Goal: Information Seeking & Learning: Learn about a topic

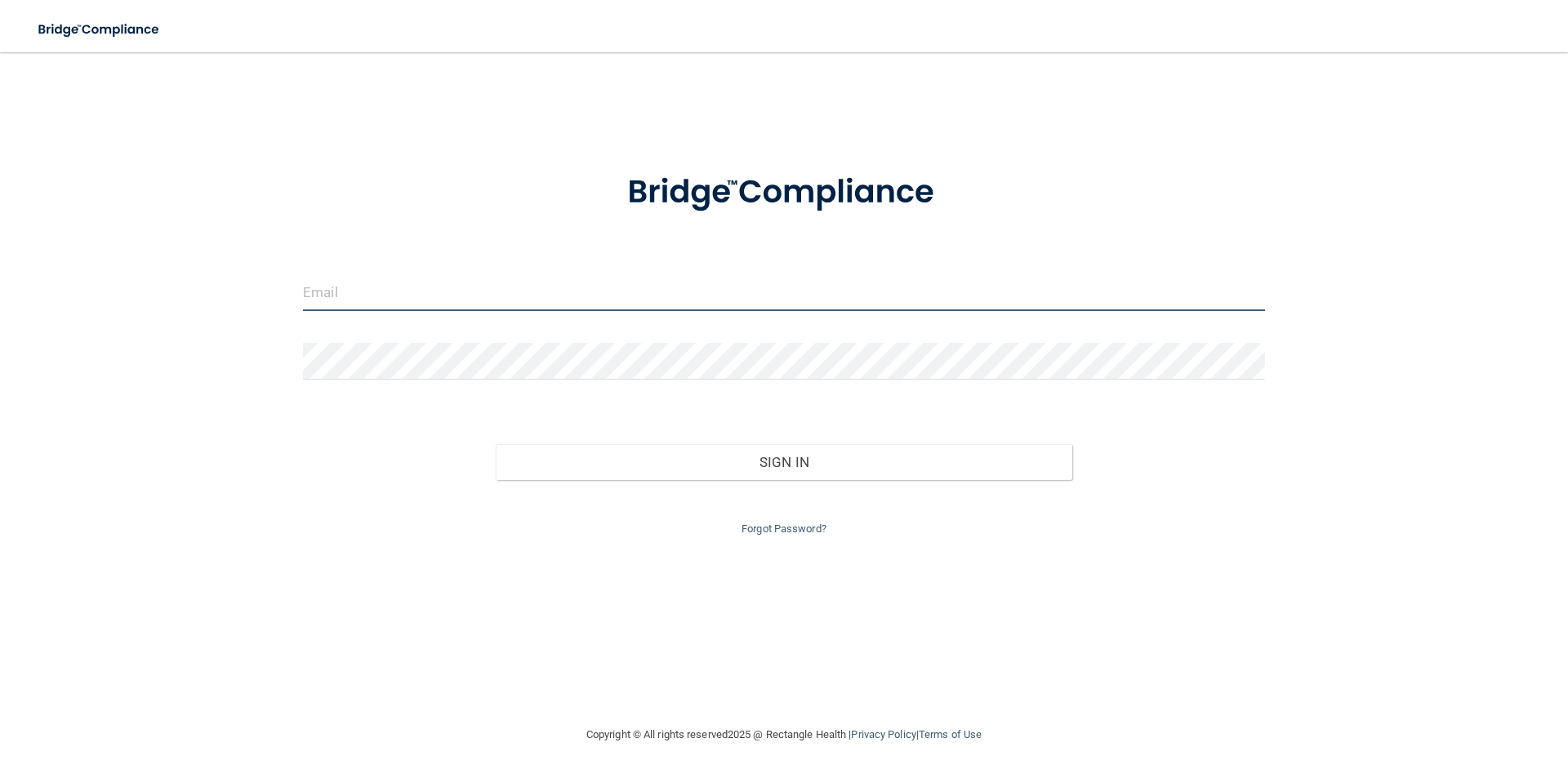
click at [738, 281] on input "email" at bounding box center [784, 292] width 962 height 37
click at [733, 287] on input "email" at bounding box center [784, 292] width 962 height 37
type input "[PERSON_NAME][EMAIL_ADDRESS][DOMAIN_NAME]"
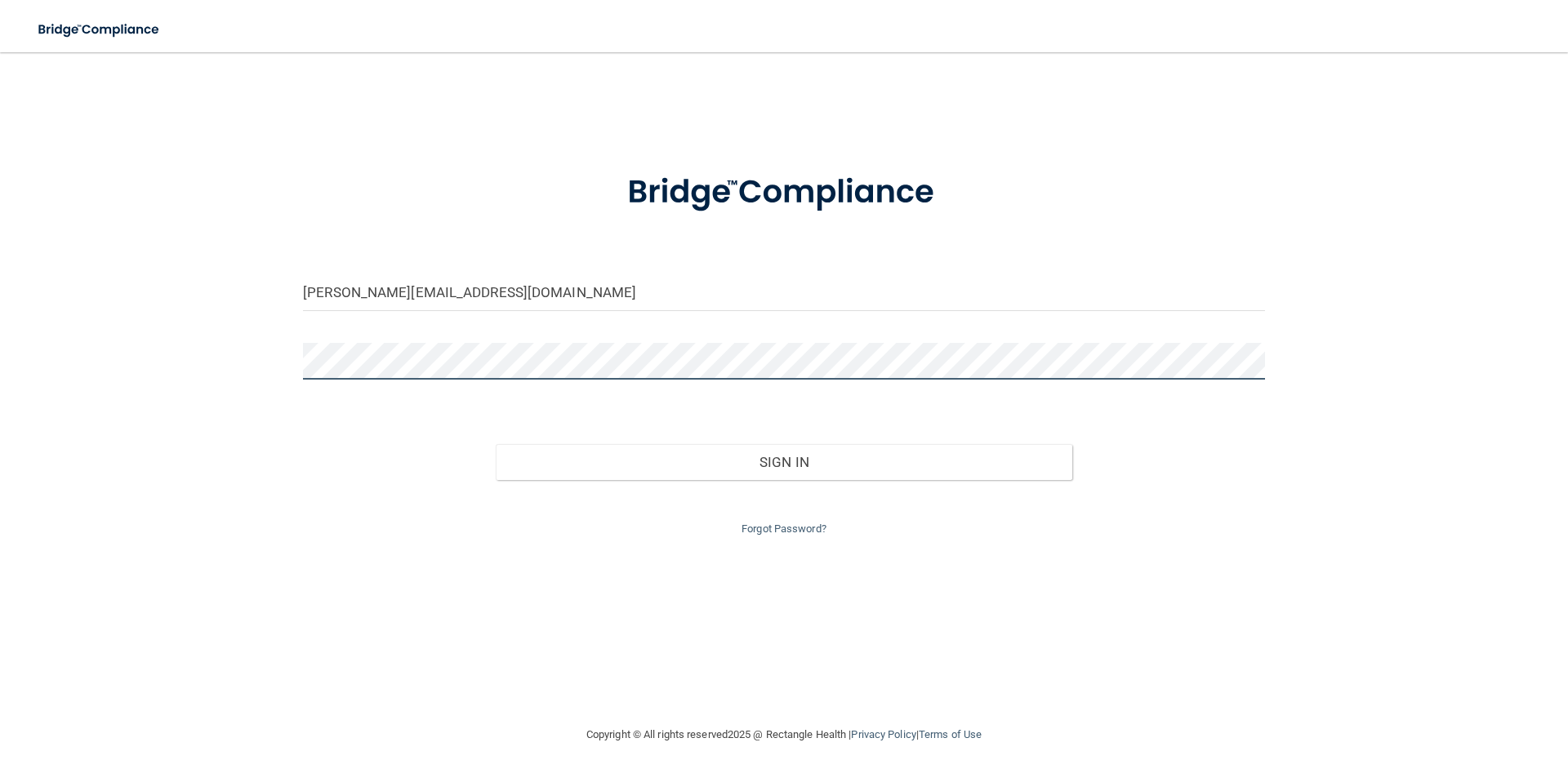
click at [495, 444] on button "Sign In" at bounding box center [784, 462] width 577 height 36
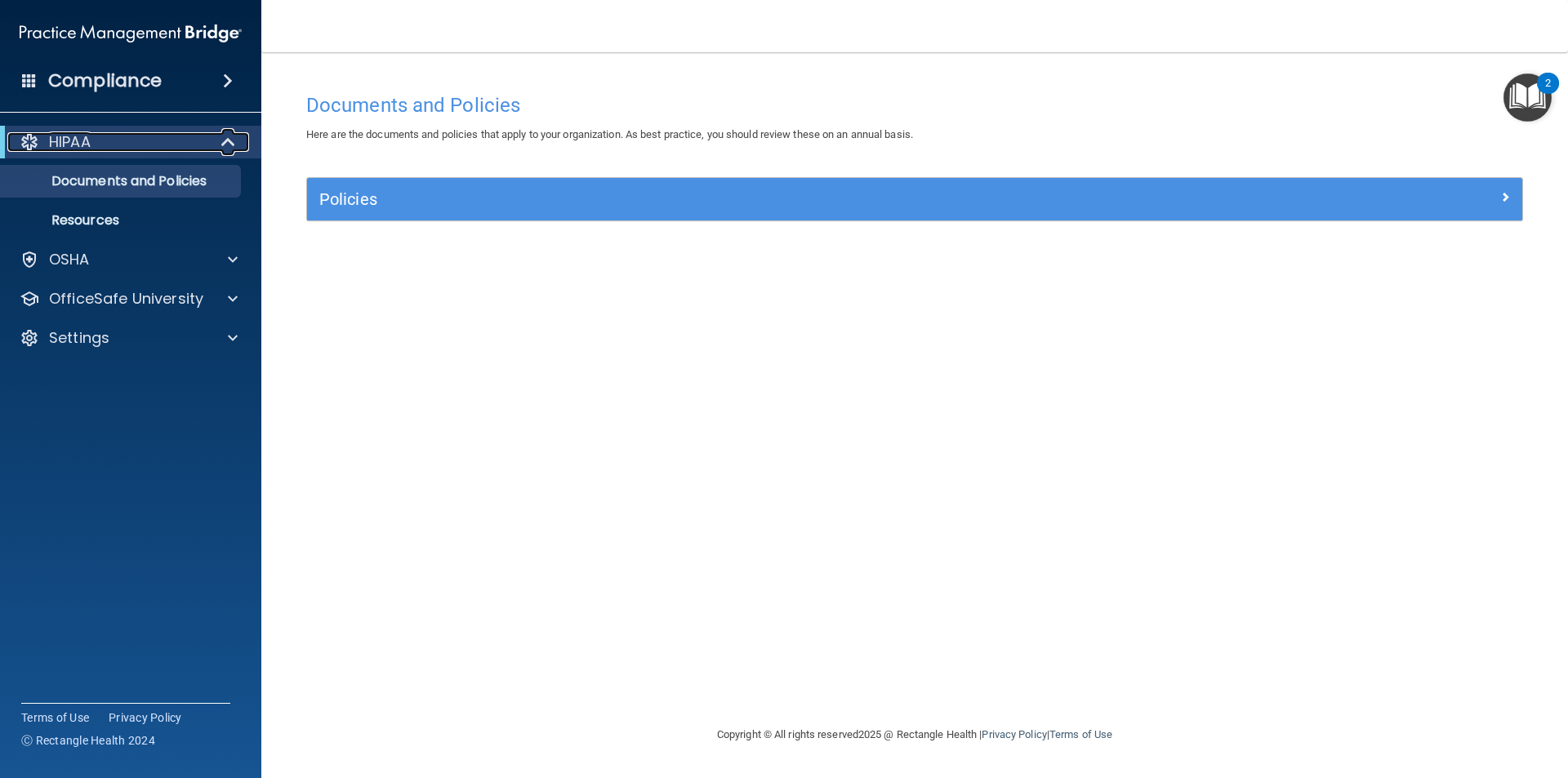
click at [169, 148] on div "HIPAA" at bounding box center [108, 142] width 202 height 20
click at [109, 141] on div "HIPAA" at bounding box center [108, 142] width 202 height 20
click at [137, 179] on p "Documents and Policies" at bounding box center [122, 180] width 223 height 16
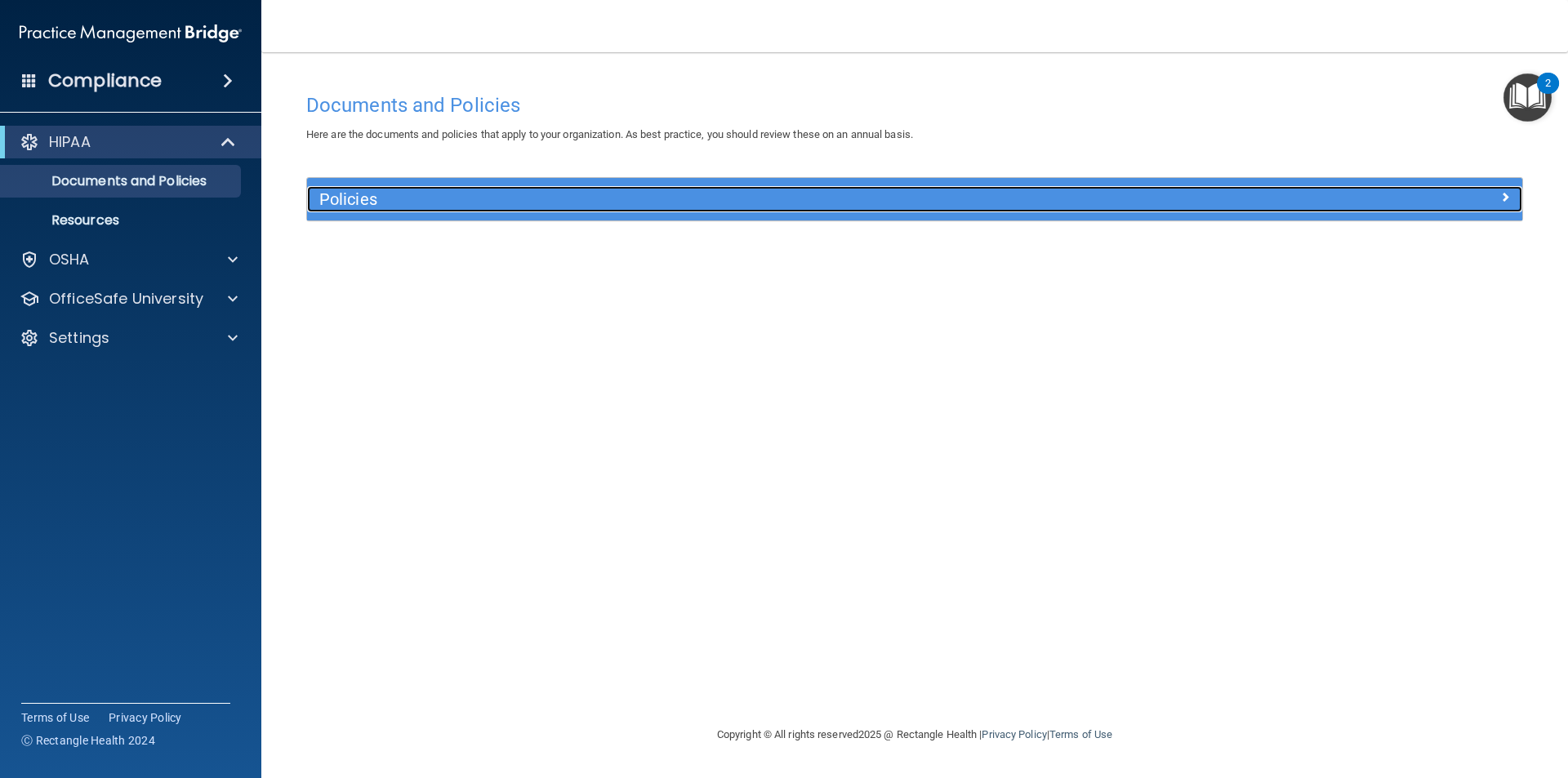
click at [354, 197] on h5 "Policies" at bounding box center [762, 199] width 887 height 18
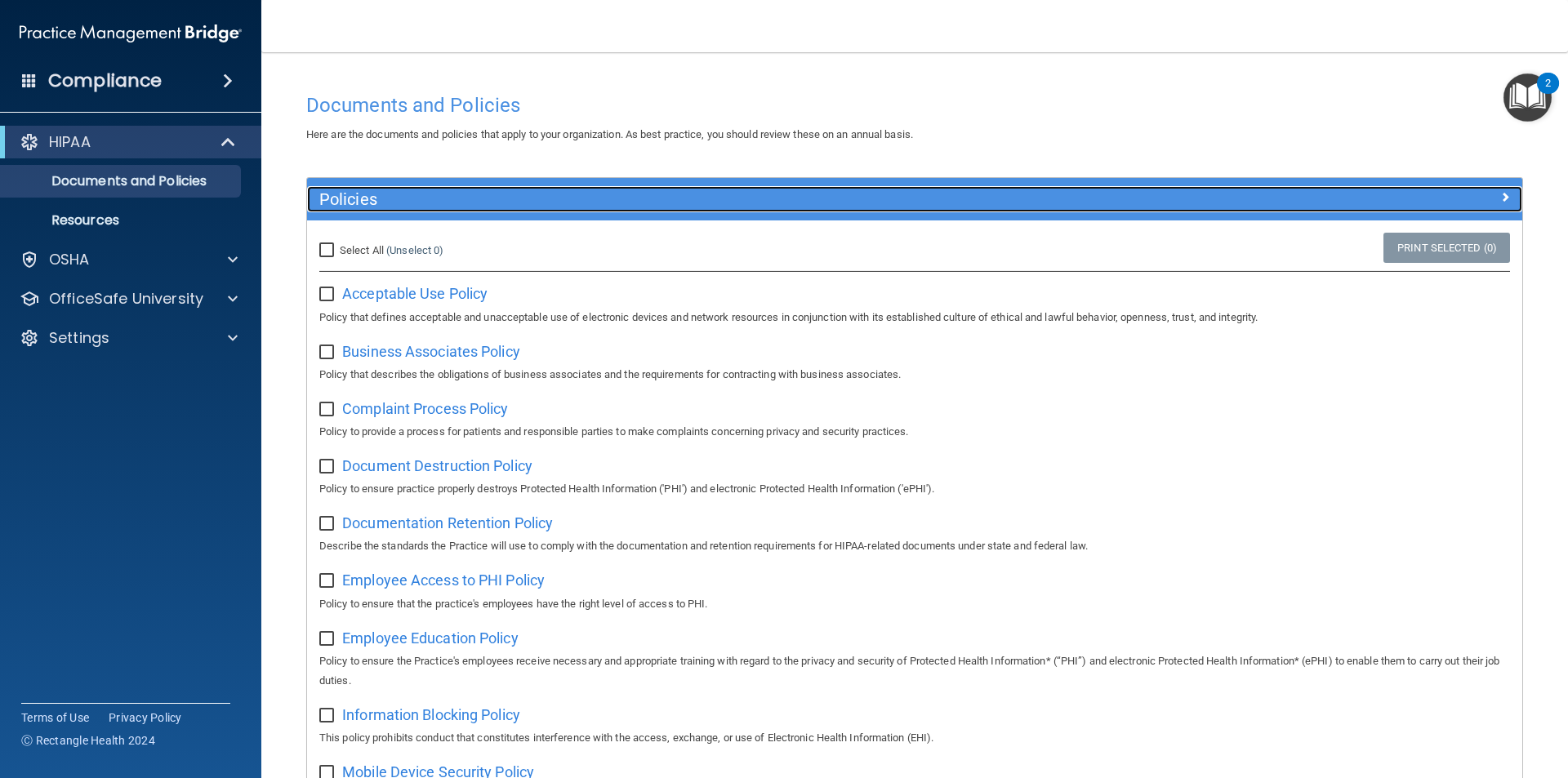
scroll to position [82, 0]
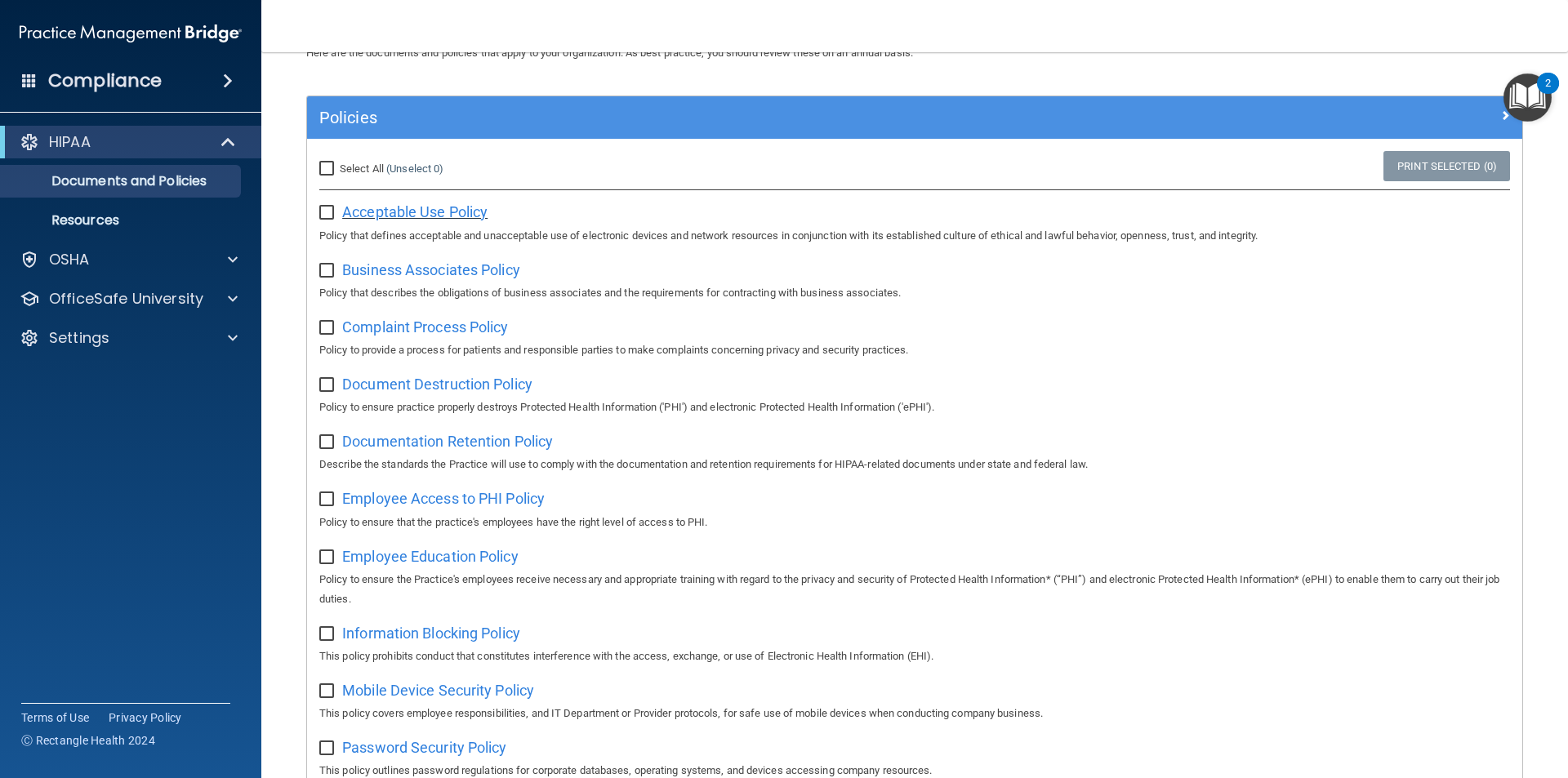
click at [390, 213] on span "Acceptable Use Policy" at bounding box center [415, 212] width 145 height 17
click at [151, 181] on p "Documents and Policies" at bounding box center [122, 180] width 223 height 16
click at [126, 214] on p "Resources" at bounding box center [122, 220] width 223 height 16
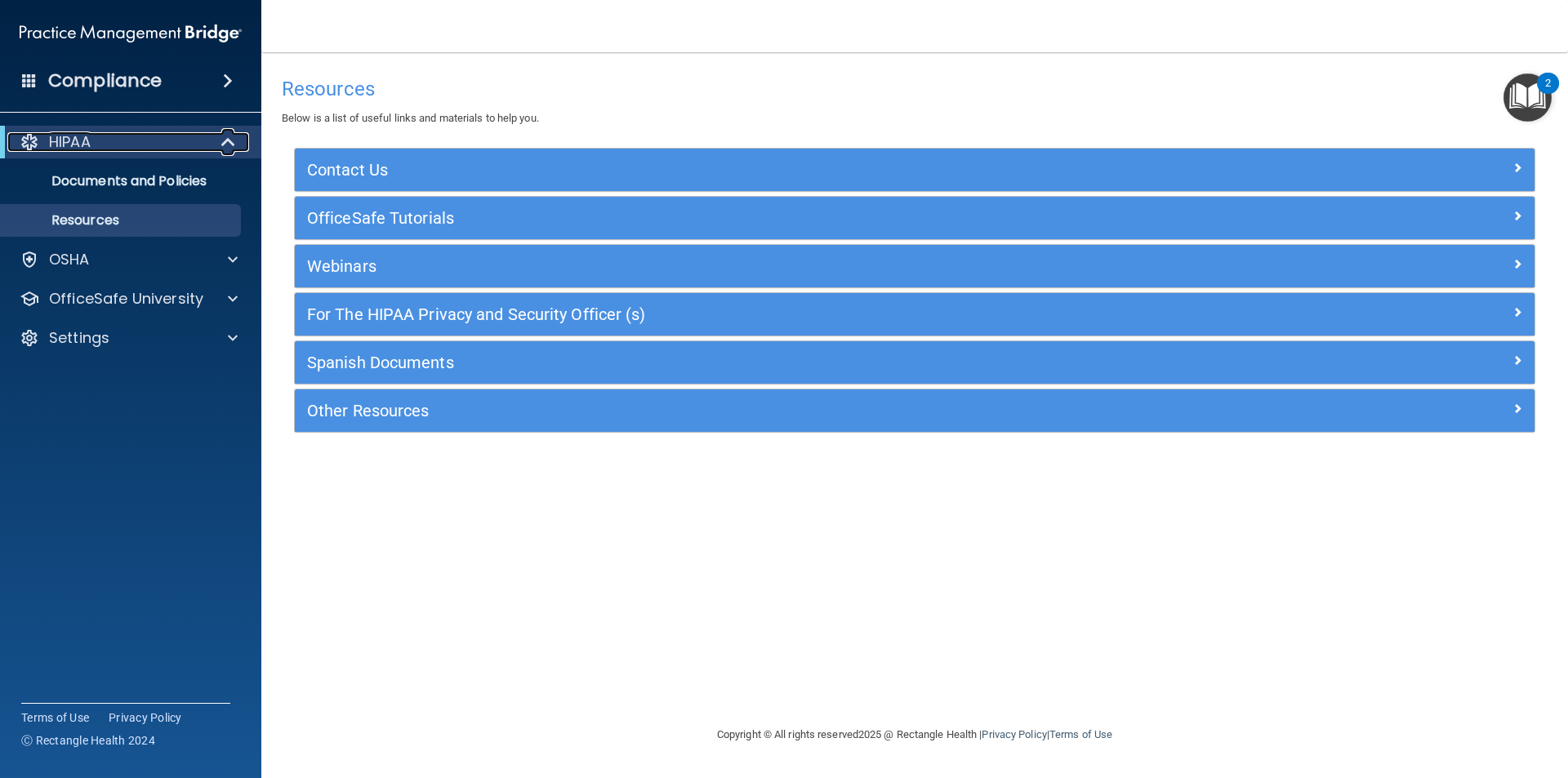
click at [154, 150] on div "HIPAA" at bounding box center [108, 142] width 202 height 20
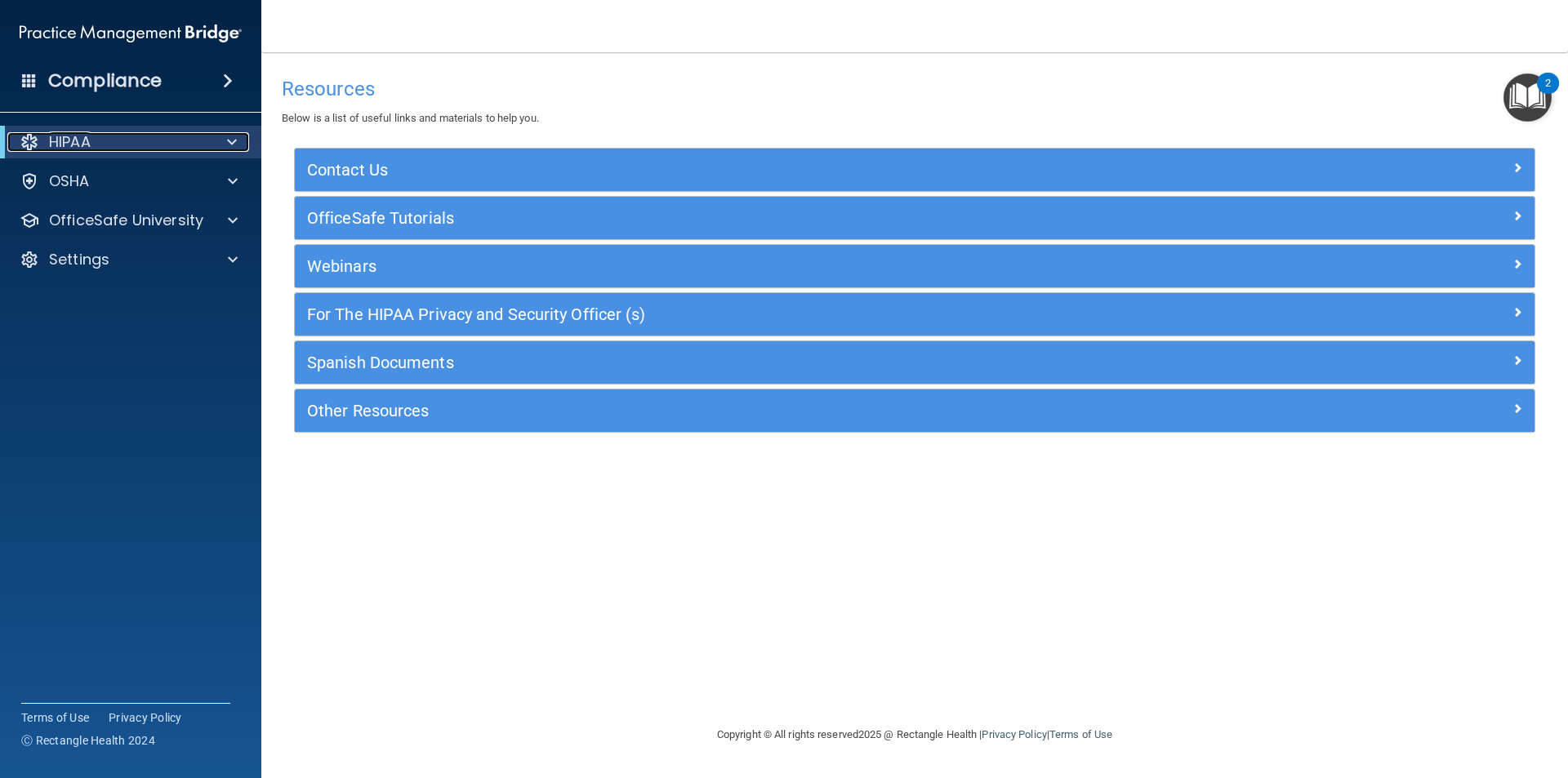
click at [154, 150] on div "HIPAA" at bounding box center [108, 142] width 202 height 20
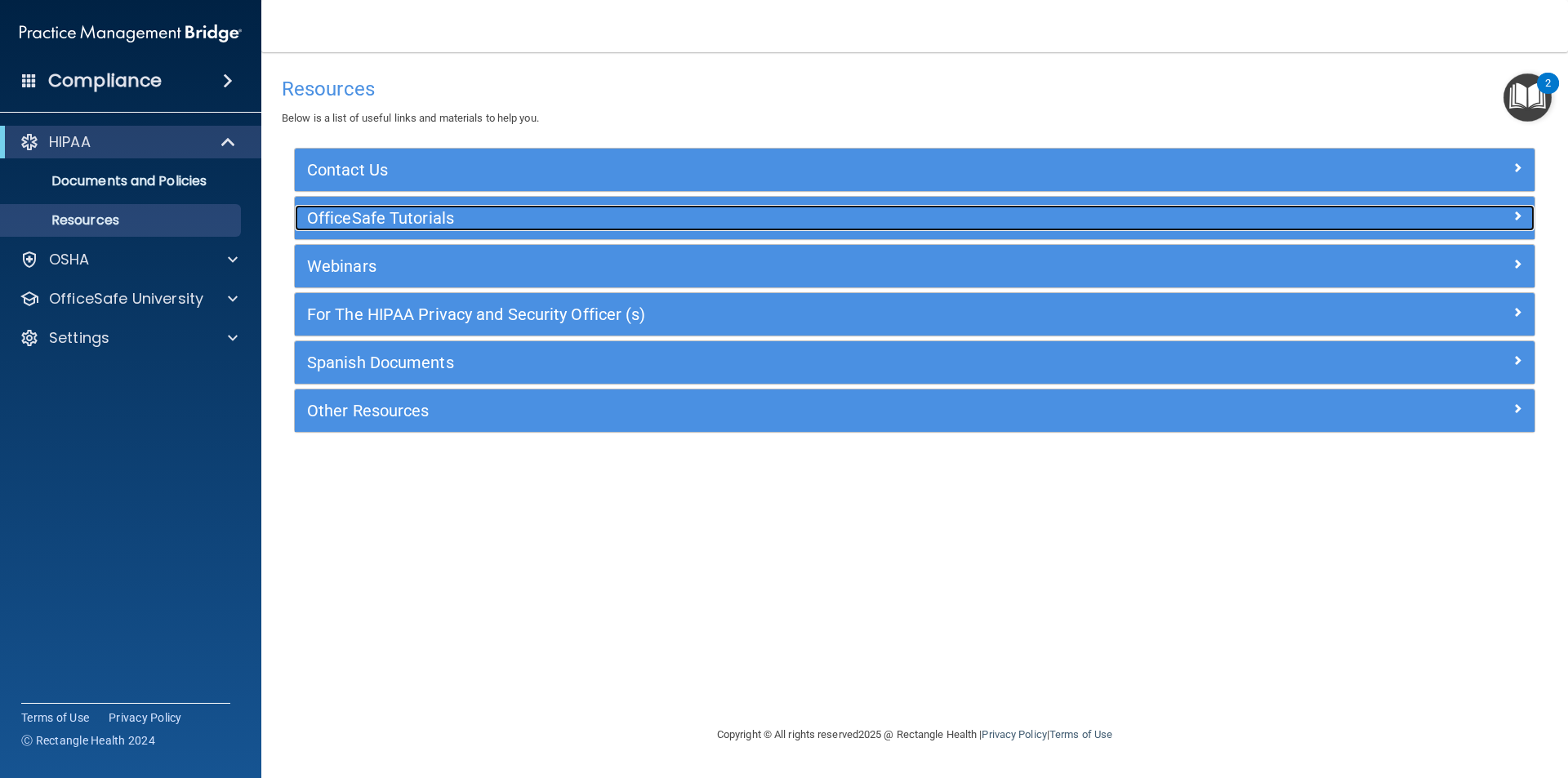
click at [426, 221] on h5 "OfficeSafe Tutorials" at bounding box center [759, 218] width 906 height 18
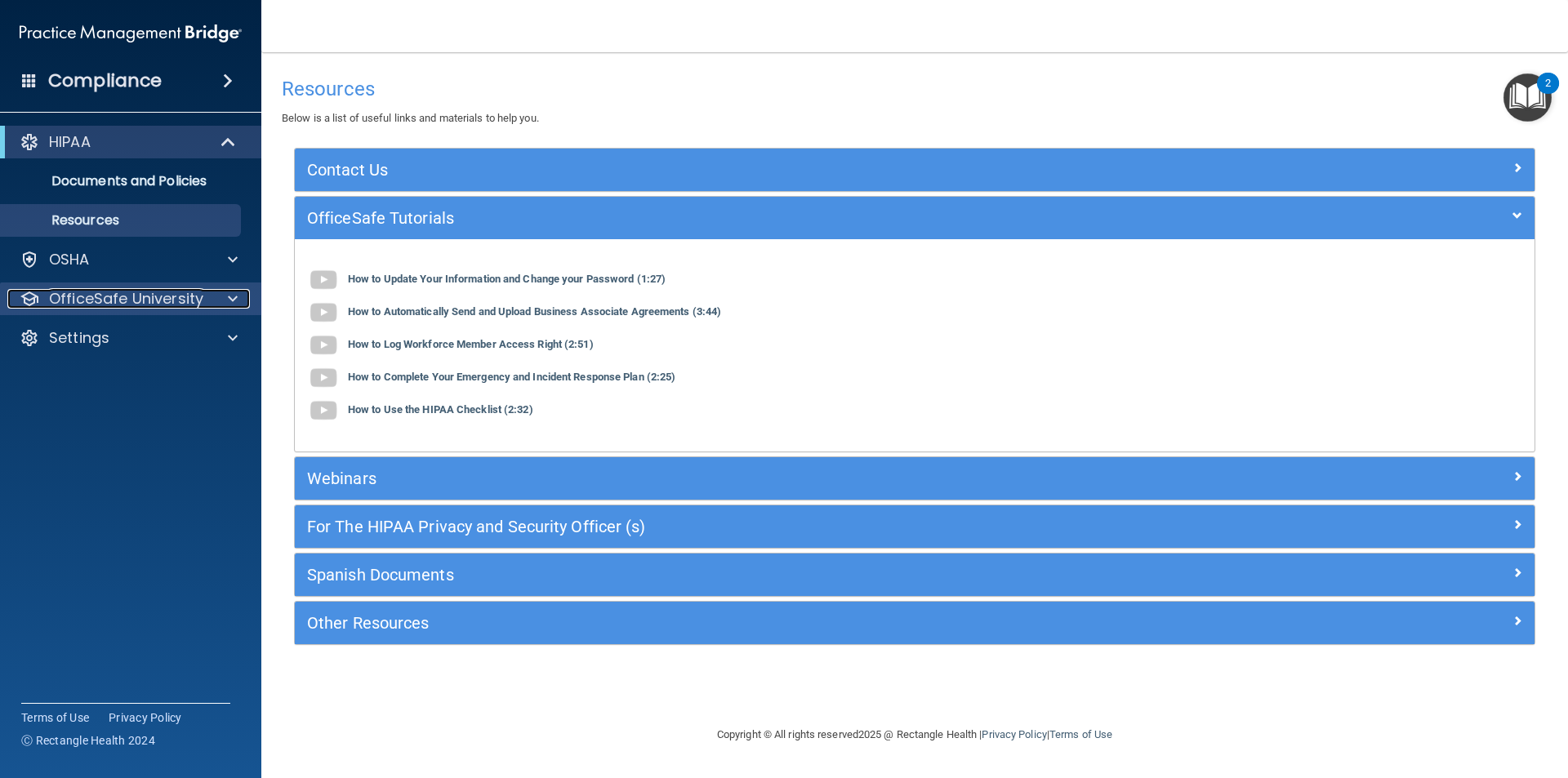
click at [92, 290] on p "OfficeSafe University" at bounding box center [126, 298] width 154 height 20
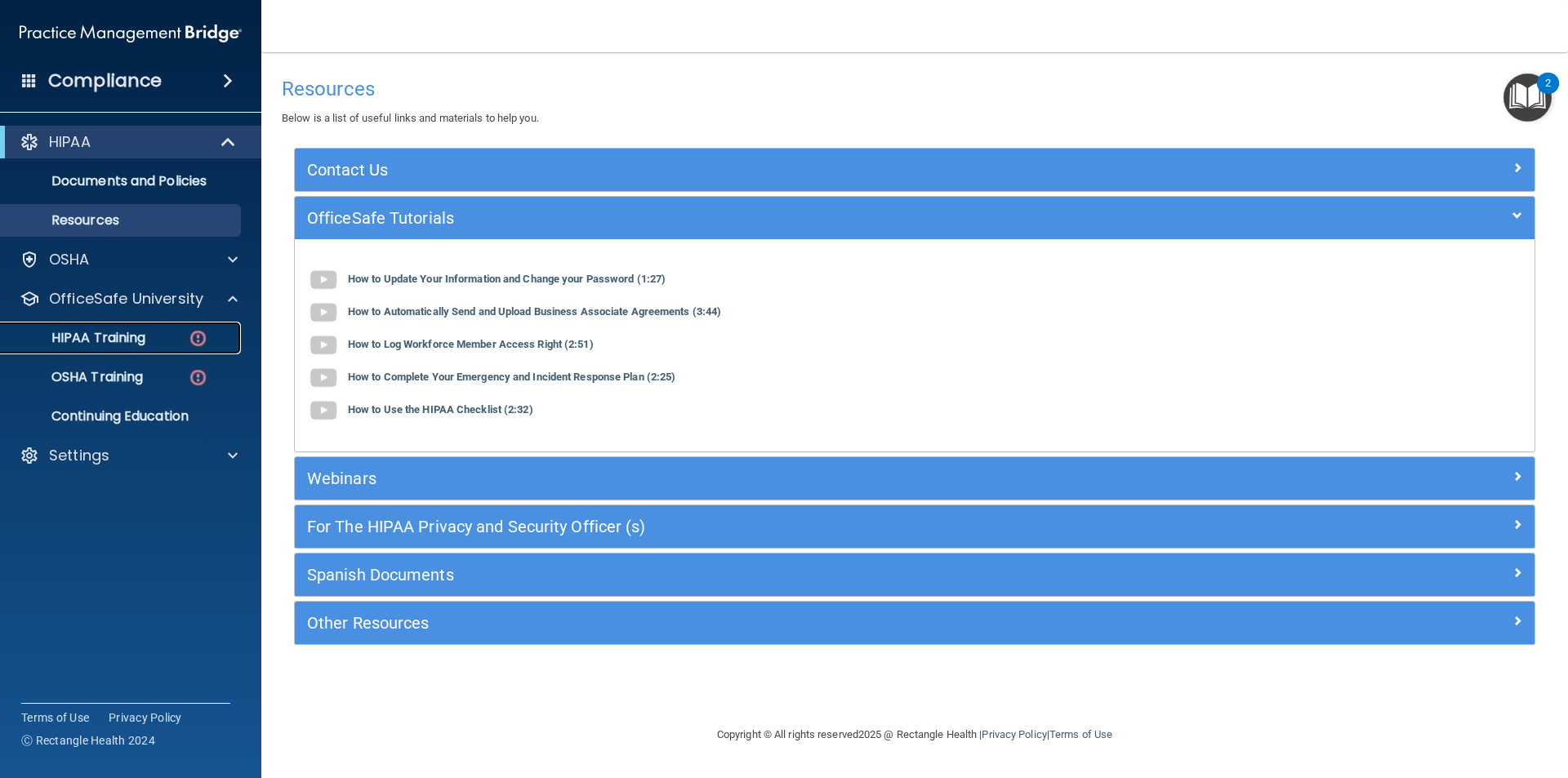
click at [110, 335] on p "HIPAA Training" at bounding box center [78, 338] width 135 height 16
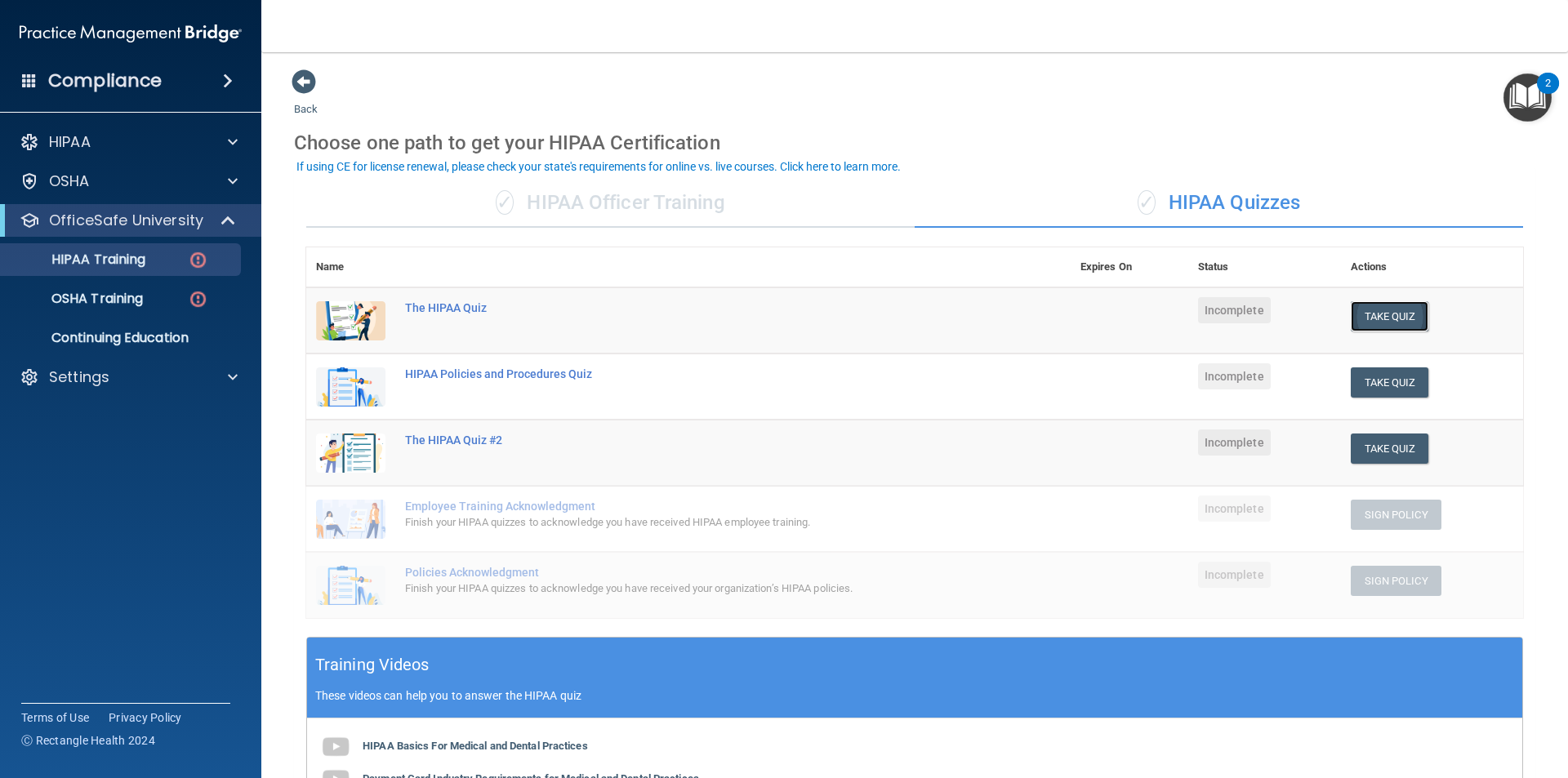
click at [1377, 325] on button "Take Quiz" at bounding box center [1390, 316] width 79 height 30
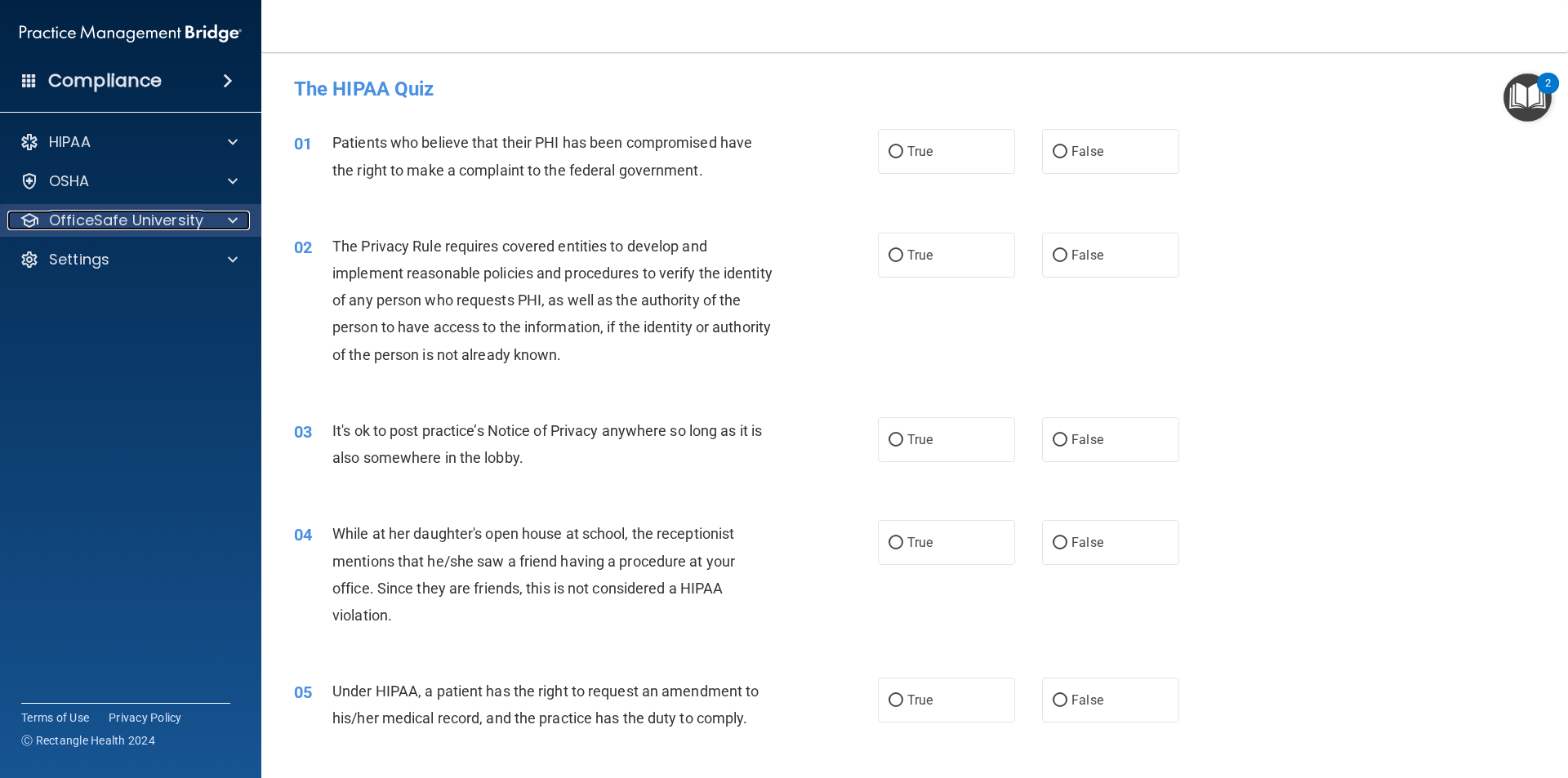
click at [230, 216] on span at bounding box center [233, 221] width 9 height 20
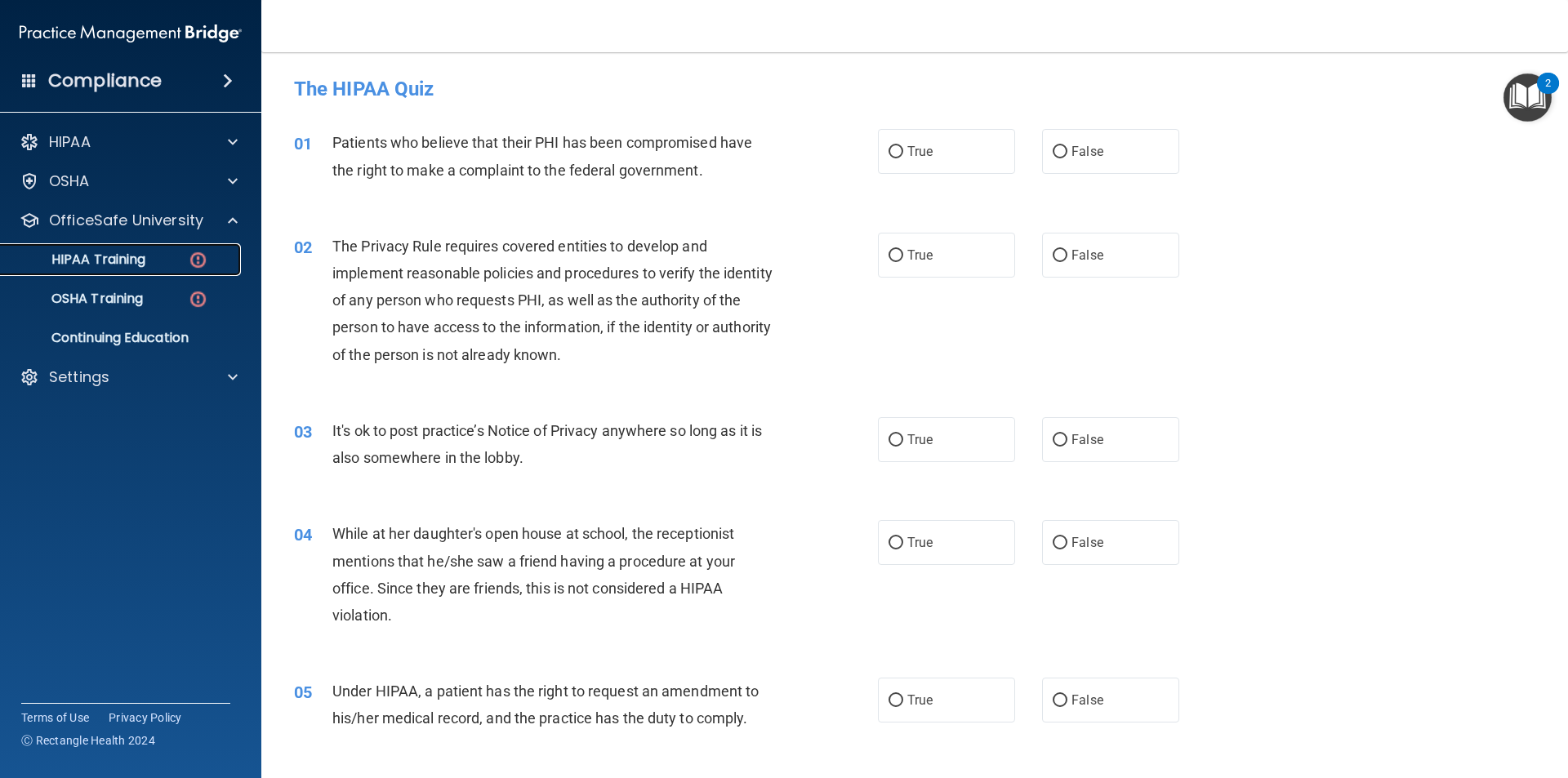
click at [135, 255] on p "HIPAA Training" at bounding box center [78, 259] width 135 height 16
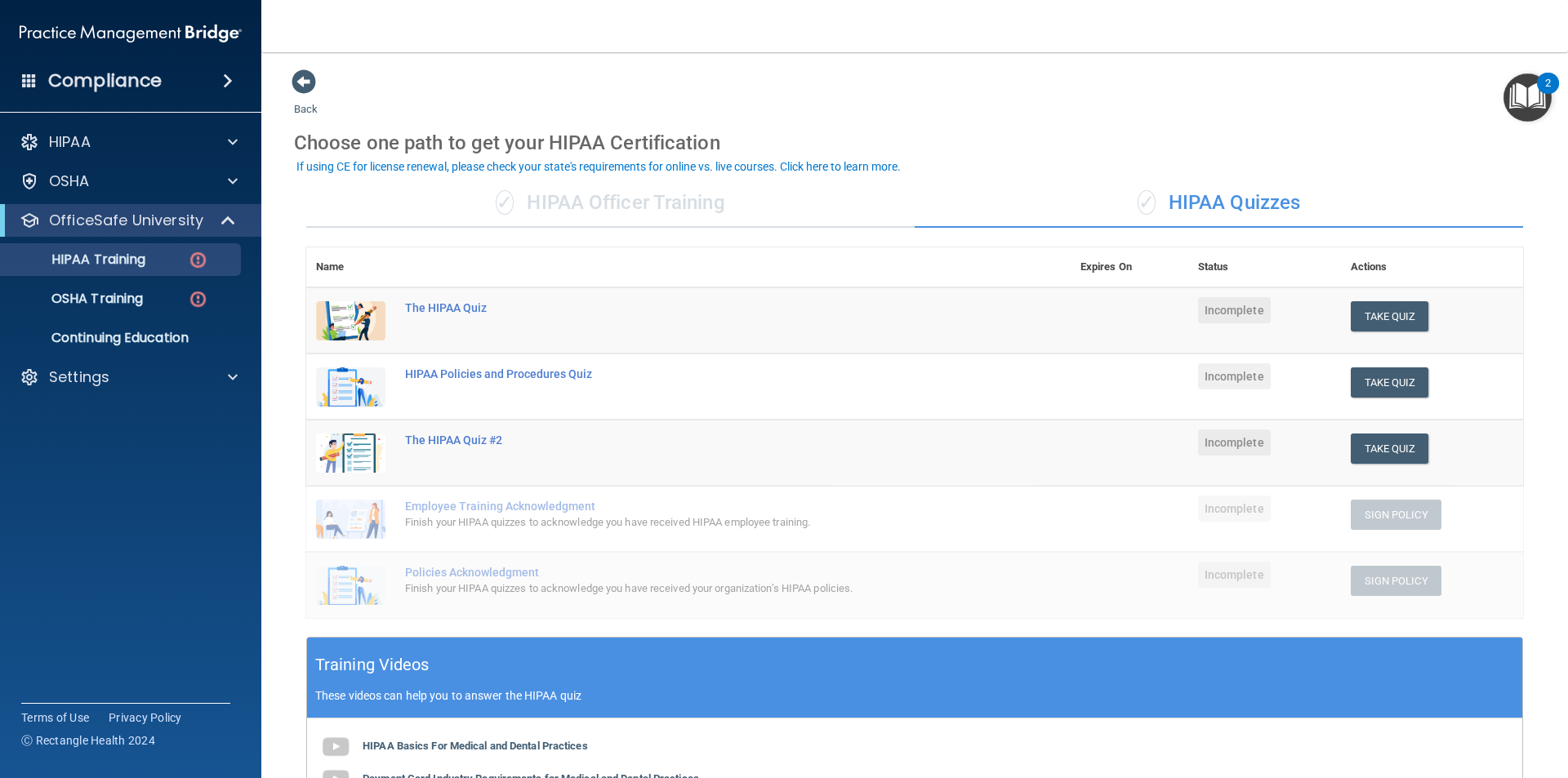
click at [639, 207] on div "✓ HIPAA Officer Training" at bounding box center [610, 204] width 608 height 49
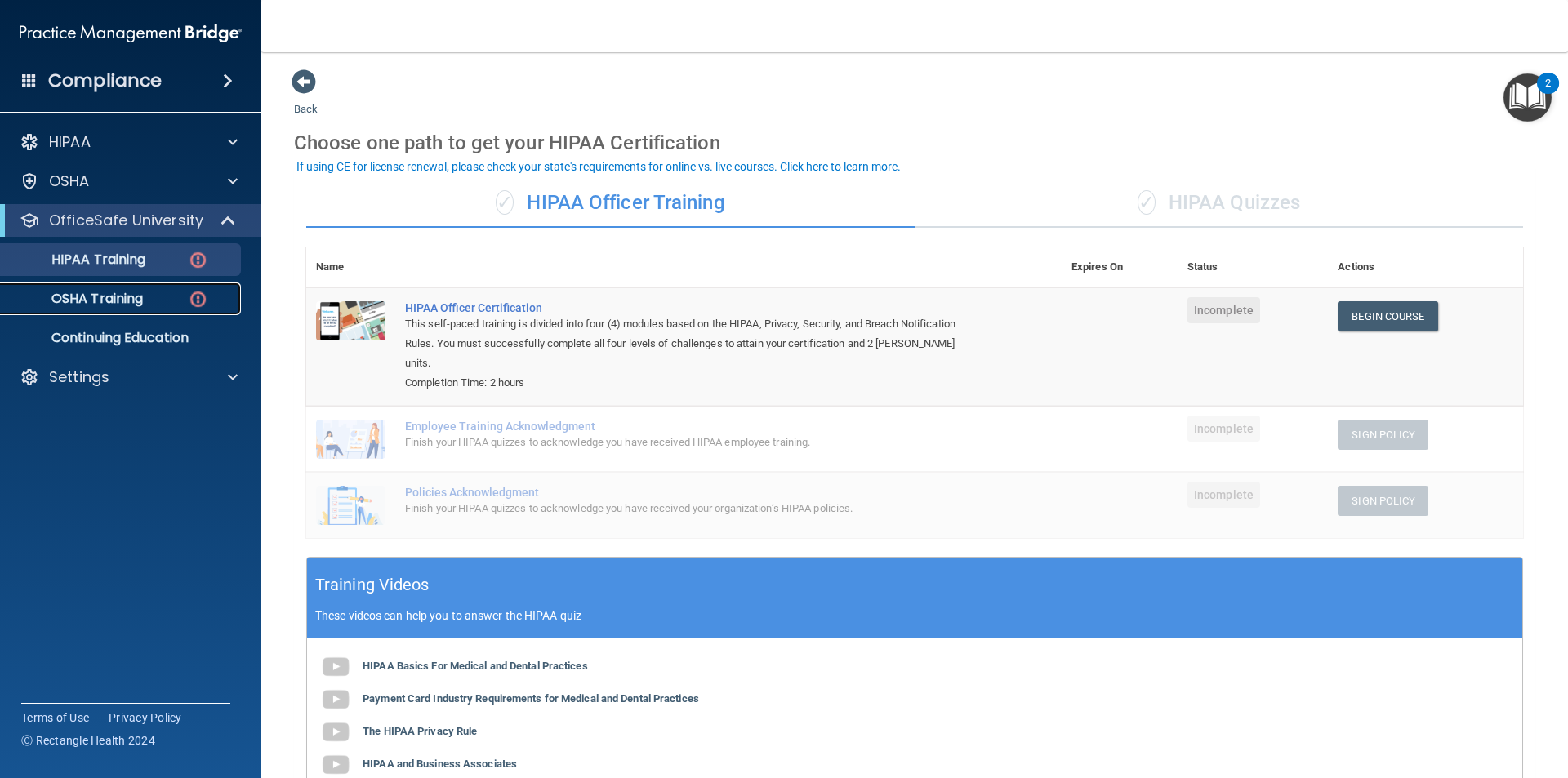
click at [116, 305] on p "OSHA Training" at bounding box center [76, 298] width 132 height 16
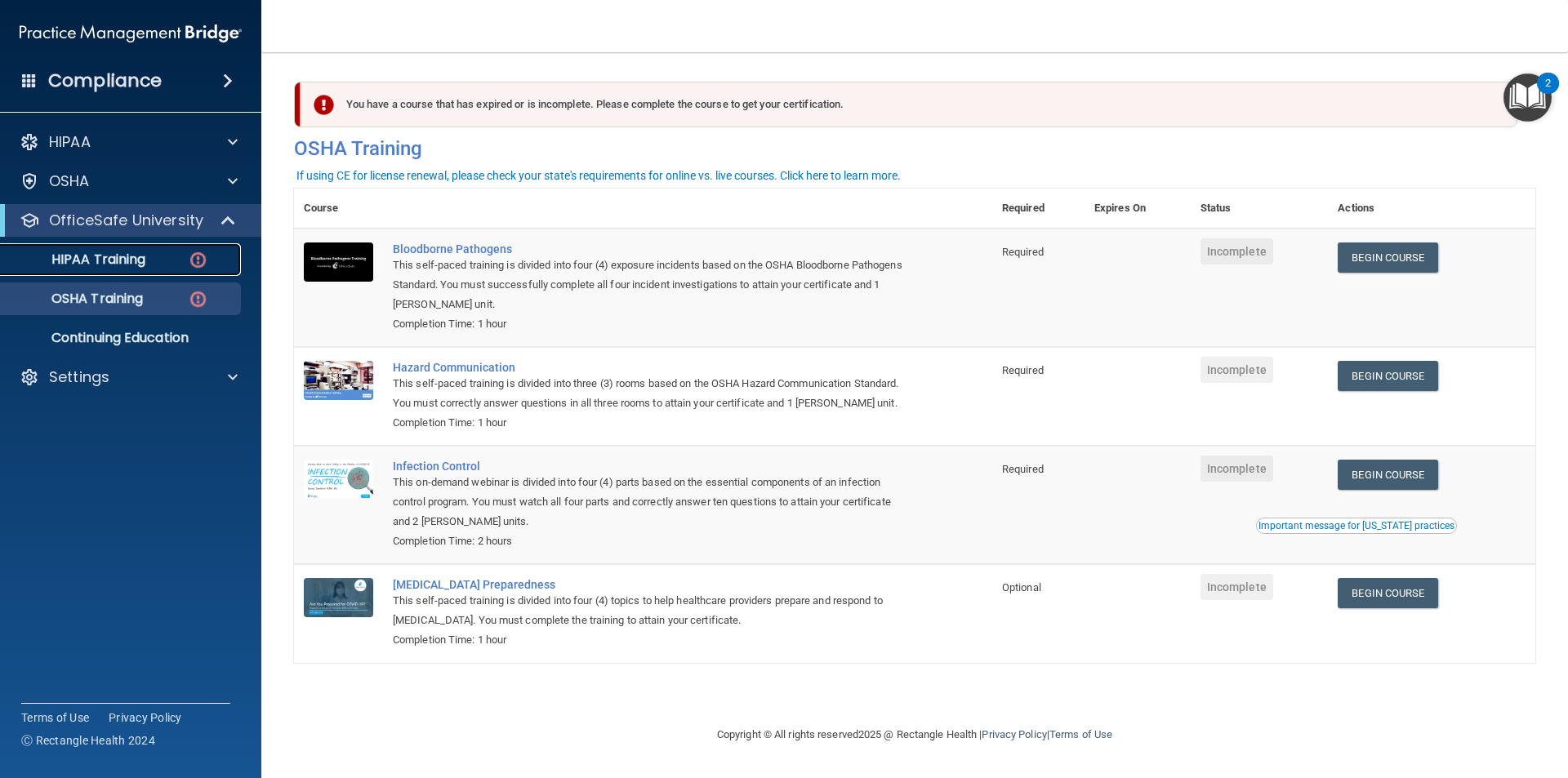
click at [89, 255] on p "HIPAA Training" at bounding box center [78, 259] width 135 height 16
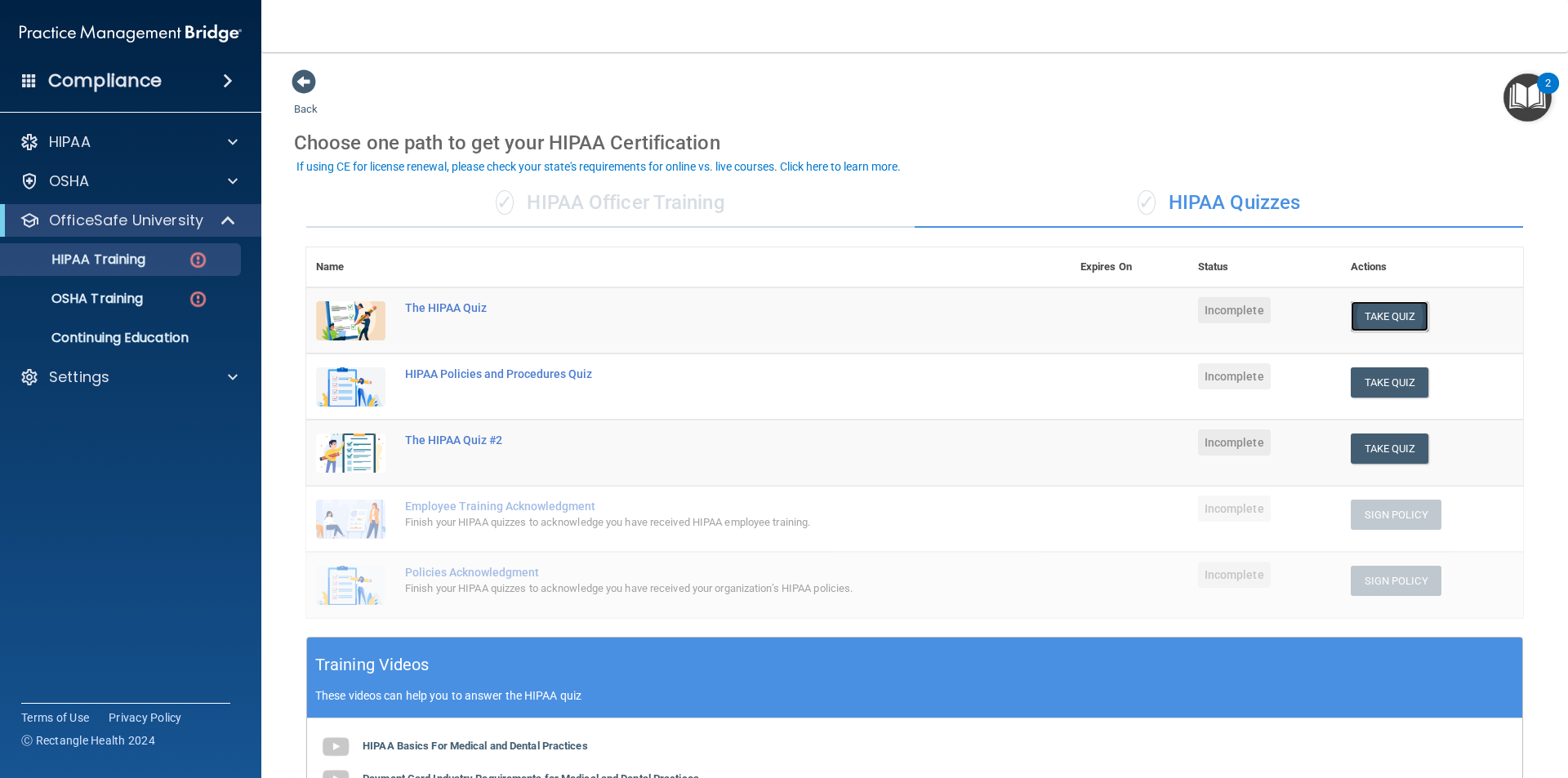
click at [1386, 313] on button "Take Quiz" at bounding box center [1390, 316] width 79 height 30
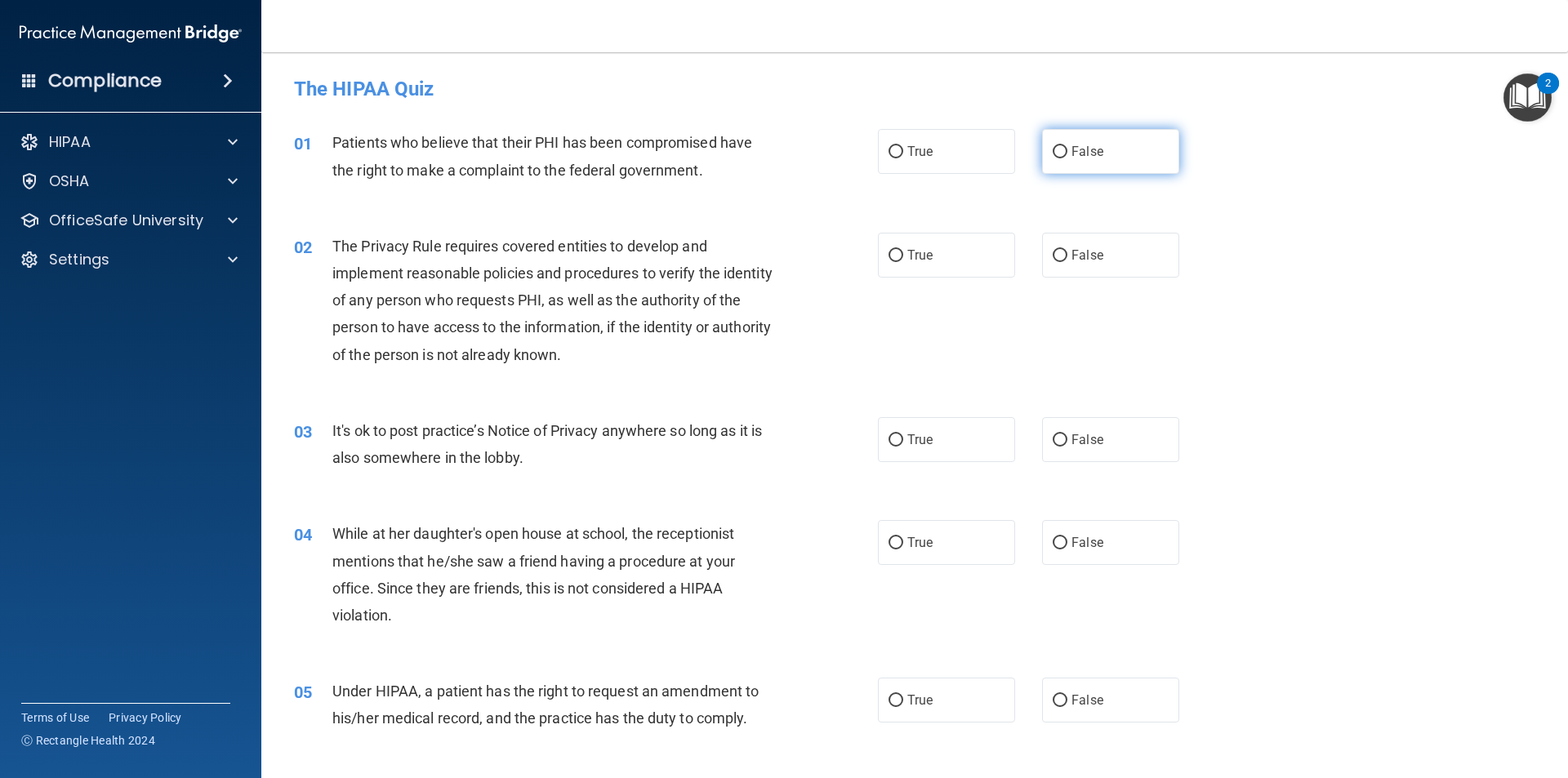
click at [1083, 144] on span "False" at bounding box center [1088, 151] width 32 height 16
click at [1067, 146] on input "False" at bounding box center [1060, 152] width 15 height 12
radio input "true"
click at [980, 261] on label "True" at bounding box center [946, 255] width 137 height 45
click at [903, 261] on input "True" at bounding box center [896, 255] width 15 height 12
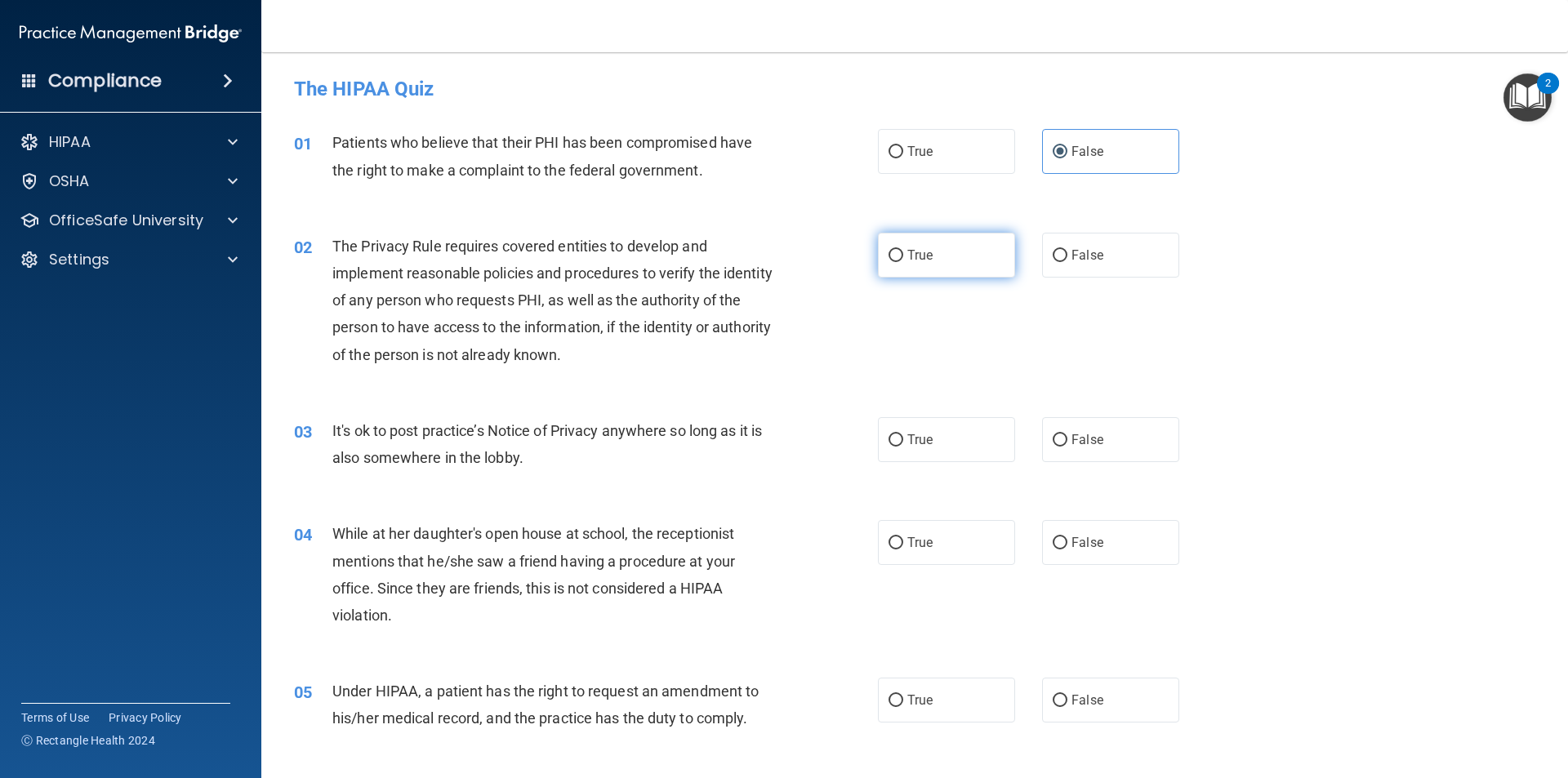
radio input "true"
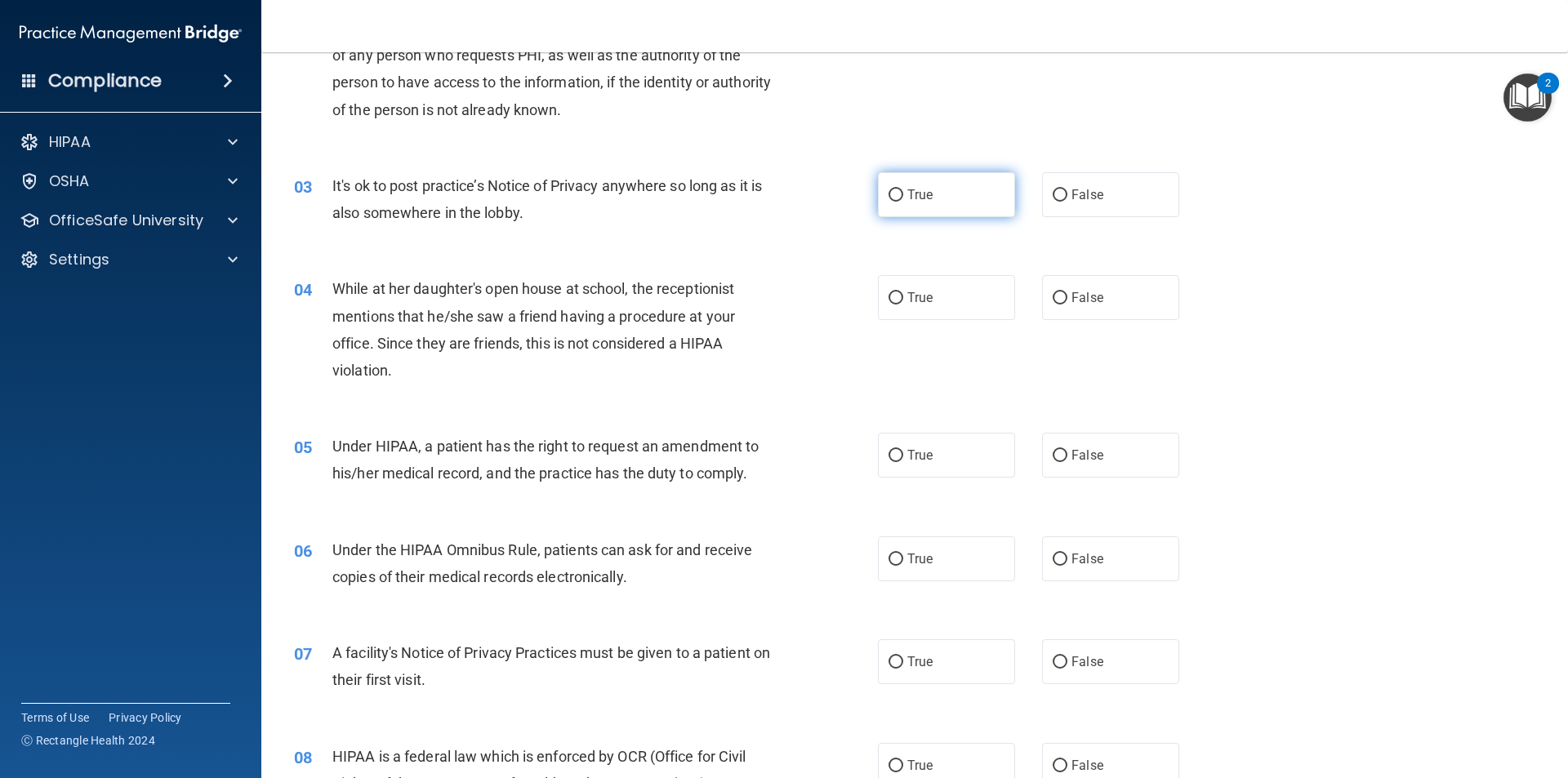
click at [971, 204] on label "True" at bounding box center [946, 195] width 137 height 45
click at [903, 202] on input "True" at bounding box center [896, 195] width 15 height 12
radio input "true"
click at [1120, 306] on label "False" at bounding box center [1110, 297] width 137 height 45
click at [1067, 305] on input "False" at bounding box center [1060, 298] width 15 height 12
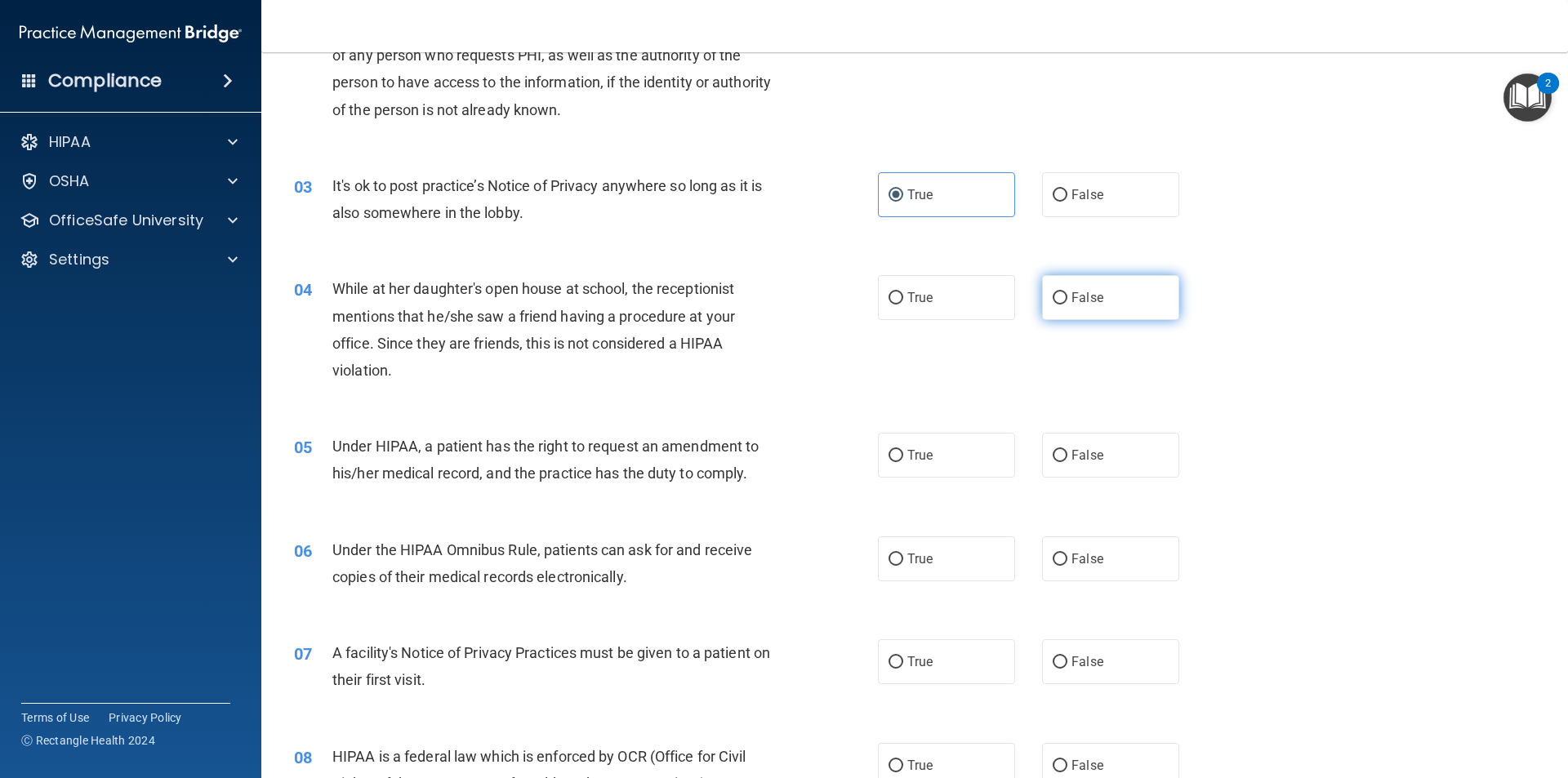
radio input "true"
click at [1312, 319] on div "04 While at her daughter's open house at school, the receptionist mentions that…" at bounding box center [914, 334] width 1266 height 158
click at [510, 382] on div "While at her daughter's open house at school, the receptionist mentions that he…" at bounding box center [560, 329] width 456 height 109
click at [913, 458] on span "True" at bounding box center [920, 455] width 25 height 16
click at [903, 458] on input "True" at bounding box center [896, 455] width 15 height 12
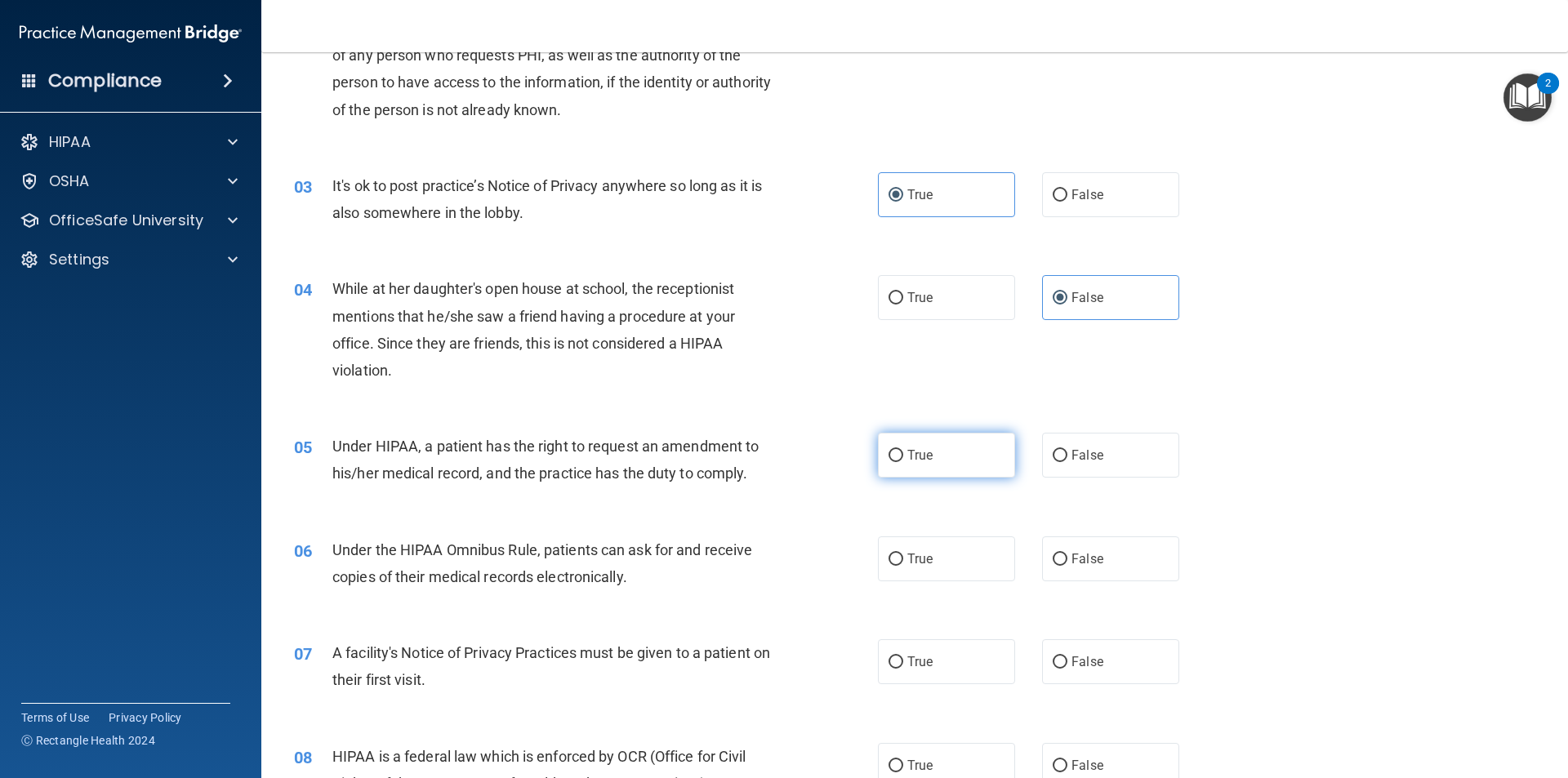
radio input "true"
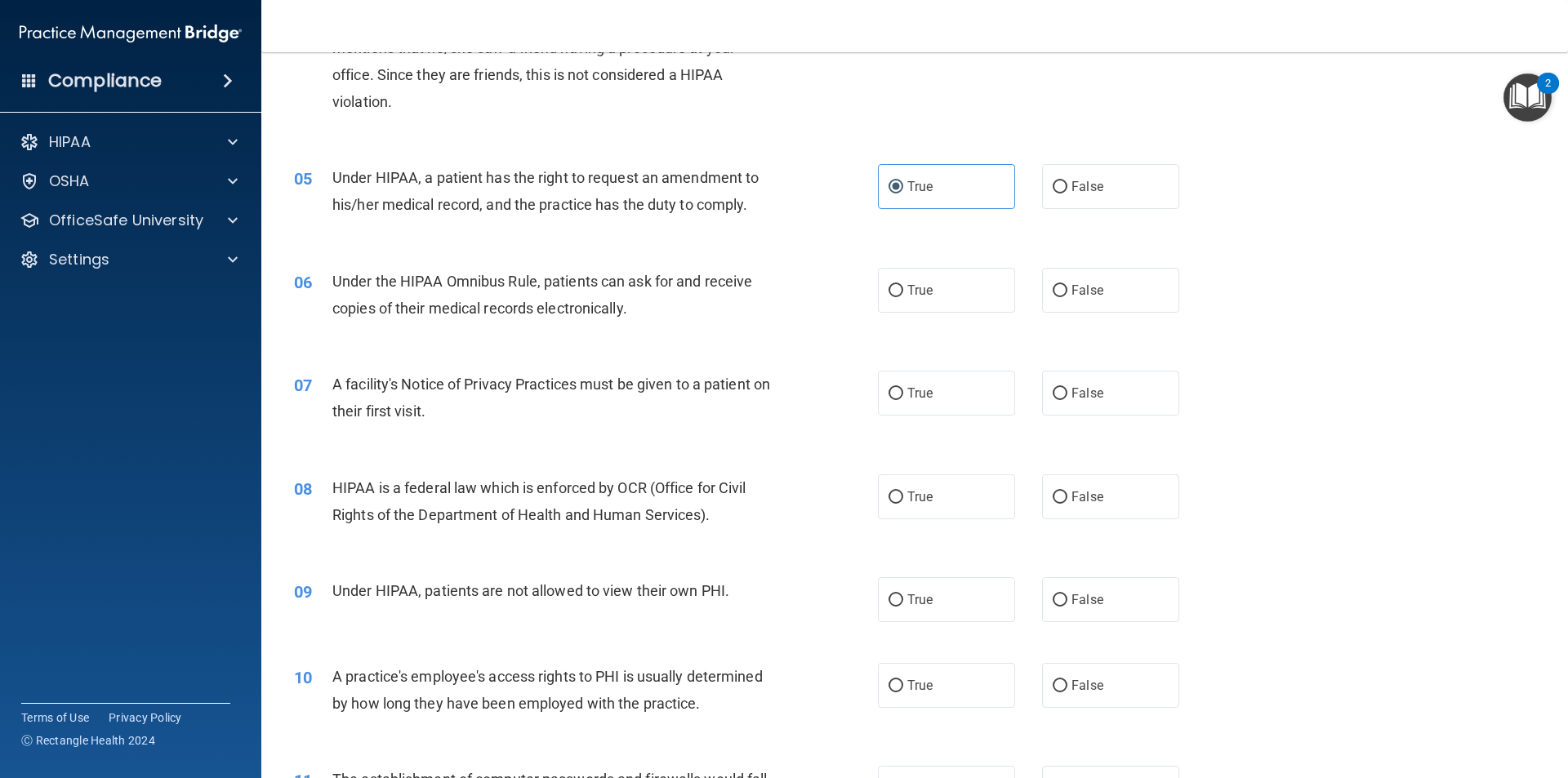
scroll to position [572, 0]
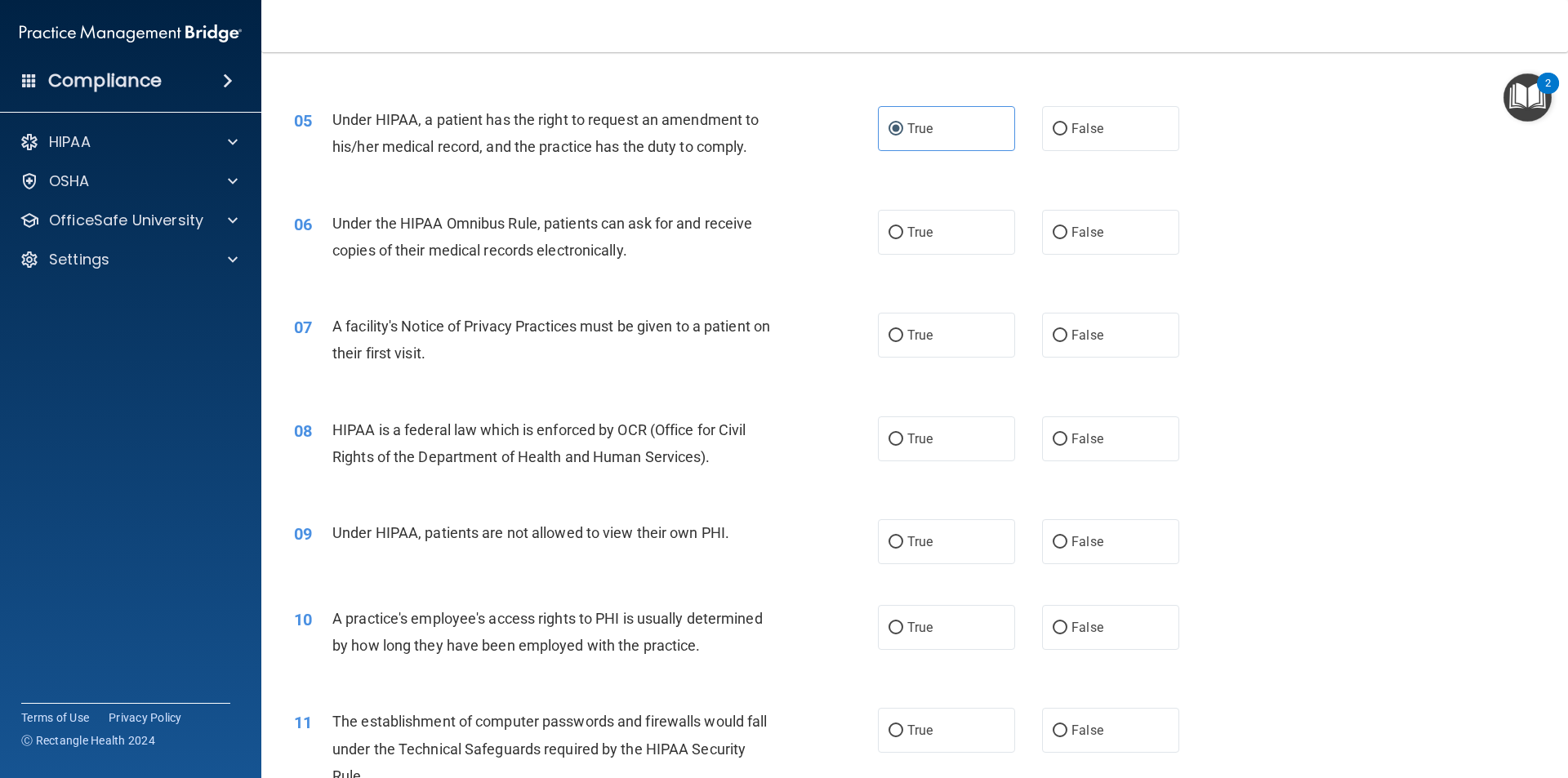
click at [632, 381] on div "07 A facility's Notice of Privacy Practices must be given to a patient on their…" at bounding box center [914, 344] width 1266 height 103
click at [929, 238] on label "True" at bounding box center [946, 233] width 137 height 45
click at [903, 238] on input "True" at bounding box center [896, 233] width 15 height 12
radio input "true"
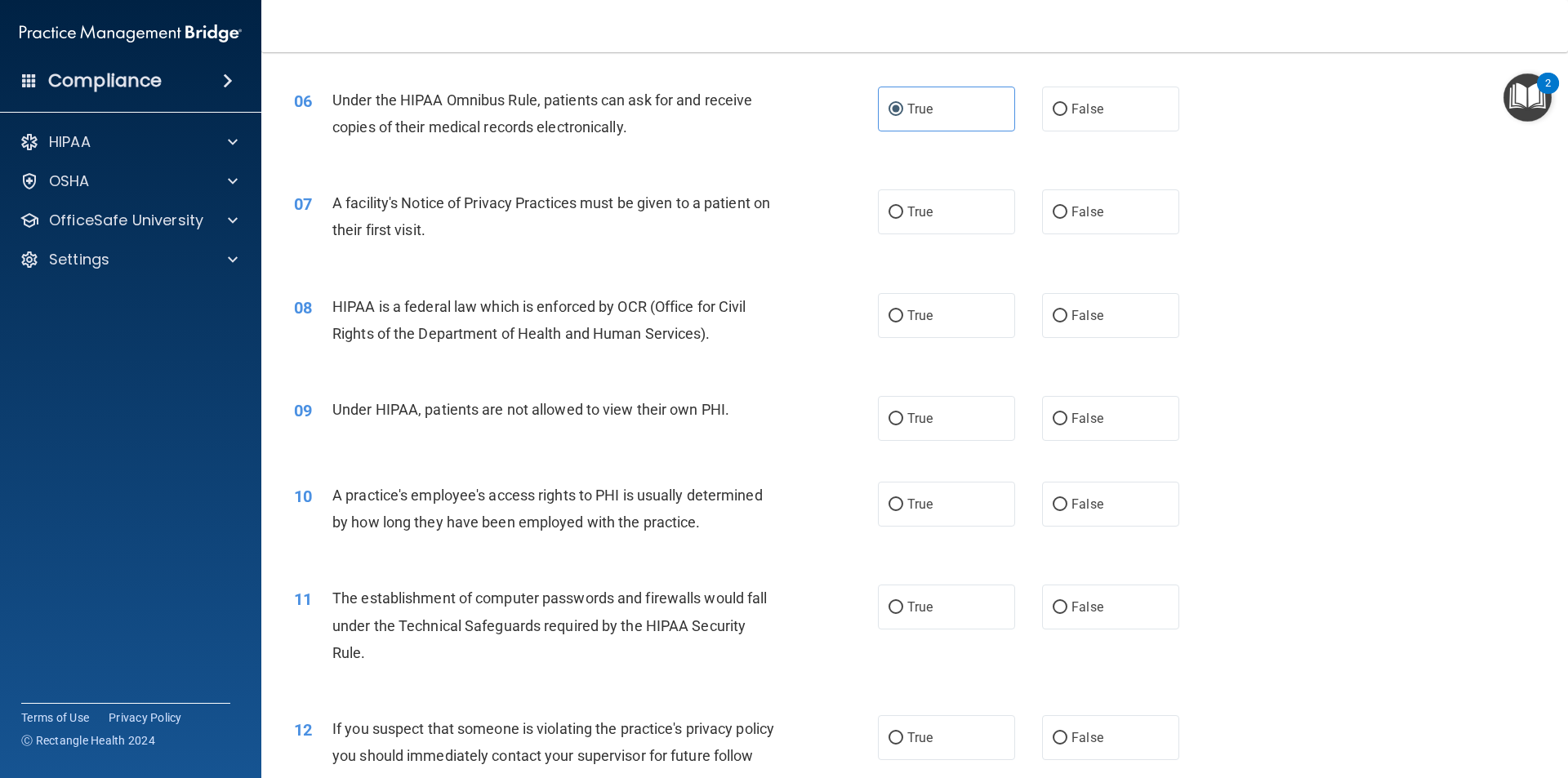
scroll to position [735, 0]
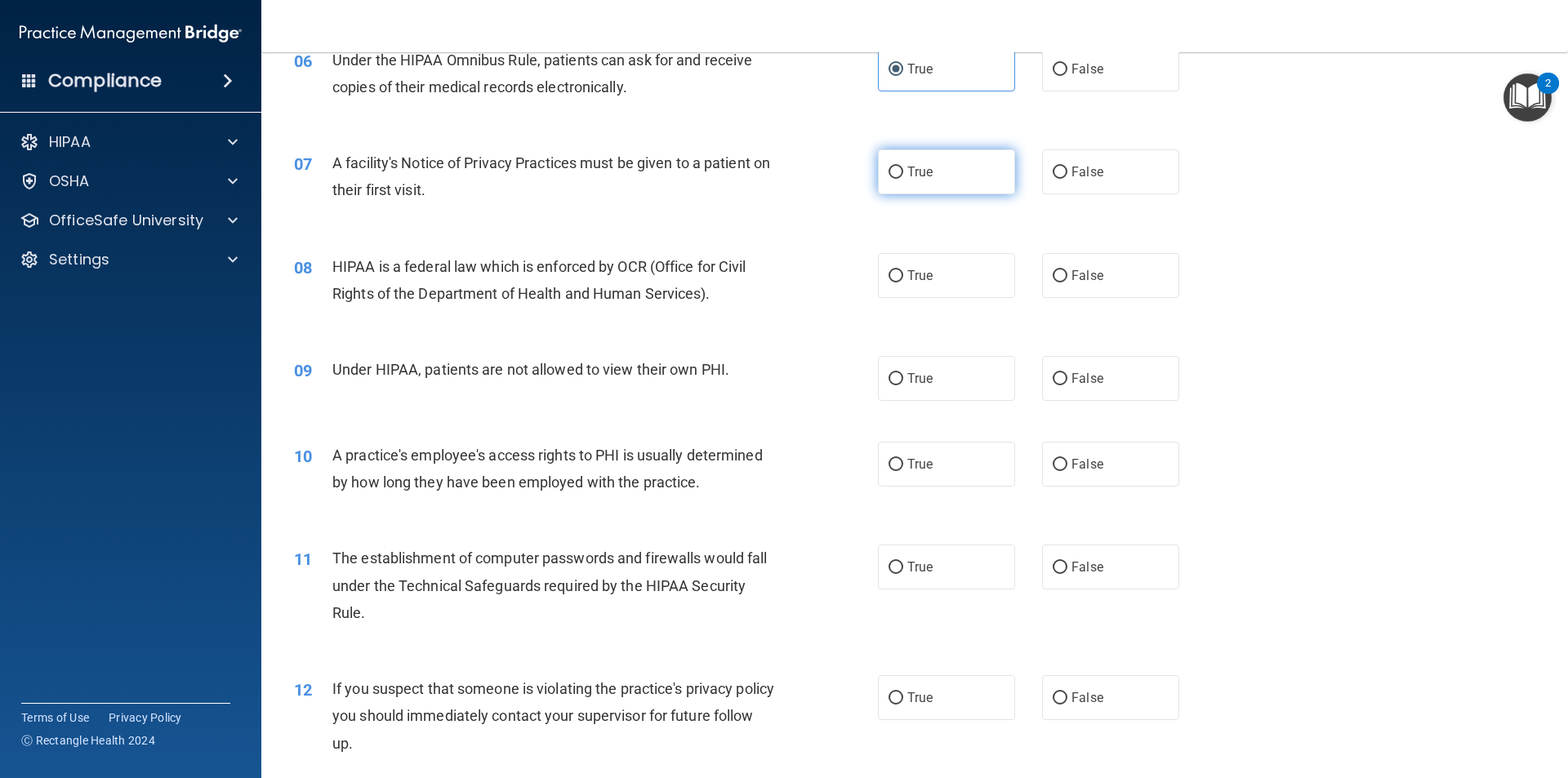
drag, startPoint x: 960, startPoint y: 175, endPoint x: 963, endPoint y: 155, distance: 20.2
click at [960, 164] on label "True" at bounding box center [946, 172] width 137 height 45
click at [903, 167] on input "True" at bounding box center [896, 173] width 15 height 12
radio input "true"
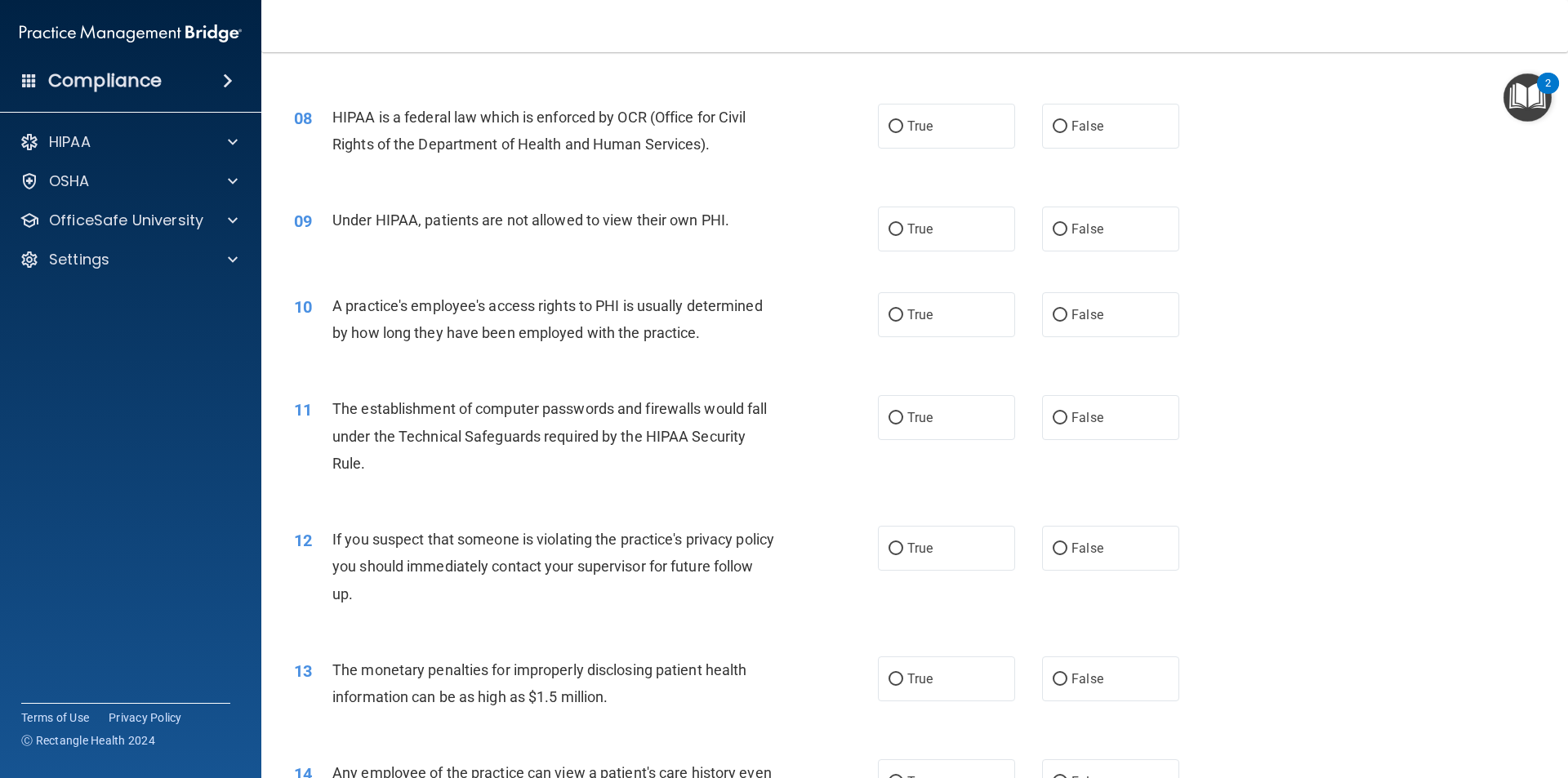
scroll to position [898, 0]
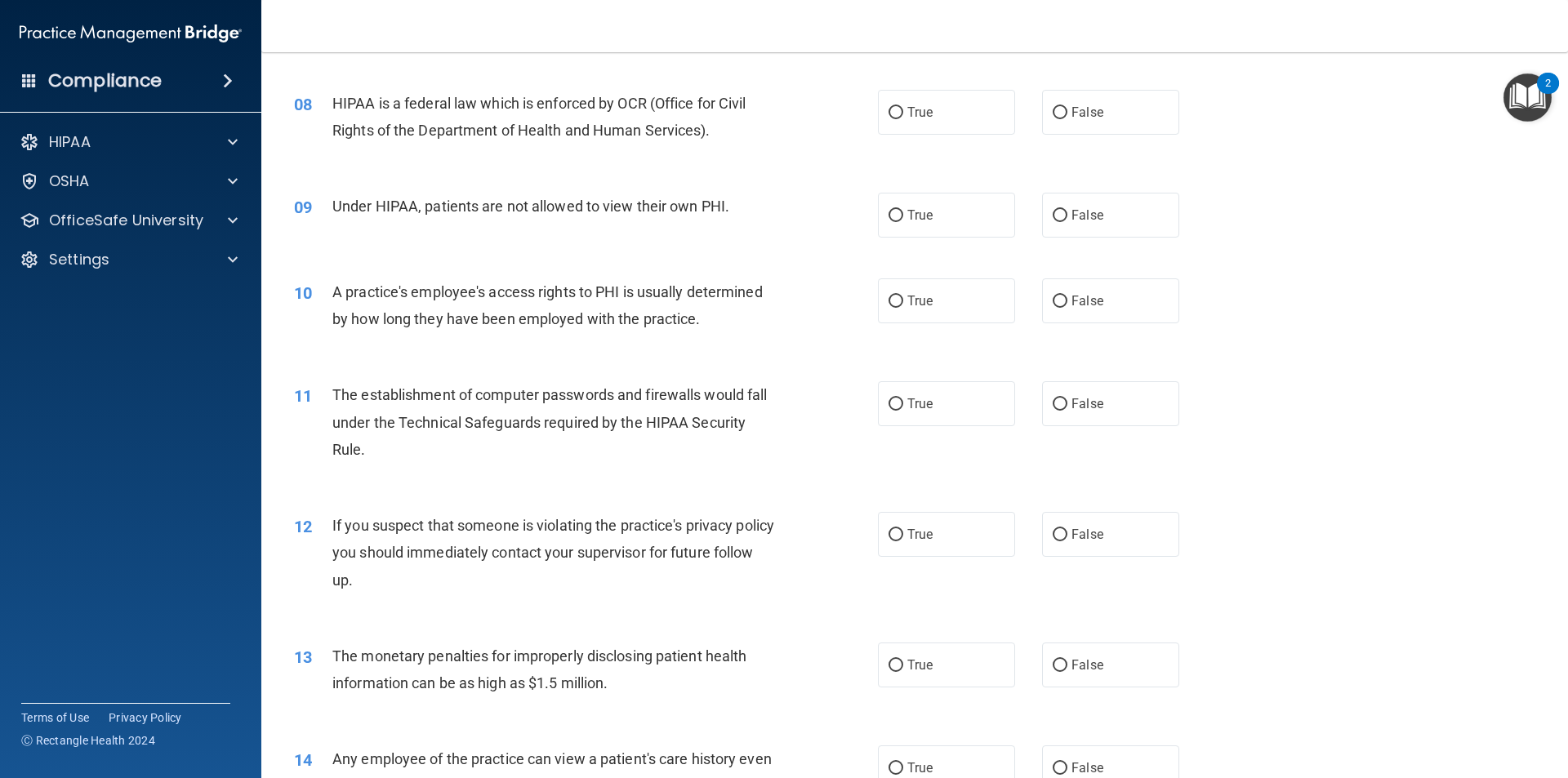
click at [440, 246] on div "09 Under HIPAA, patients are not allowed to view their own PHI. True False" at bounding box center [914, 215] width 1266 height 85
click at [935, 125] on label "True" at bounding box center [946, 113] width 137 height 45
click at [903, 119] on input "True" at bounding box center [896, 113] width 15 height 12
radio input "true"
click at [1119, 210] on label "False" at bounding box center [1110, 215] width 137 height 45
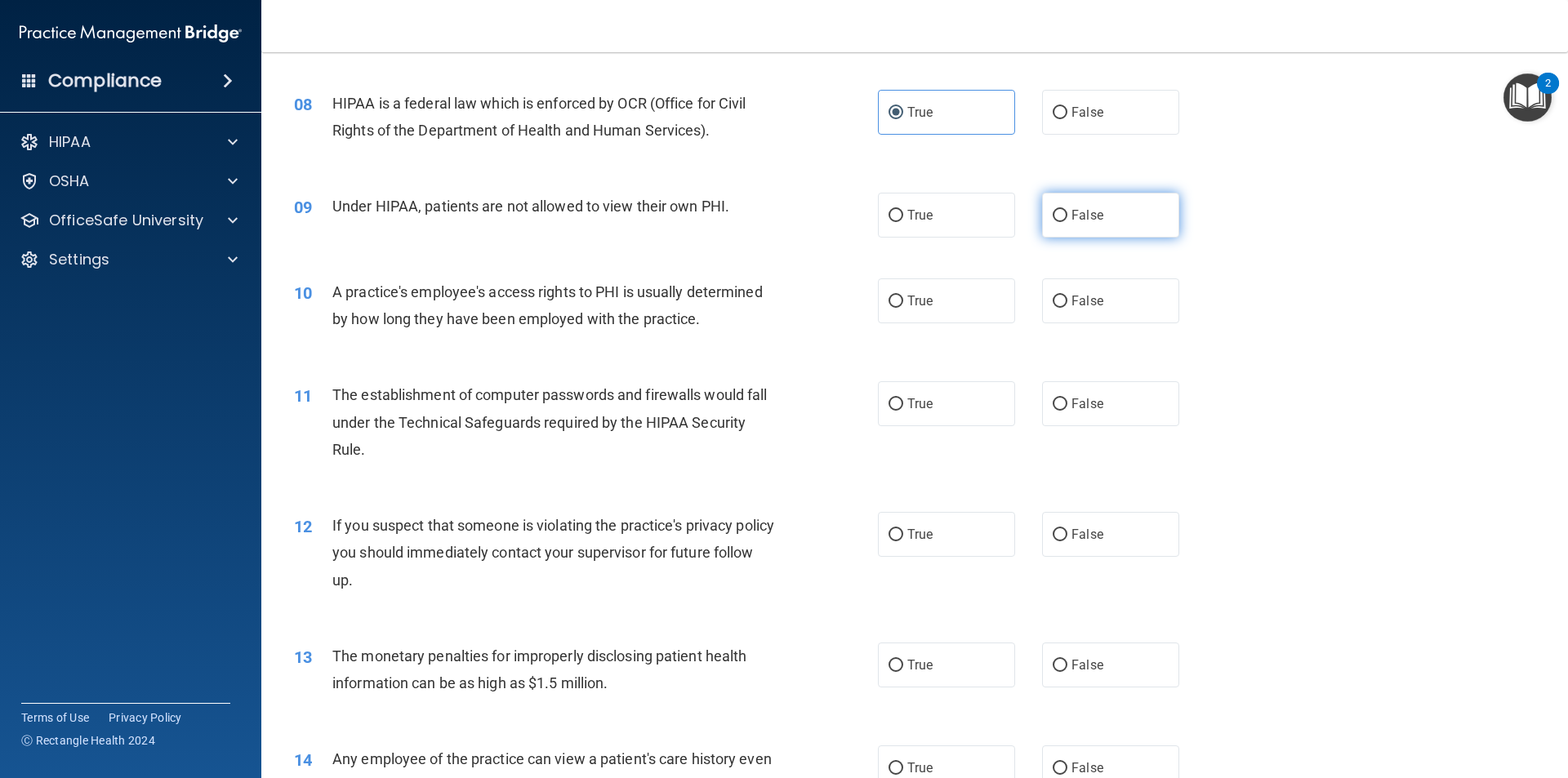
click at [1067, 210] on input "False" at bounding box center [1060, 216] width 15 height 12
radio input "true"
click at [1387, 442] on div "11 The establishment of computer passwords and firewalls would fall under the T…" at bounding box center [914, 426] width 1266 height 130
click at [1389, 424] on div "11 The establishment of computer passwords and firewalls would fall under the T…" at bounding box center [914, 426] width 1266 height 130
click at [1072, 295] on span "False" at bounding box center [1088, 300] width 32 height 16
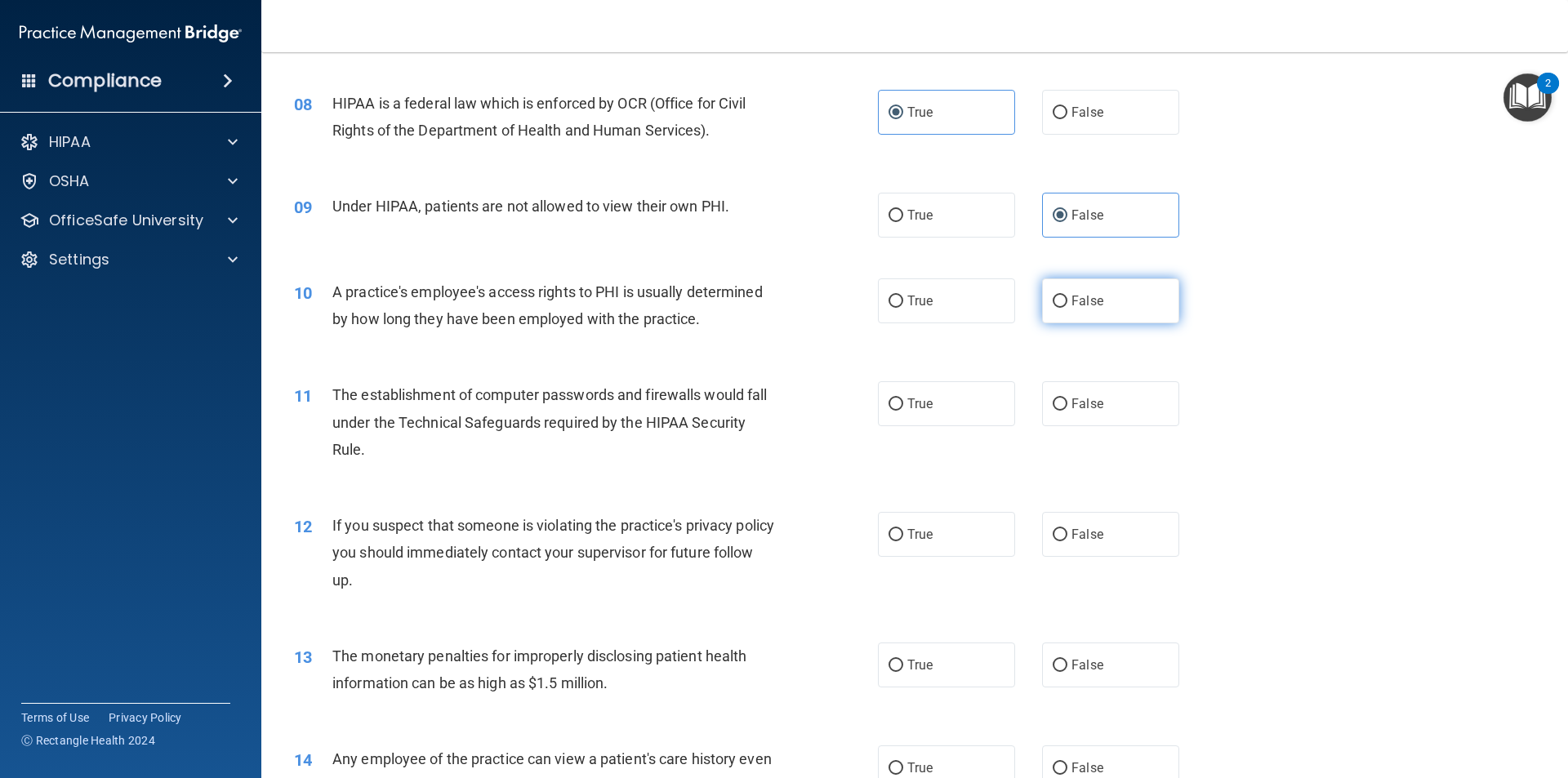
click at [1067, 296] on input "False" at bounding box center [1060, 301] width 15 height 12
radio input "true"
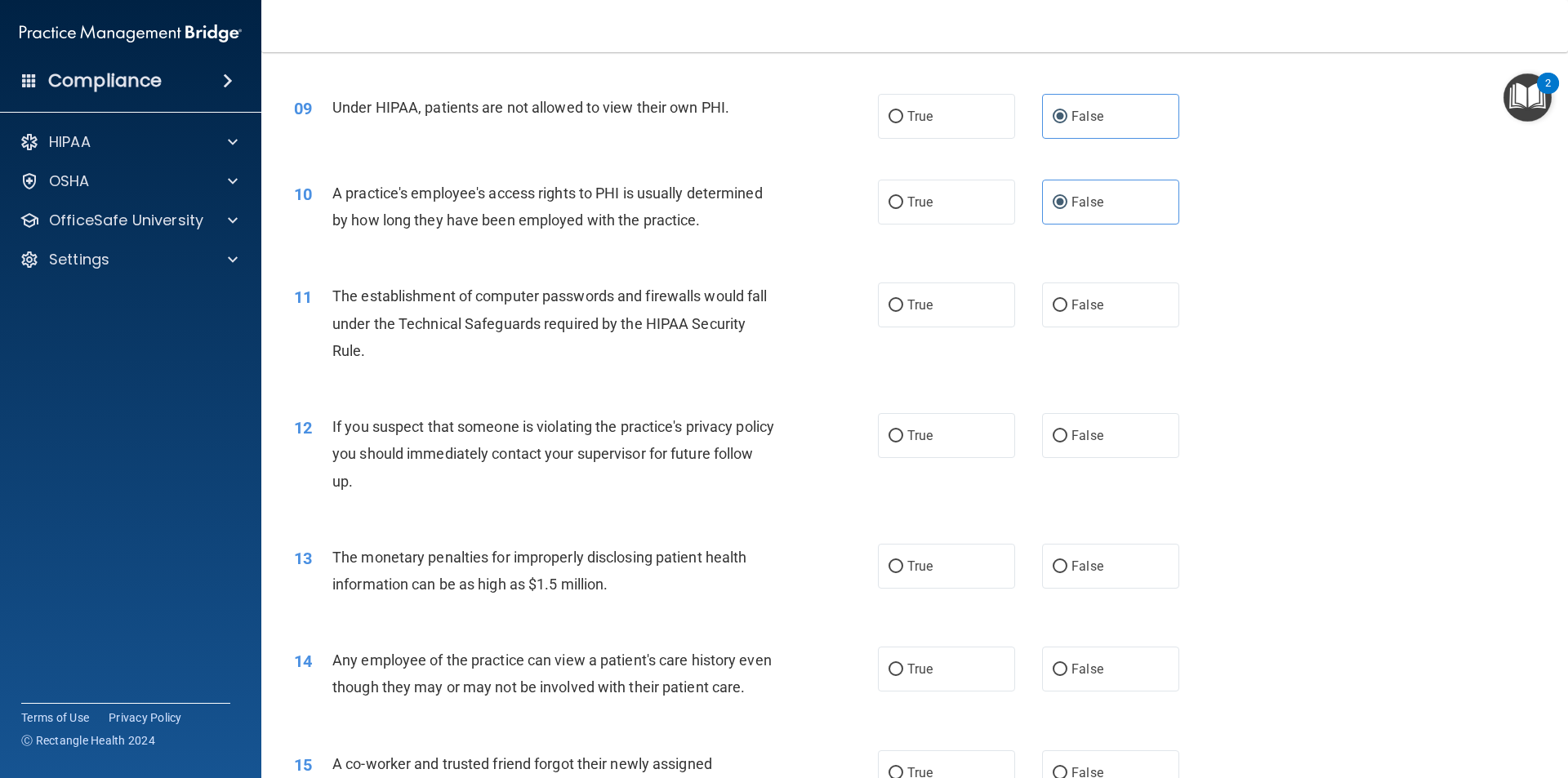
scroll to position [1061, 0]
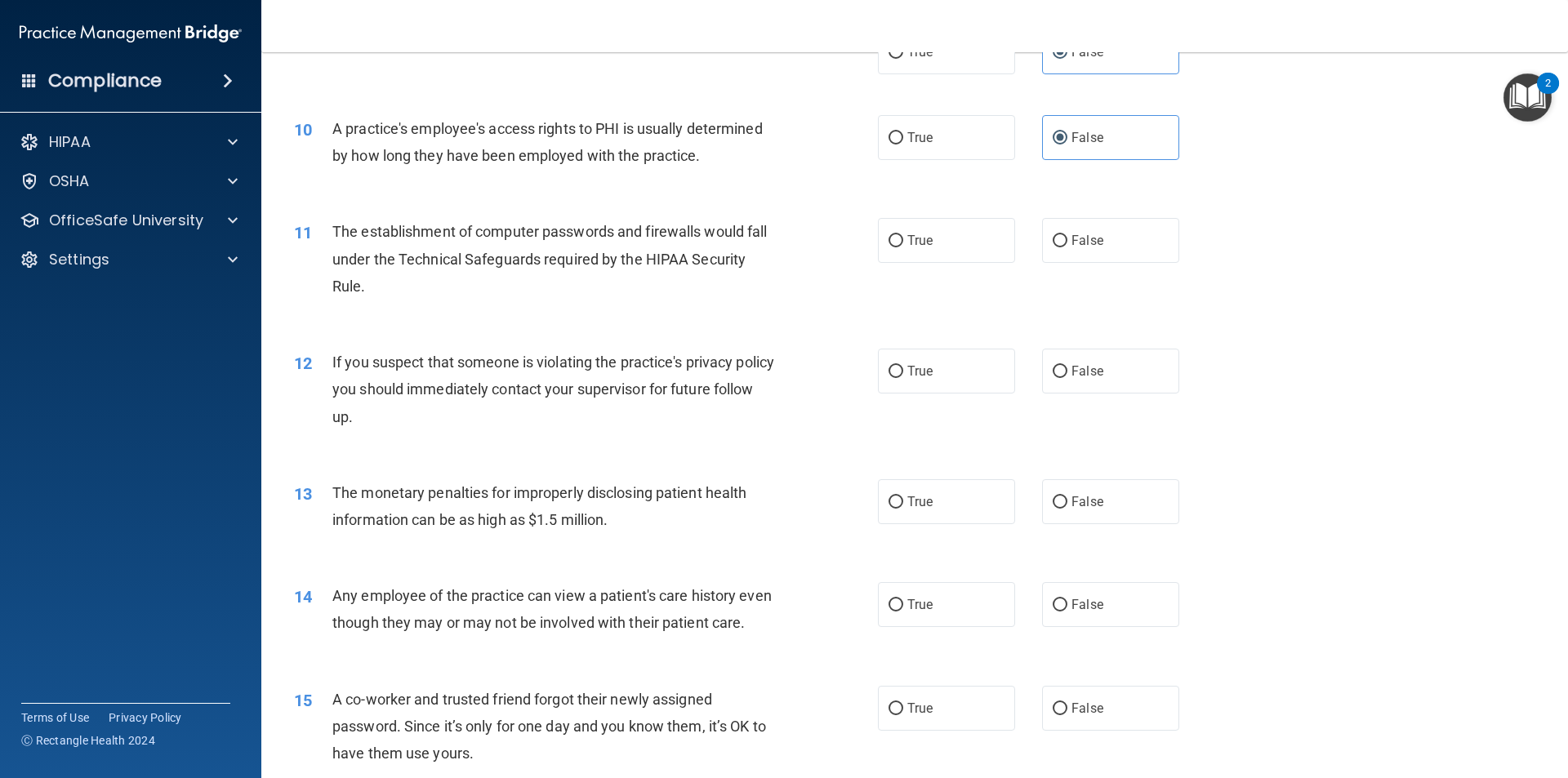
click at [637, 445] on div "12 If you suspect that someone is violating the practice's privacy policy you s…" at bounding box center [914, 393] width 1266 height 130
click at [922, 239] on span "True" at bounding box center [920, 240] width 25 height 16
click at [903, 239] on input "True" at bounding box center [896, 241] width 15 height 12
radio input "true"
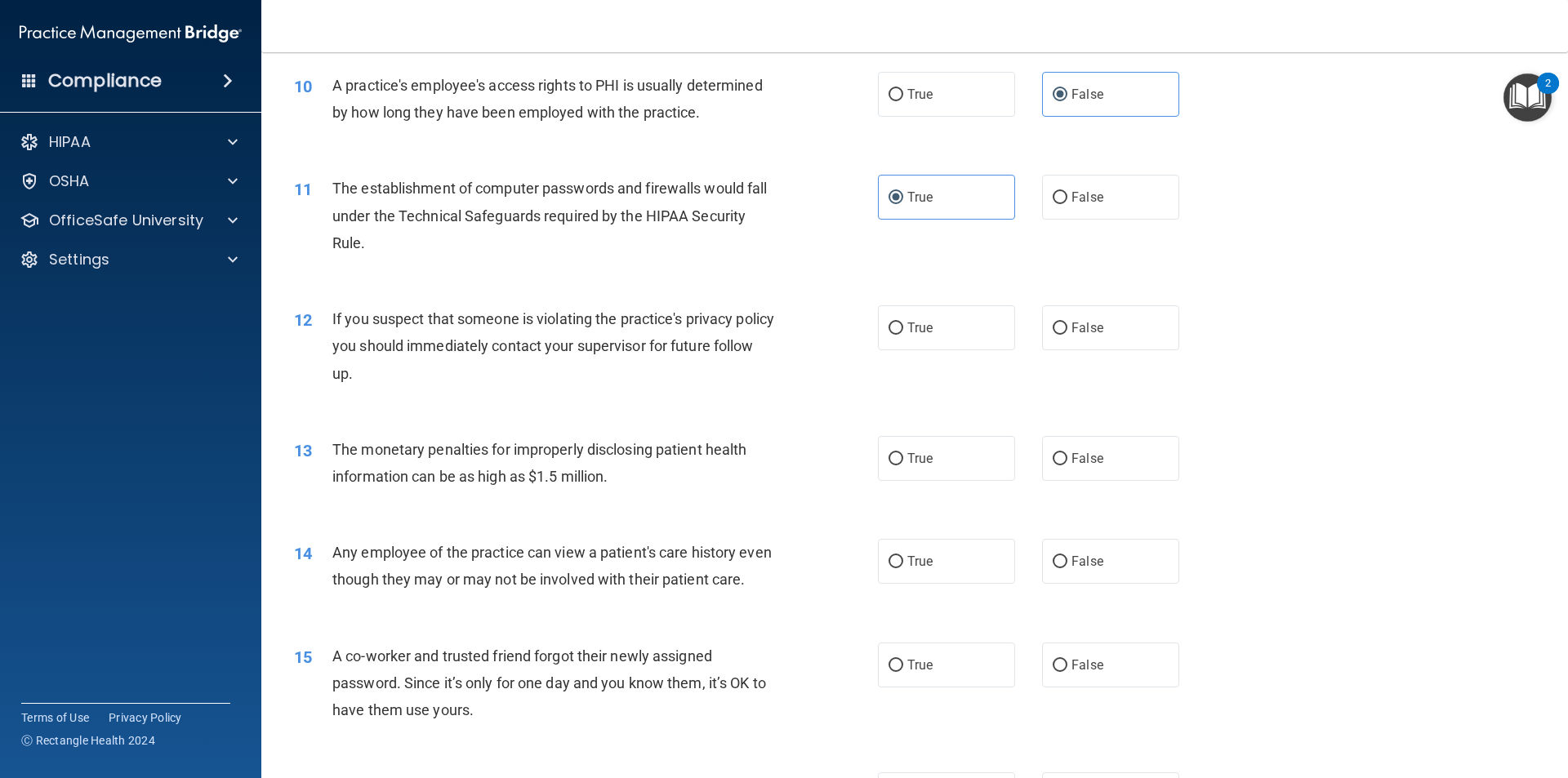
scroll to position [1143, 0]
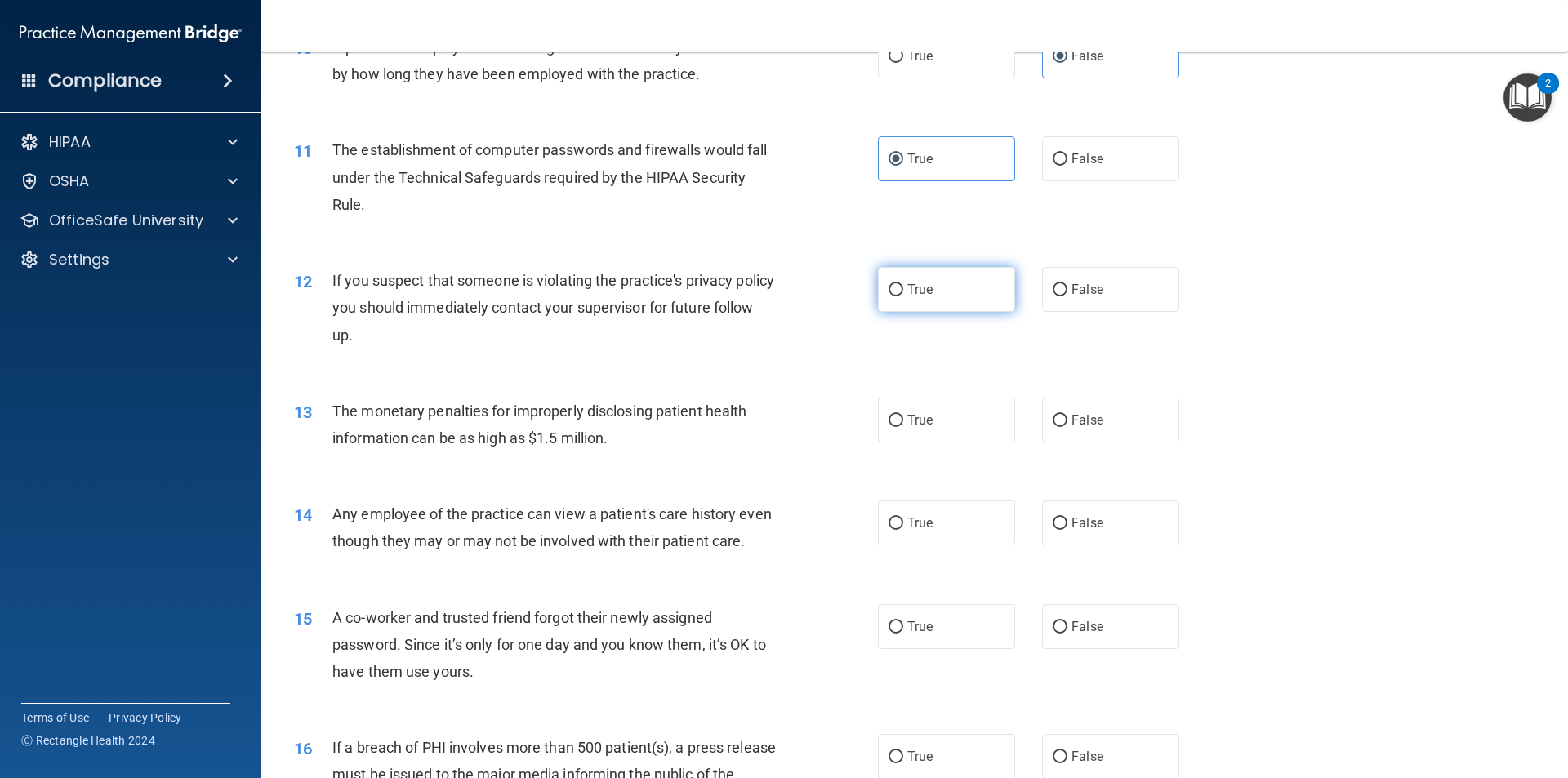
click at [948, 303] on label "True" at bounding box center [946, 290] width 137 height 45
click at [903, 297] on input "True" at bounding box center [896, 290] width 15 height 12
radio input "true"
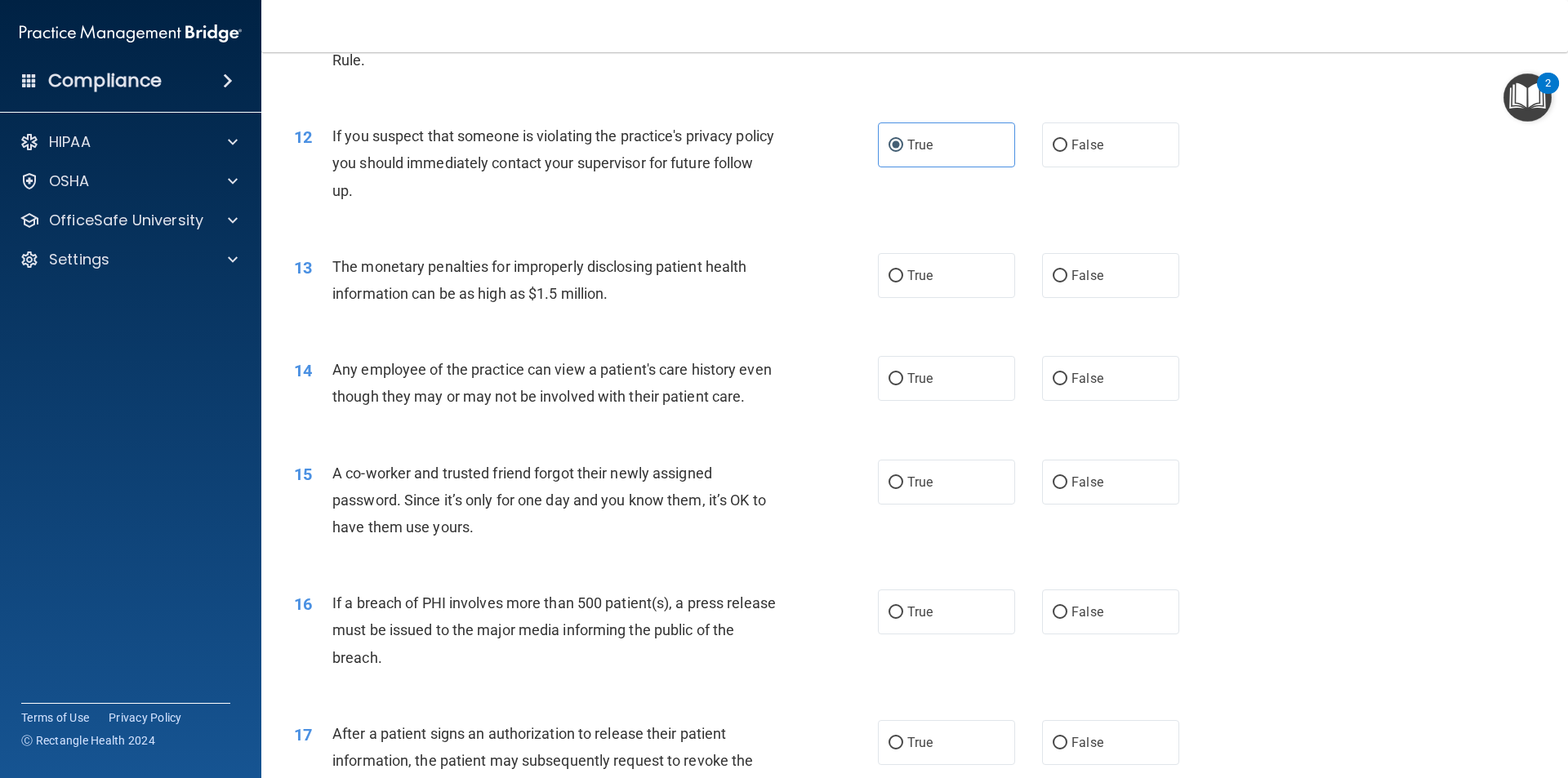
scroll to position [1306, 0]
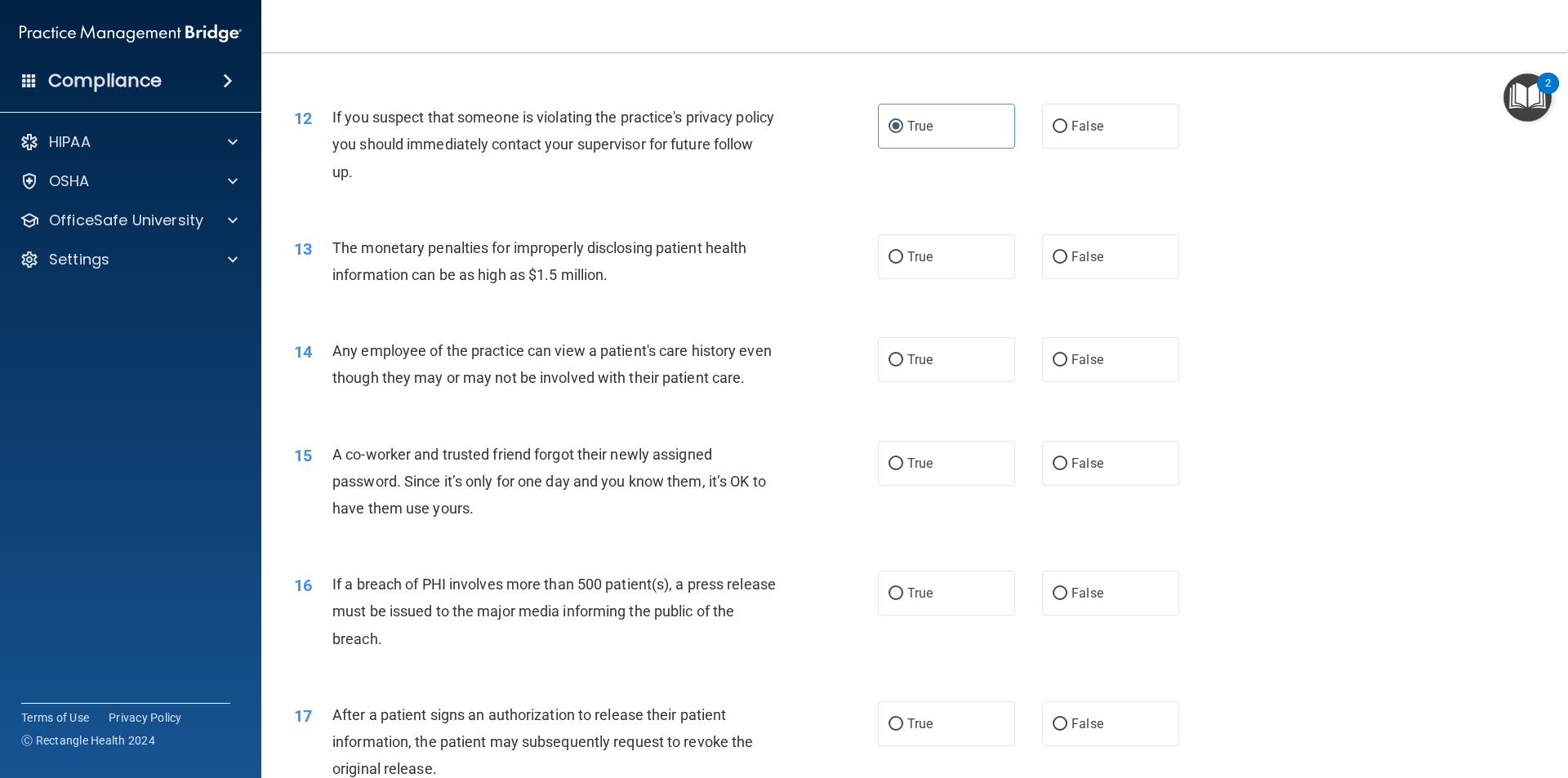
click at [593, 420] on div "14 Any employee of the practice can view a patient's care history even though t…" at bounding box center [914, 369] width 1266 height 103
click at [622, 420] on div "14 Any employee of the practice can view a patient's care history even though t…" at bounding box center [914, 369] width 1266 height 103
click at [1073, 259] on span "False" at bounding box center [1088, 256] width 32 height 16
click at [1067, 259] on input "False" at bounding box center [1060, 257] width 15 height 12
radio input "true"
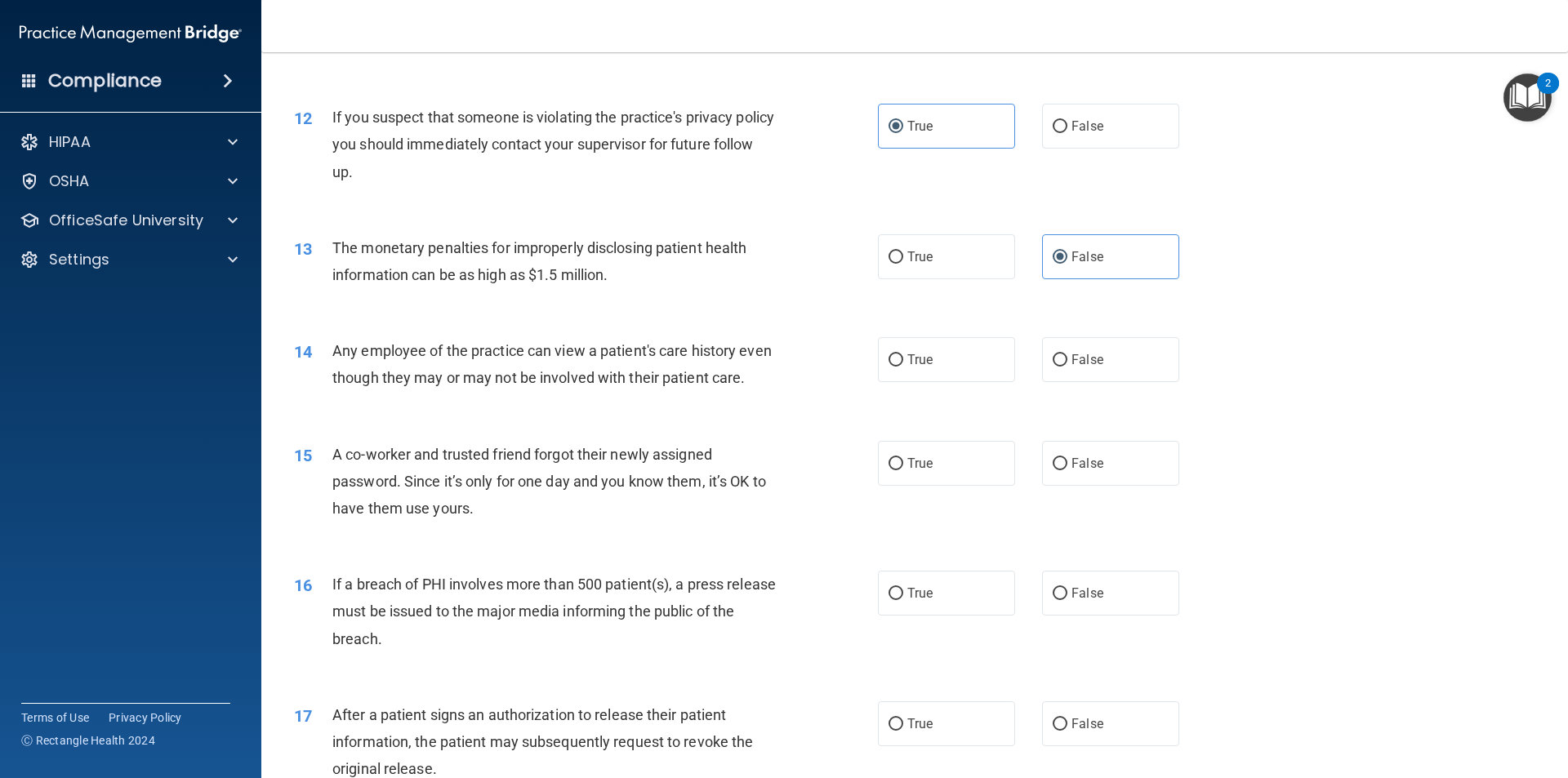
scroll to position [1388, 0]
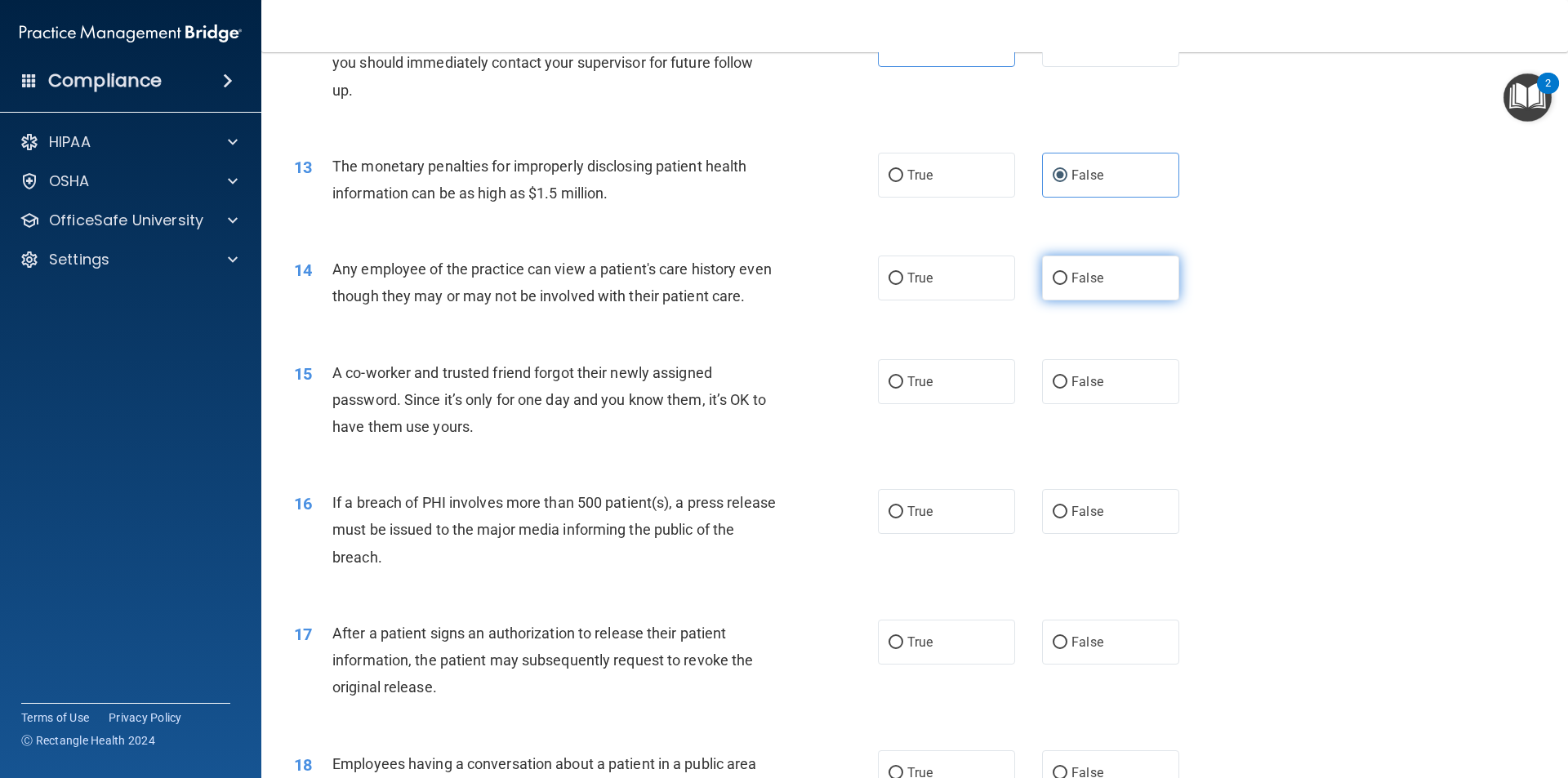
click at [1093, 269] on label "False" at bounding box center [1110, 278] width 137 height 45
click at [1067, 273] on input "False" at bounding box center [1060, 279] width 15 height 12
radio input "true"
click at [1334, 448] on div "15 A co-worker and trusted friend forgot their newly assigned password. Since i…" at bounding box center [914, 404] width 1266 height 130
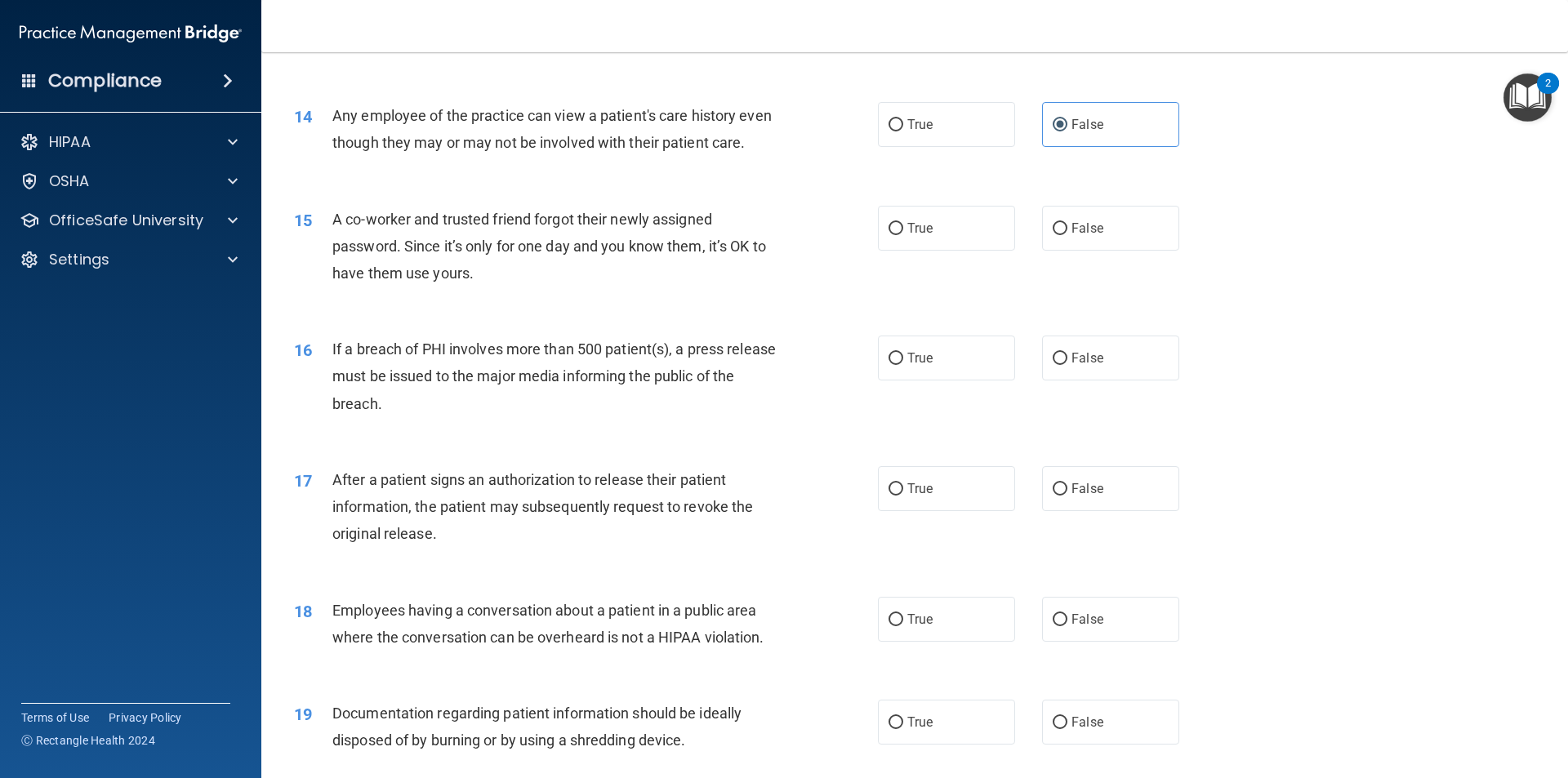
scroll to position [1551, 0]
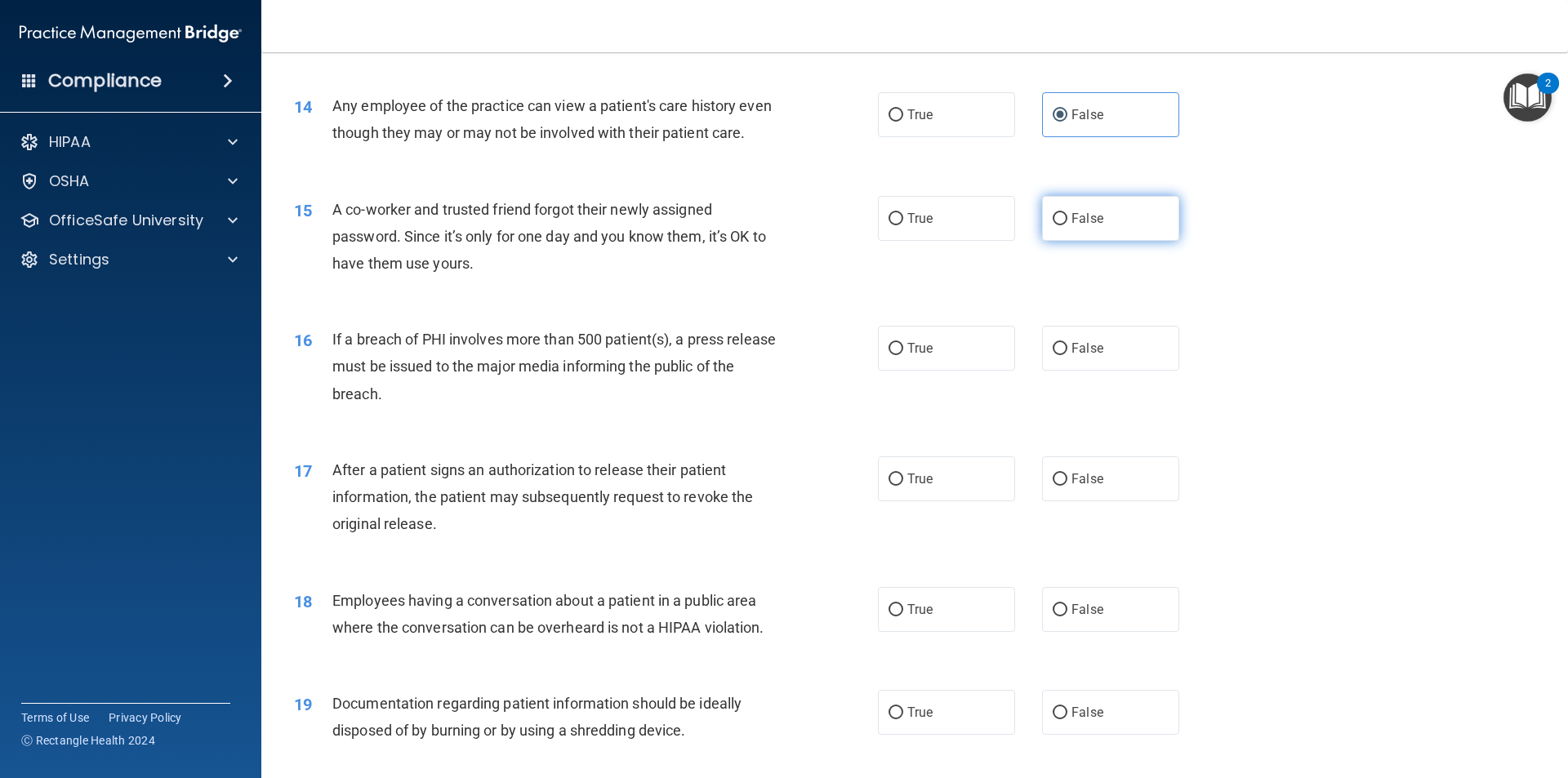
click at [1061, 241] on label "False" at bounding box center [1110, 219] width 137 height 45
click at [1061, 225] on input "False" at bounding box center [1060, 219] width 15 height 12
radio input "true"
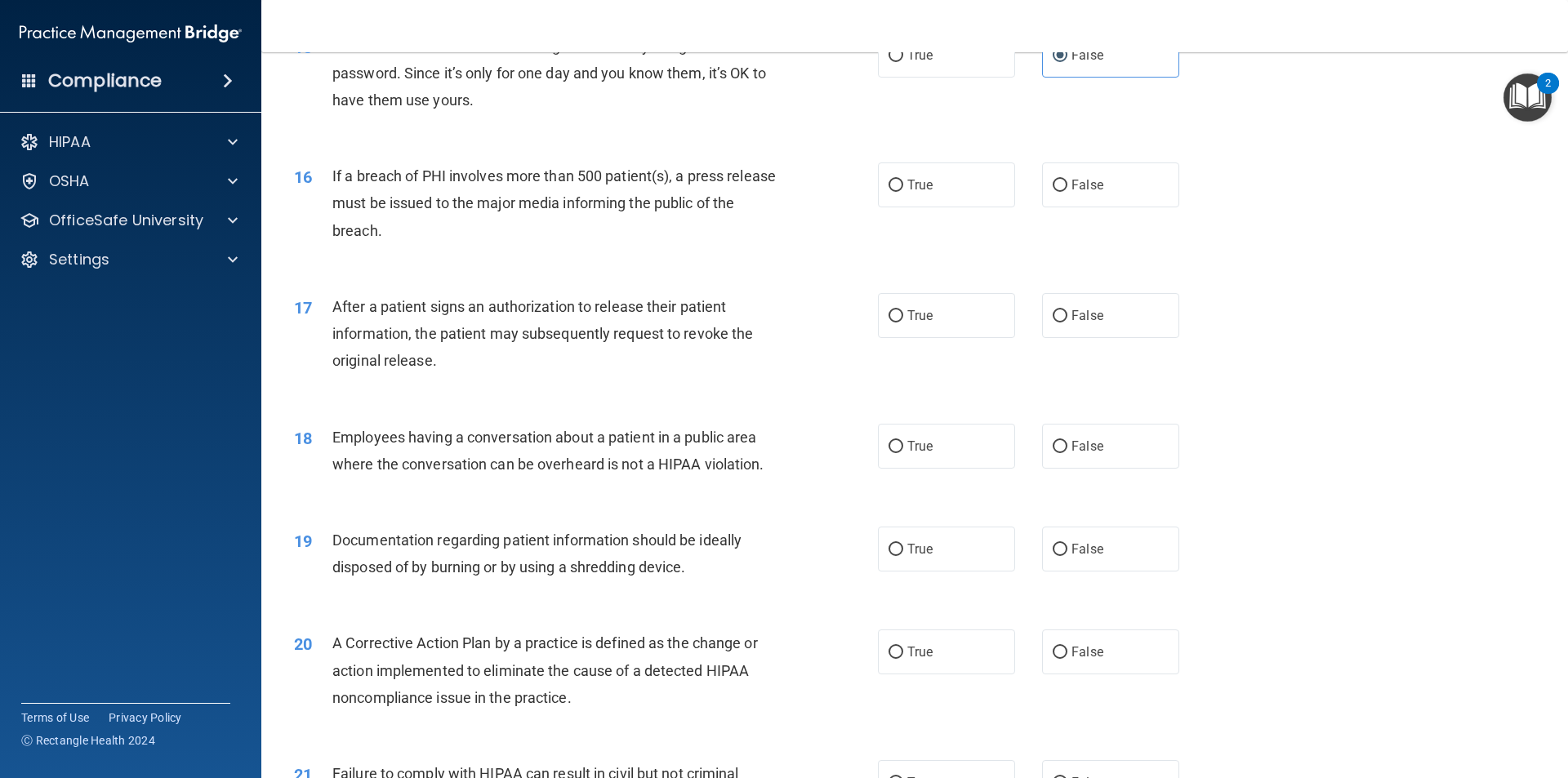
scroll to position [1796, 0]
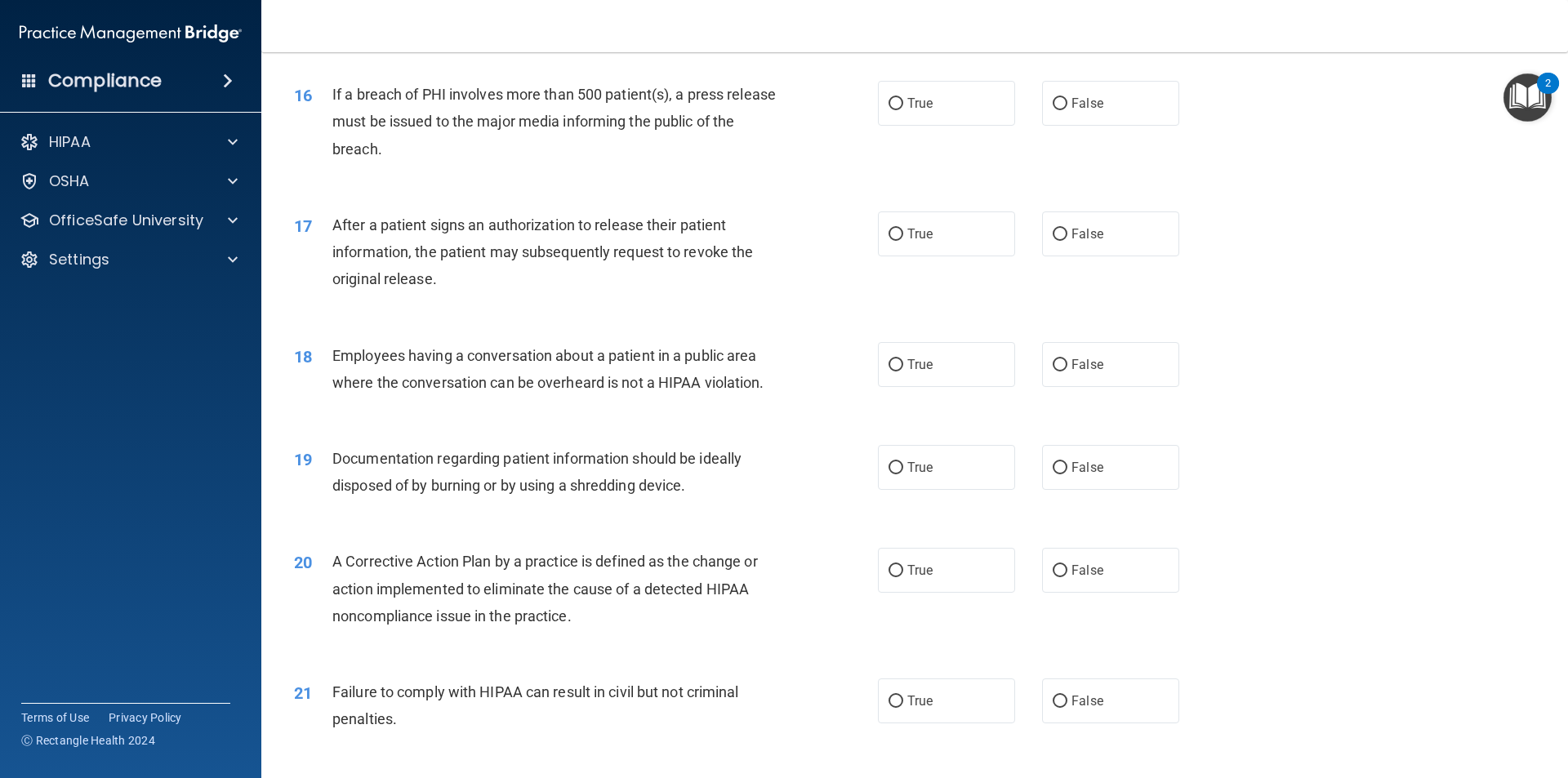
click at [732, 293] on div "After a patient signs an authorization to release their patient information, th…" at bounding box center [560, 252] width 456 height 82
click at [934, 126] on label "True" at bounding box center [946, 103] width 137 height 45
click at [903, 110] on input "True" at bounding box center [896, 103] width 15 height 12
radio input "true"
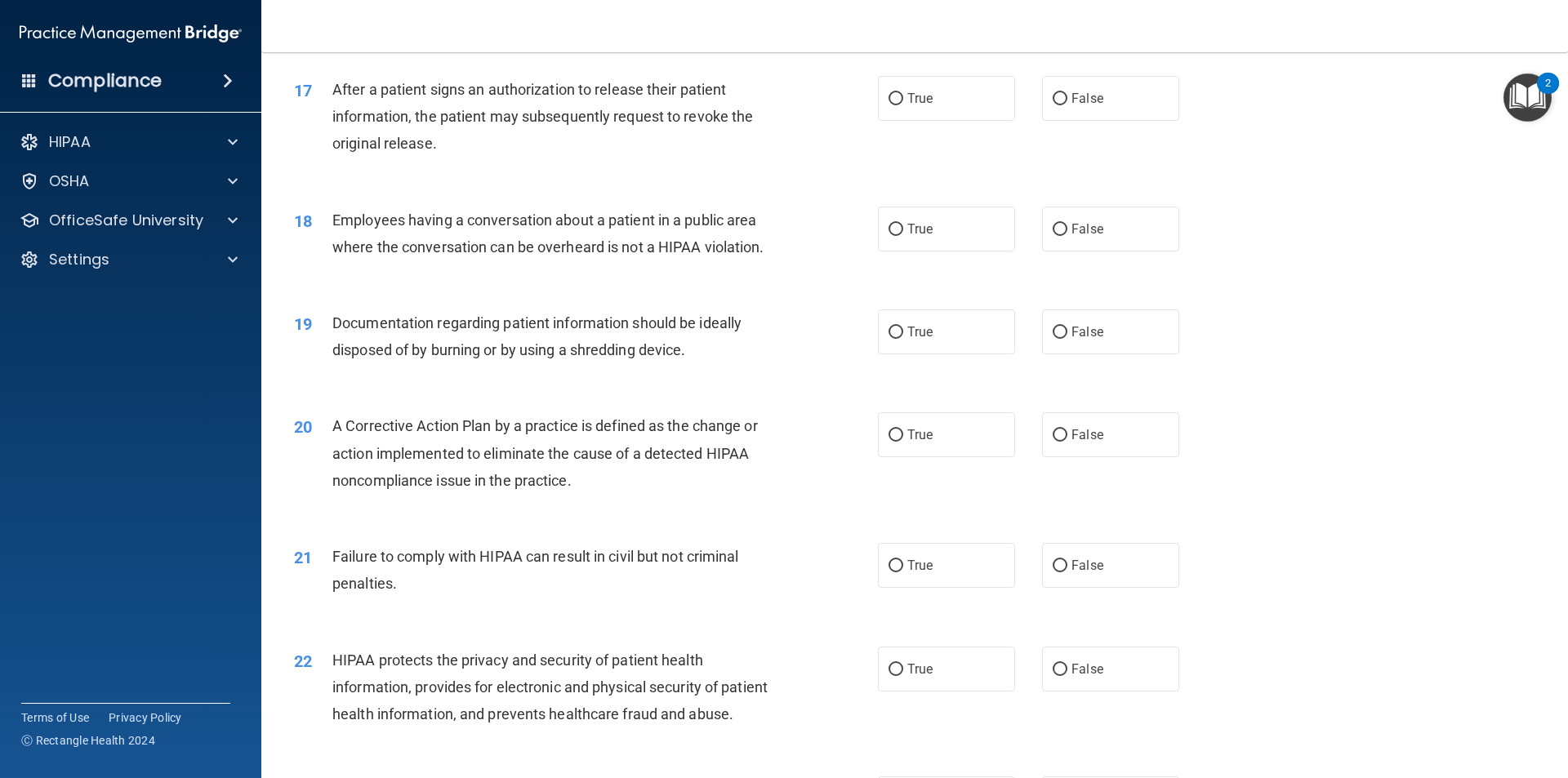
scroll to position [1960, 0]
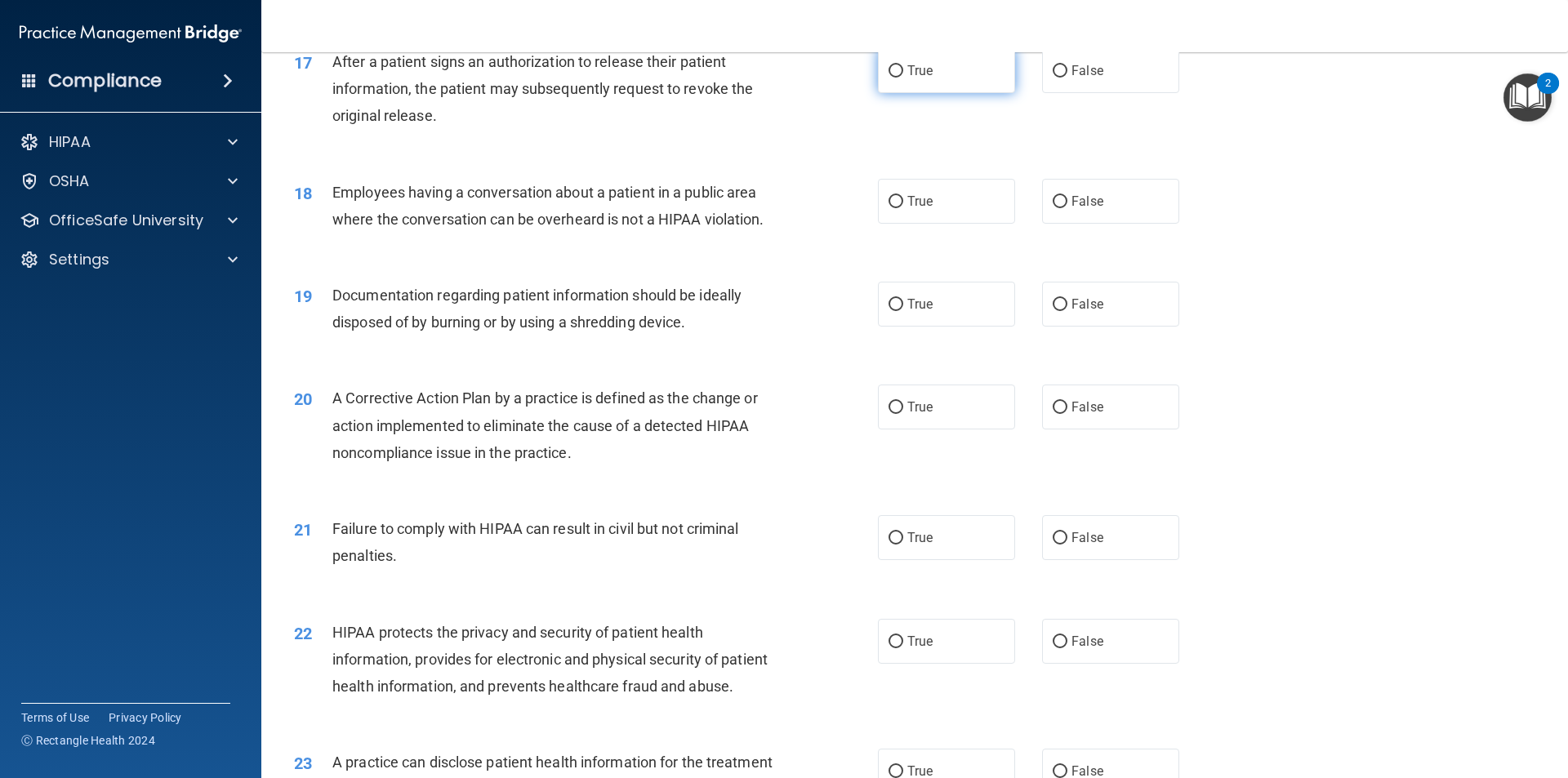
click at [903, 93] on label "True" at bounding box center [946, 70] width 137 height 45
click at [903, 78] on input "True" at bounding box center [896, 71] width 15 height 12
radio input "true"
click at [1245, 222] on div "18 Employees having a conversation about a patient in a public area where the c…" at bounding box center [914, 210] width 1266 height 103
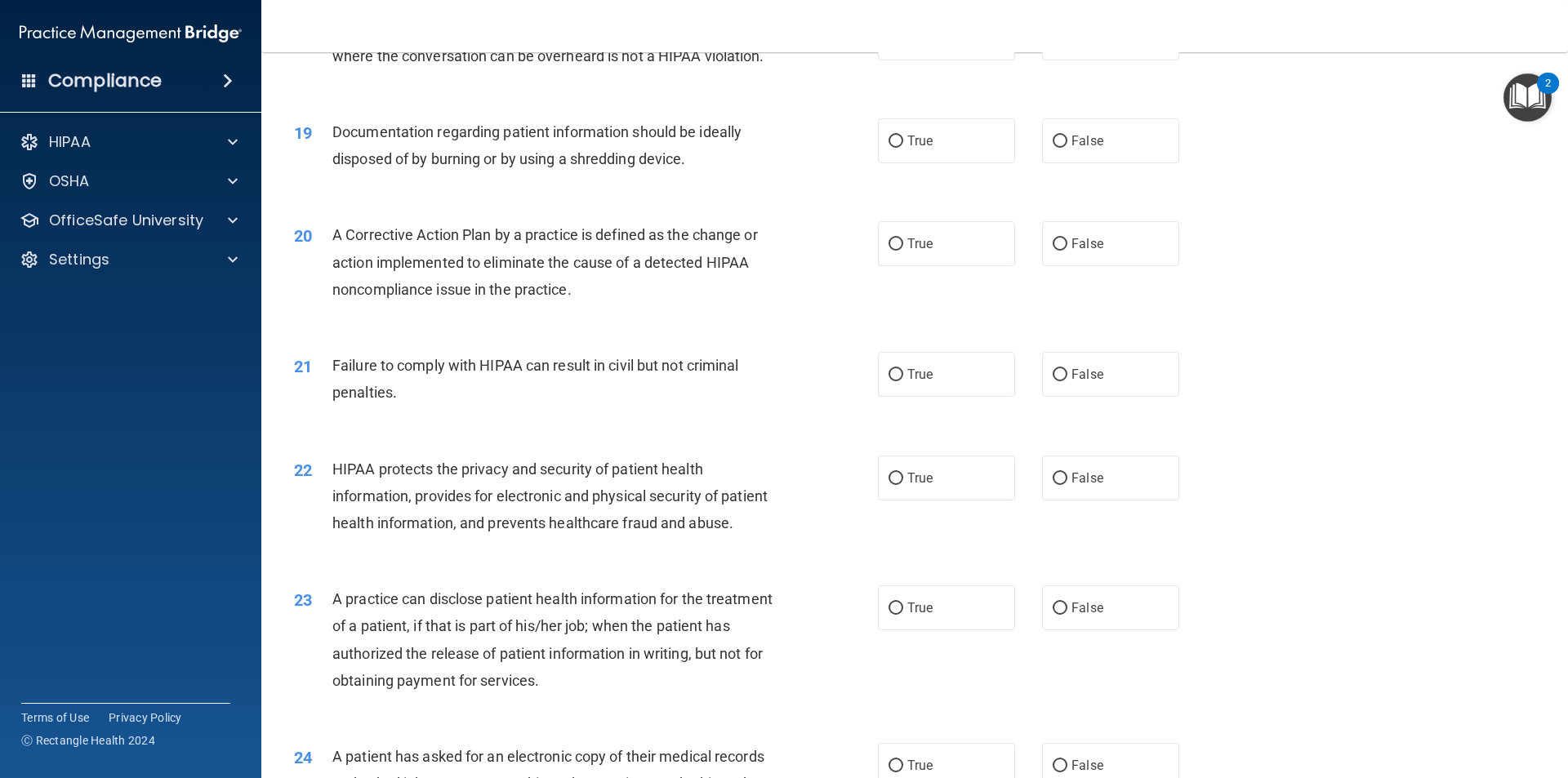
scroll to position [2041, 0]
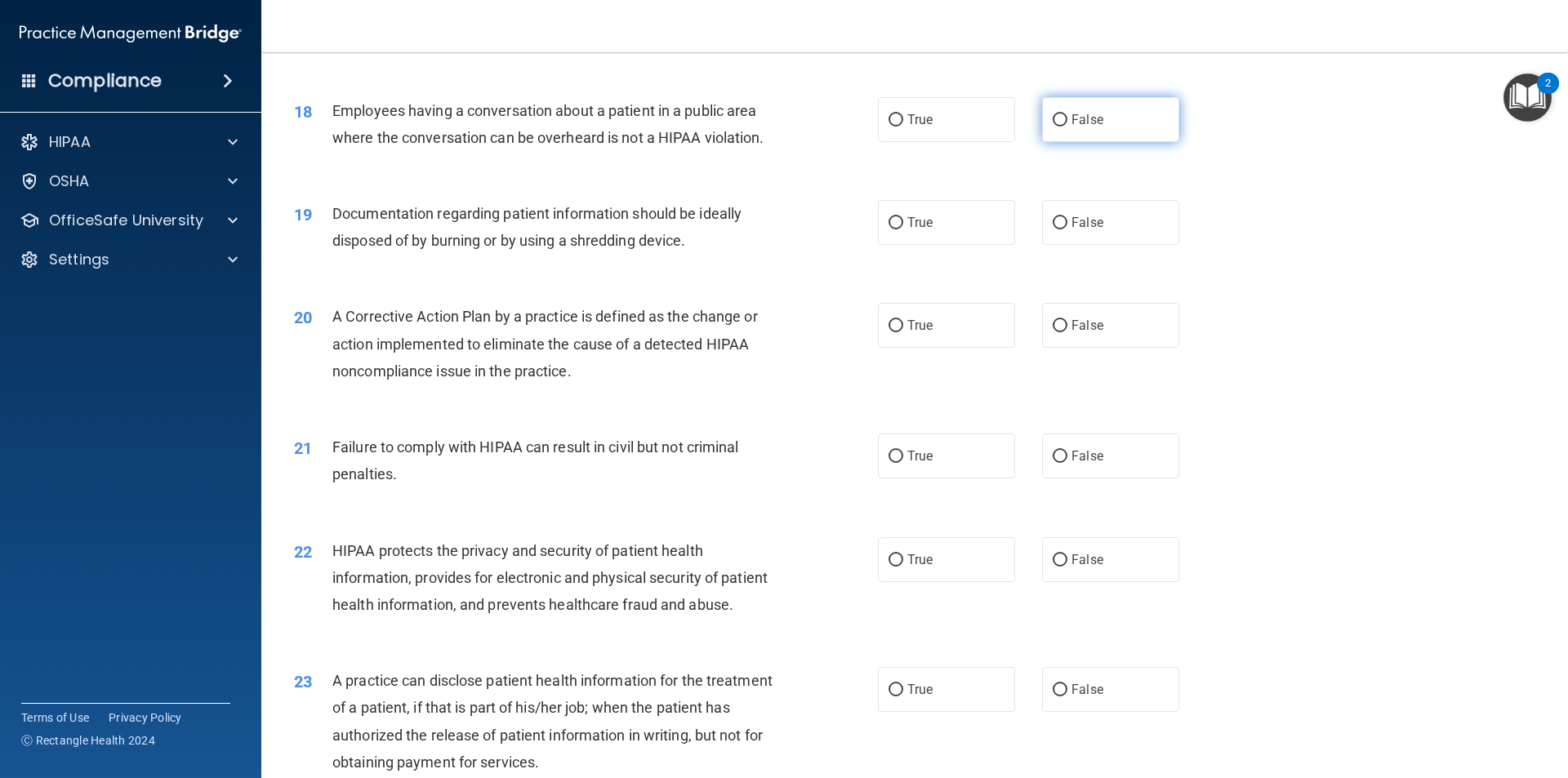
click at [1072, 128] on span "False" at bounding box center [1088, 119] width 32 height 16
click at [1067, 127] on input "False" at bounding box center [1060, 120] width 15 height 12
radio input "true"
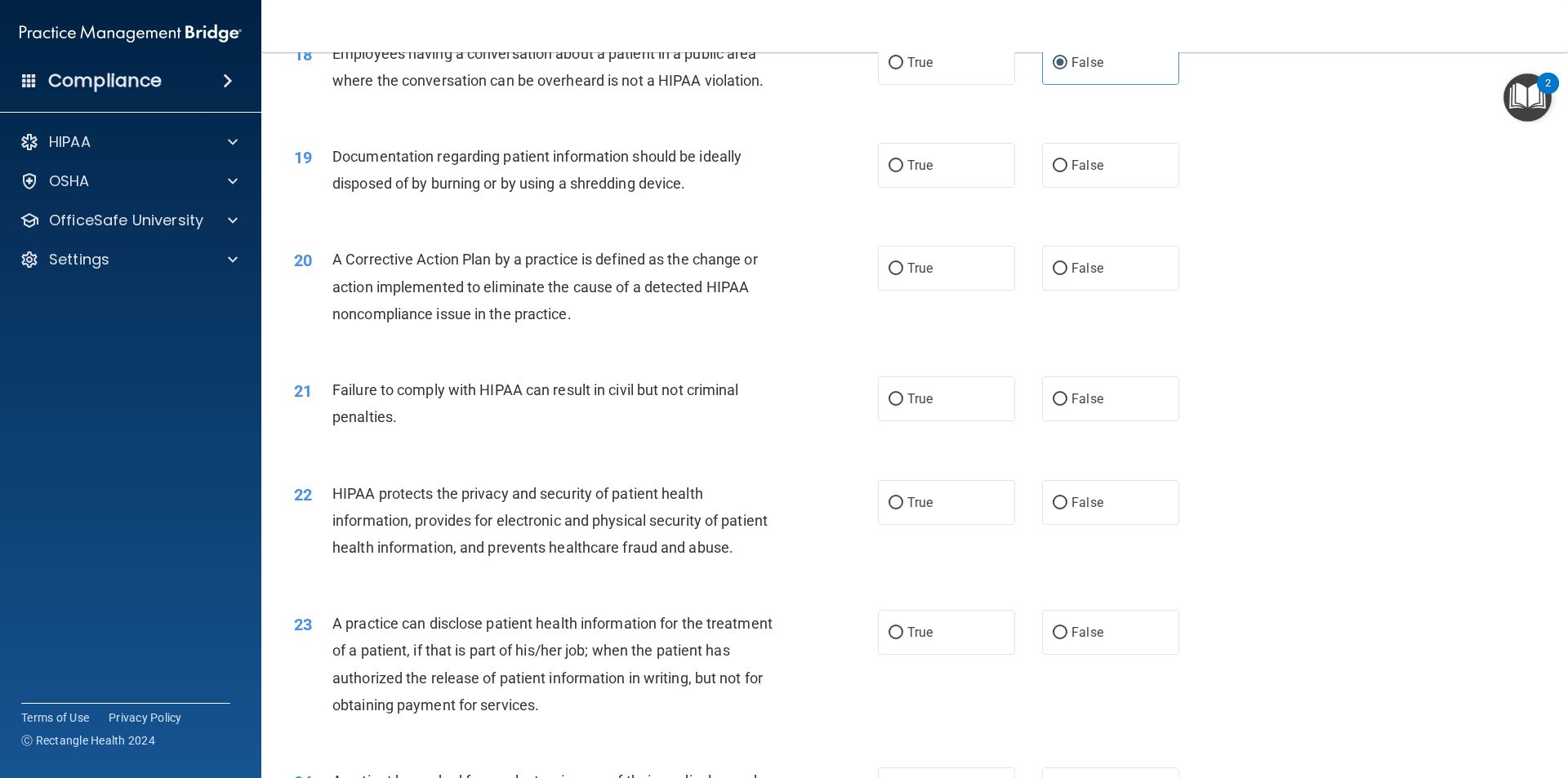
scroll to position [2124, 0]
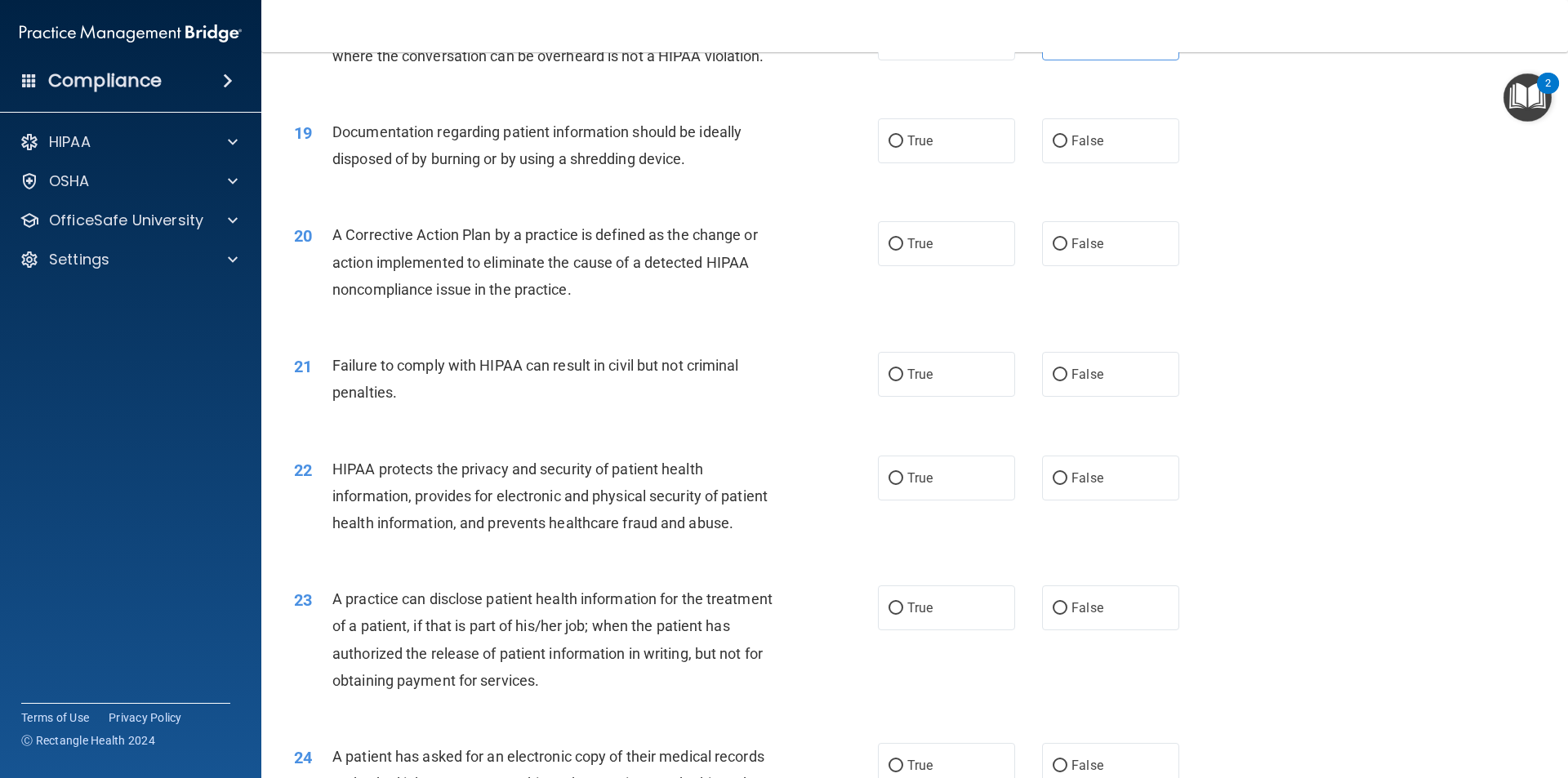
click at [1340, 315] on div "20 A Corrective Action Plan by a practice is defined as the change or action im…" at bounding box center [914, 266] width 1266 height 130
click at [911, 163] on label "True" at bounding box center [946, 141] width 137 height 45
click at [903, 148] on input "True" at bounding box center [896, 141] width 15 height 12
radio input "true"
click at [1305, 425] on div "21 Failure to comply with HIPAA can result in civil but not criminal penalties.…" at bounding box center [914, 383] width 1266 height 103
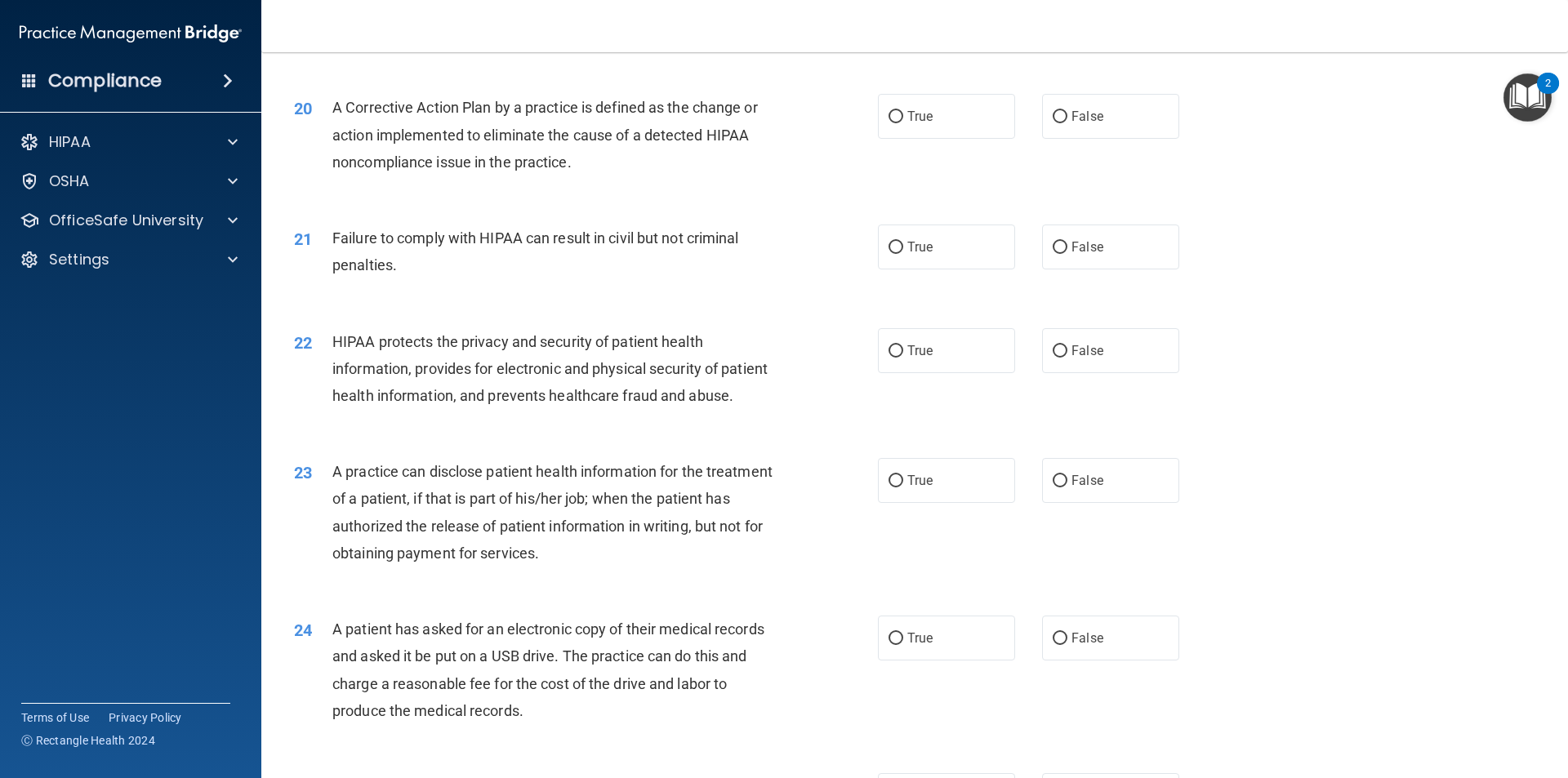
scroll to position [2287, 0]
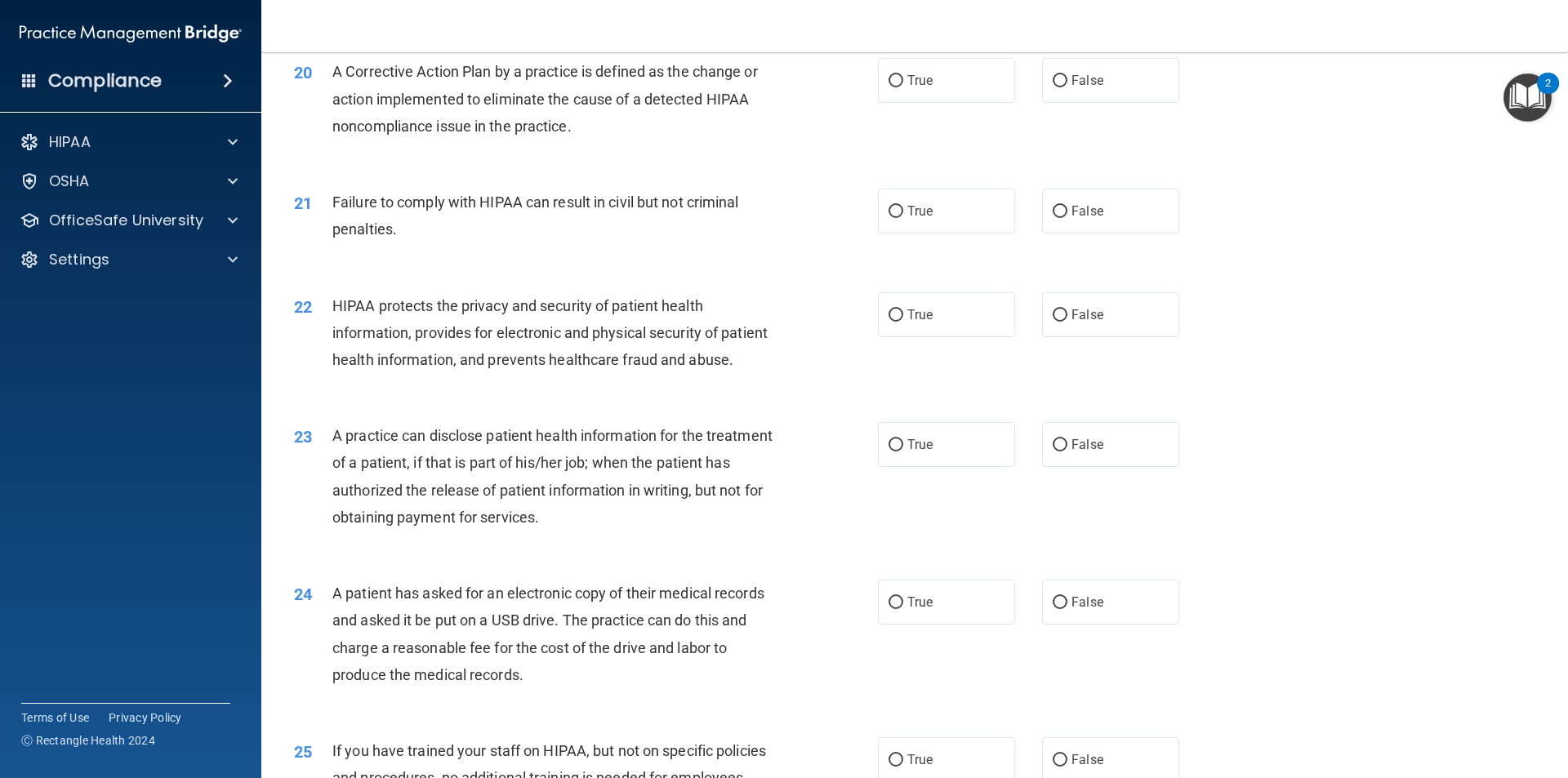
click at [569, 251] on div "21 Failure to comply with HIPAA can result in civil but not criminal penalties." at bounding box center [586, 220] width 632 height 62
click at [550, 208] on div "21 Failure to comply with HIPAA can result in civil but not criminal penalties.…" at bounding box center [914, 220] width 1266 height 103
click at [951, 103] on label "True" at bounding box center [946, 81] width 137 height 45
click at [903, 87] on input "True" at bounding box center [896, 81] width 15 height 12
radio input "true"
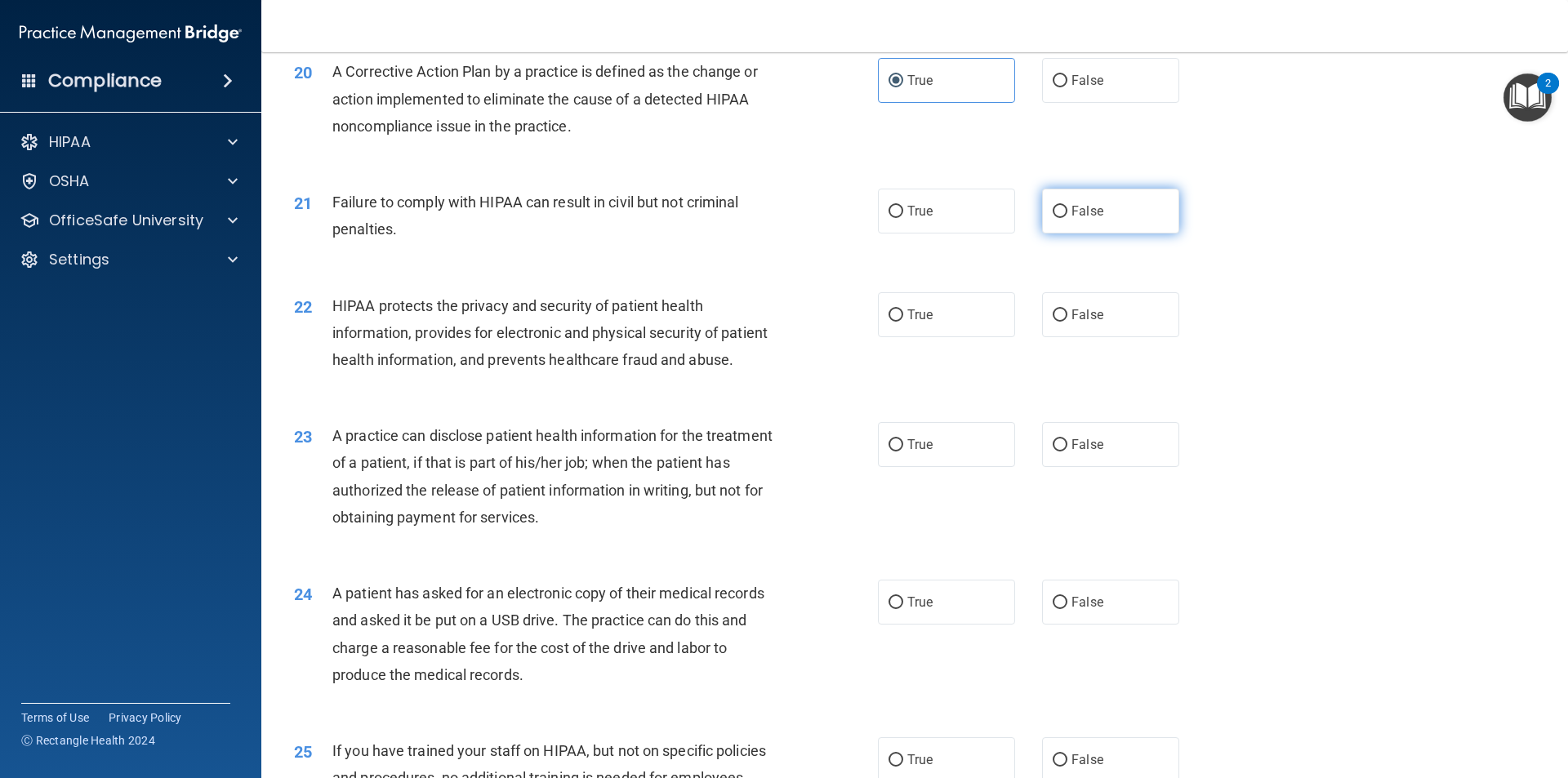
click at [1106, 233] on label "False" at bounding box center [1110, 211] width 137 height 45
click at [1067, 218] on input "False" at bounding box center [1060, 211] width 15 height 12
radio input "true"
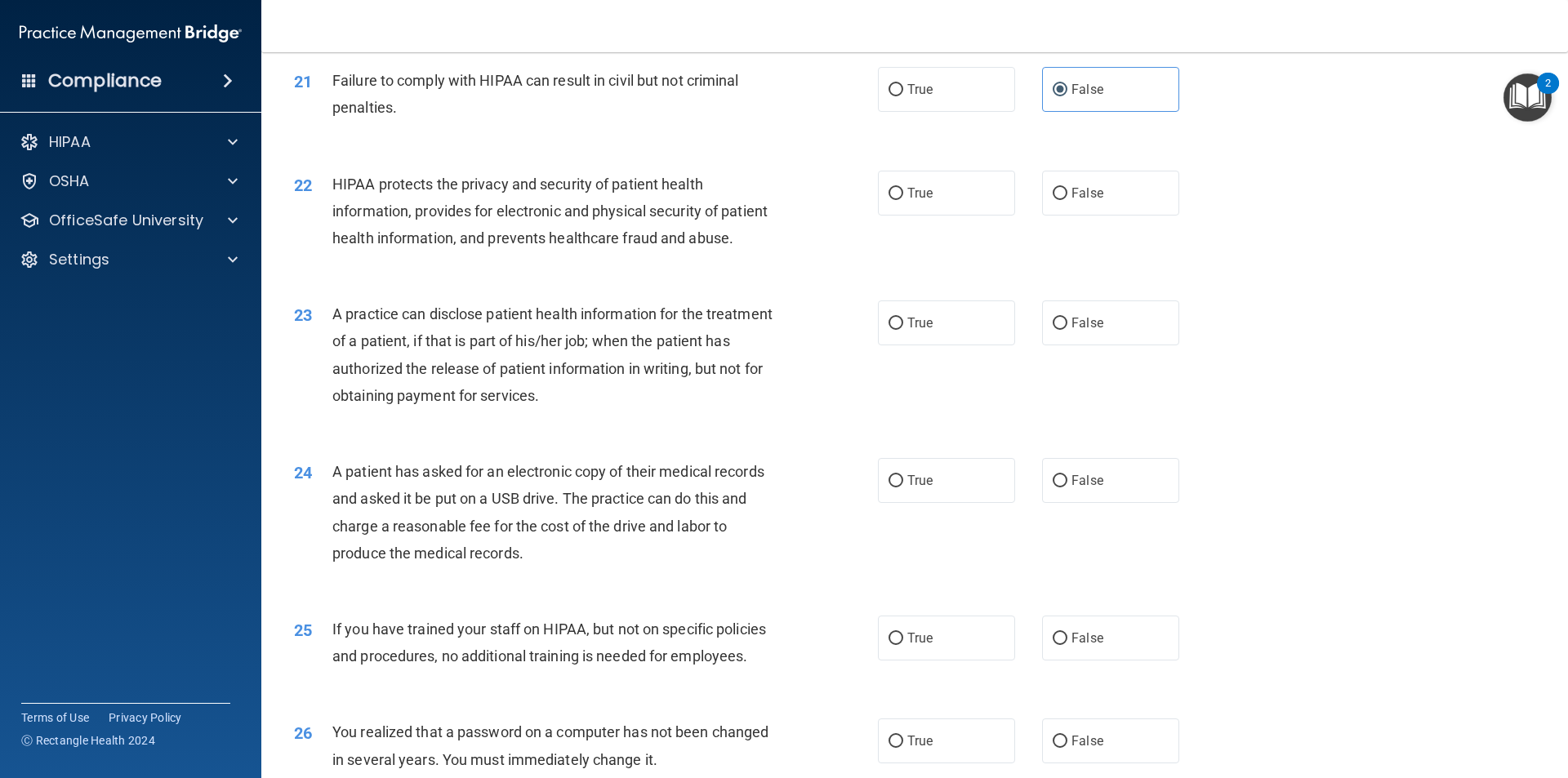
scroll to position [2450, 0]
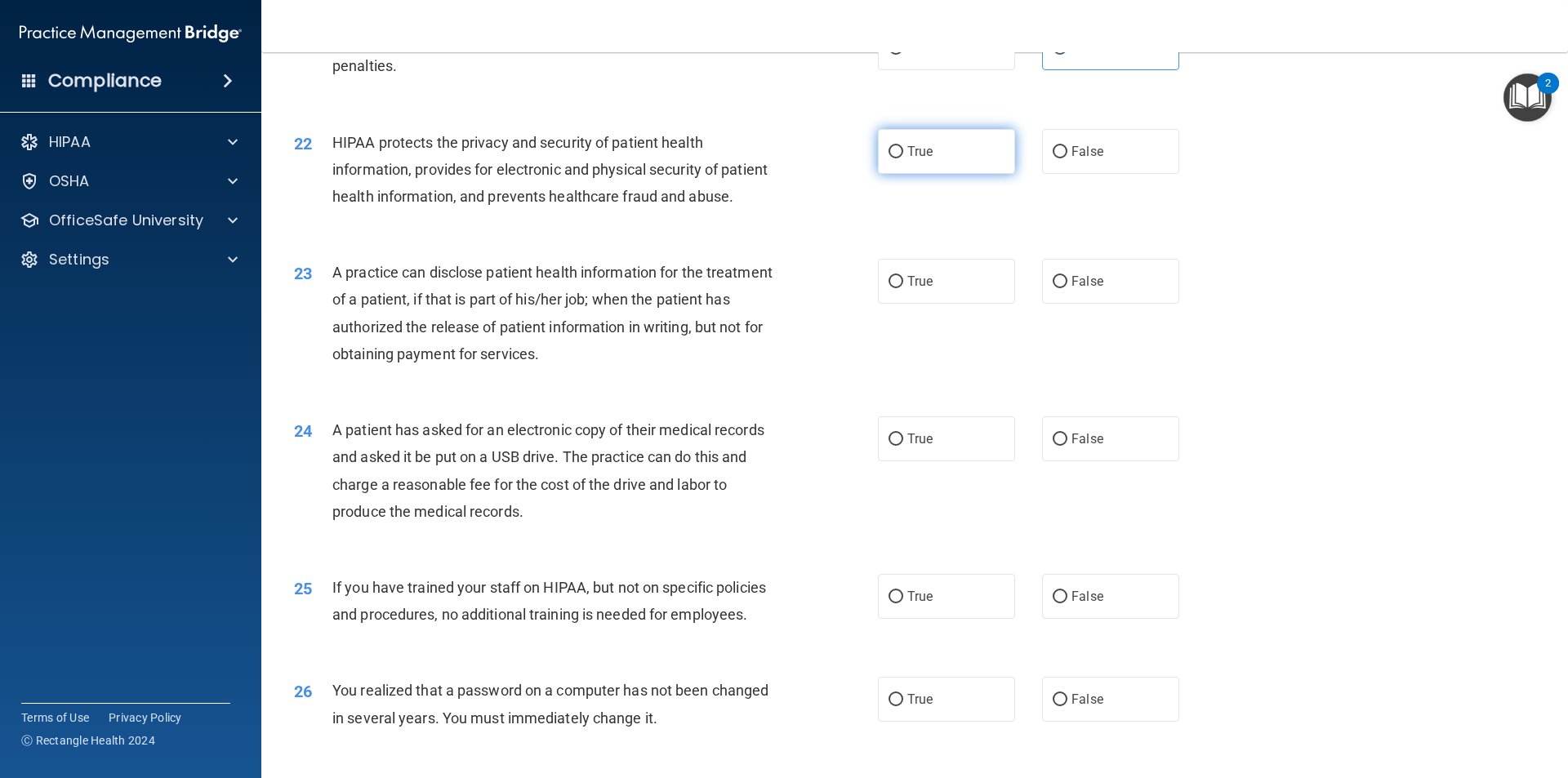
click at [933, 171] on label "True" at bounding box center [946, 151] width 137 height 45
click at [903, 159] on input "True" at bounding box center [896, 152] width 15 height 12
radio input "true"
click at [1370, 335] on div "23 A practice can disclose patient health information for the treatment of a pa…" at bounding box center [914, 317] width 1266 height 158
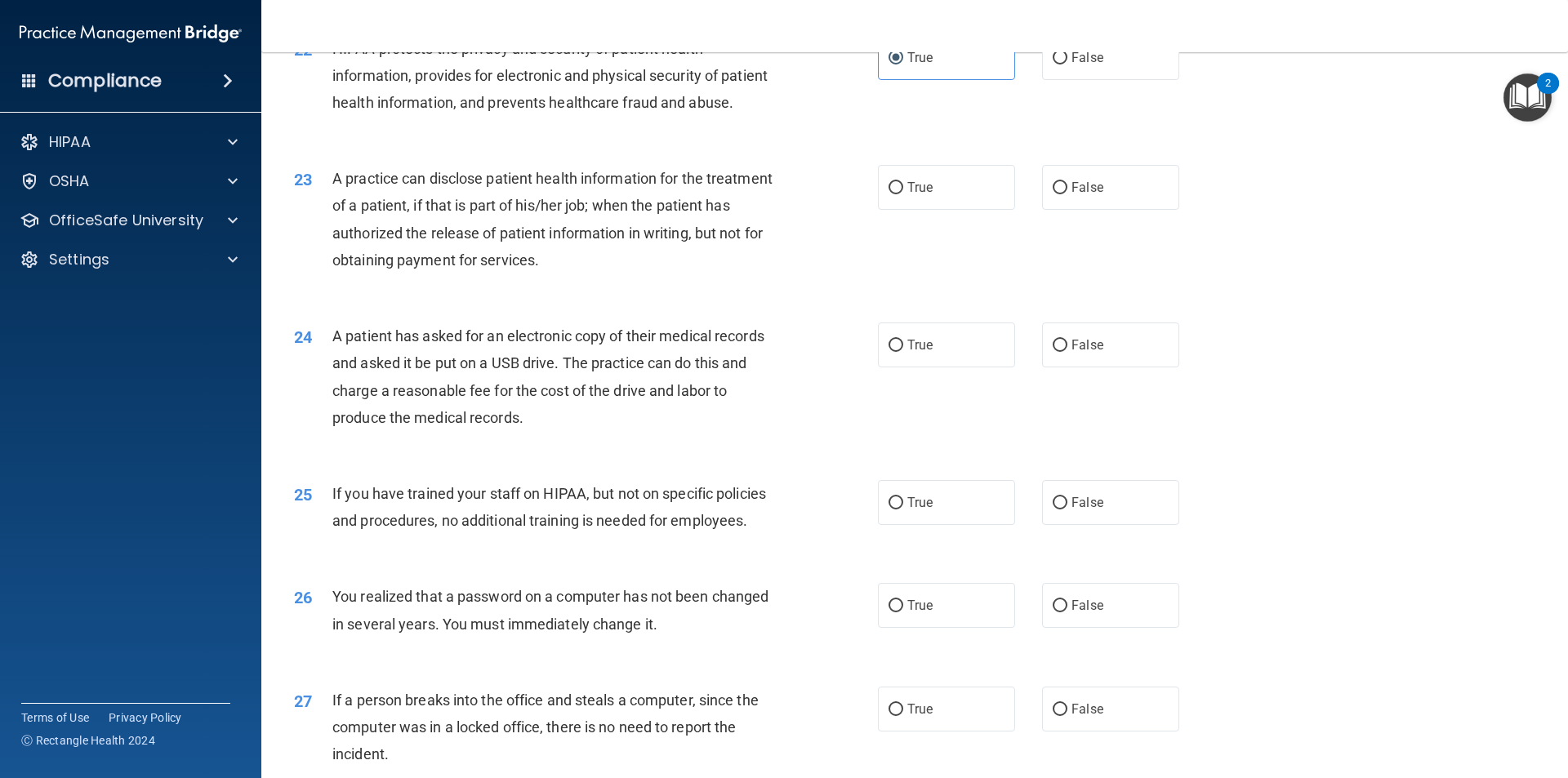
scroll to position [2614, 0]
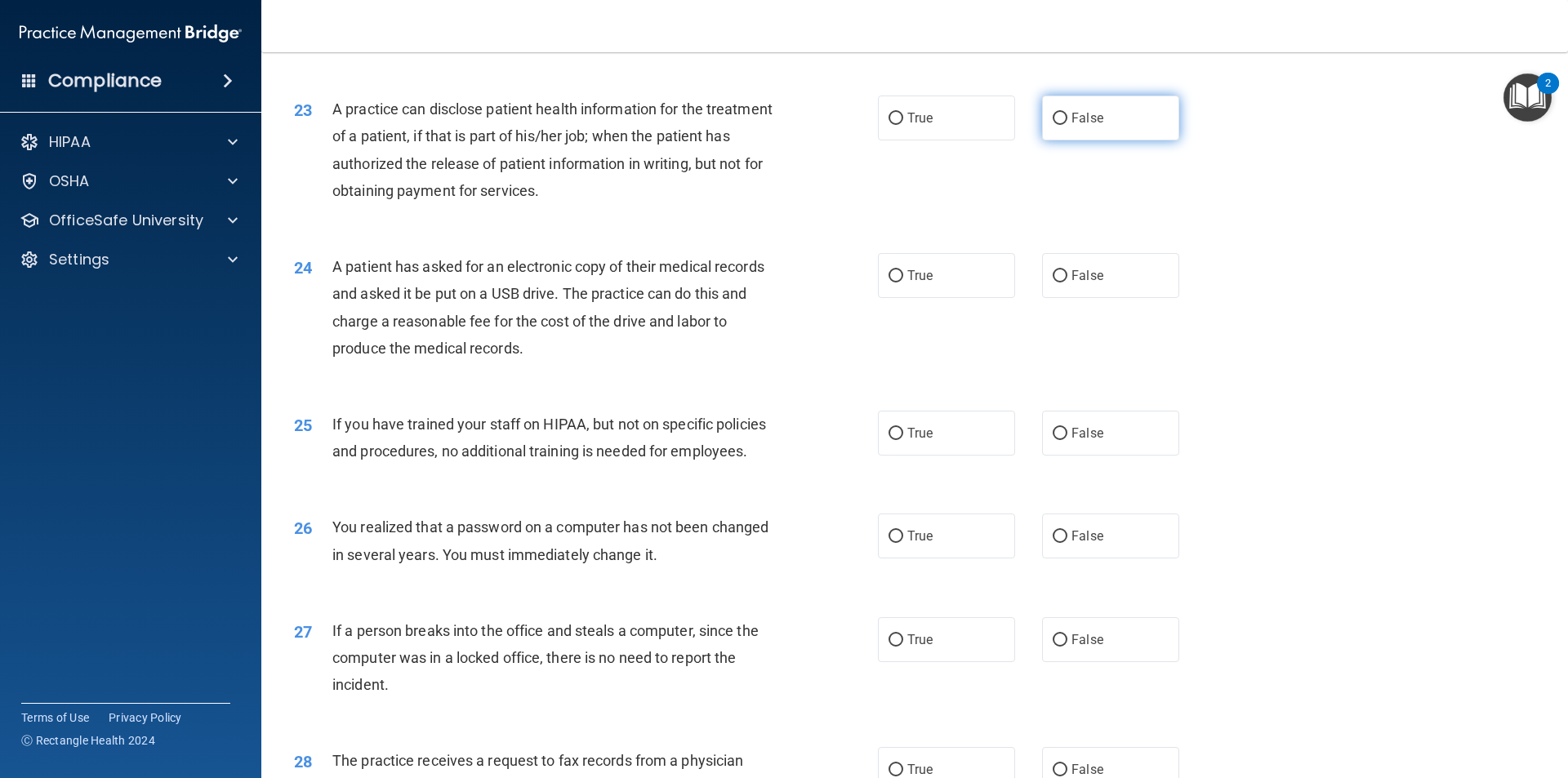
click at [1102, 141] on label "False" at bounding box center [1110, 118] width 137 height 45
click at [1067, 125] on input "False" at bounding box center [1060, 118] width 15 height 12
radio input "true"
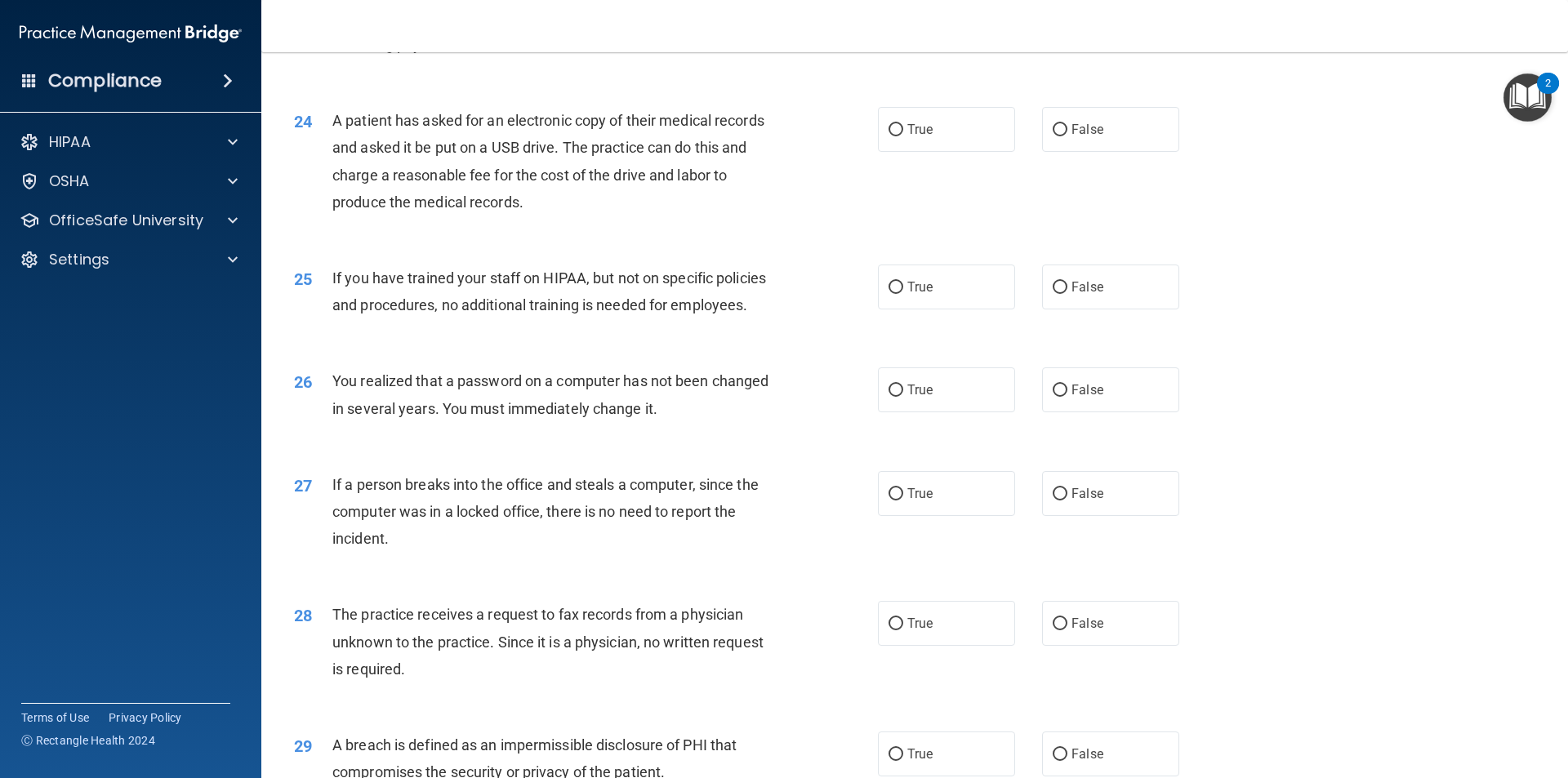
scroll to position [2777, 0]
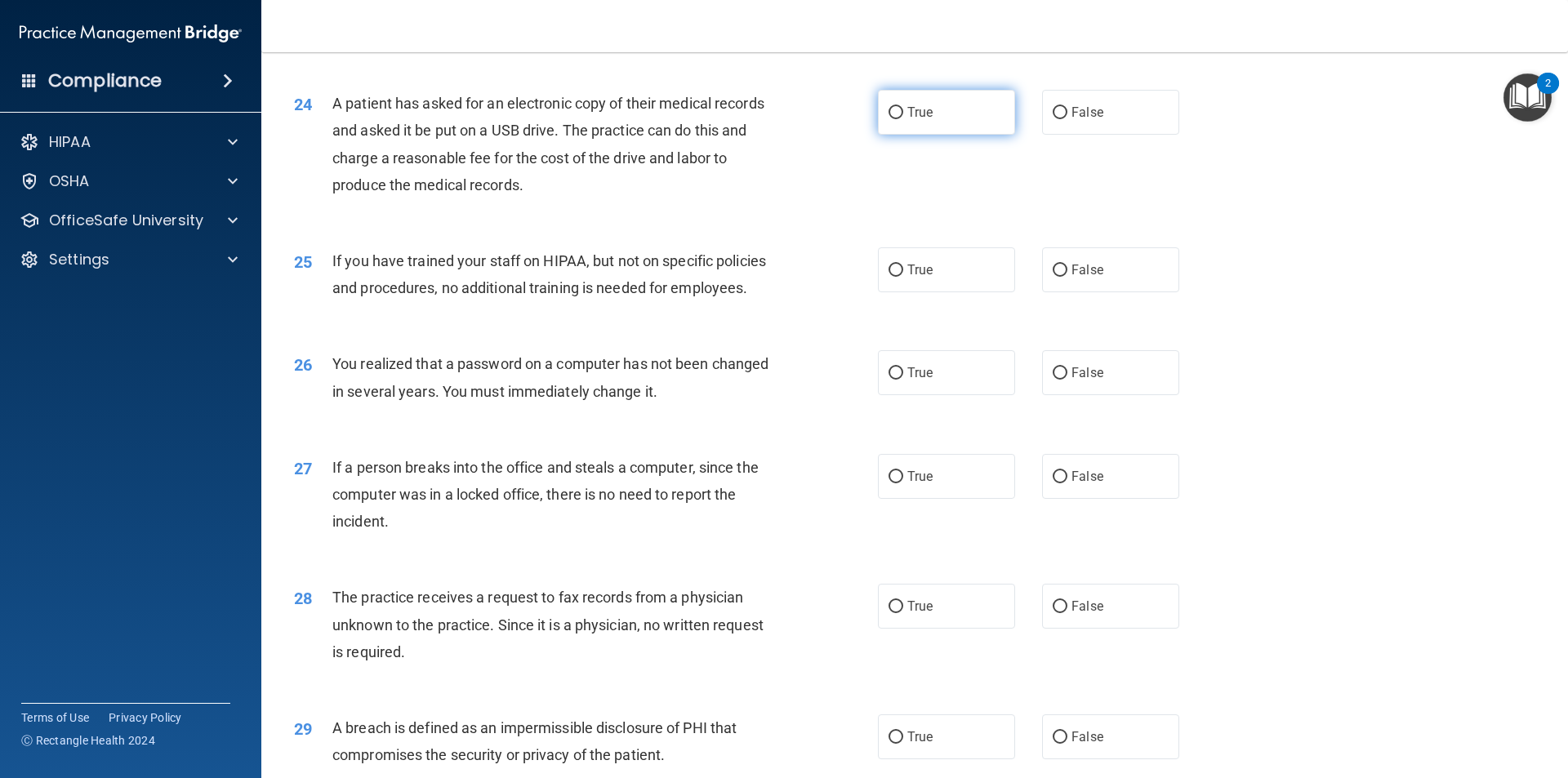
click at [927, 135] on label "True" at bounding box center [946, 113] width 137 height 45
click at [903, 119] on input "True" at bounding box center [896, 113] width 15 height 12
radio input "true"
click at [1331, 312] on div "25 If you have trained your staff on HIPAA, but not on specific policies and pr…" at bounding box center [914, 279] width 1266 height 103
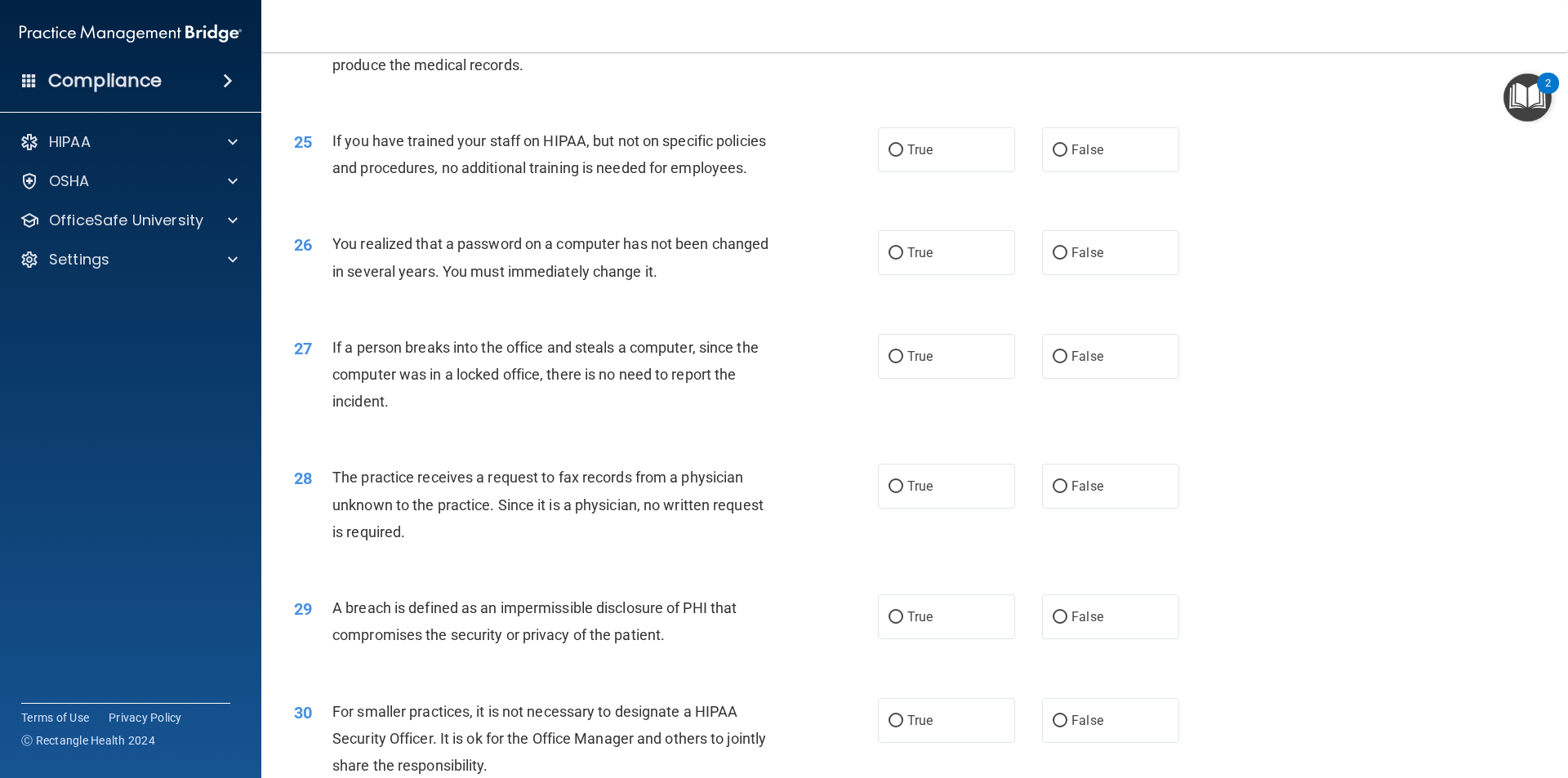
scroll to position [2940, 0]
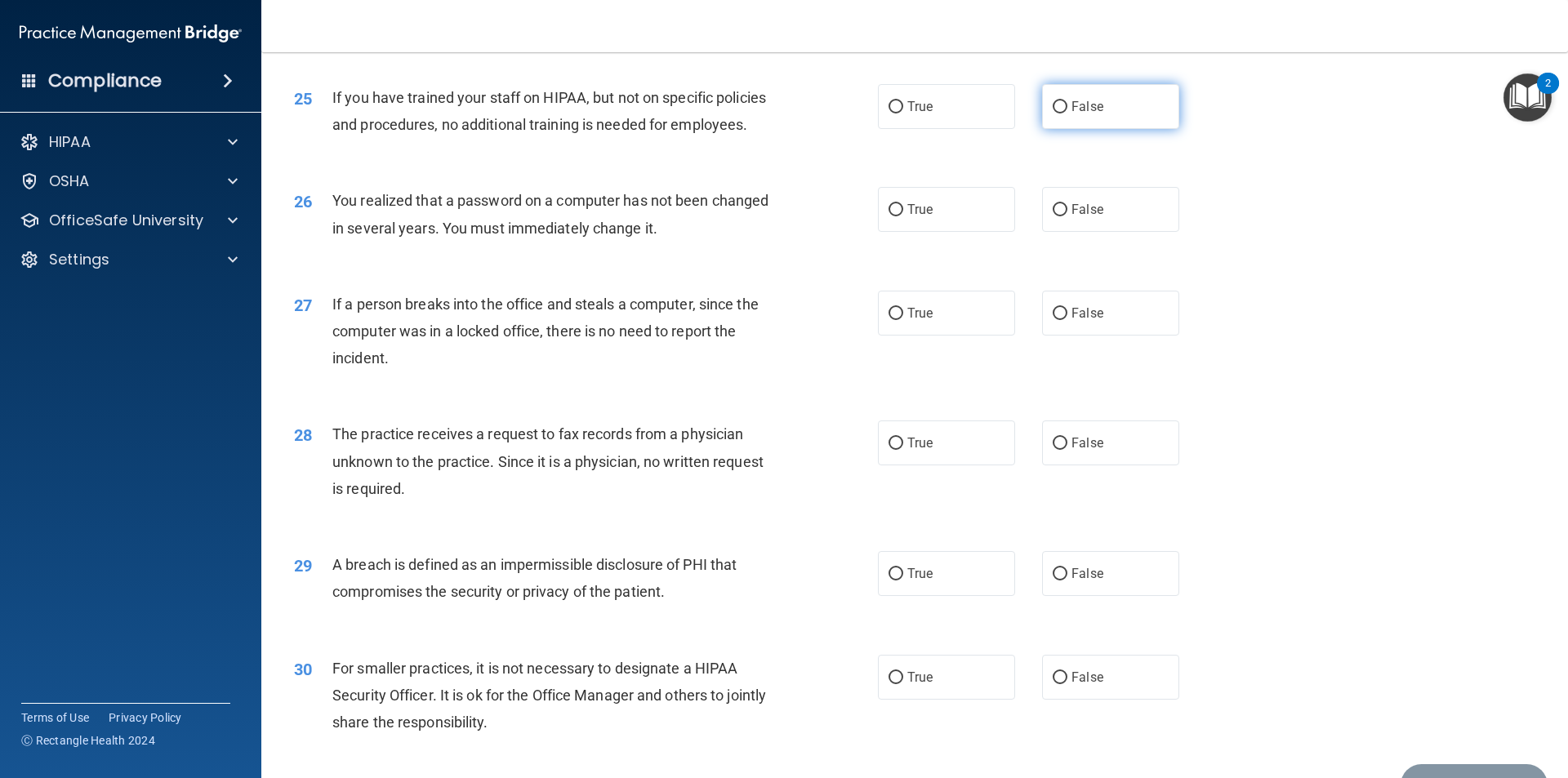
click at [1096, 129] on label "False" at bounding box center [1110, 107] width 137 height 45
click at [1067, 114] on input "False" at bounding box center [1060, 107] width 15 height 12
radio input "true"
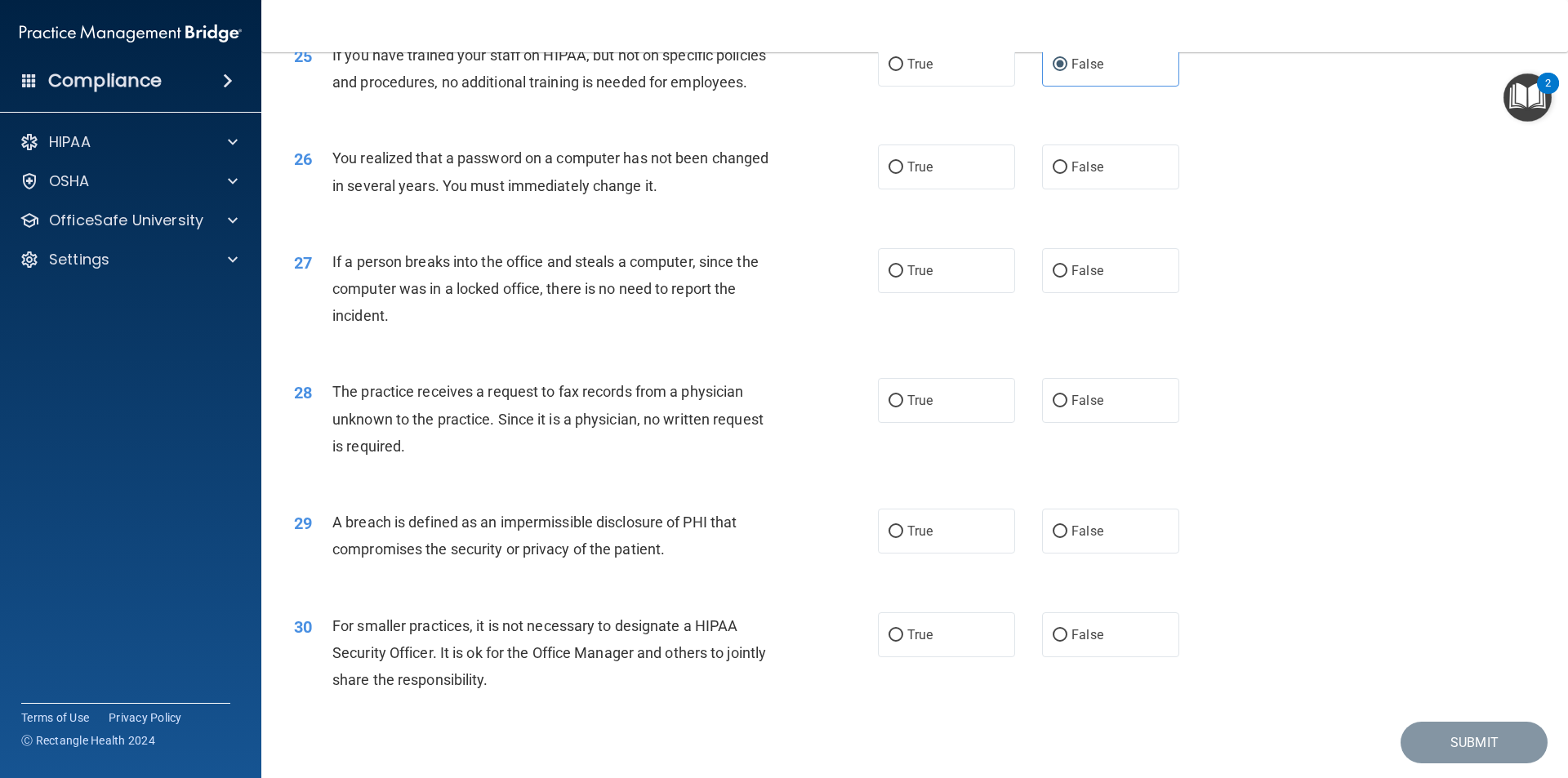
scroll to position [3022, 0]
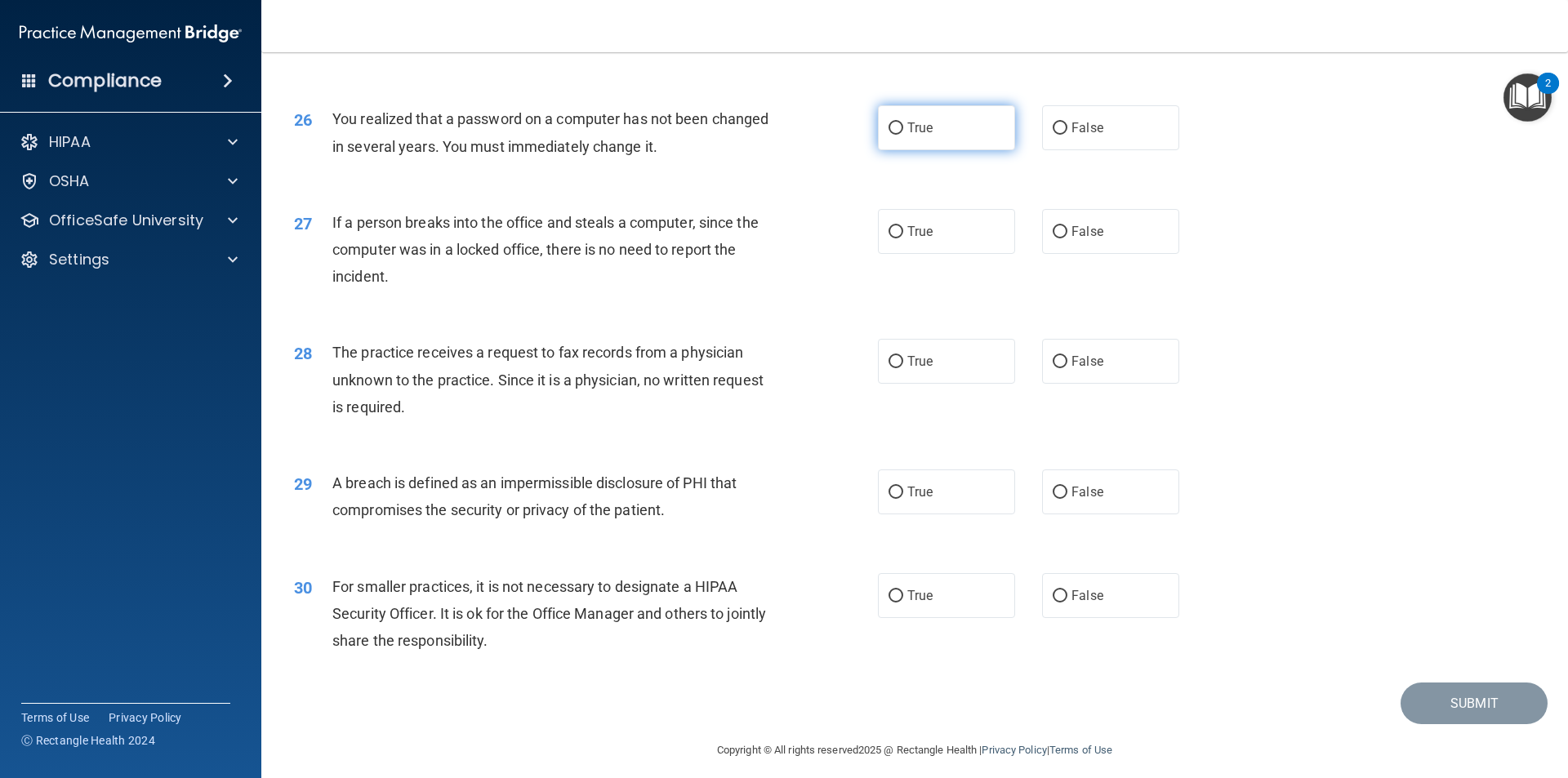
click at [924, 135] on span "True" at bounding box center [920, 128] width 25 height 16
click at [903, 135] on input "True" at bounding box center [896, 129] width 15 height 12
radio input "true"
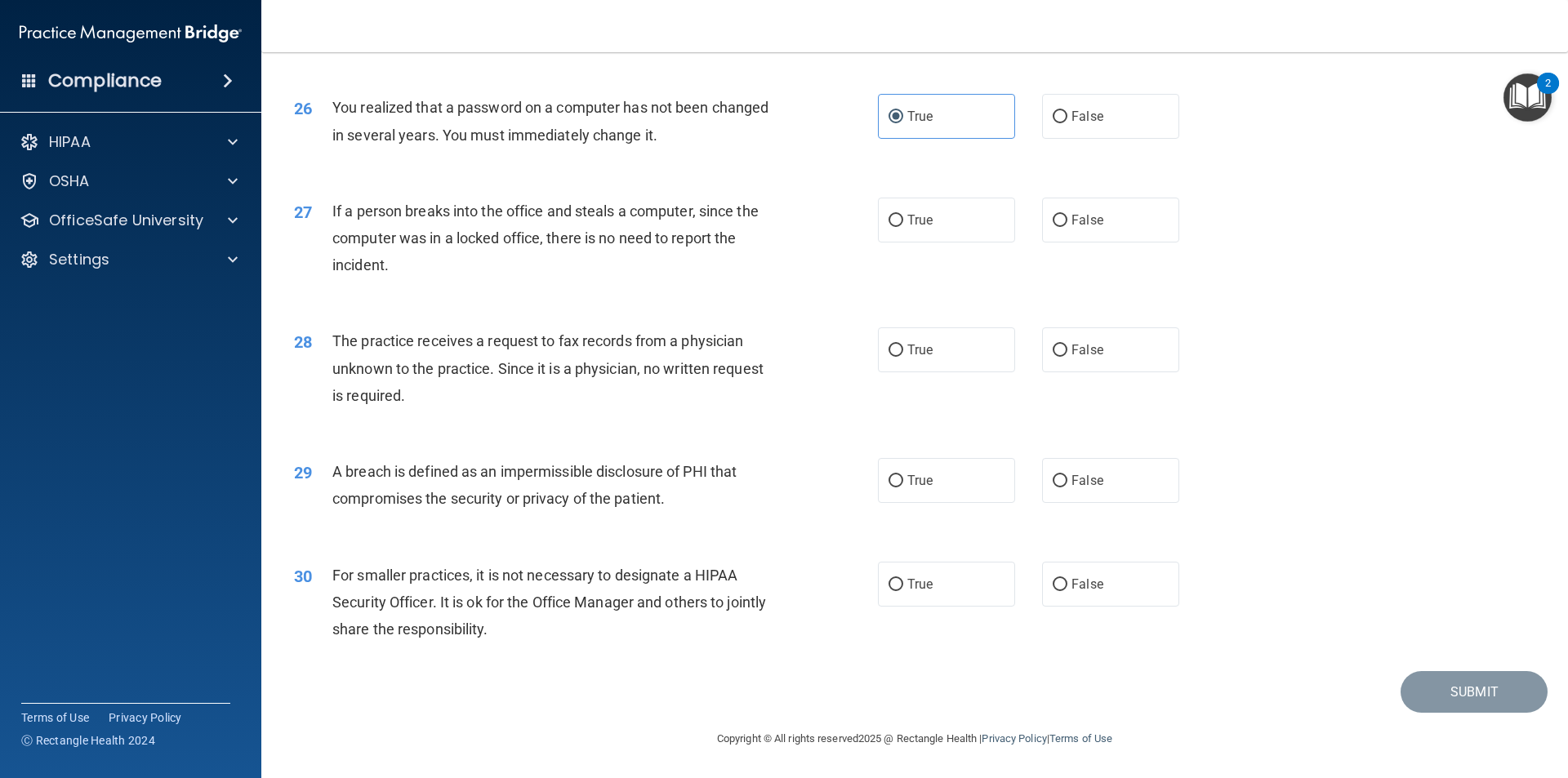
scroll to position [3087, 0]
click at [1090, 227] on span "False" at bounding box center [1088, 220] width 32 height 16
click at [1067, 227] on input "False" at bounding box center [1060, 221] width 15 height 12
radio input "true"
click at [1359, 359] on div "28 The practice receives a request to fax records from a physician unknown to t…" at bounding box center [914, 372] width 1266 height 130
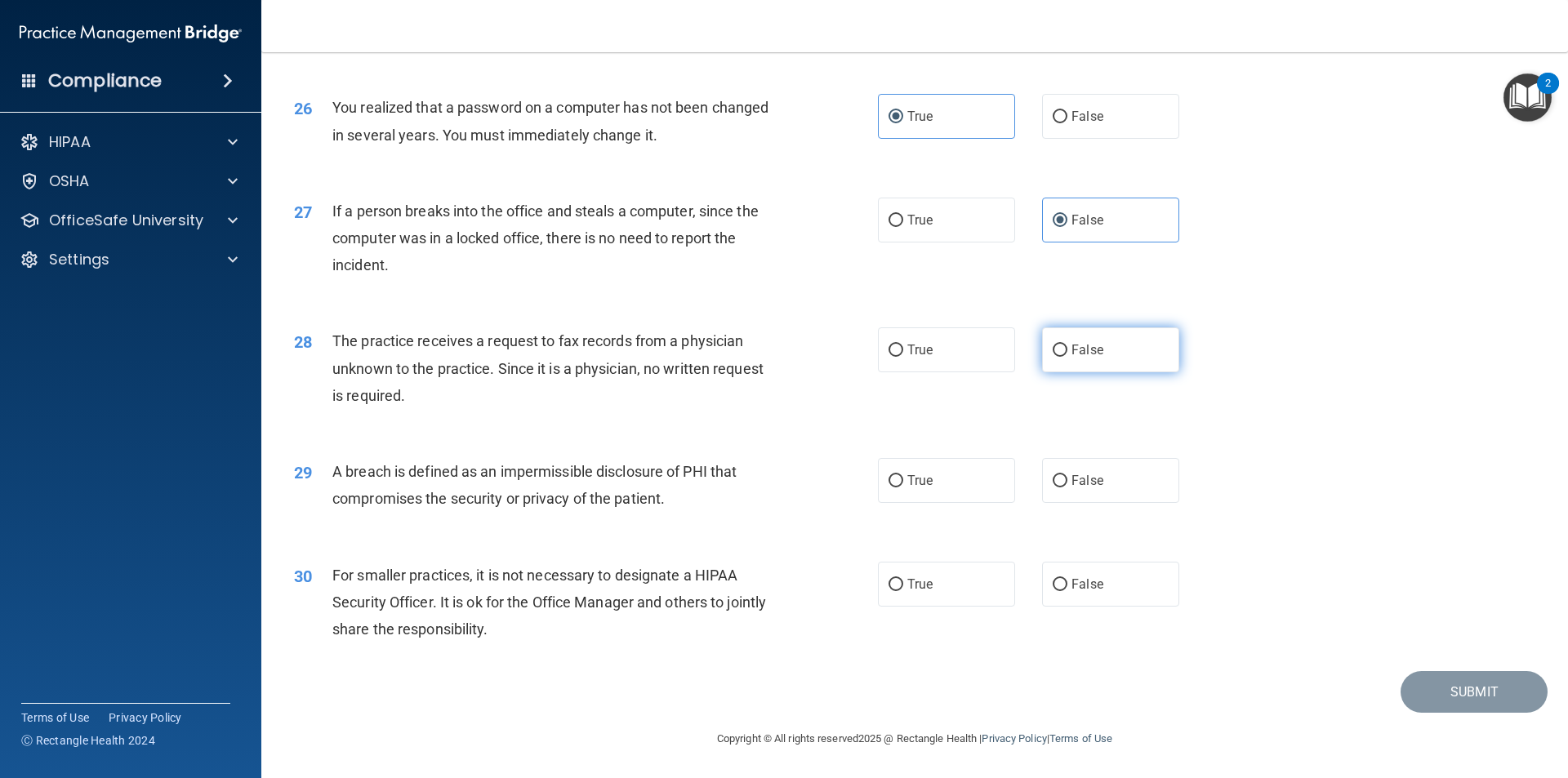
click at [1060, 355] on label "False" at bounding box center [1110, 350] width 137 height 45
click at [1060, 355] on input "False" at bounding box center [1060, 350] width 15 height 12
radio input "true"
click at [935, 495] on label "True" at bounding box center [946, 481] width 137 height 45
click at [903, 488] on input "True" at bounding box center [896, 481] width 15 height 12
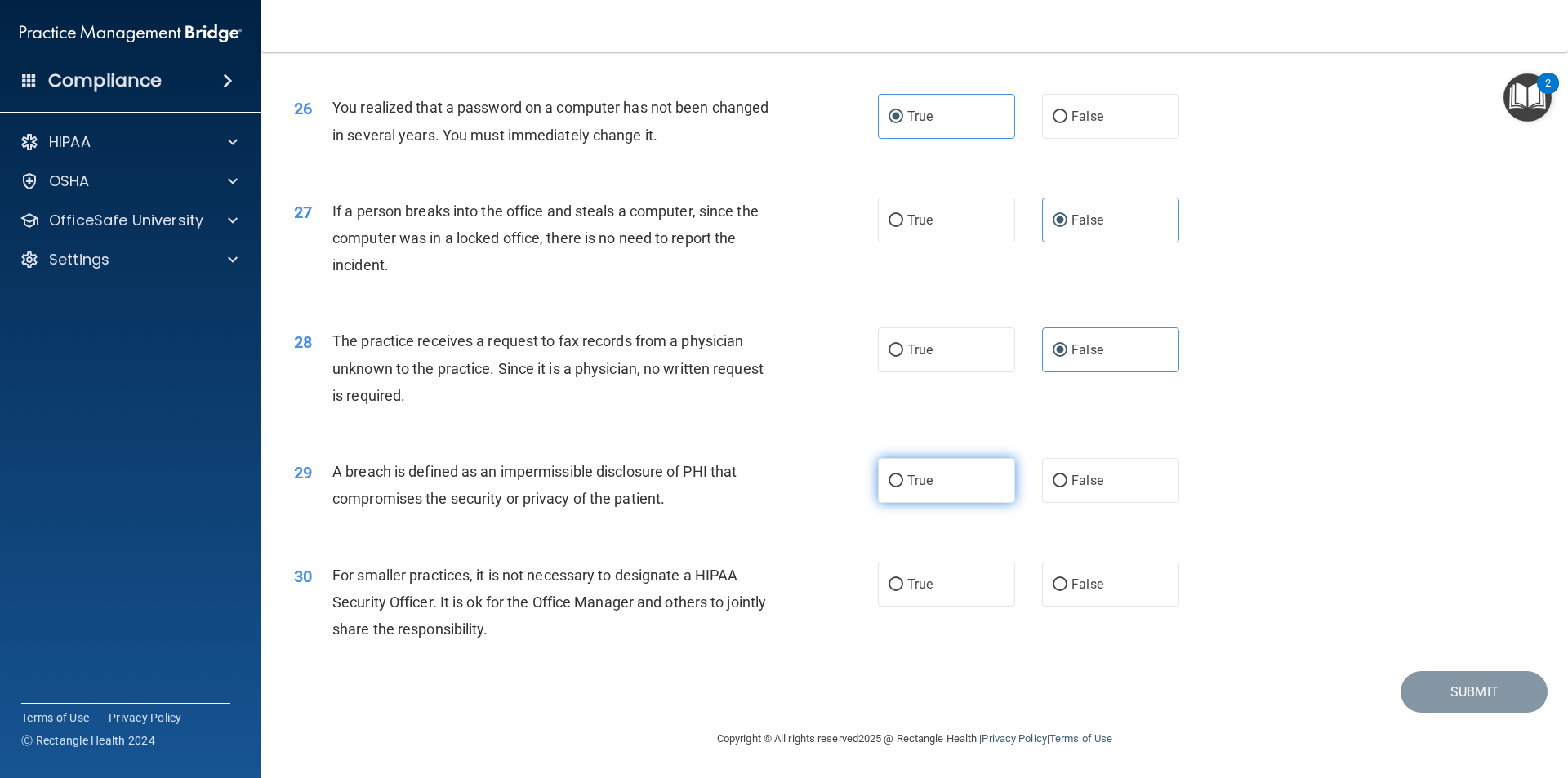
radio input "true"
click at [1053, 595] on label "False" at bounding box center [1110, 585] width 137 height 45
click at [1053, 591] on input "False" at bounding box center [1060, 585] width 15 height 12
radio input "true"
click at [1469, 690] on button "Submit" at bounding box center [1473, 692] width 147 height 41
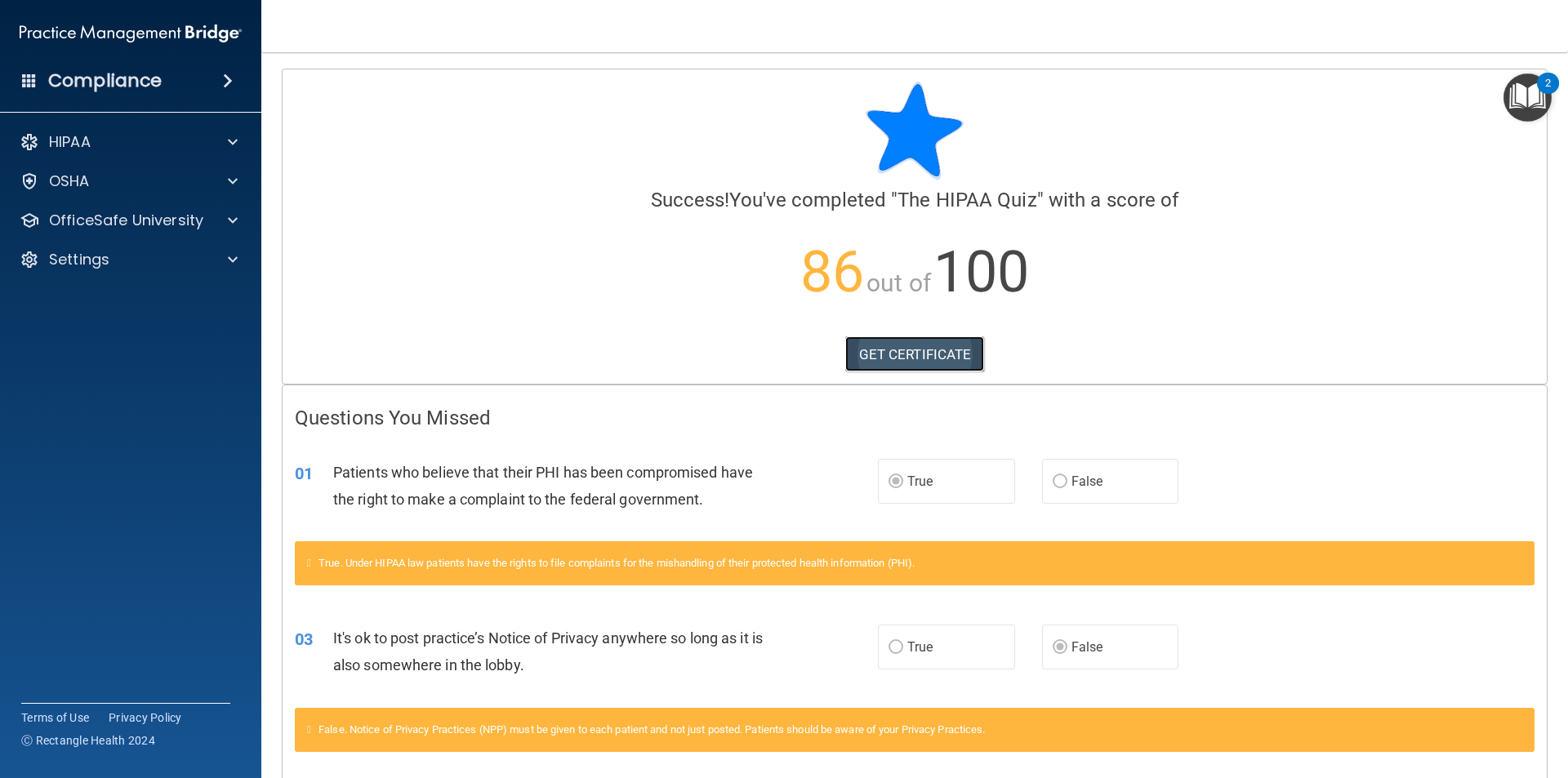
click at [870, 351] on link "GET CERTIFICATE" at bounding box center [915, 355] width 140 height 36
click at [232, 141] on span at bounding box center [233, 142] width 9 height 20
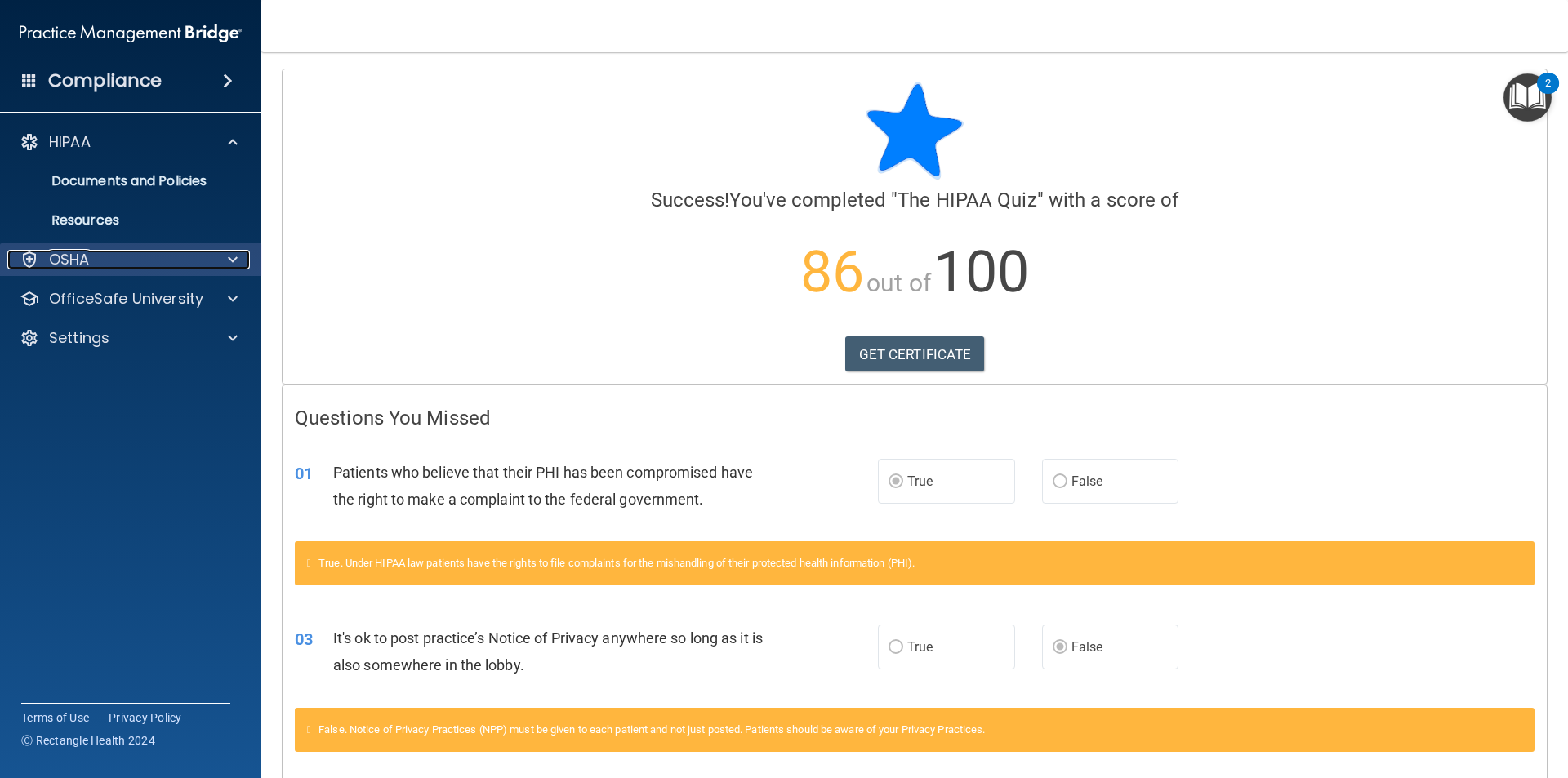
click at [229, 259] on span at bounding box center [233, 259] width 9 height 20
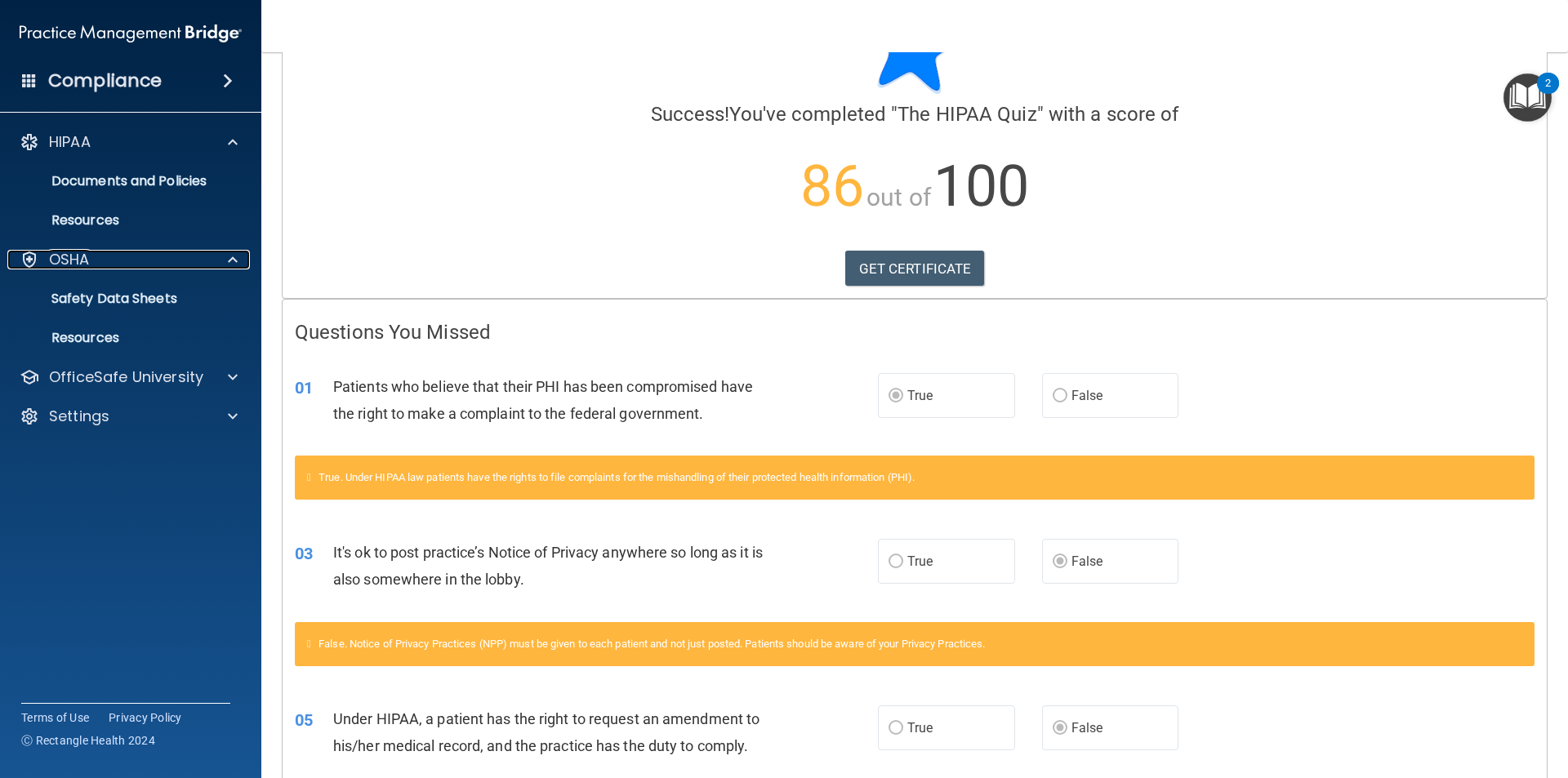
scroll to position [76, 0]
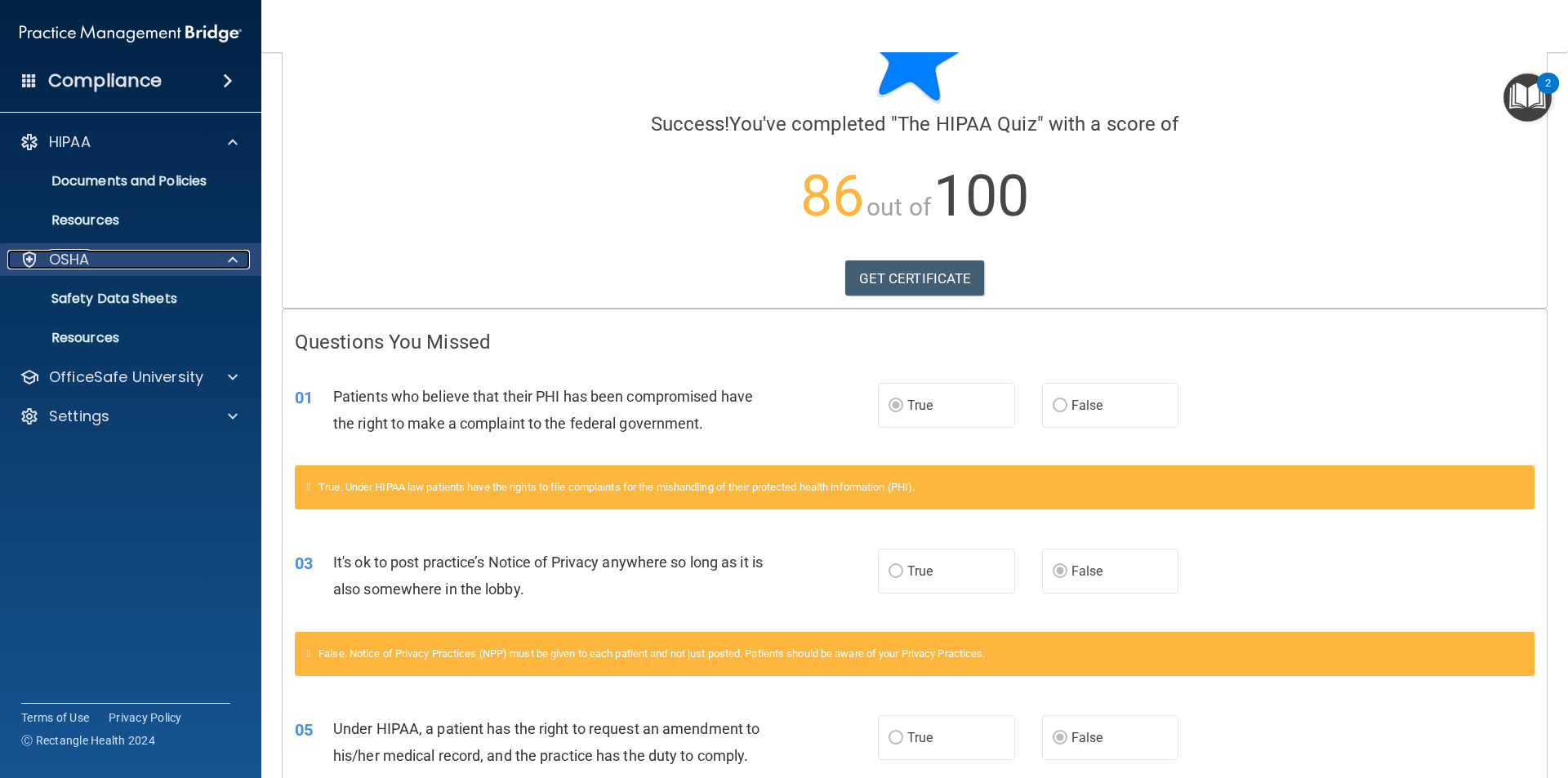
click at [99, 260] on div "OSHA" at bounding box center [109, 259] width 203 height 20
click at [69, 257] on p "OSHA" at bounding box center [69, 259] width 41 height 20
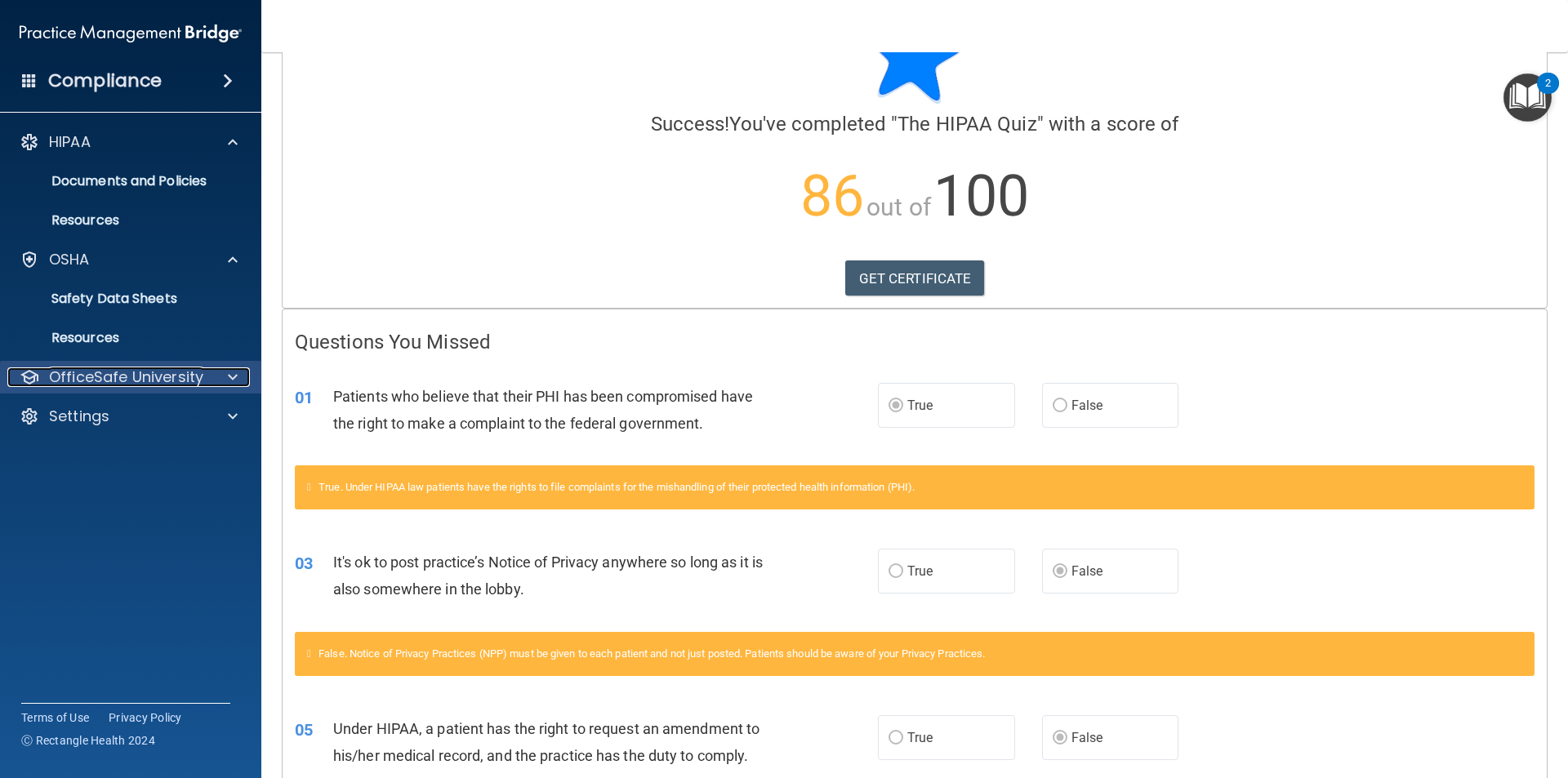
click at [129, 375] on p "OfficeSafe University" at bounding box center [126, 377] width 154 height 20
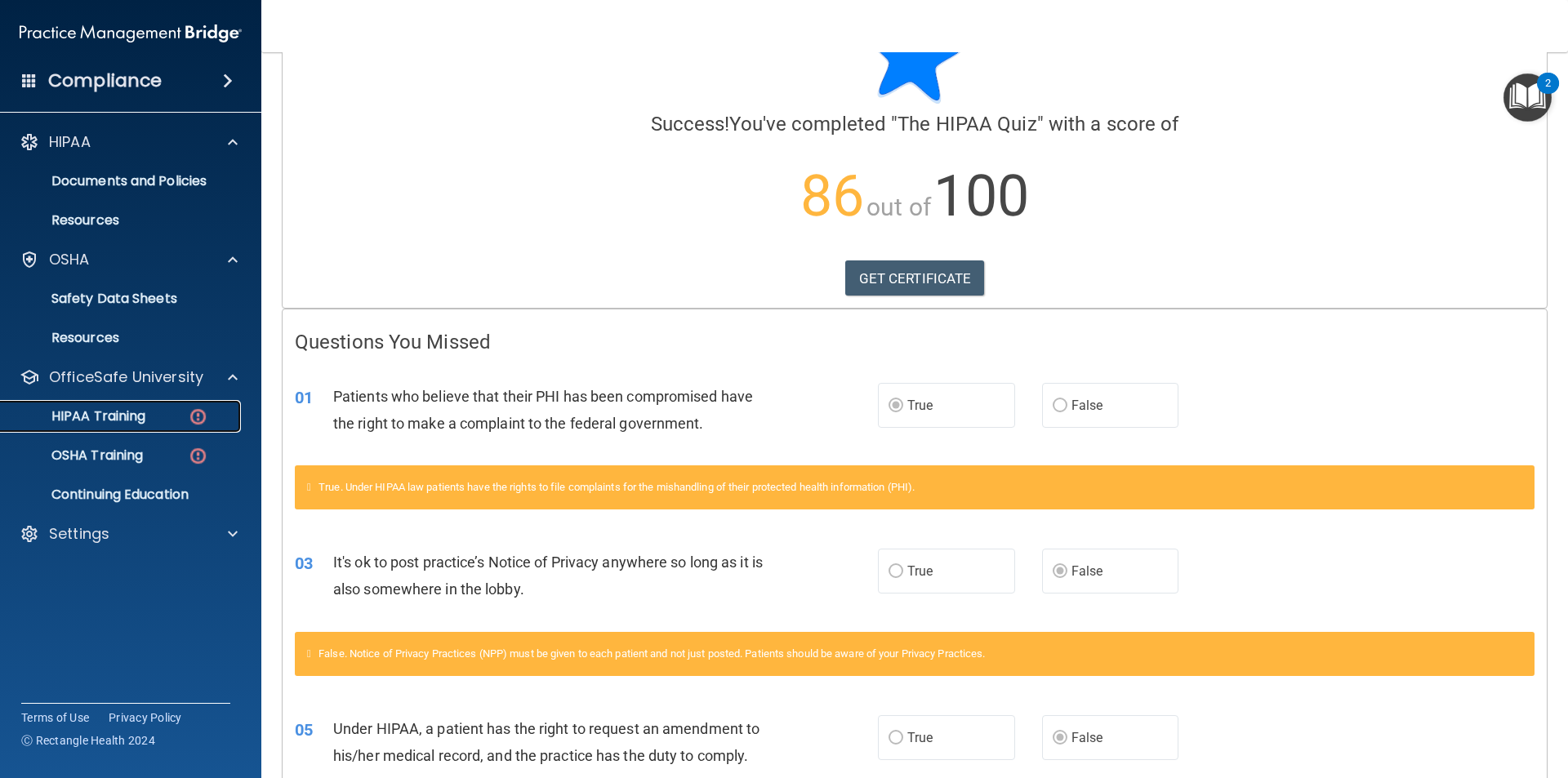
click at [98, 421] on p "HIPAA Training" at bounding box center [78, 416] width 135 height 16
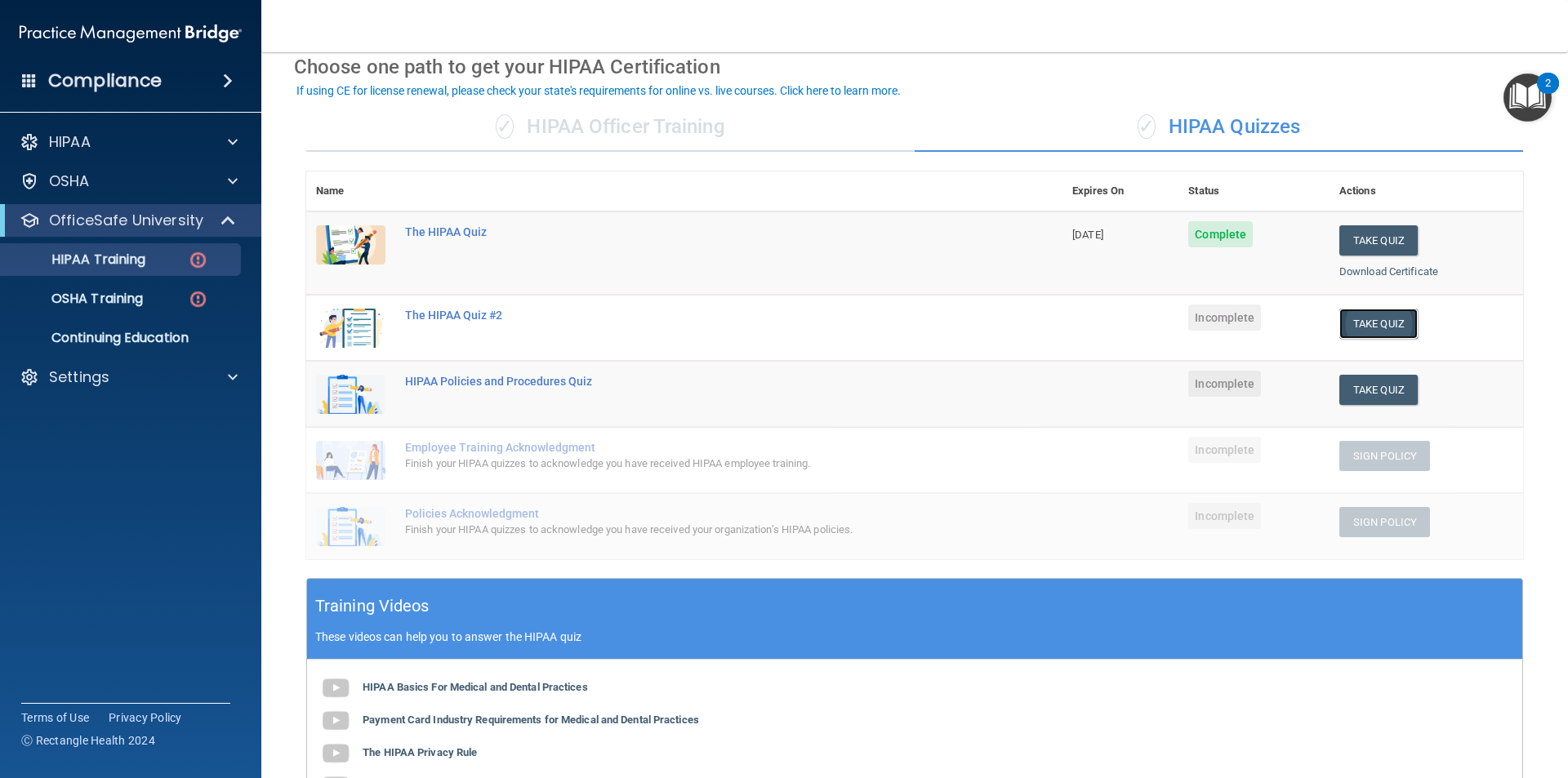
click at [1369, 324] on button "Take Quiz" at bounding box center [1378, 324] width 79 height 30
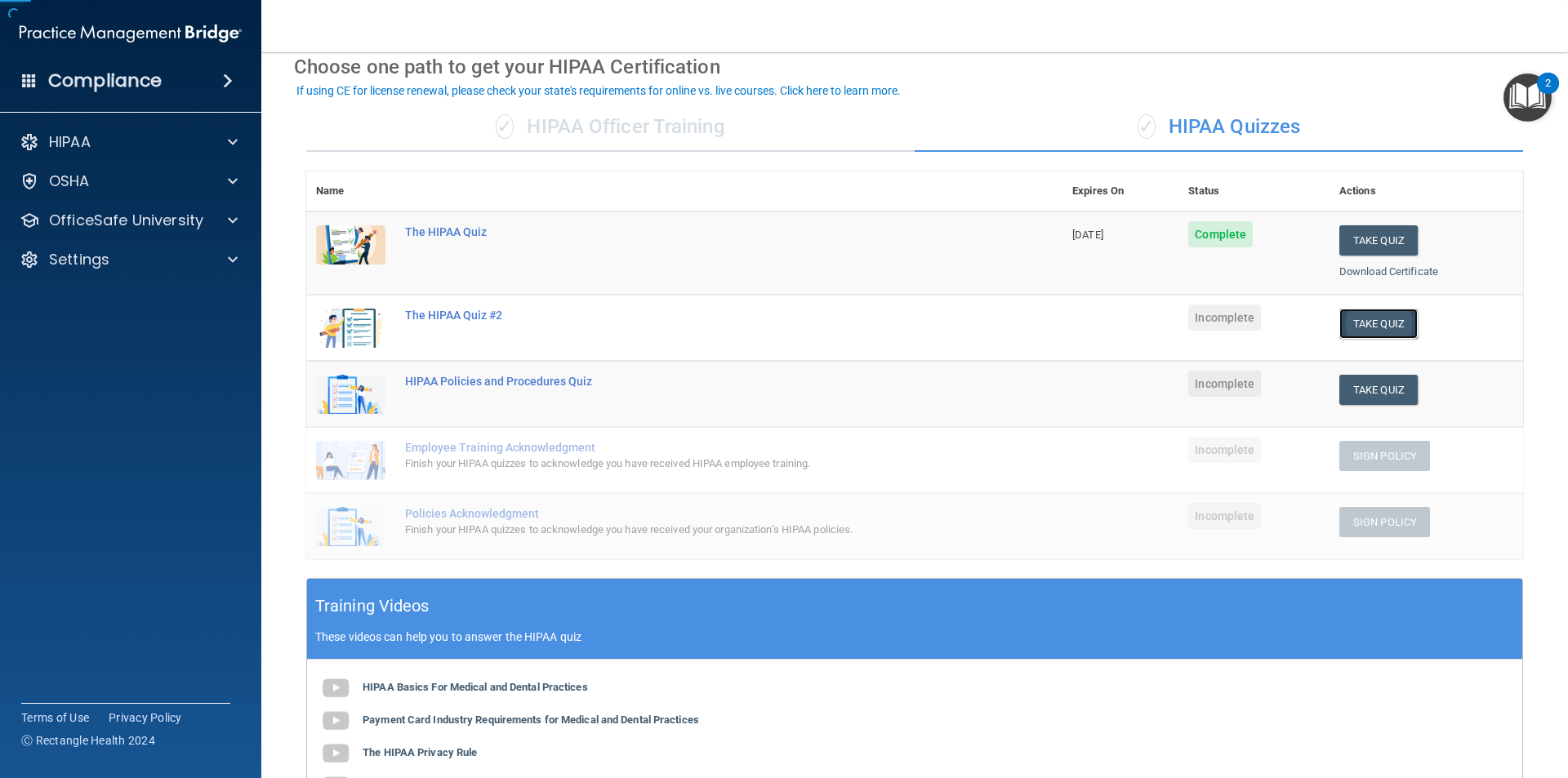
click at [1369, 324] on button "Take Quiz" at bounding box center [1378, 324] width 79 height 30
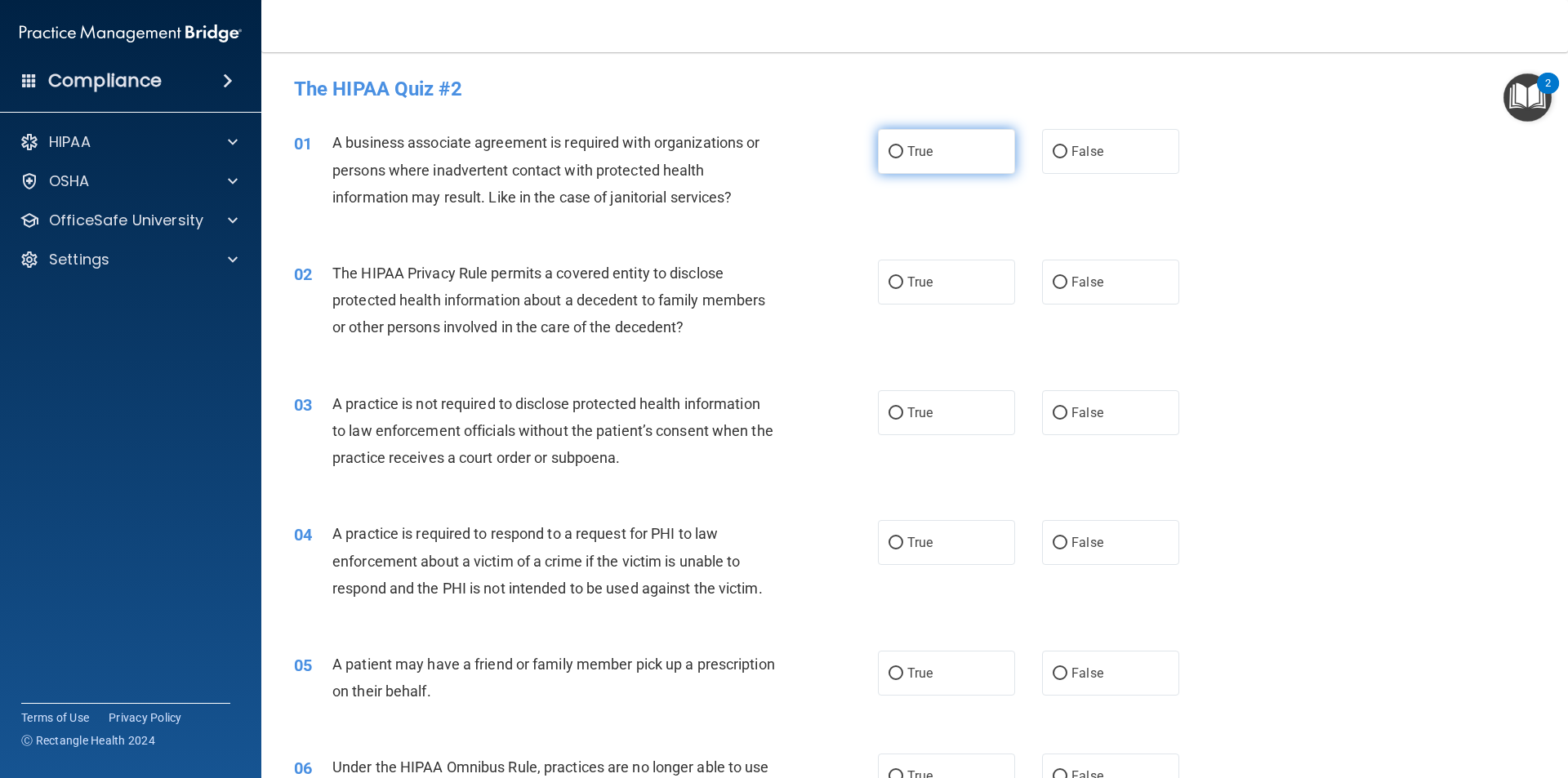
click at [933, 154] on label "True" at bounding box center [946, 151] width 137 height 45
click at [903, 154] on input "True" at bounding box center [896, 152] width 15 height 12
radio input "true"
click at [1296, 295] on div "02 The HIPAA Privacy Rule permits a covered entity to disclose protected health…" at bounding box center [914, 304] width 1266 height 130
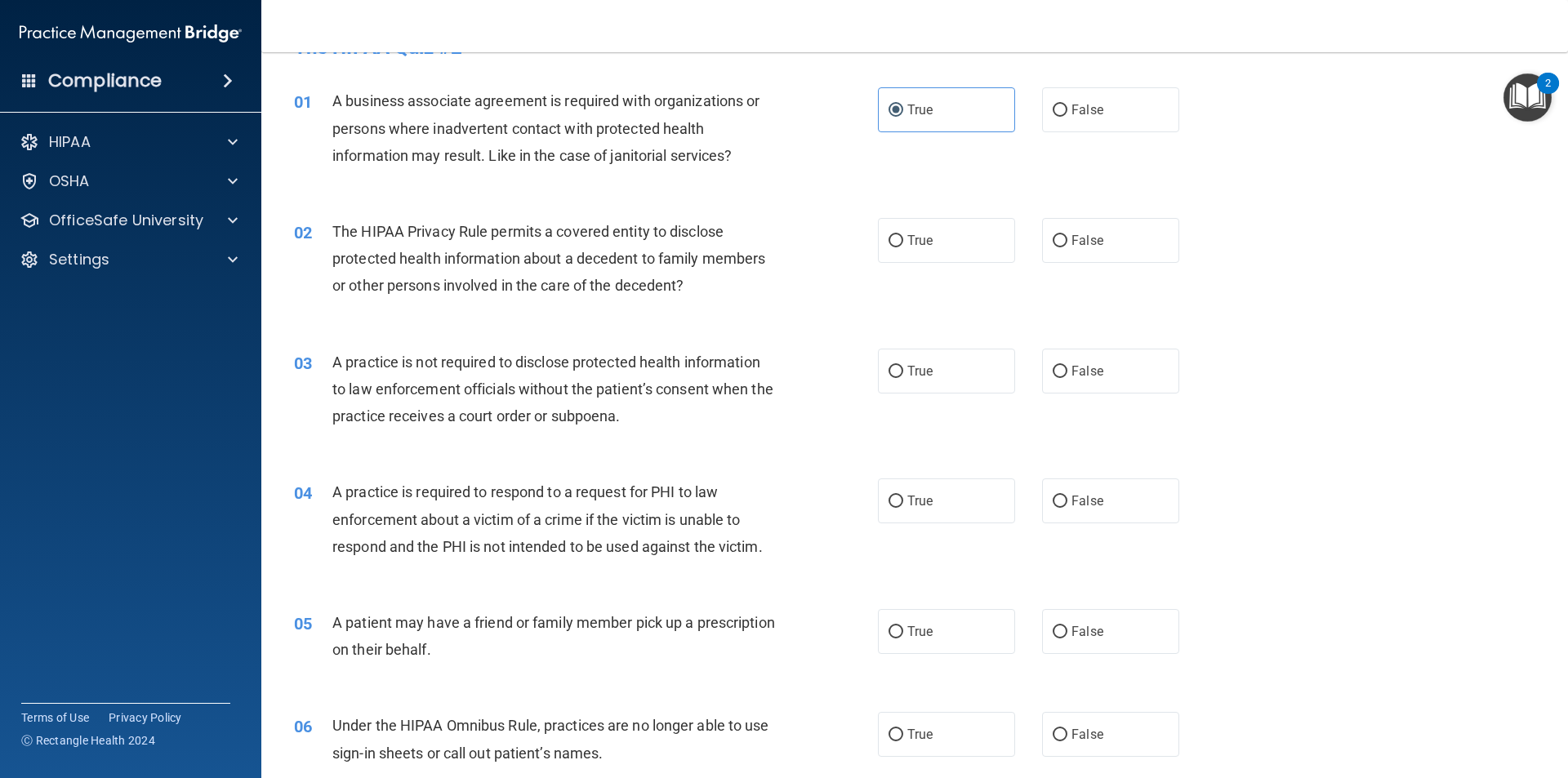
scroll to position [82, 0]
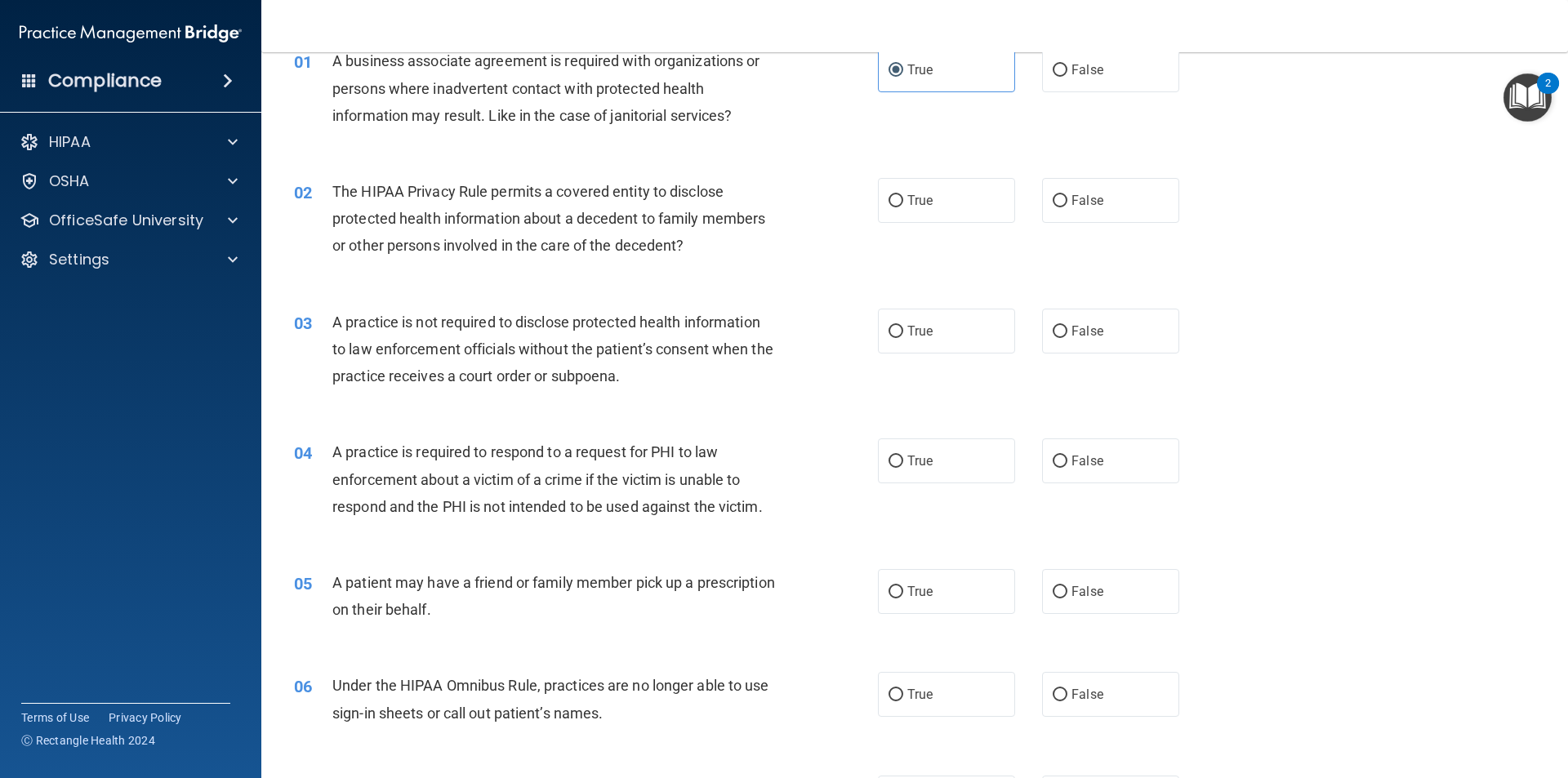
click at [583, 289] on div "03 A practice is not required to disclose protected health information to law e…" at bounding box center [914, 353] width 1266 height 130
click at [915, 195] on span "True" at bounding box center [920, 200] width 25 height 16
click at [903, 195] on input "True" at bounding box center [896, 201] width 15 height 12
radio input "true"
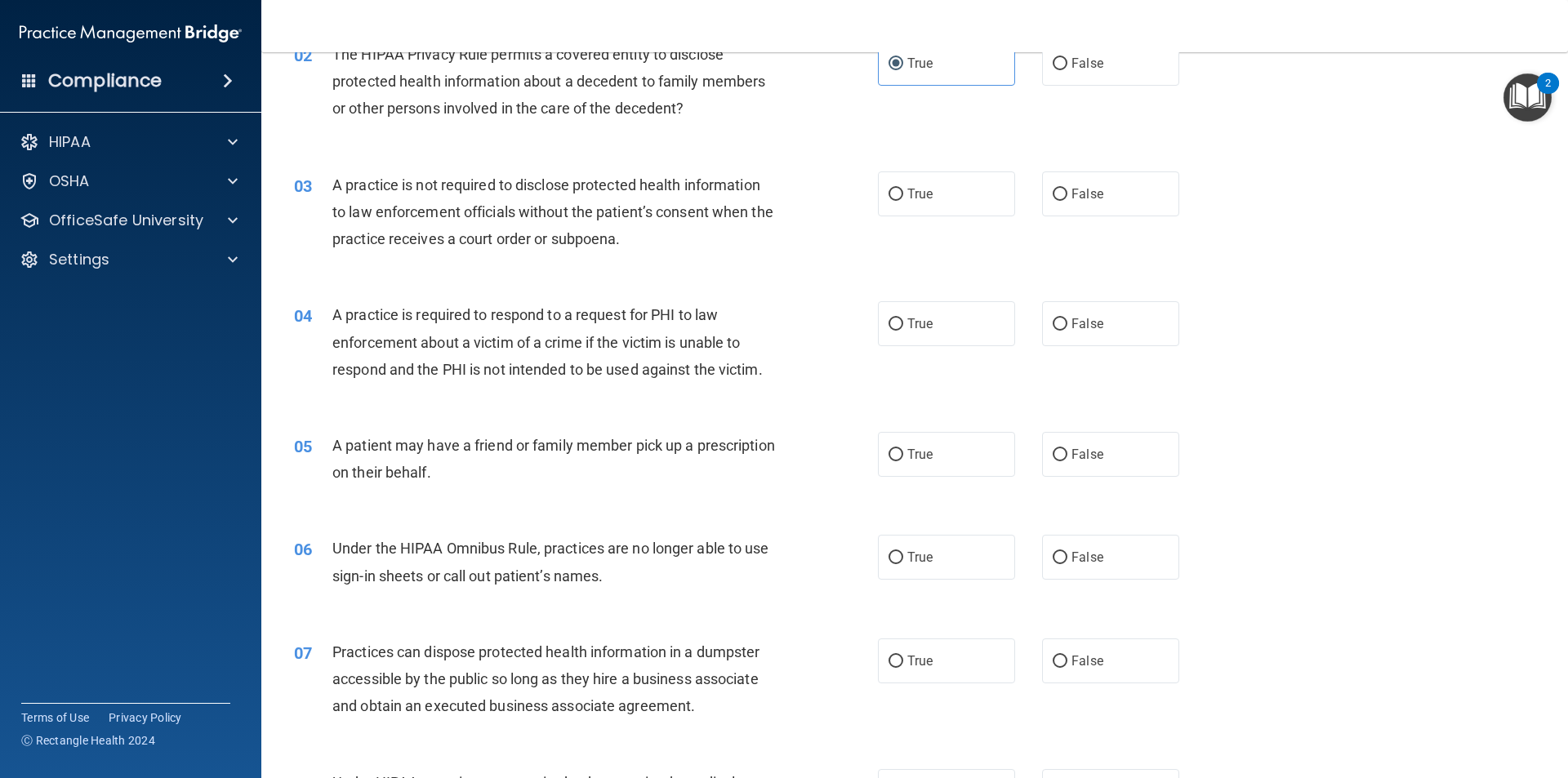
scroll to position [245, 0]
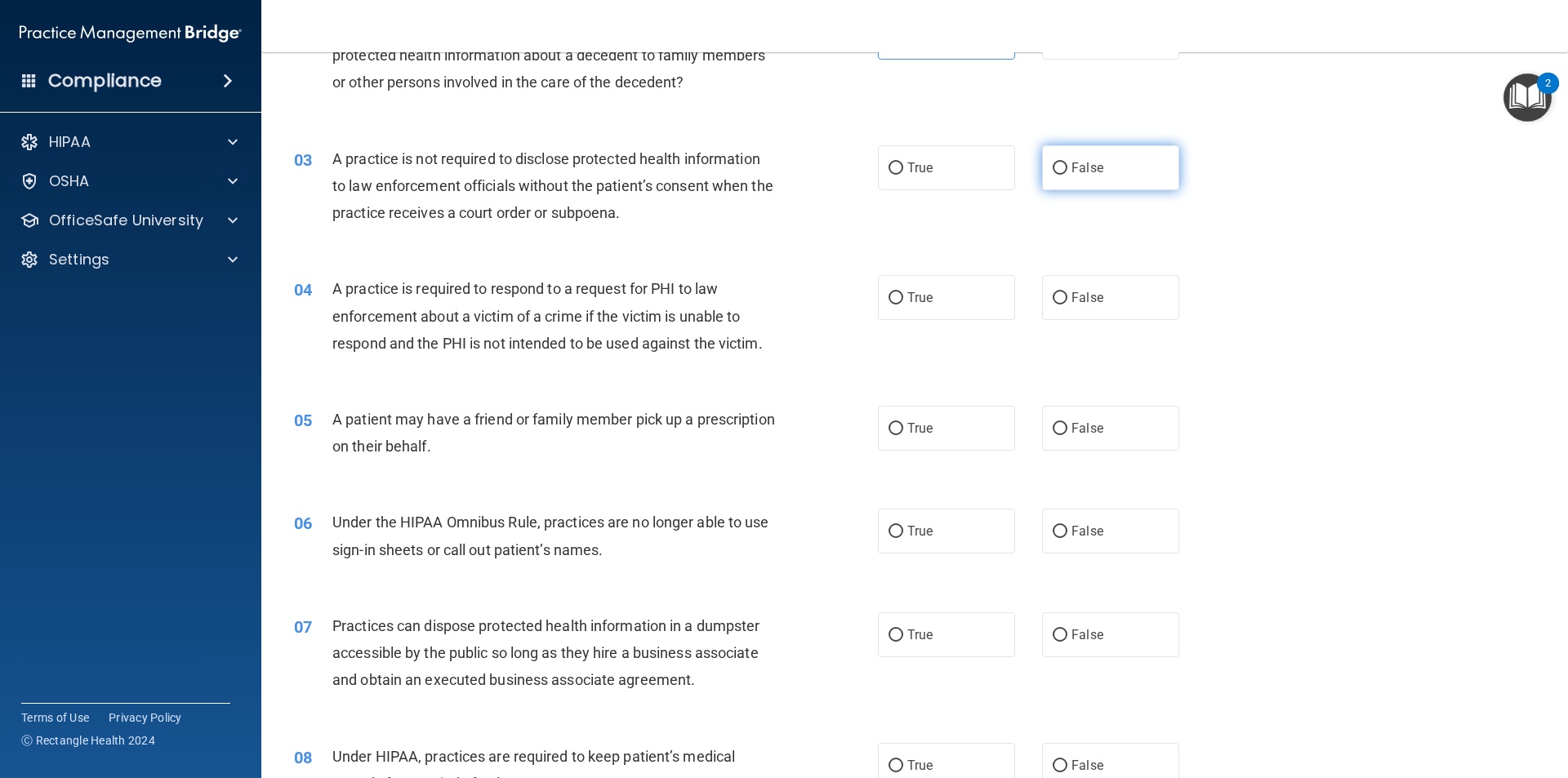
click at [1073, 171] on span "False" at bounding box center [1088, 168] width 32 height 16
click at [1067, 171] on input "False" at bounding box center [1060, 168] width 15 height 12
radio input "true"
click at [829, 217] on div "03 A practice is not required to disclose protected health information to law e…" at bounding box center [586, 191] width 632 height 90
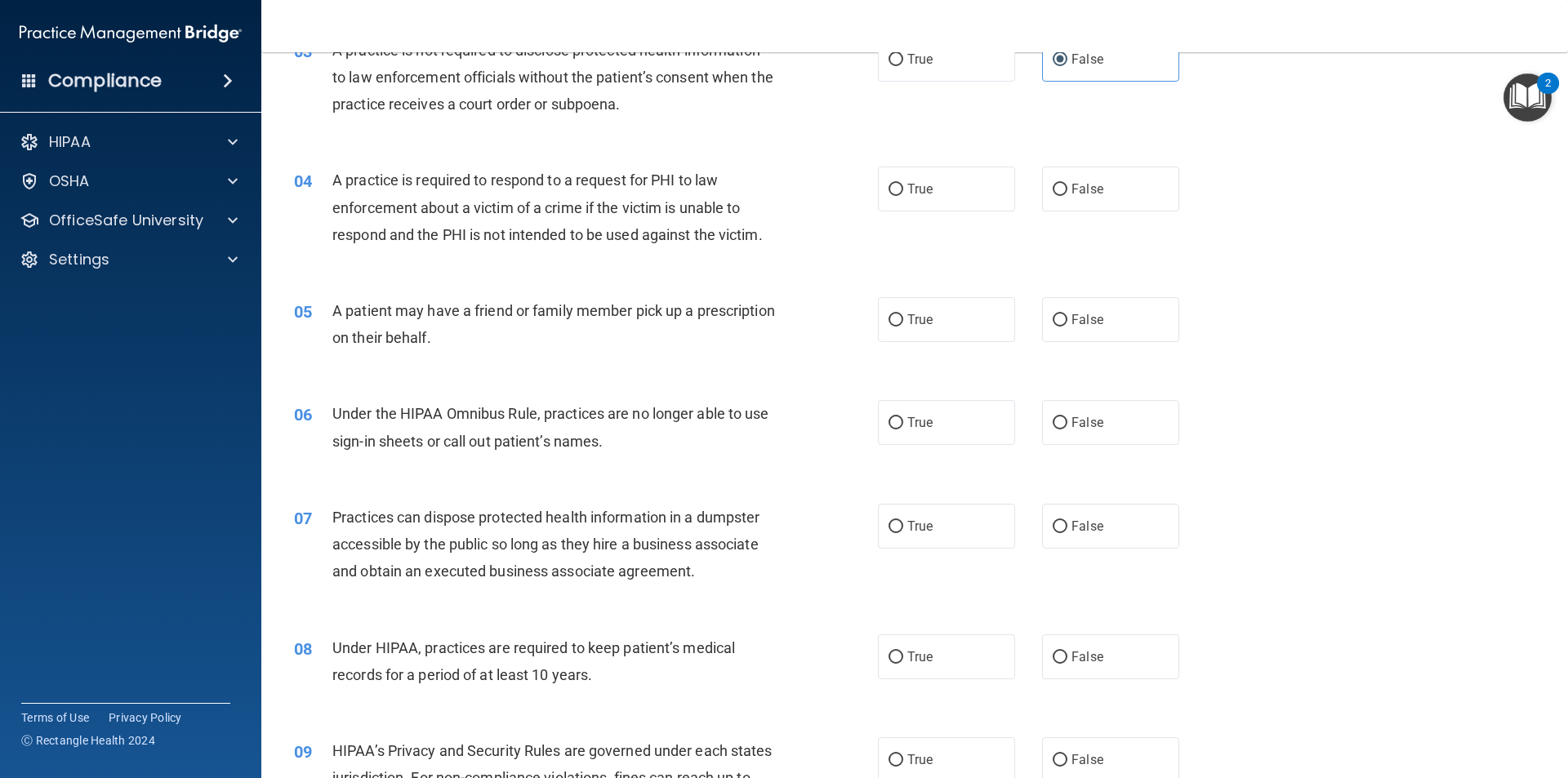
scroll to position [408, 0]
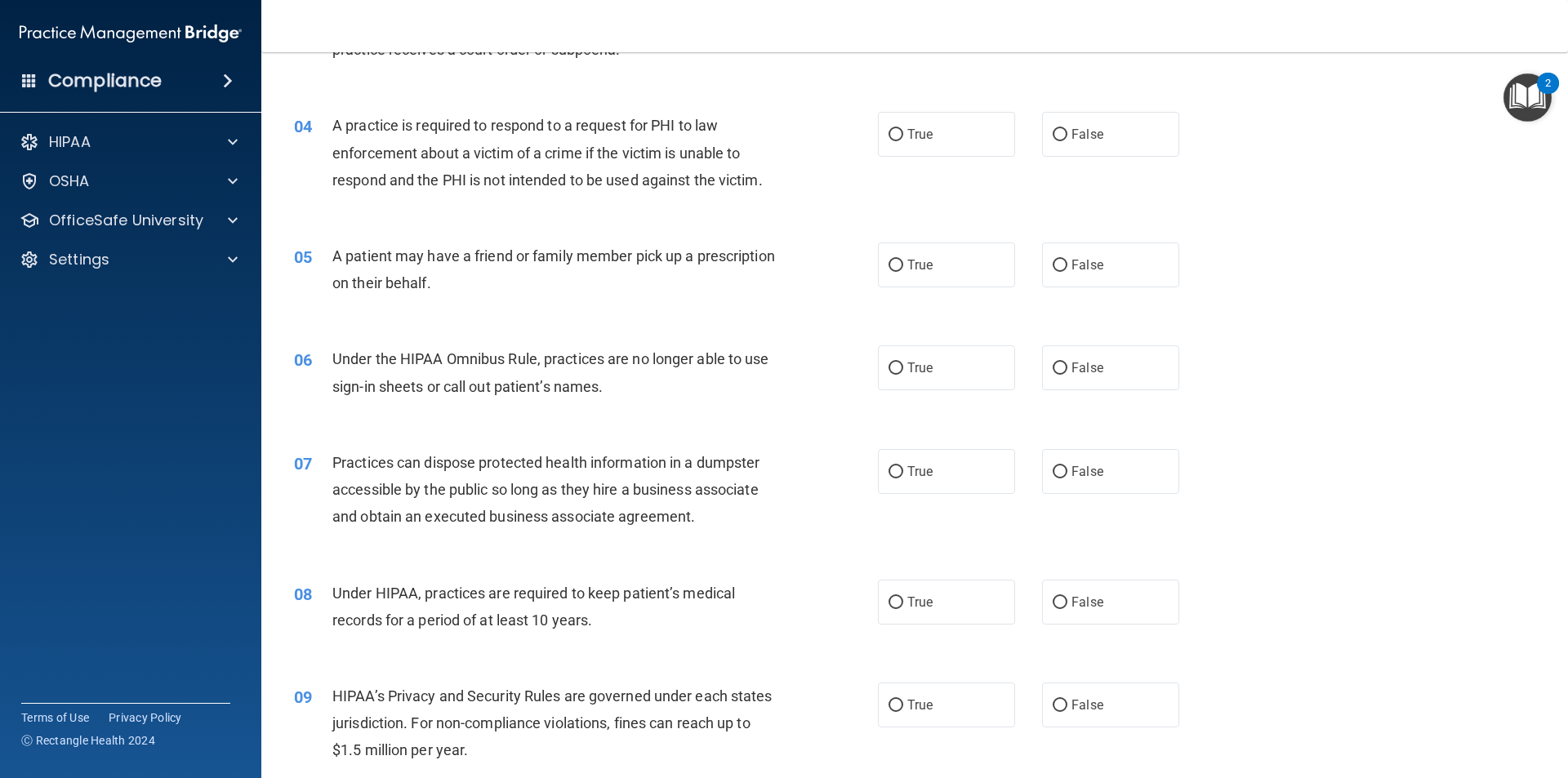
click at [788, 190] on div "04 A practice is required to respond to a request for PHI to law enforcement ab…" at bounding box center [586, 157] width 632 height 90
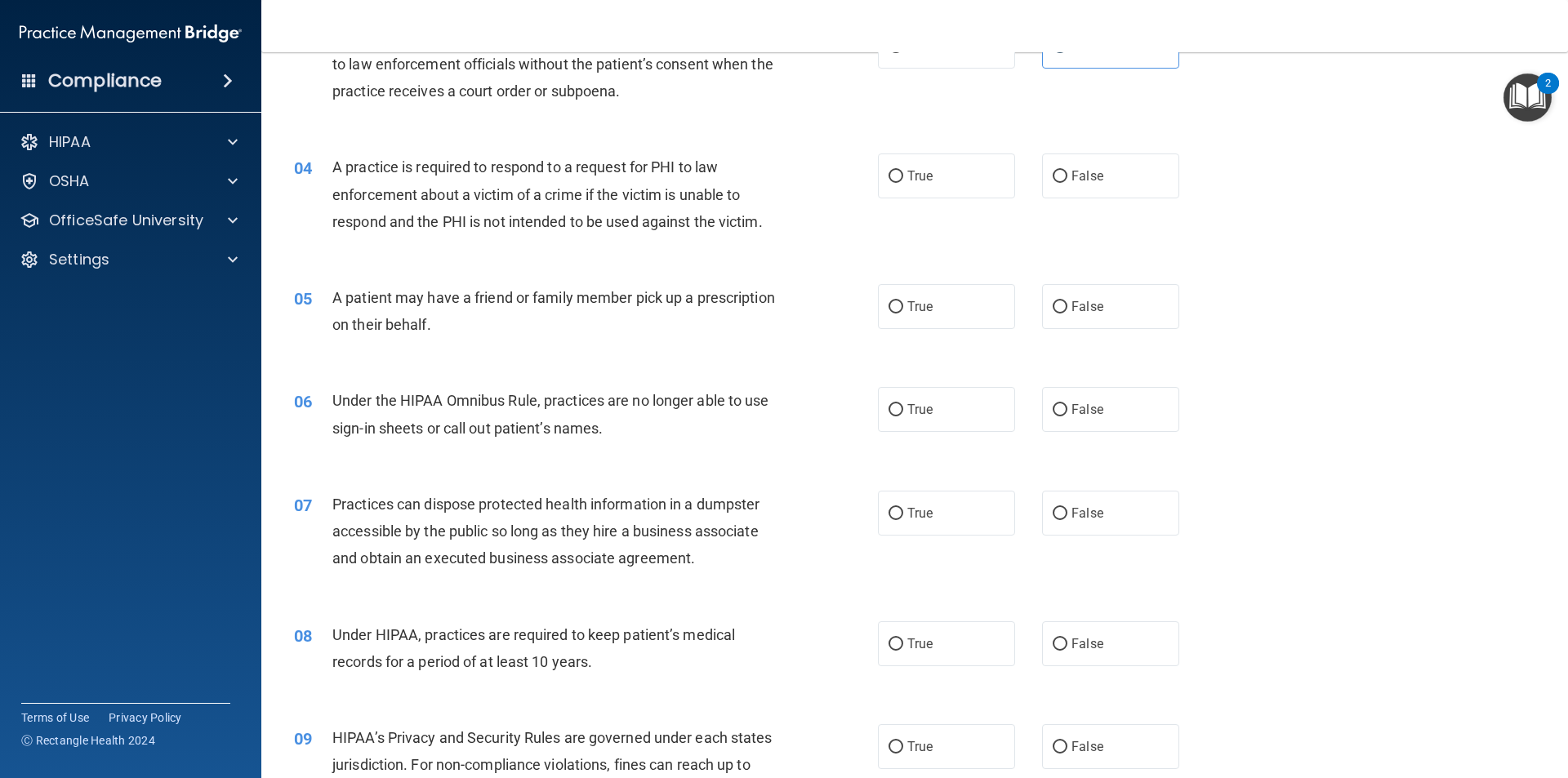
scroll to position [327, 0]
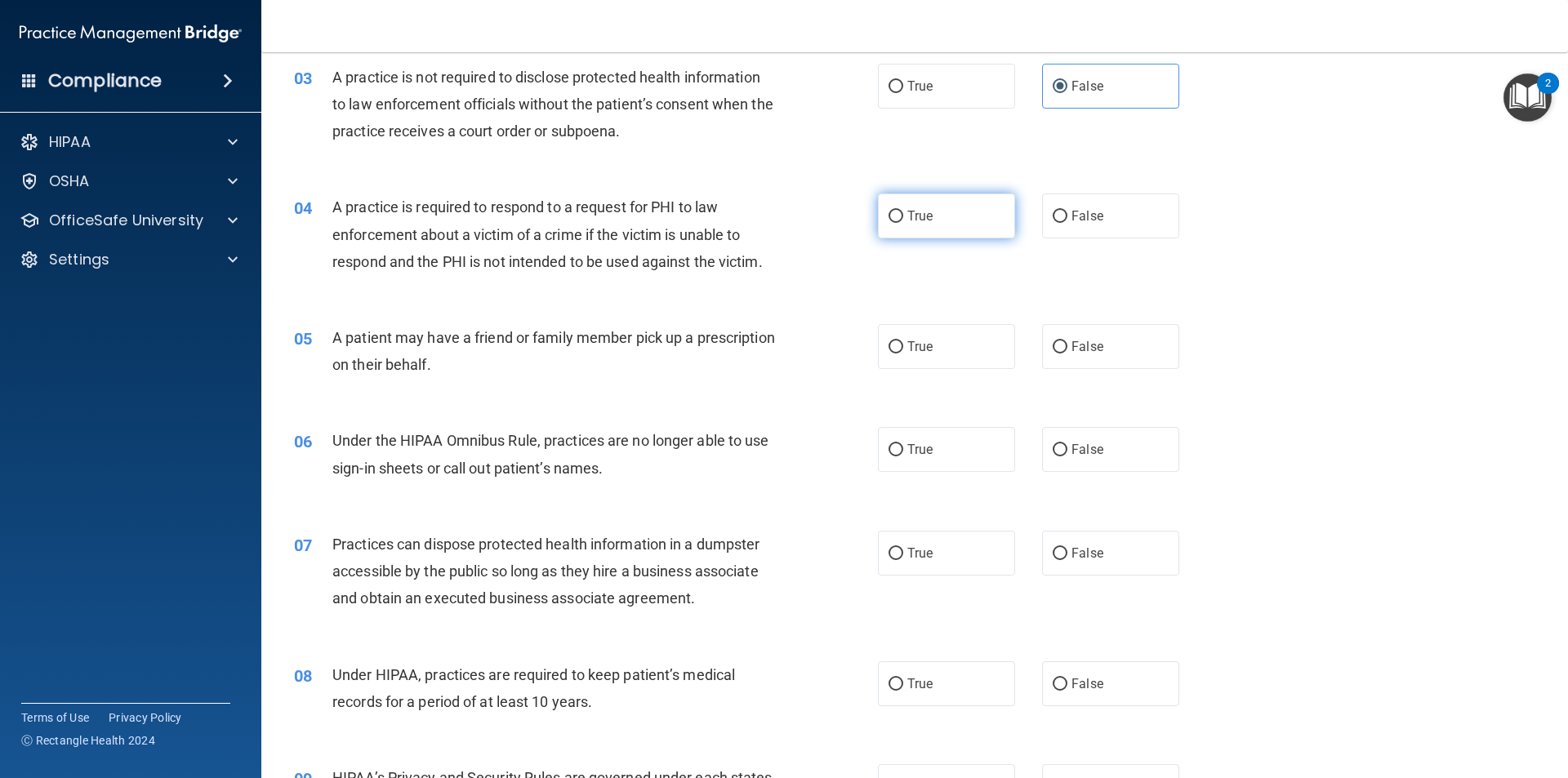
click at [959, 212] on label "True" at bounding box center [946, 216] width 137 height 45
click at [903, 212] on input "True" at bounding box center [896, 217] width 15 height 12
radio input "true"
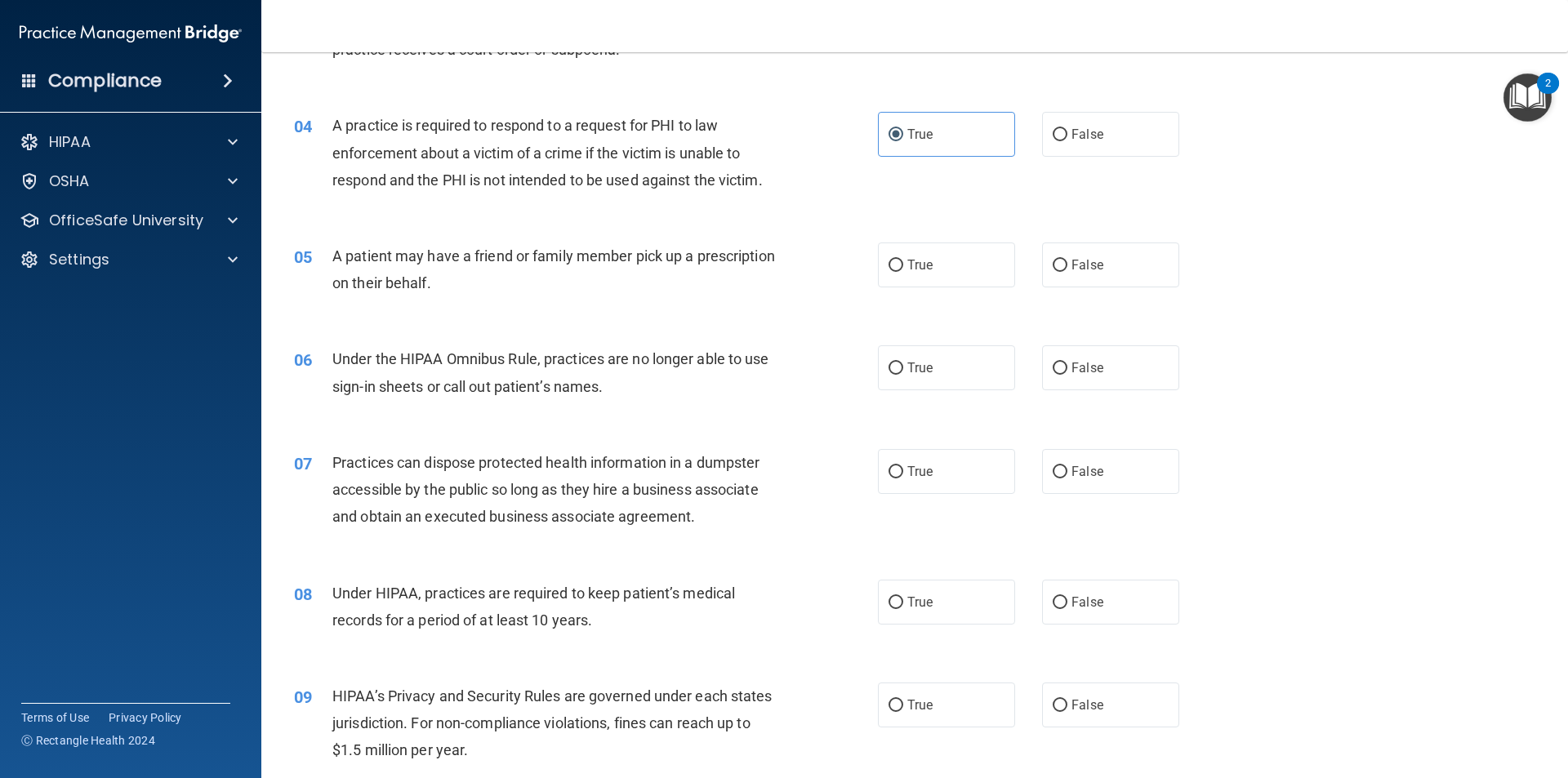
scroll to position [490, 0]
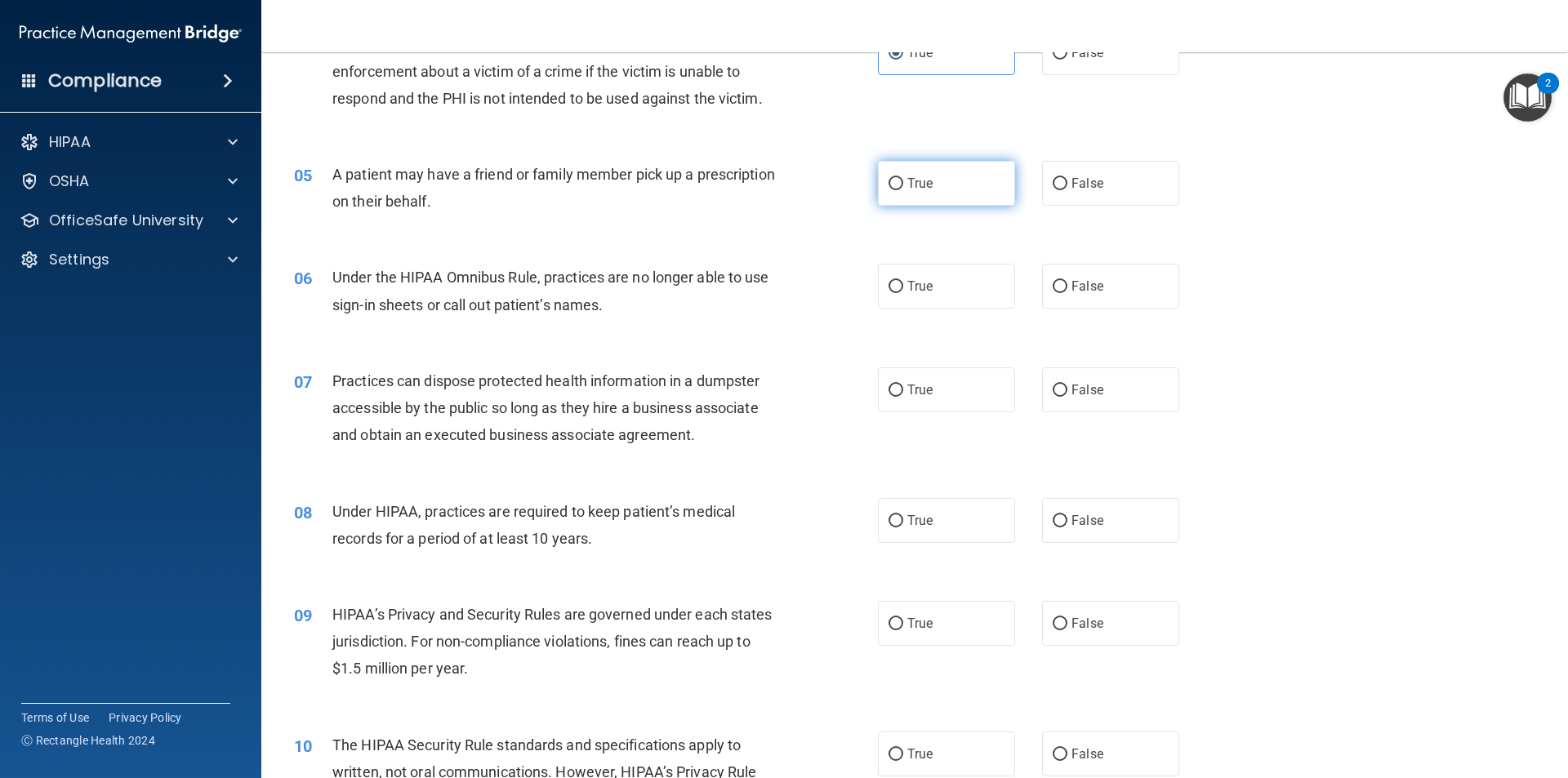
click at [964, 181] on label "True" at bounding box center [946, 183] width 137 height 45
click at [903, 181] on input "True" at bounding box center [896, 184] width 15 height 12
radio input "true"
click at [799, 342] on div "06 Under the HIPAA Omnibus Rule, practices are no longer able to use sign-in sh…" at bounding box center [914, 295] width 1266 height 103
click at [646, 214] on div "A patient may have a friend or family member pick up a prescription on their be…" at bounding box center [560, 187] width 456 height 53
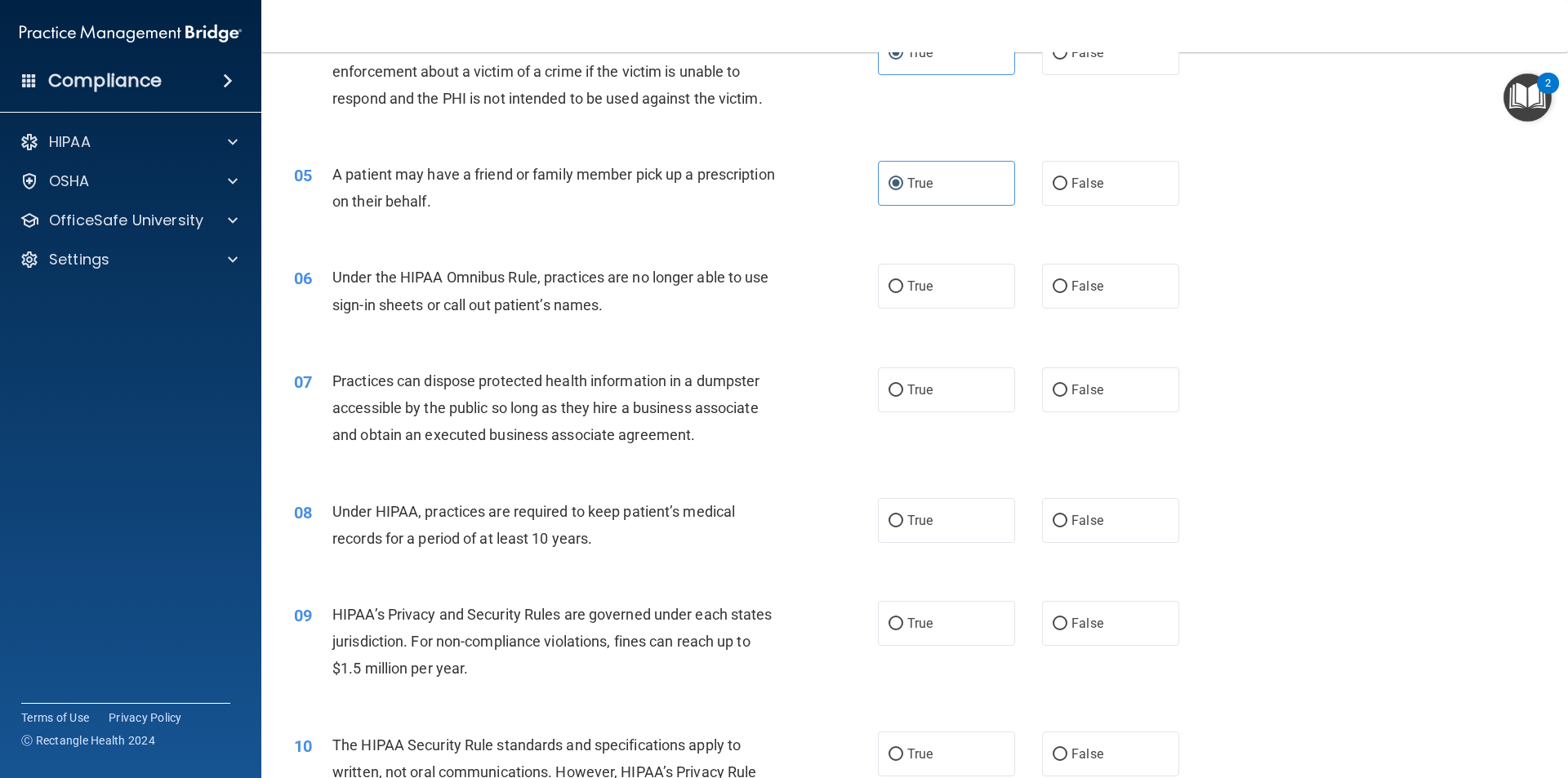
click at [617, 337] on div "06 Under the HIPAA Omnibus Rule, practices are no longer able to use sign-in sh…" at bounding box center [914, 295] width 1266 height 103
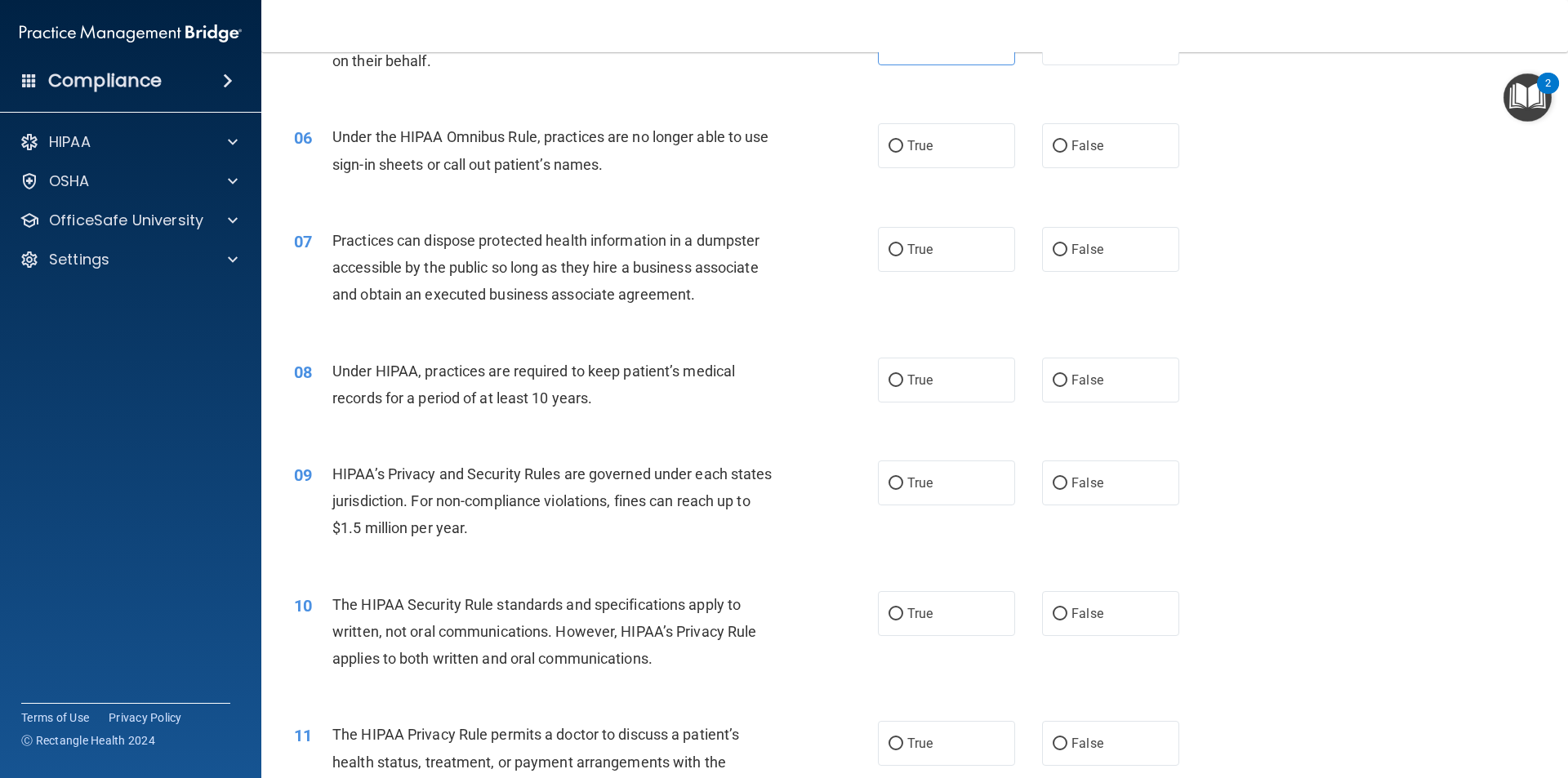
scroll to position [653, 0]
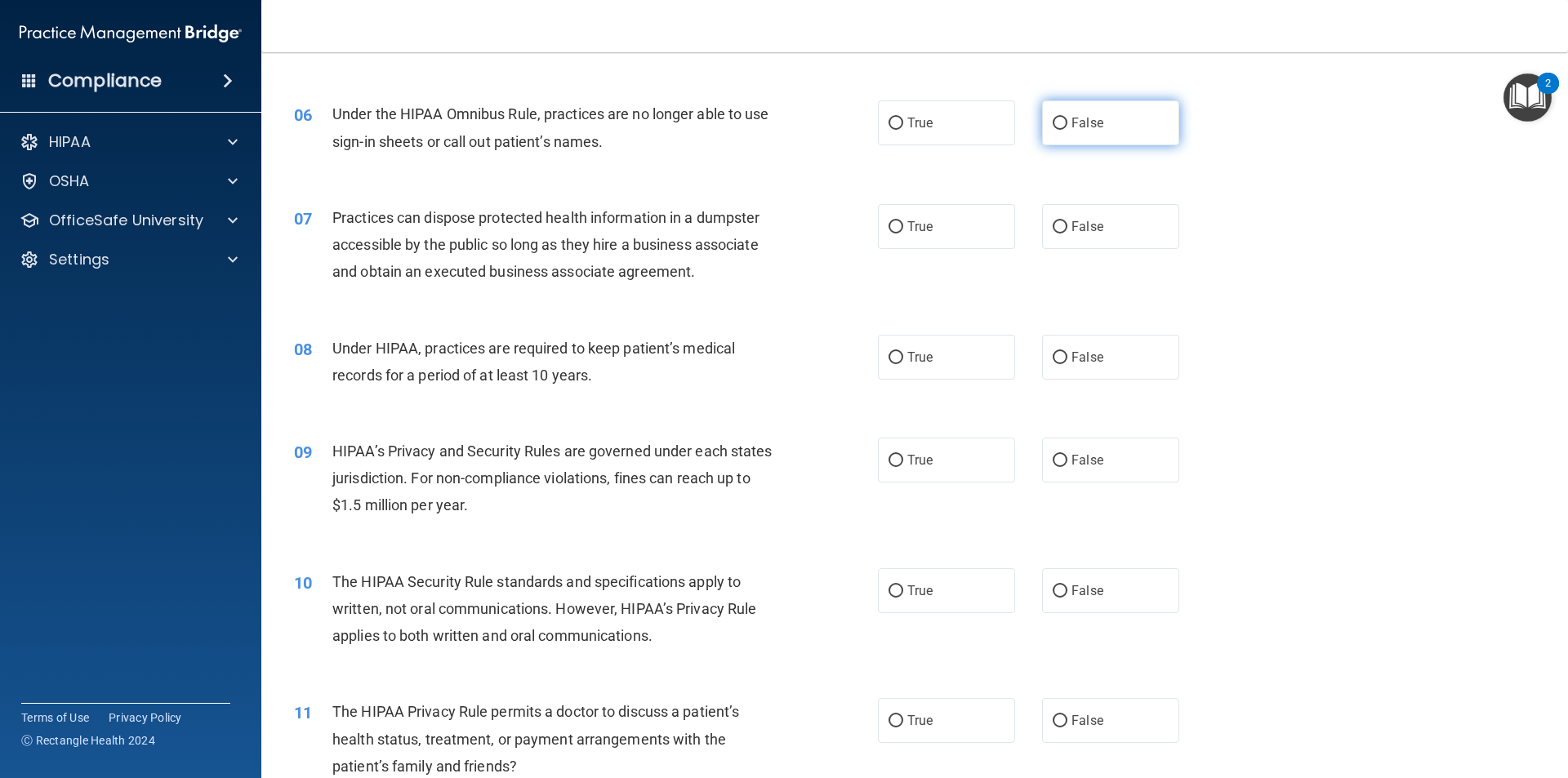
click at [1086, 122] on span "False" at bounding box center [1088, 123] width 32 height 16
click at [1067, 122] on input "False" at bounding box center [1060, 123] width 15 height 12
radio input "true"
click at [1080, 223] on span "False" at bounding box center [1088, 226] width 32 height 16
click at [1067, 223] on input "False" at bounding box center [1060, 227] width 15 height 12
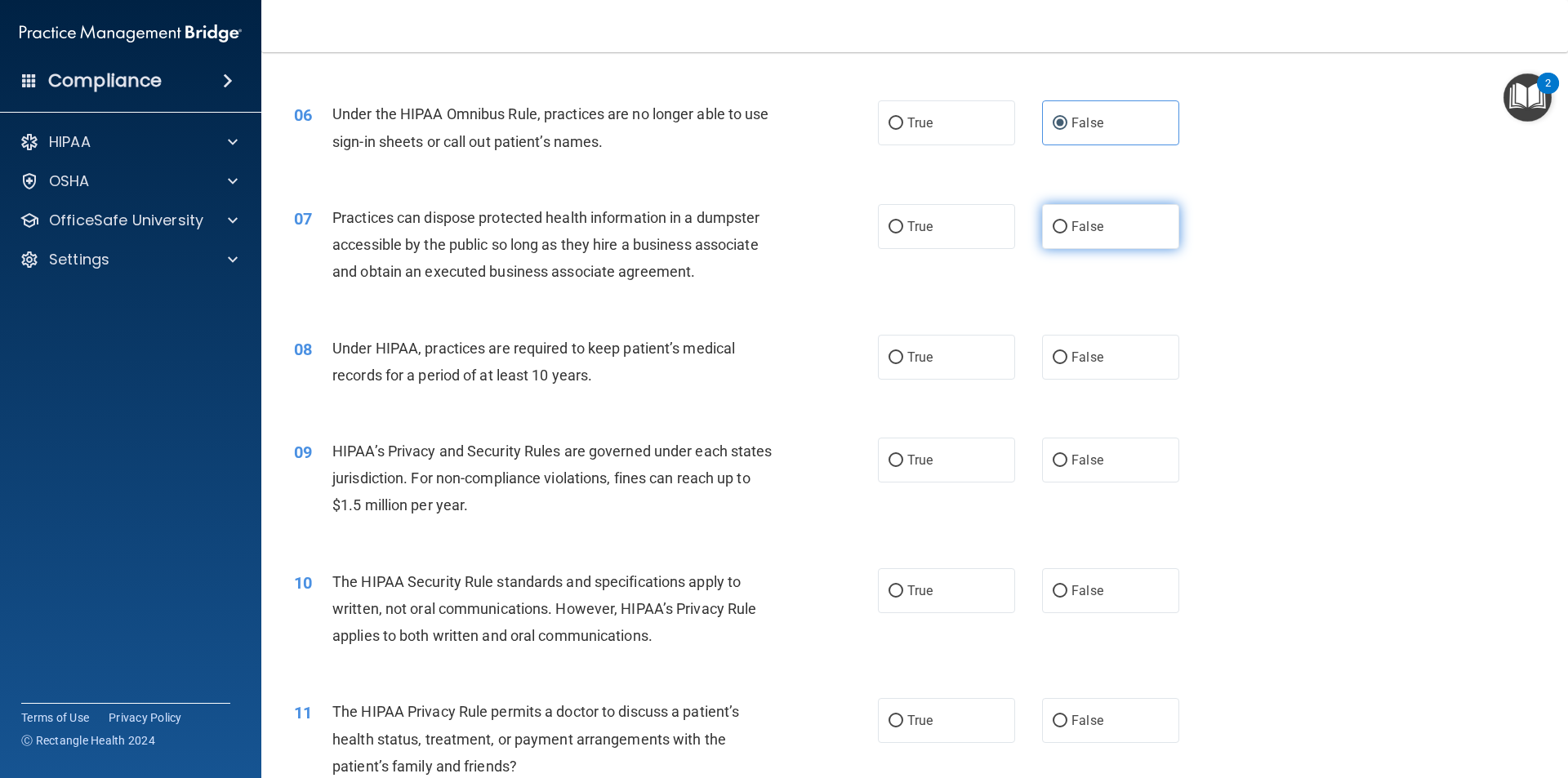
radio input "true"
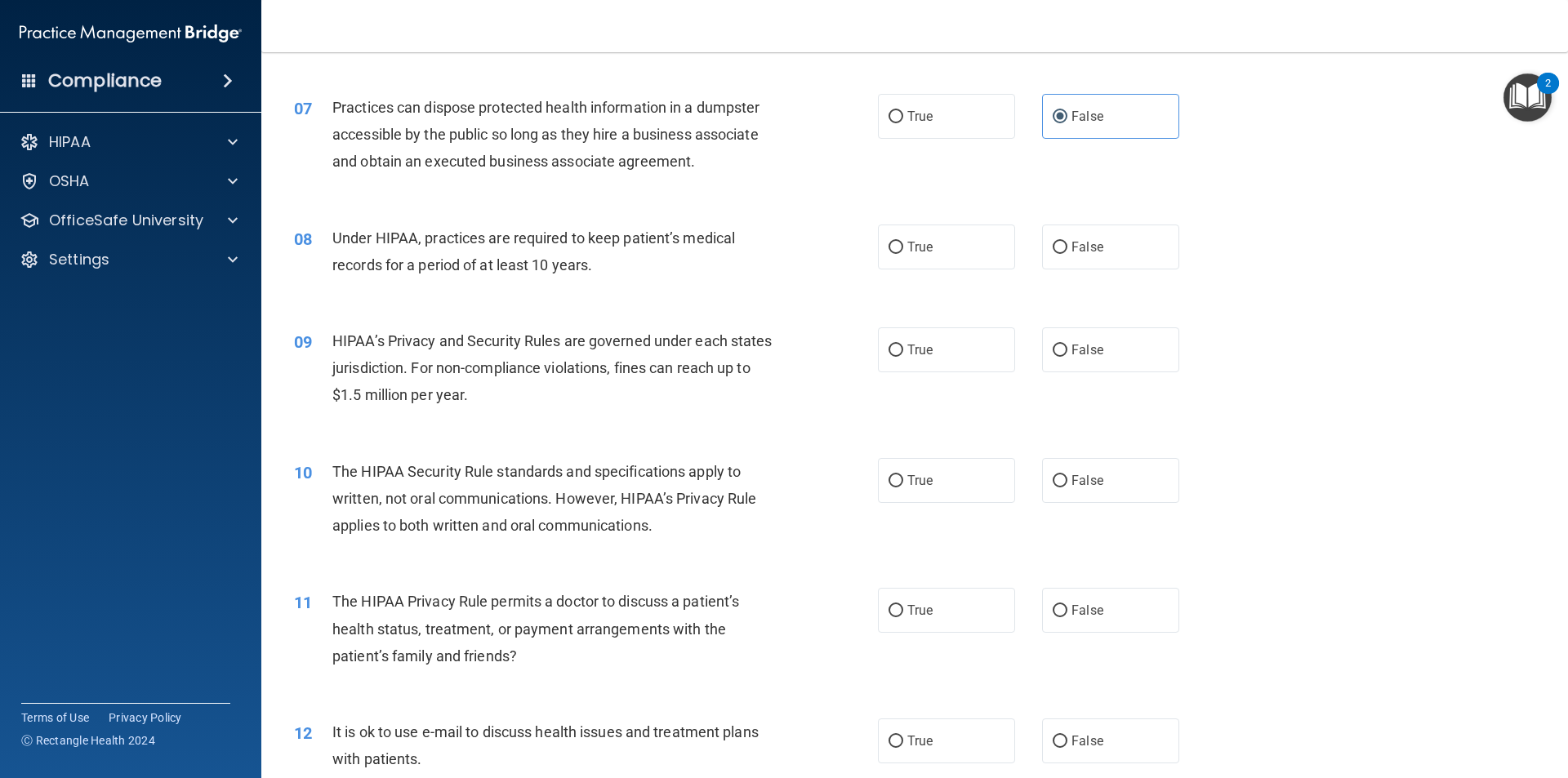
scroll to position [735, 0]
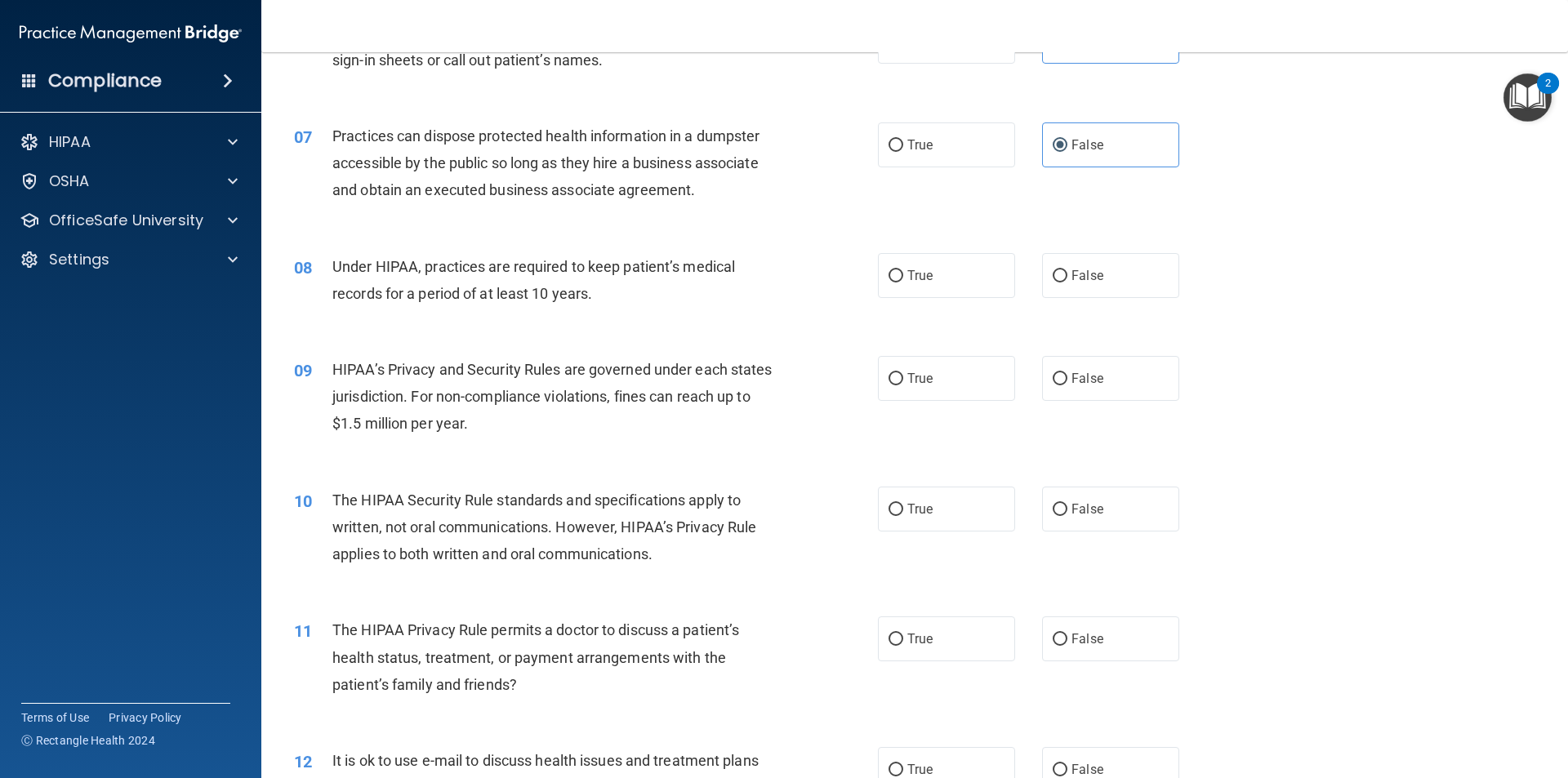
drag, startPoint x: 663, startPoint y: 323, endPoint x: 678, endPoint y: 323, distance: 15.0
click at [670, 323] on div "08 Under HIPAA, practices are required to keep patient’s medical records for a …" at bounding box center [914, 284] width 1266 height 103
click at [1058, 274] on input "False" at bounding box center [1060, 276] width 15 height 12
radio input "true"
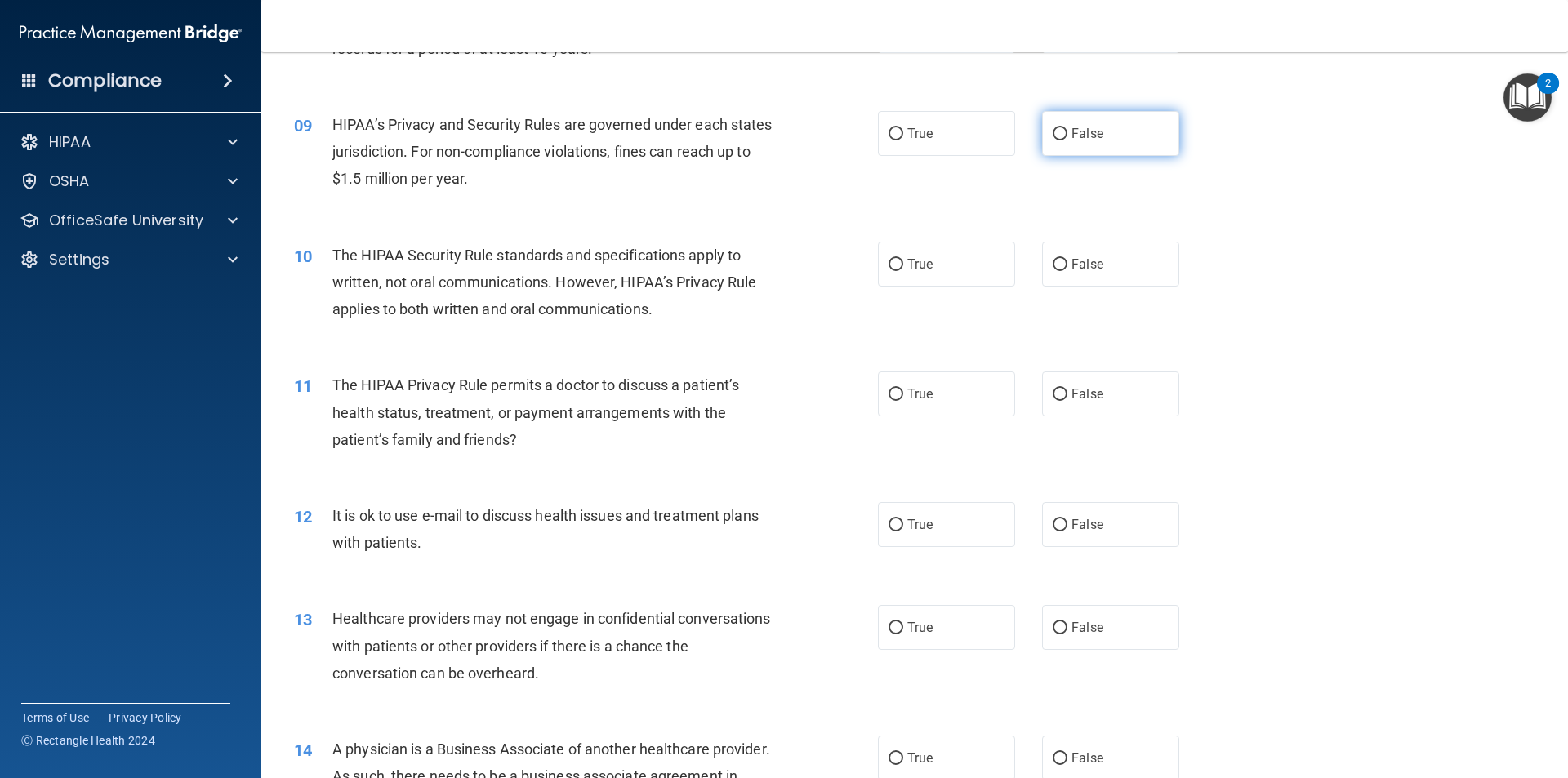
click at [1072, 132] on span "False" at bounding box center [1088, 133] width 32 height 16
click at [1065, 132] on input "False" at bounding box center [1060, 134] width 15 height 12
radio input "true"
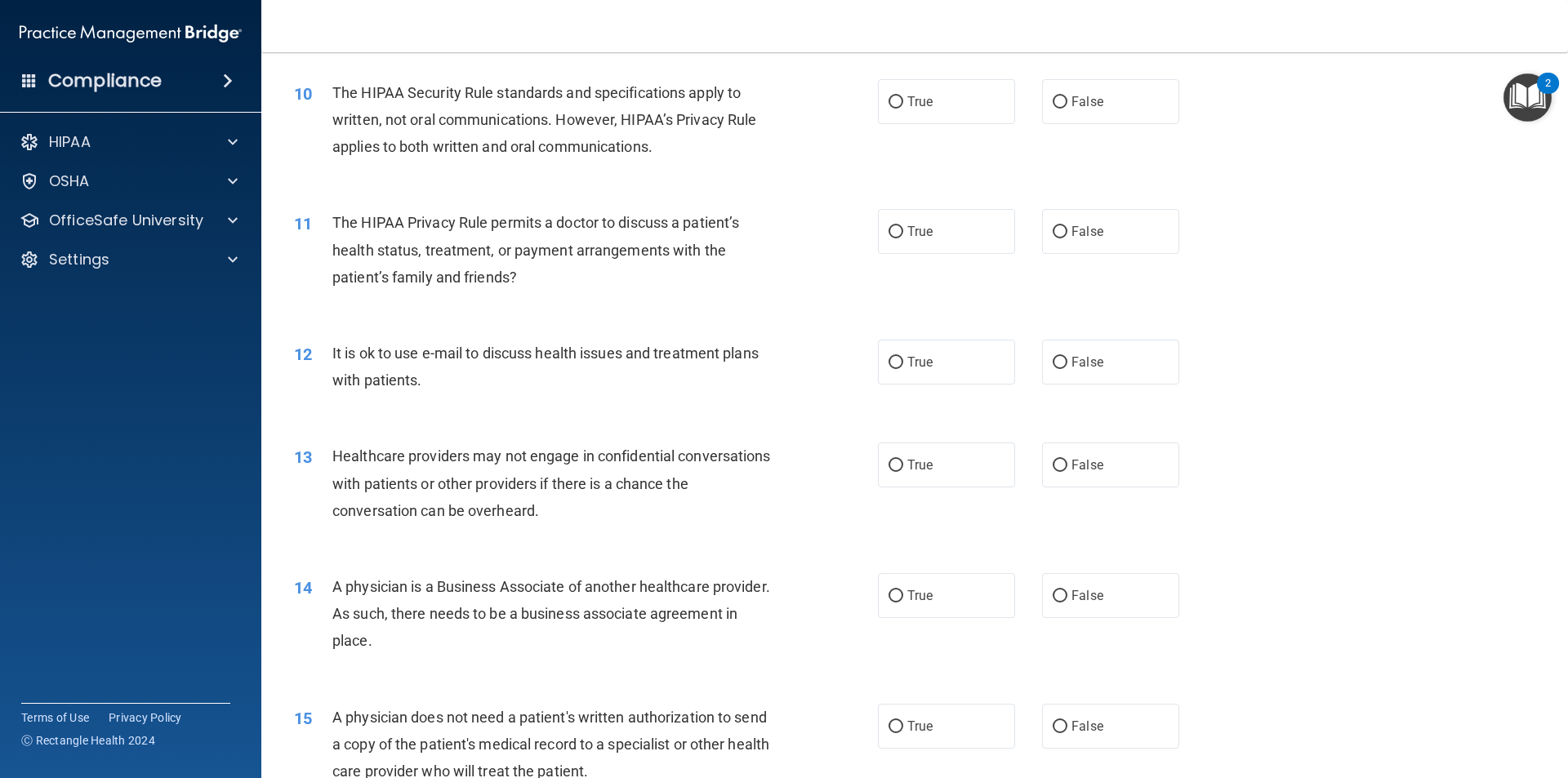
scroll to position [1143, 0]
click at [927, 91] on label "True" at bounding box center [946, 101] width 137 height 45
click at [903, 96] on input "True" at bounding box center [896, 101] width 15 height 12
radio input "true"
drag, startPoint x: 773, startPoint y: 165, endPoint x: 784, endPoint y: 159, distance: 12.5
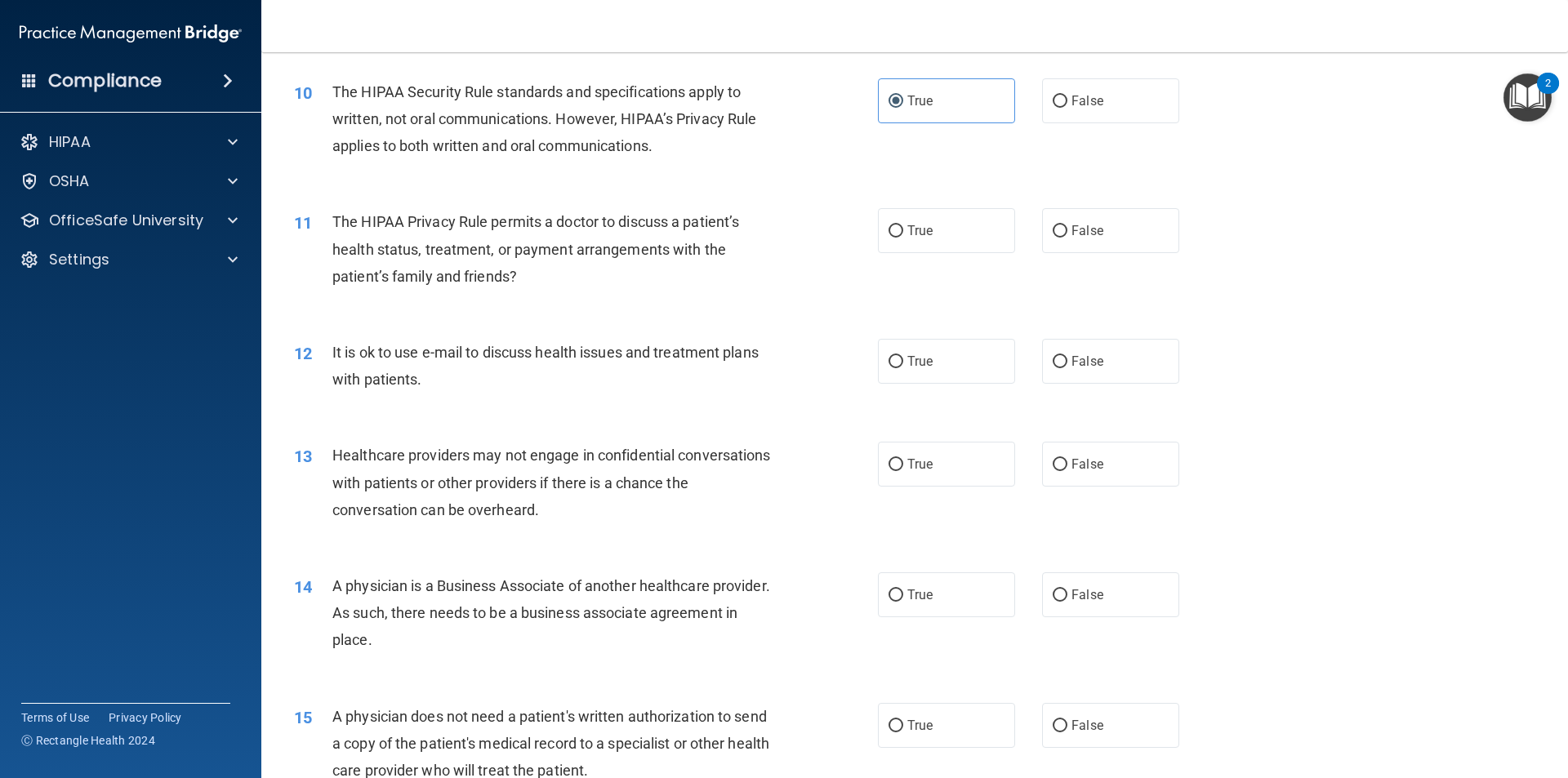
click at [775, 164] on div "10 The HIPAA Security Rule standards and specifications apply to written, not o…" at bounding box center [586, 124] width 632 height 90
click at [1042, 243] on label "False" at bounding box center [1110, 231] width 137 height 45
click at [1053, 237] on input "False" at bounding box center [1060, 231] width 15 height 12
radio input "true"
click at [1396, 307] on div "11 The HIPAA Privacy Rule permits a doctor to discuss a patient’s health status…" at bounding box center [914, 252] width 1266 height 130
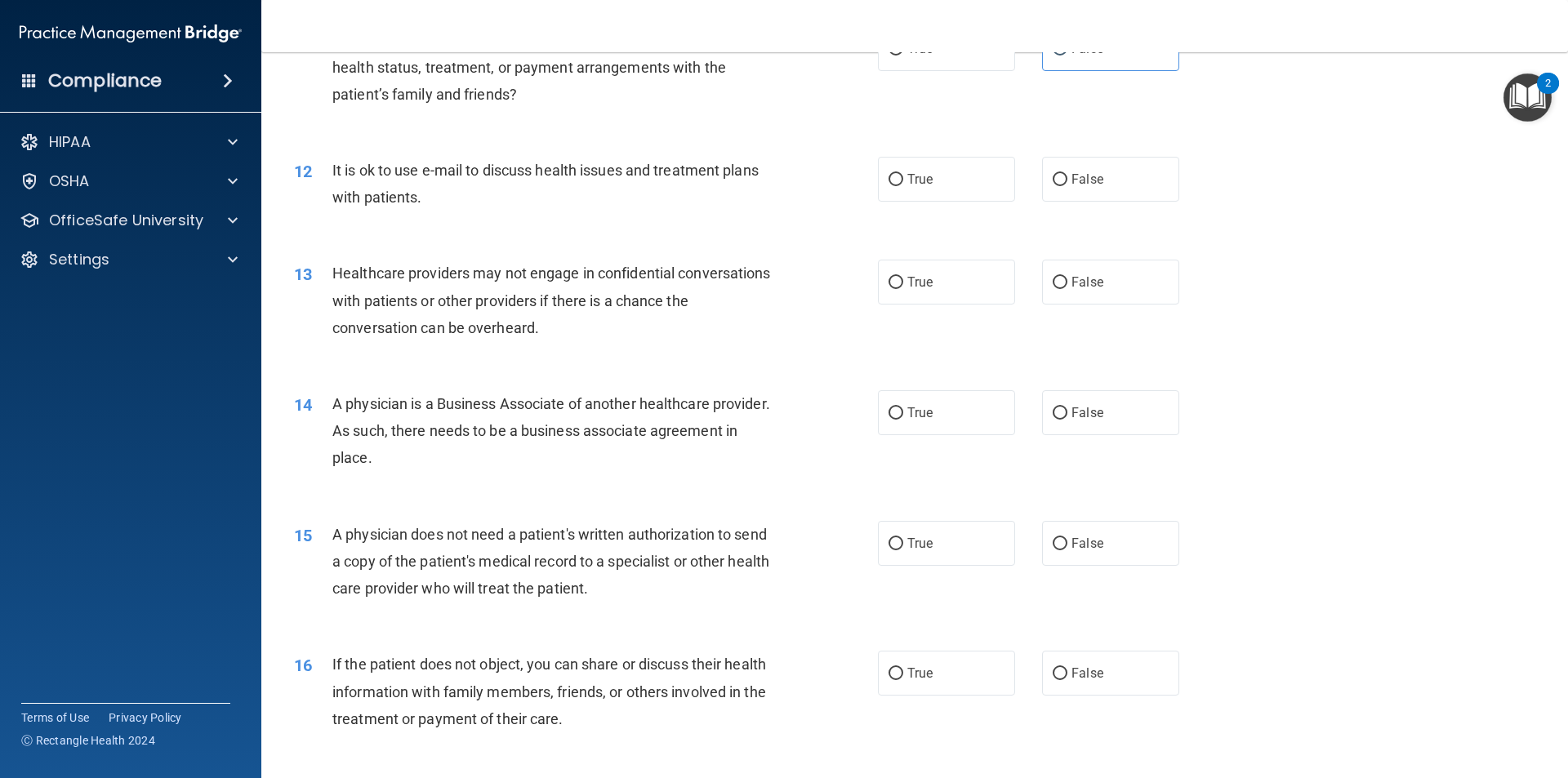
scroll to position [1388, 0]
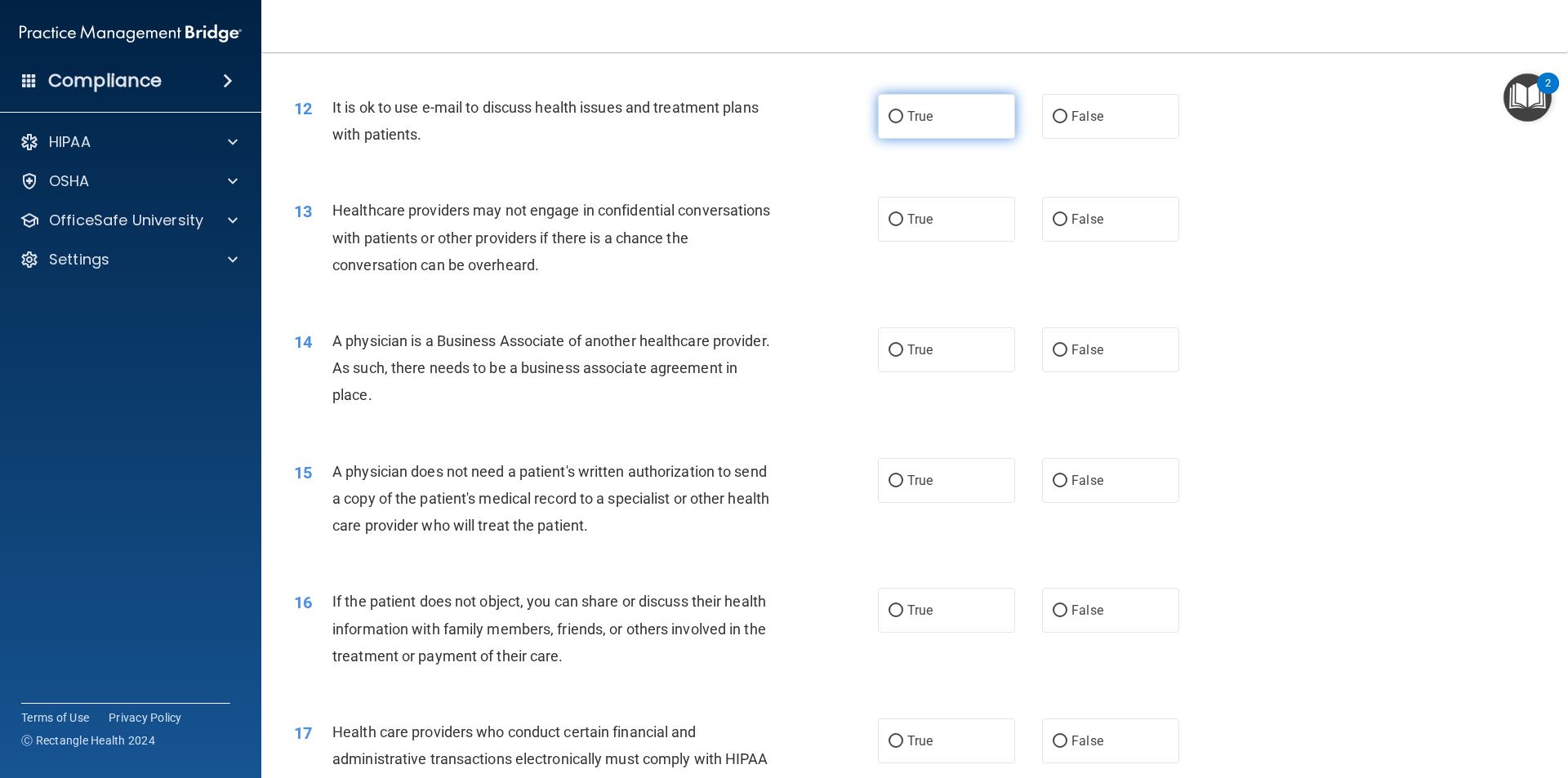
click at [961, 118] on label "True" at bounding box center [946, 116] width 137 height 45
click at [903, 118] on input "True" at bounding box center [896, 116] width 15 height 12
radio input "true"
click at [968, 219] on label "True" at bounding box center [946, 220] width 137 height 45
click at [903, 219] on input "True" at bounding box center [896, 220] width 15 height 12
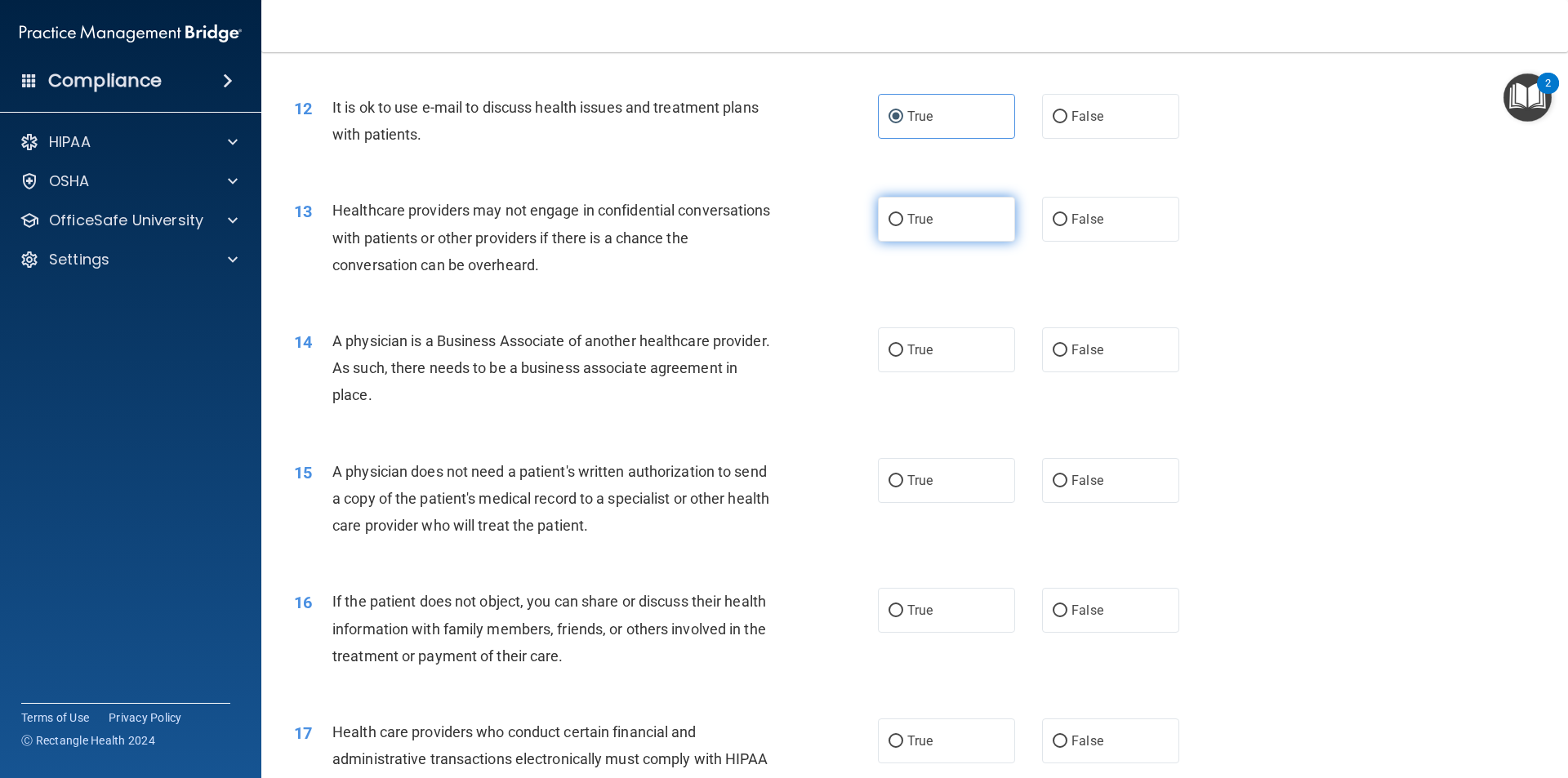
radio input "true"
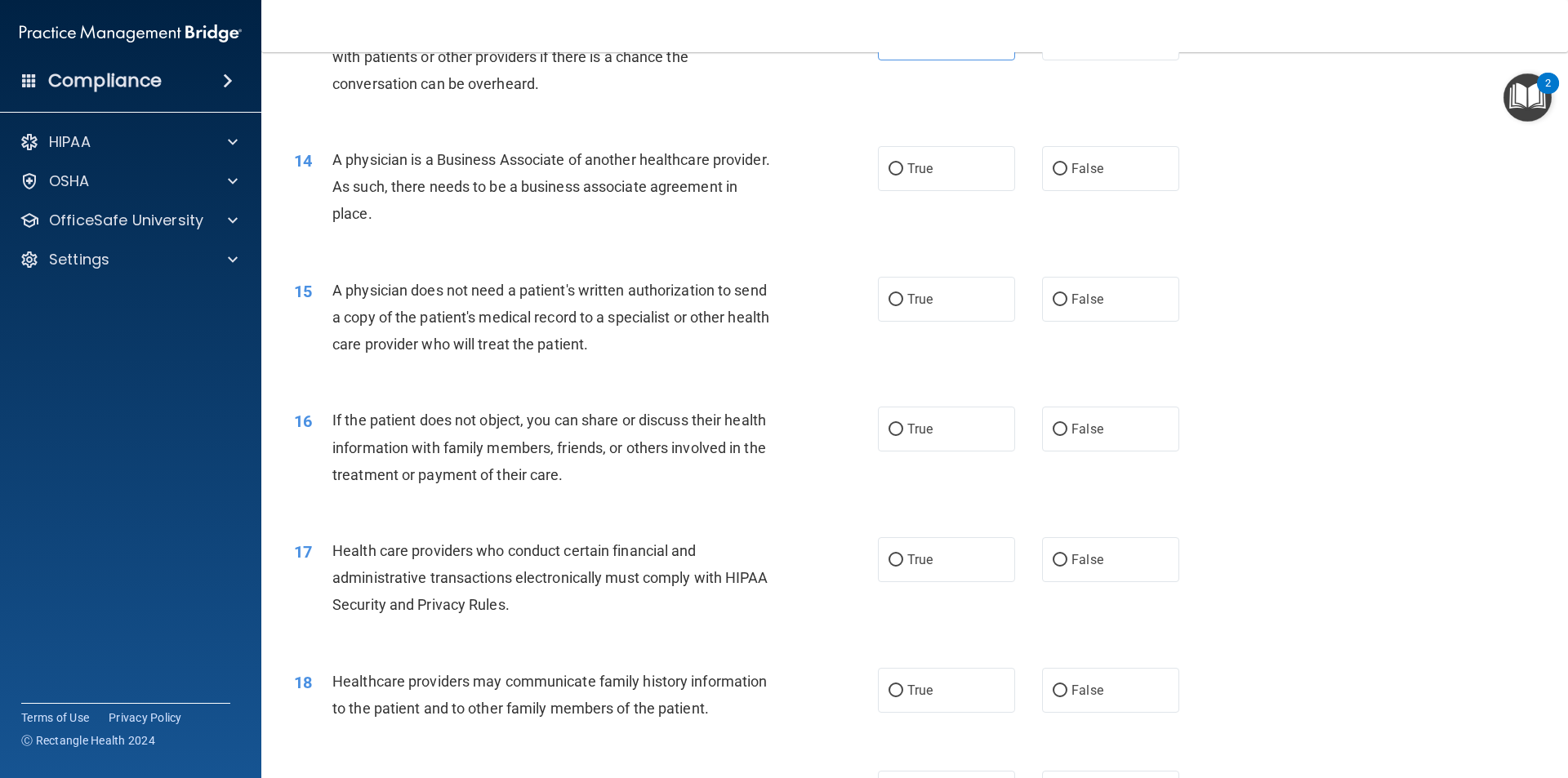
scroll to position [1551, 0]
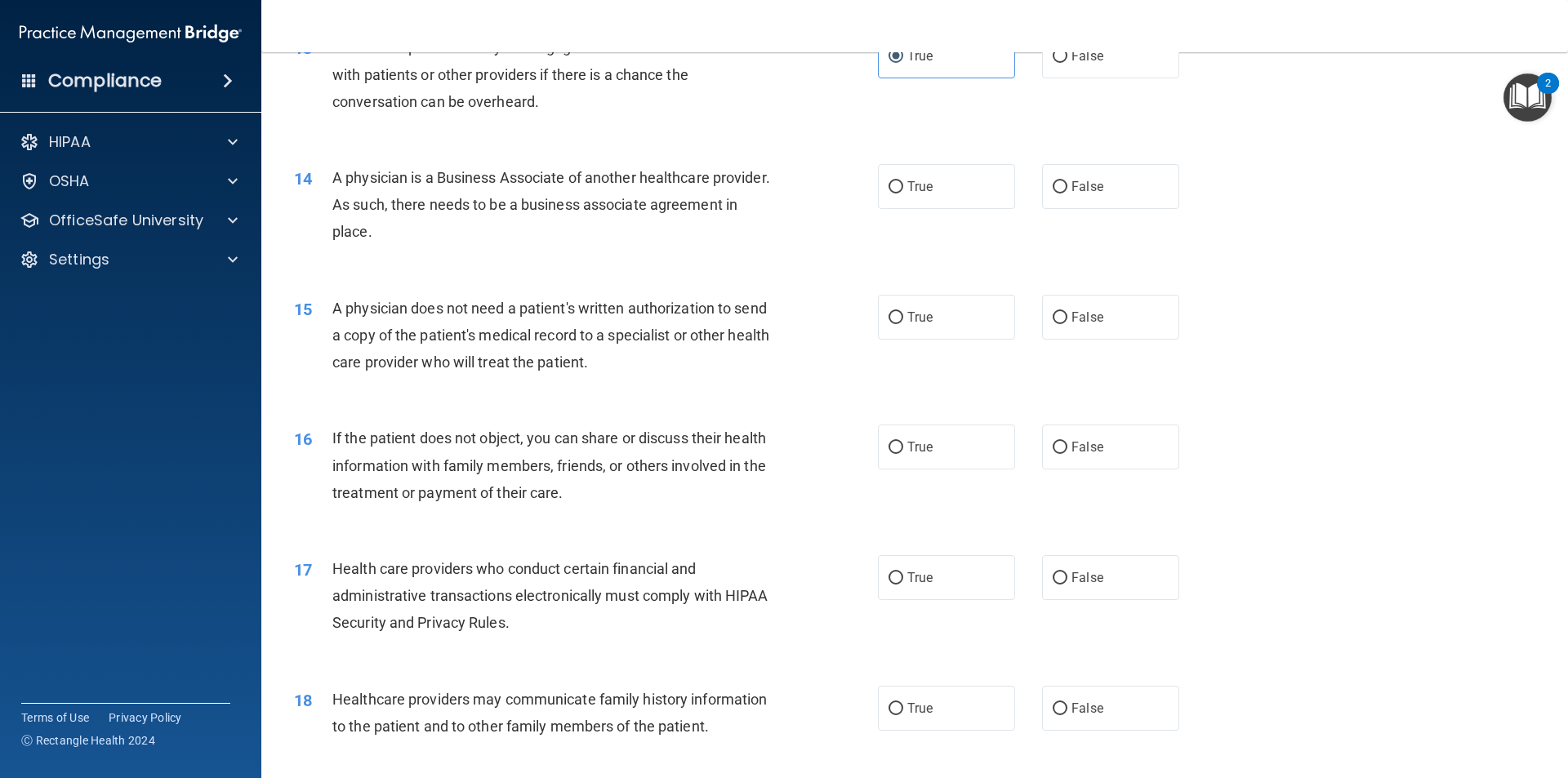
click at [538, 267] on div "14 A physician is a Business Associate of another healthcare provider. As such,…" at bounding box center [914, 208] width 1266 height 130
click at [1087, 190] on span "False" at bounding box center [1088, 187] width 32 height 16
click at [1067, 190] on input "False" at bounding box center [1060, 187] width 15 height 12
radio input "true"
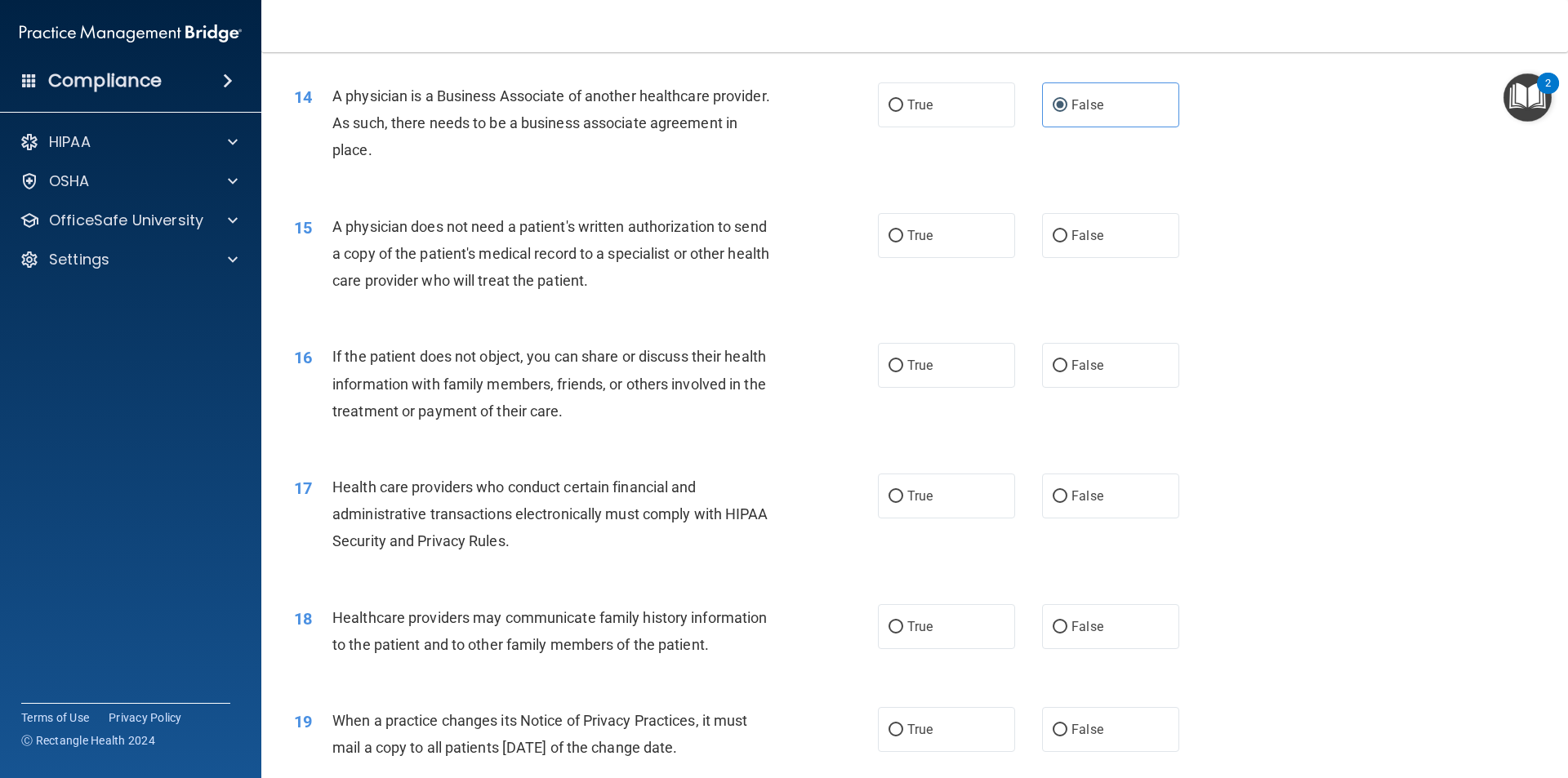
scroll to position [1715, 0]
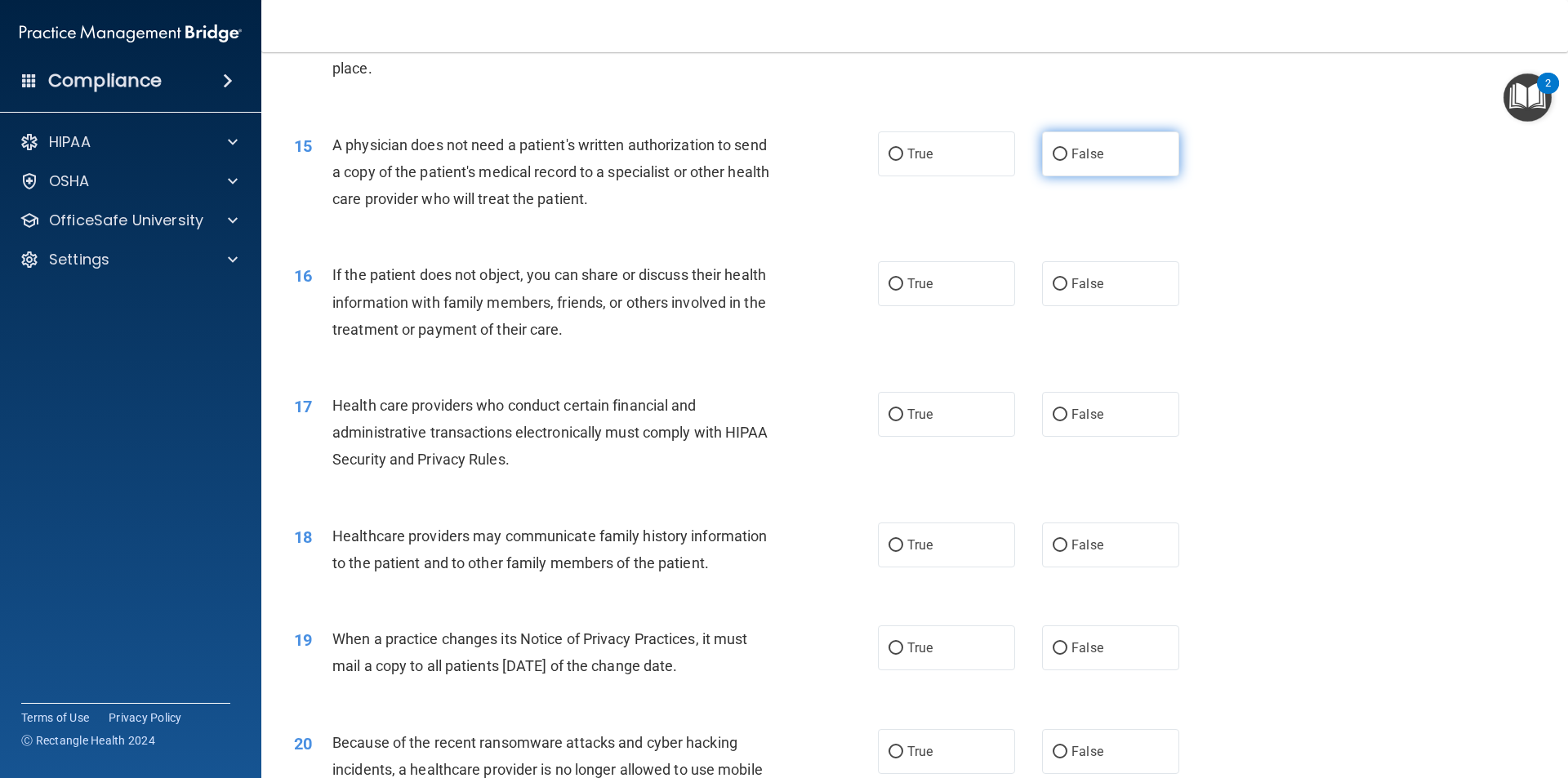
click at [1118, 153] on label "False" at bounding box center [1110, 154] width 137 height 45
click at [1067, 153] on input "False" at bounding box center [1060, 154] width 15 height 12
radio input "true"
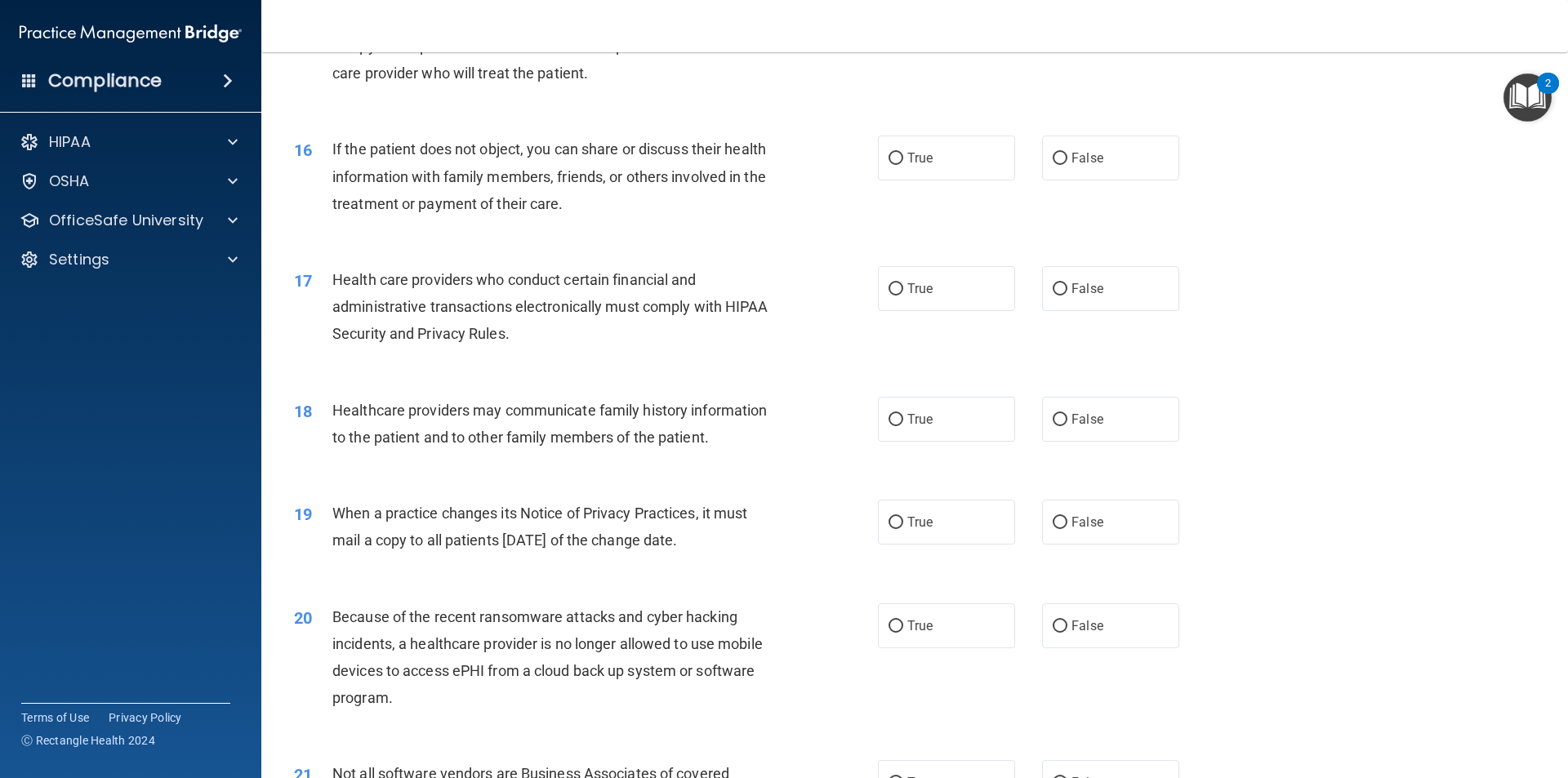
scroll to position [1878, 0]
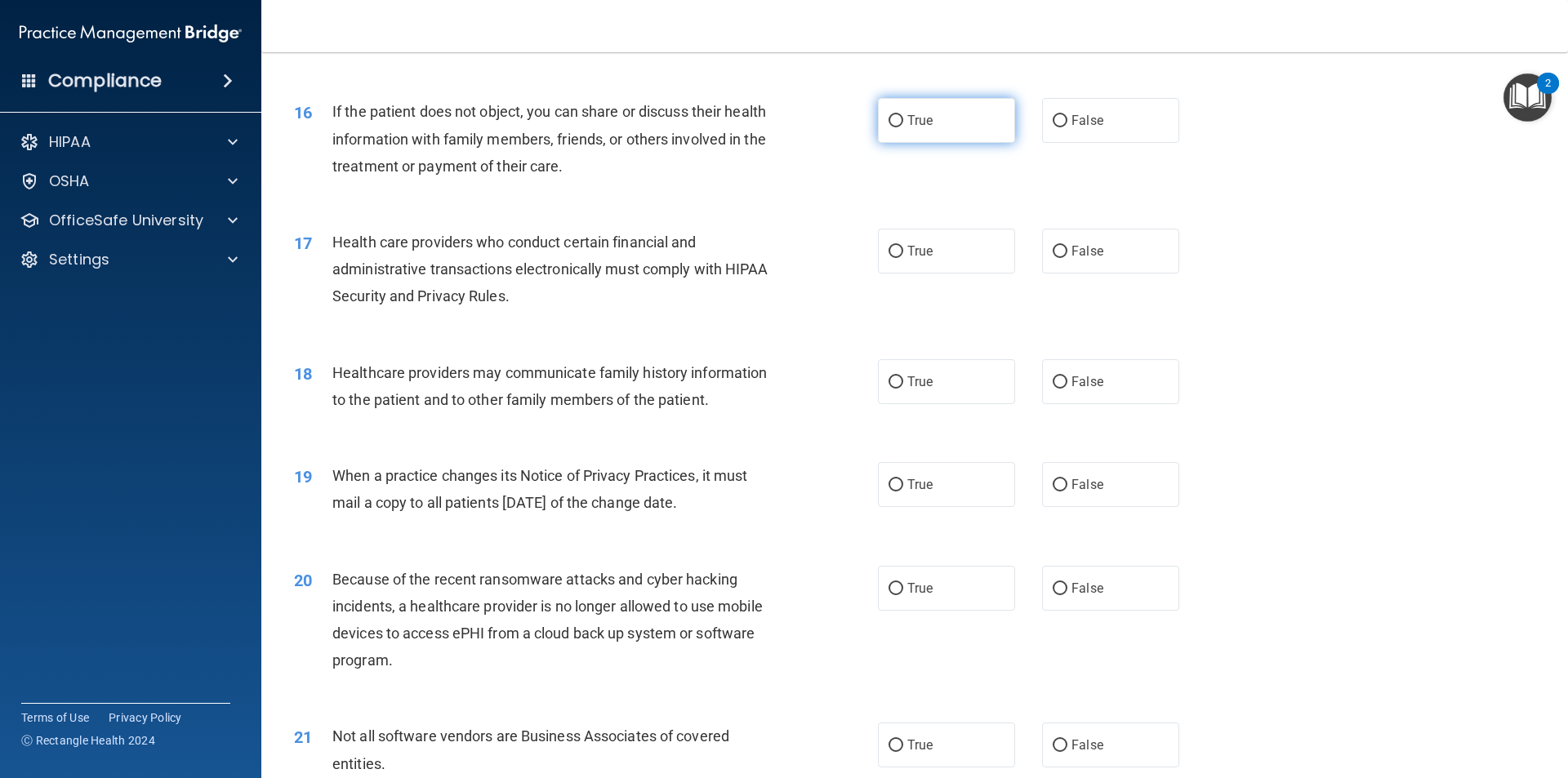
click at [926, 125] on span "True" at bounding box center [920, 120] width 25 height 16
click at [903, 125] on input "True" at bounding box center [896, 121] width 15 height 12
radio input "true"
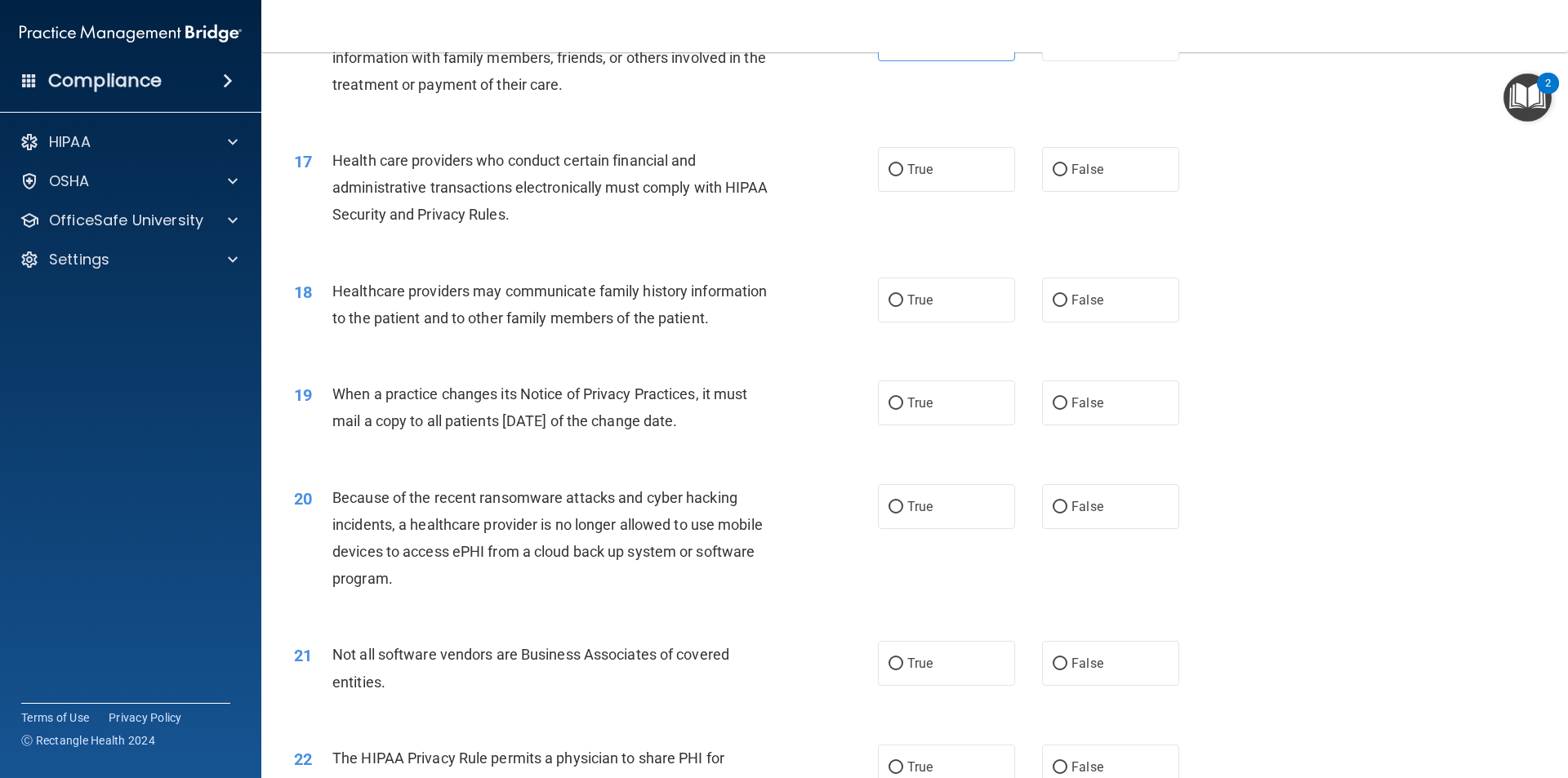
click at [922, 145] on div "17 Health care providers who conduct certain financial and administrative trans…" at bounding box center [914, 191] width 1266 height 130
click at [922, 160] on label "True" at bounding box center [946, 170] width 137 height 45
click at [903, 164] on input "True" at bounding box center [896, 170] width 15 height 12
radio input "true"
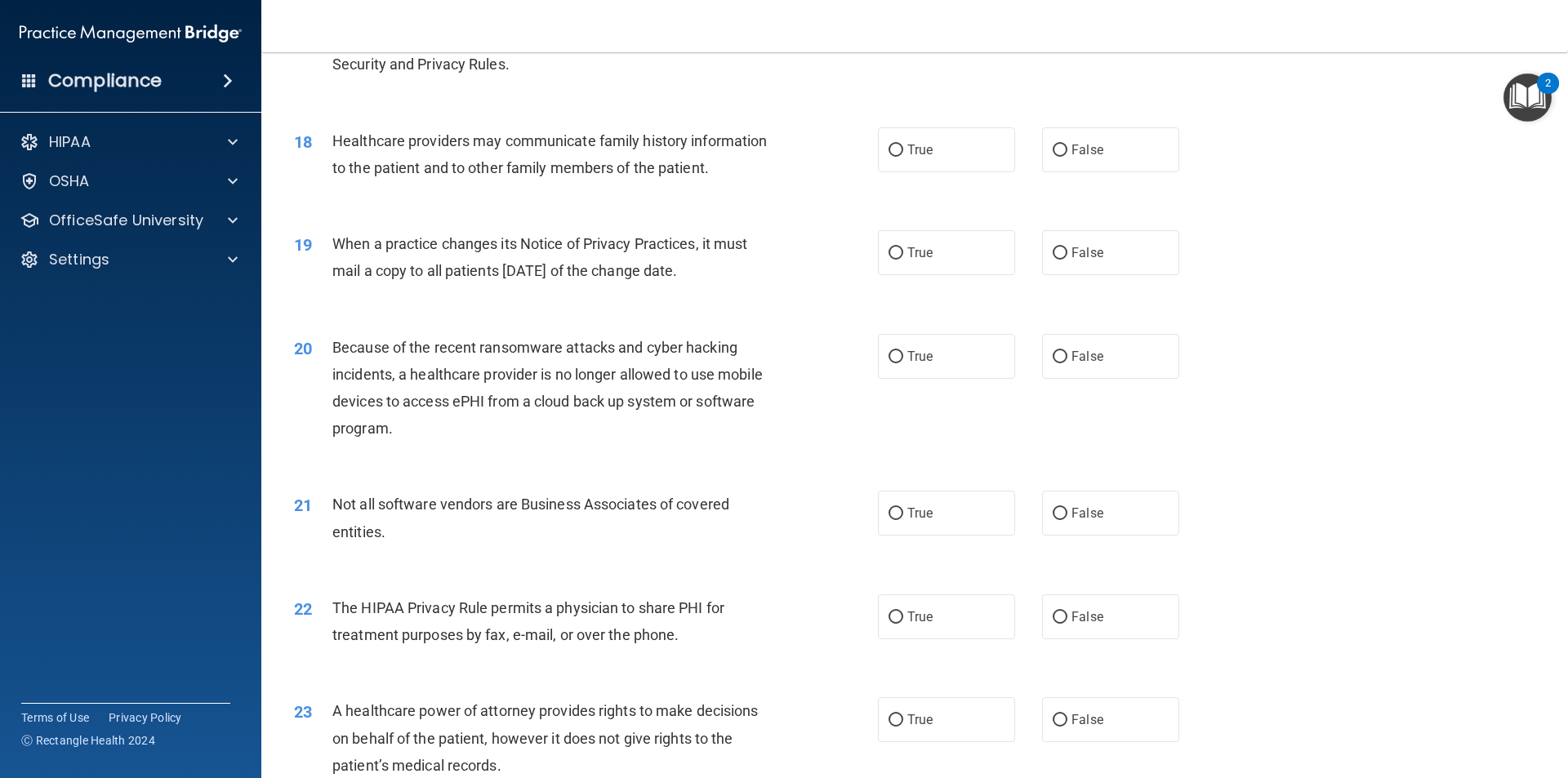
scroll to position [2124, 0]
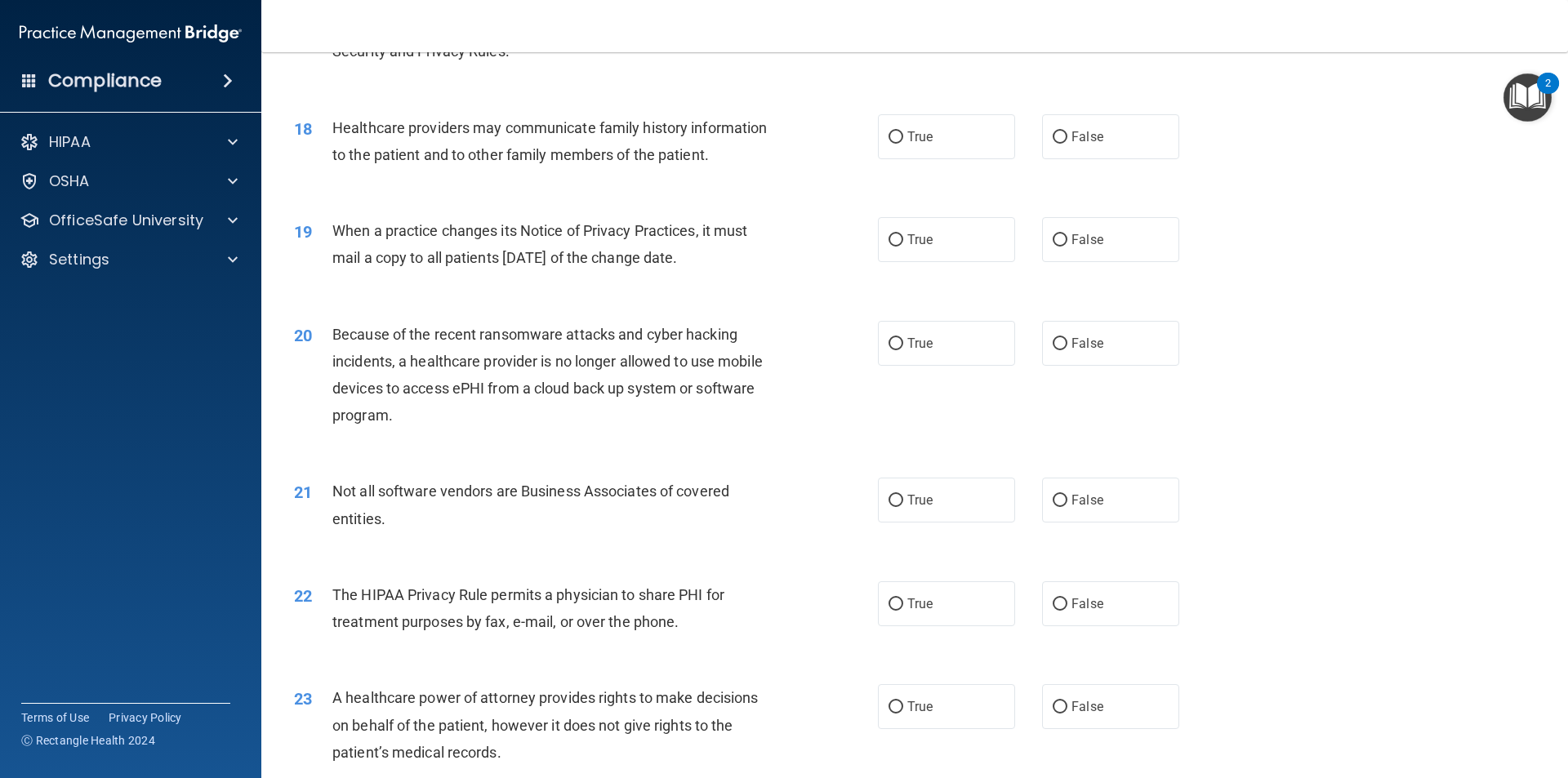
click at [614, 72] on div "17 Health care providers who conduct certain financial and administrative trans…" at bounding box center [586, 29] width 632 height 90
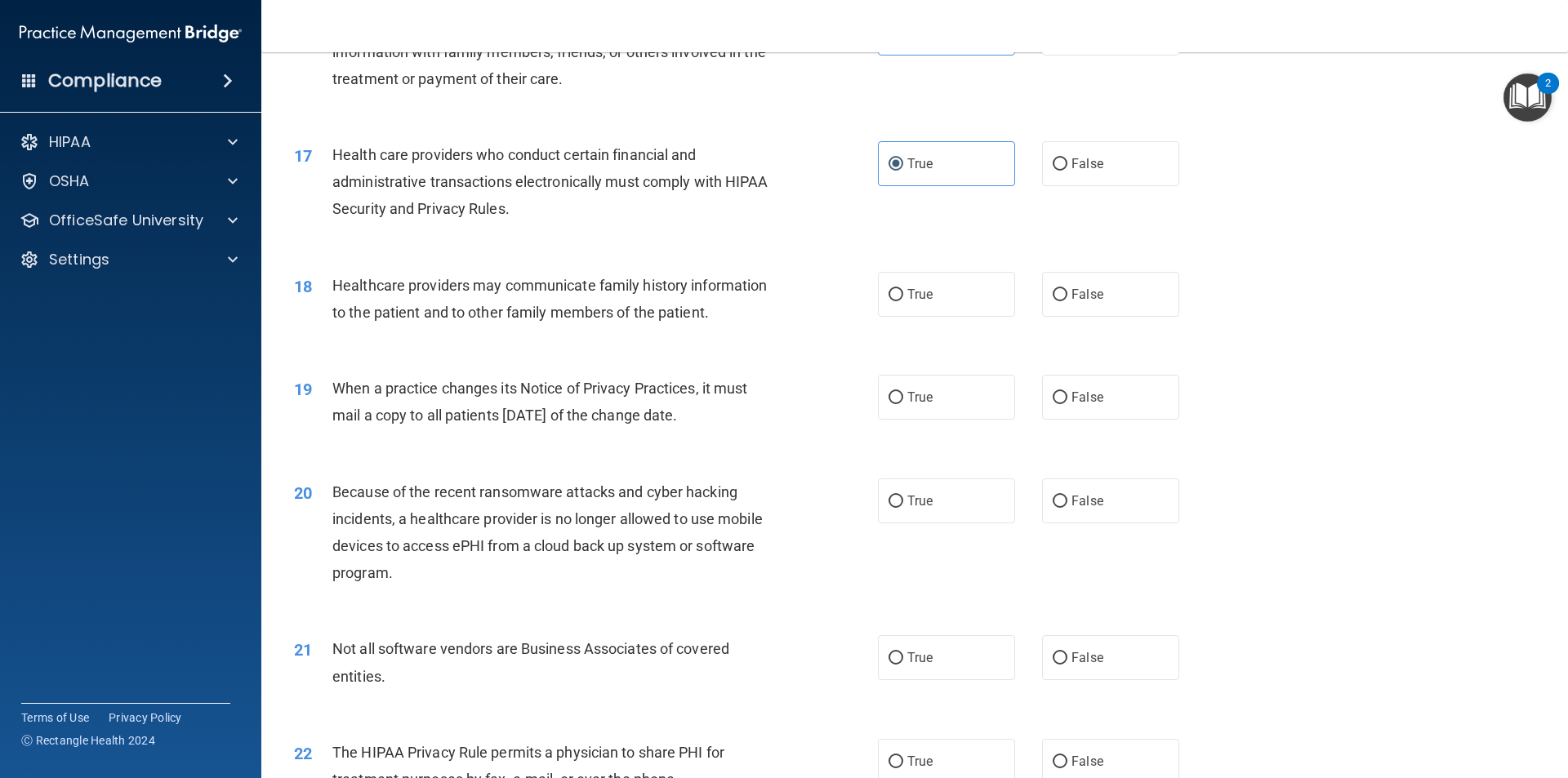
scroll to position [1960, 0]
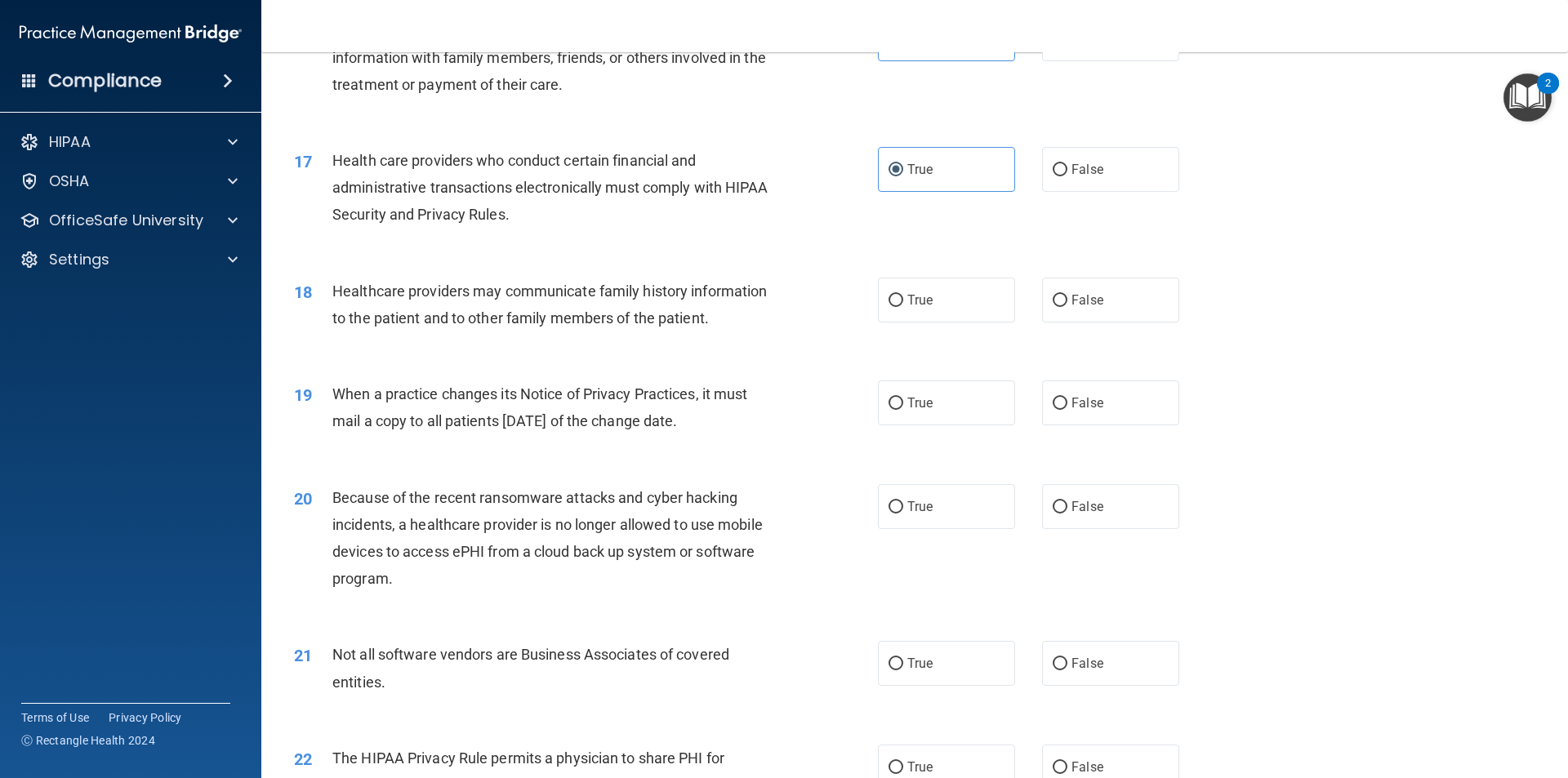
click at [673, 227] on div "Health care providers who conduct certain financial and administrative transact…" at bounding box center [560, 188] width 456 height 82
click at [1079, 293] on span "False" at bounding box center [1088, 300] width 32 height 16
click at [1067, 295] on input "False" at bounding box center [1060, 300] width 15 height 12
radio input "true"
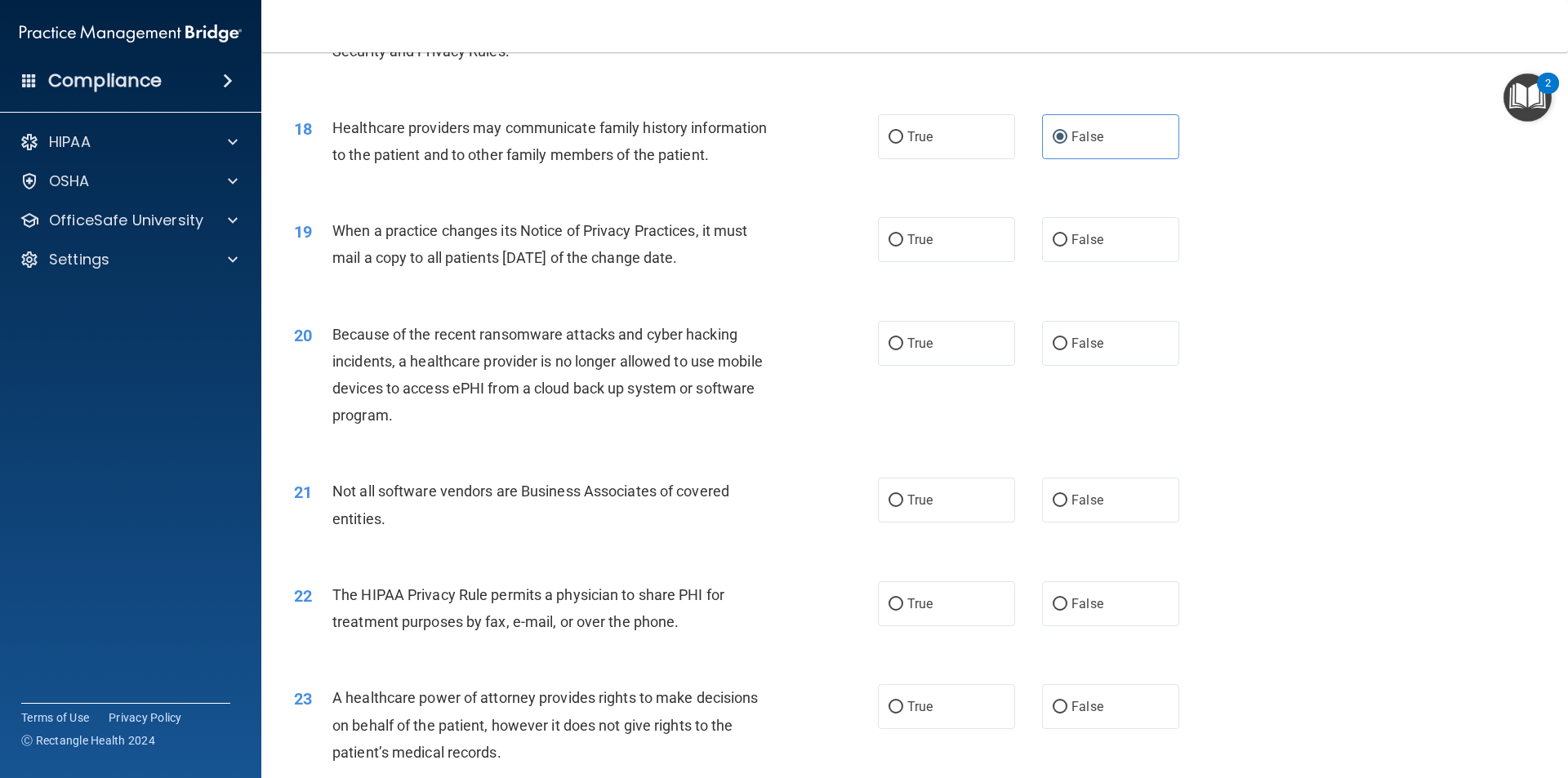
scroll to position [2205, 0]
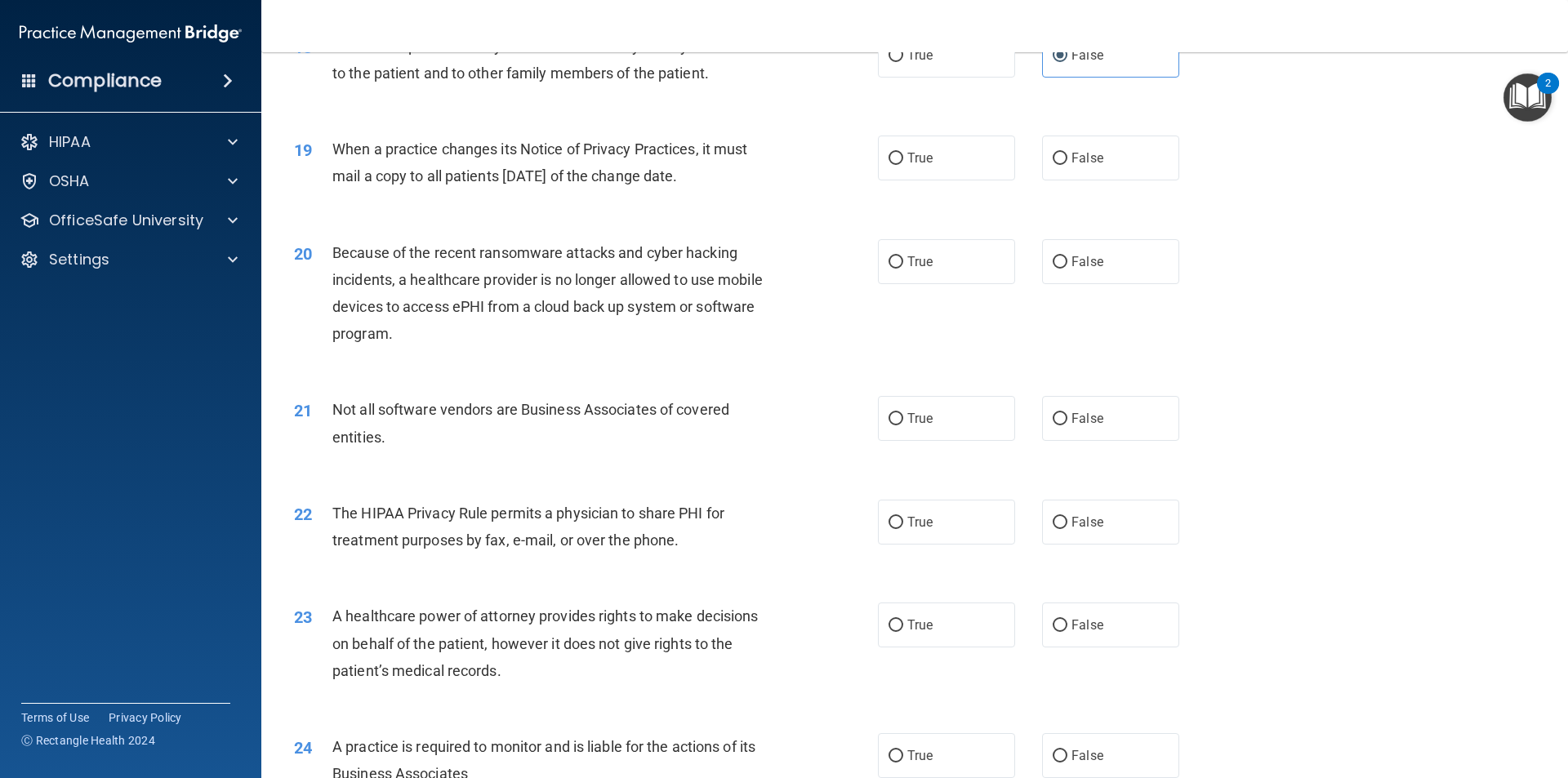
click at [645, 358] on div "20 Because of the recent ransomware attacks and cyber hacking incidents, a heal…" at bounding box center [914, 297] width 1266 height 158
click at [1076, 167] on label "False" at bounding box center [1110, 158] width 137 height 45
click at [1067, 165] on input "False" at bounding box center [1060, 159] width 15 height 12
radio input "true"
click at [556, 358] on div "20 Because of the recent ransomware attacks and cyber hacking incidents, a heal…" at bounding box center [914, 297] width 1266 height 158
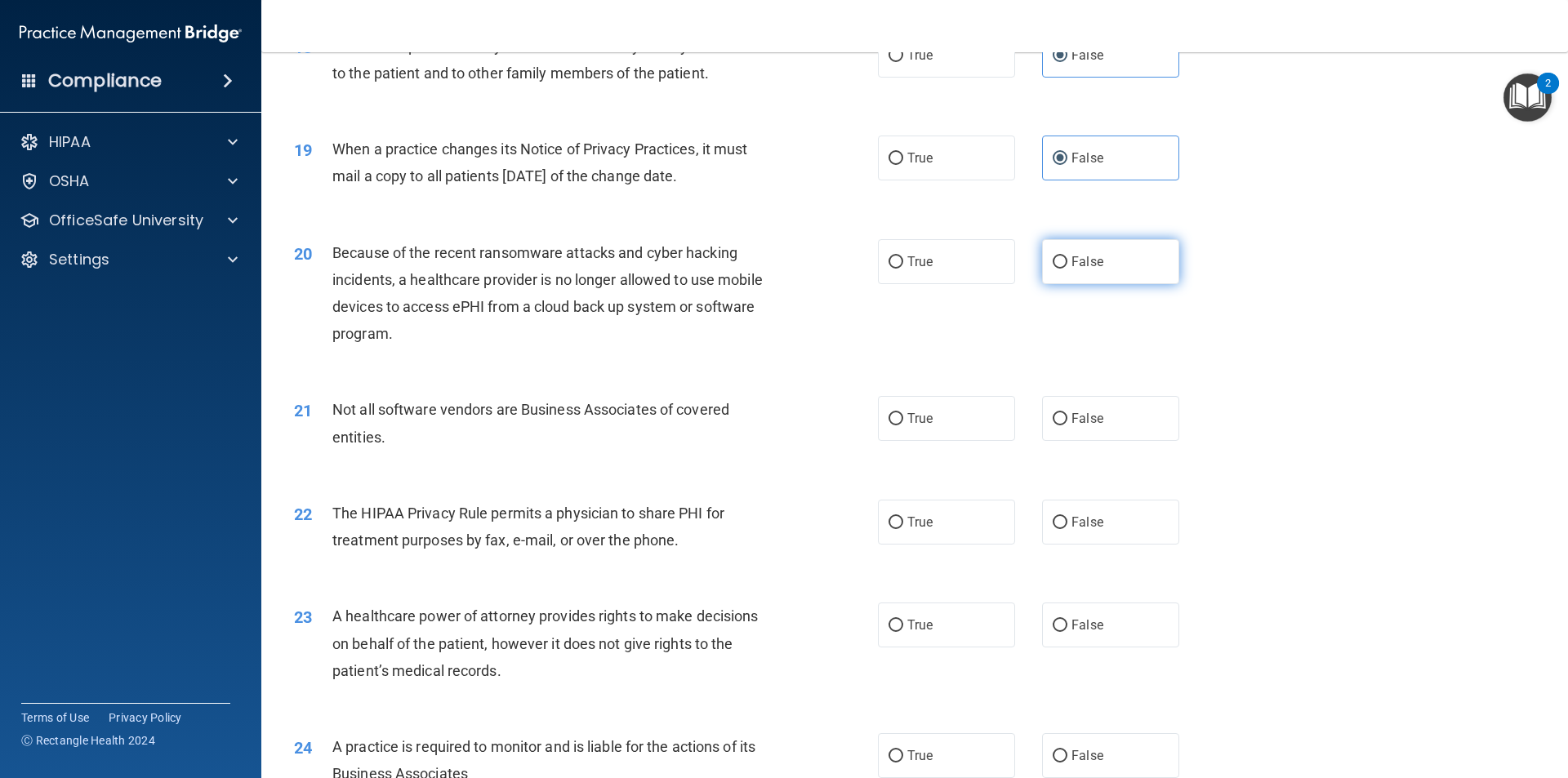
click at [1085, 267] on span "False" at bounding box center [1088, 262] width 32 height 16
click at [1067, 267] on input "False" at bounding box center [1060, 262] width 15 height 12
radio input "true"
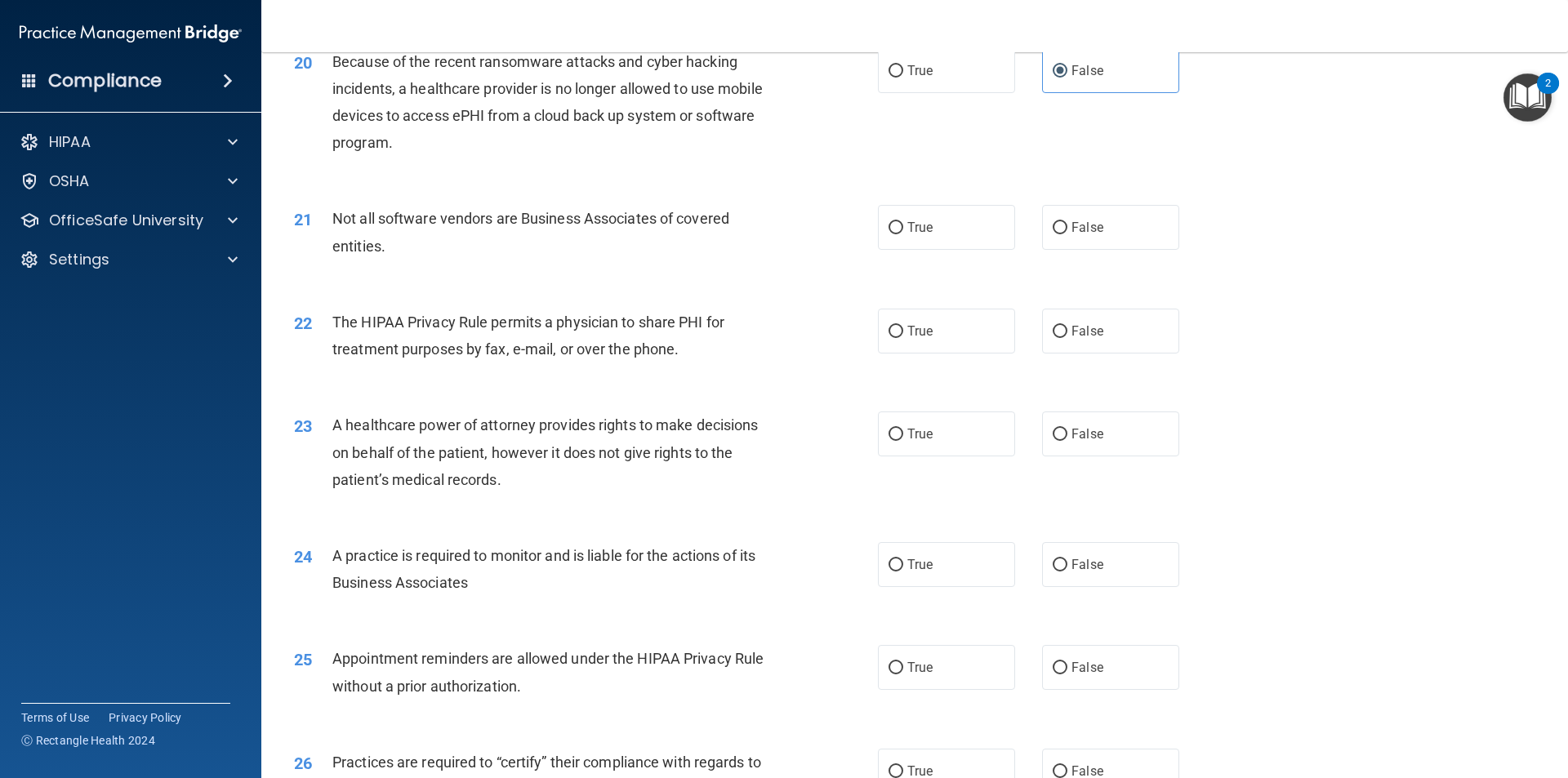
scroll to position [2450, 0]
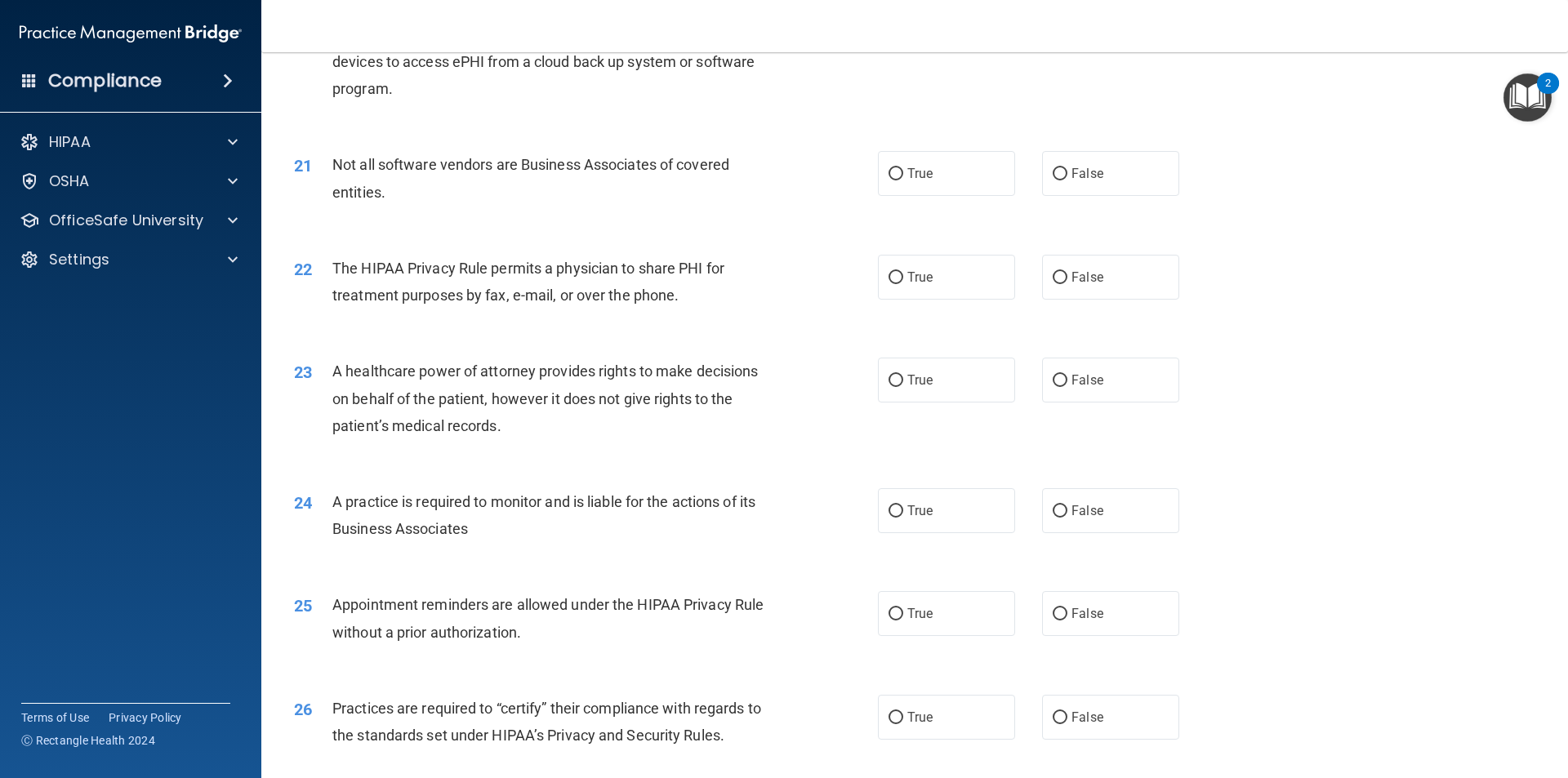
click at [620, 213] on div "21 Not all software vendors are Business Associates of covered entities." at bounding box center [586, 182] width 632 height 62
click at [940, 185] on label "True" at bounding box center [946, 174] width 137 height 45
click at [903, 180] on input "True" at bounding box center [896, 174] width 15 height 12
radio input "true"
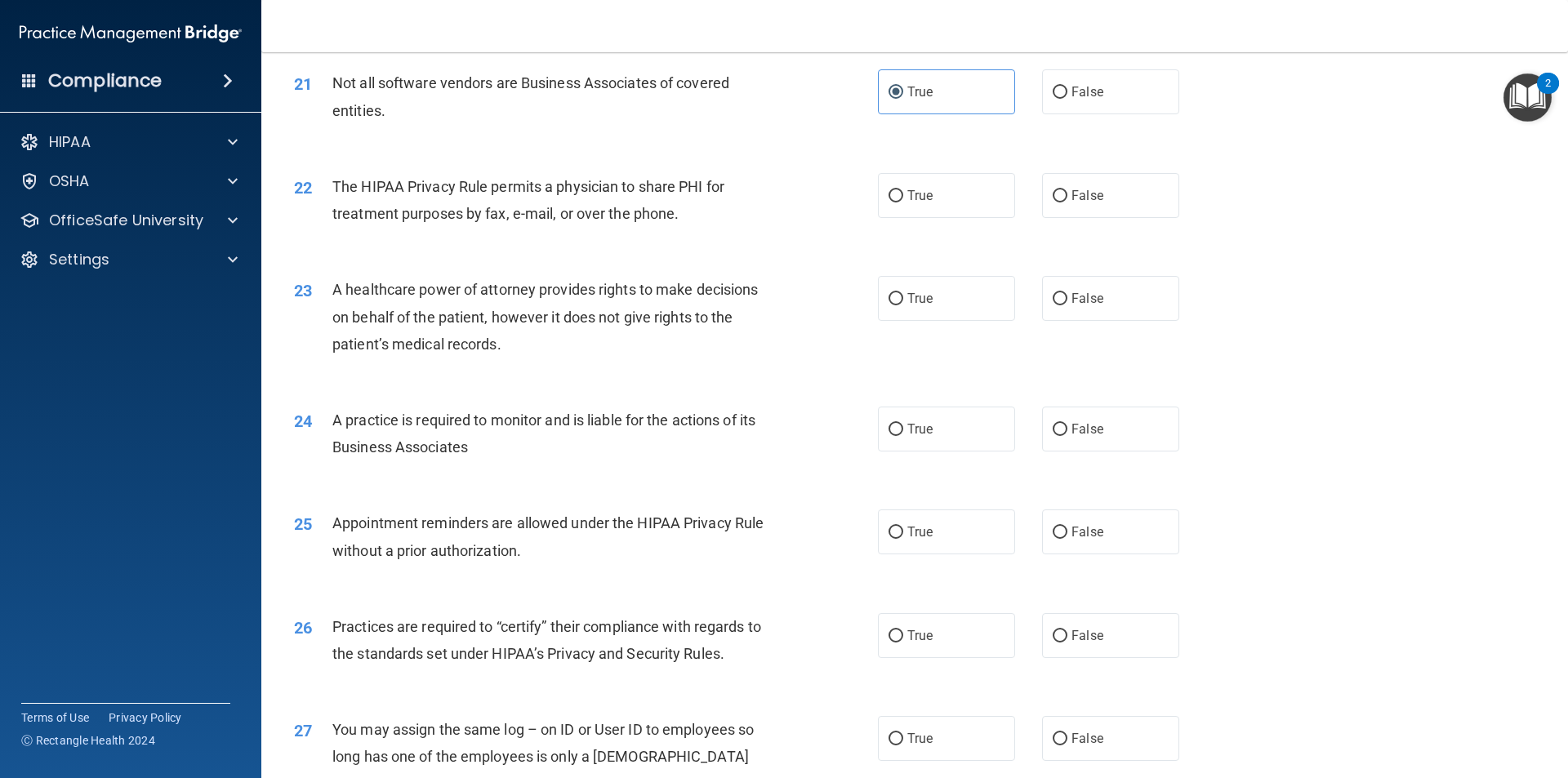
click at [626, 143] on div "21 Not all software vendors are Business Associates of covered entities. True F…" at bounding box center [914, 100] width 1266 height 103
click at [924, 211] on label "True" at bounding box center [946, 195] width 137 height 45
click at [903, 203] on input "True" at bounding box center [896, 196] width 15 height 12
radio input "true"
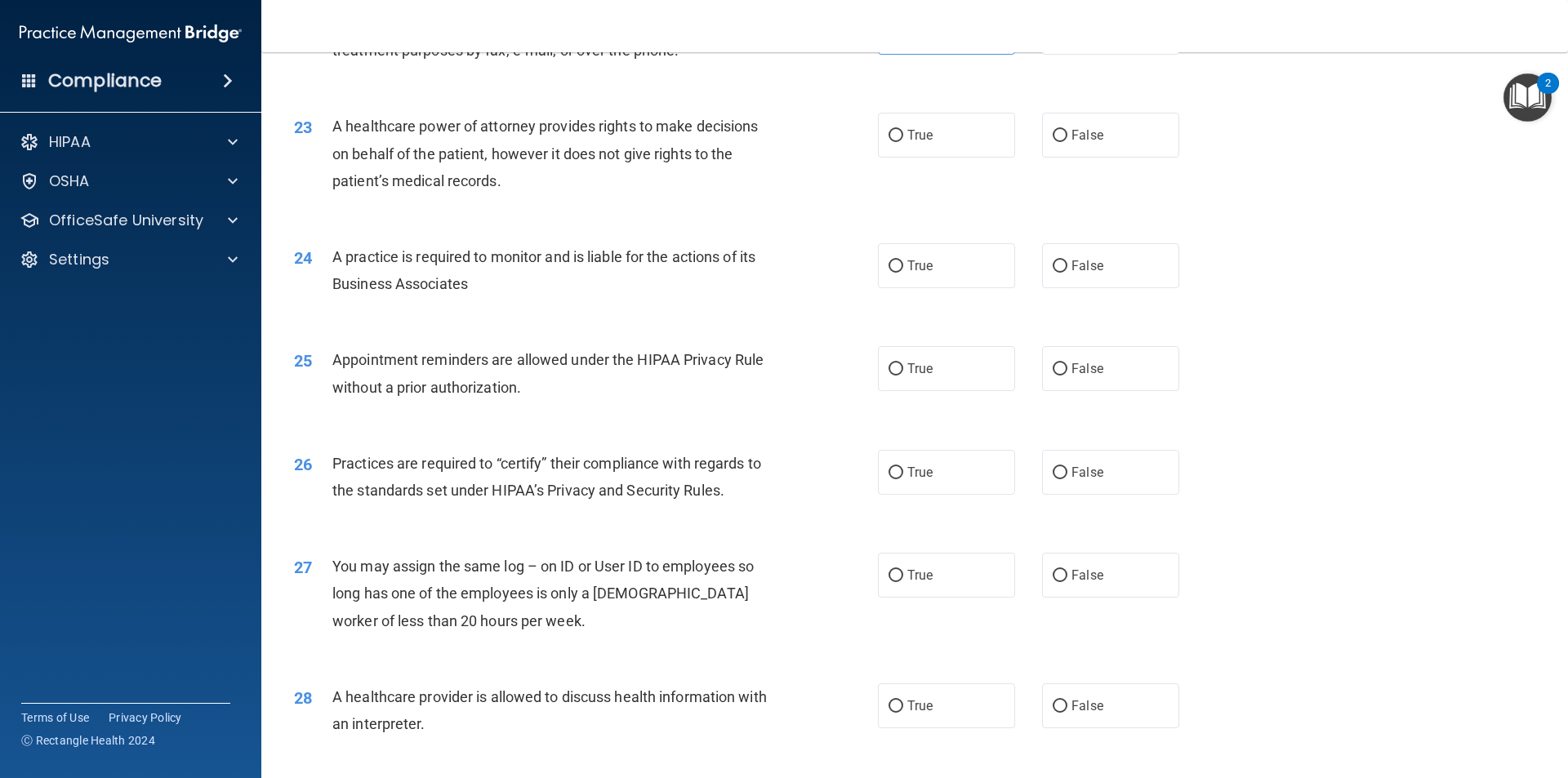
scroll to position [2614, 0]
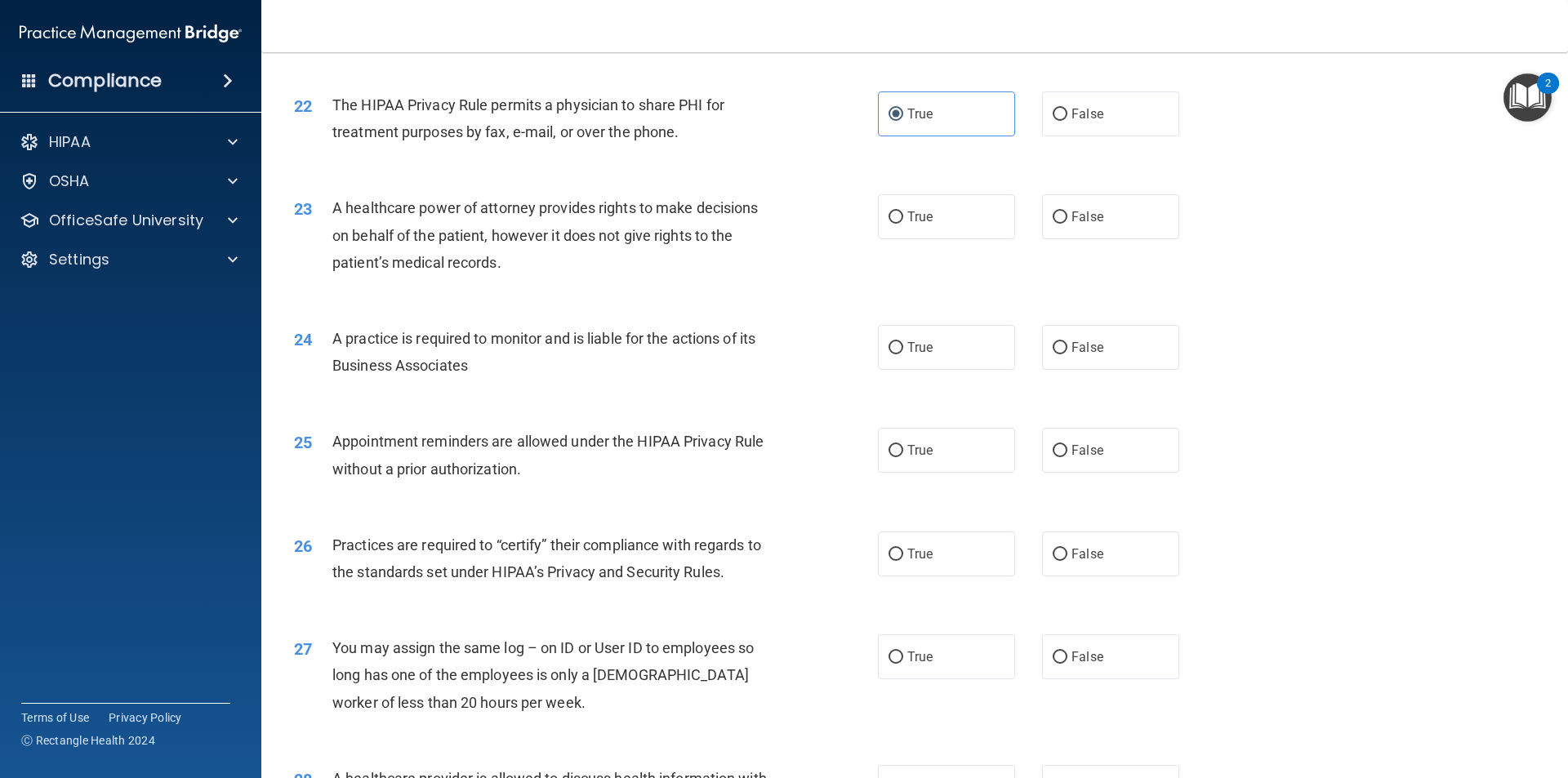
click at [700, 298] on div "23 A healthcare power of attorney provides rights to make decisions on behalf o…" at bounding box center [914, 238] width 1266 height 130
click at [1100, 220] on label "False" at bounding box center [1110, 217] width 137 height 45
click at [1067, 220] on input "False" at bounding box center [1060, 217] width 15 height 12
radio input "true"
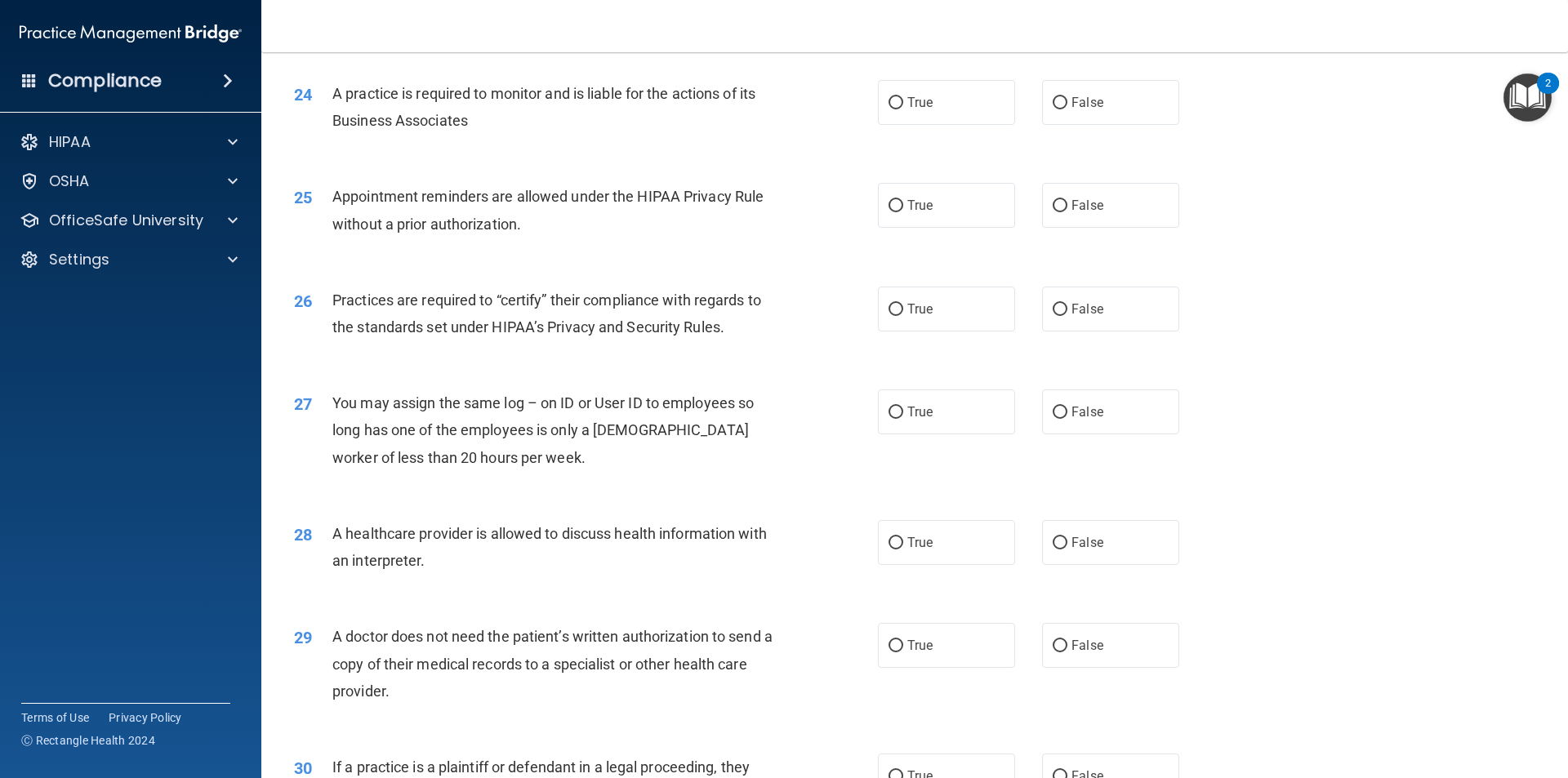
scroll to position [2777, 0]
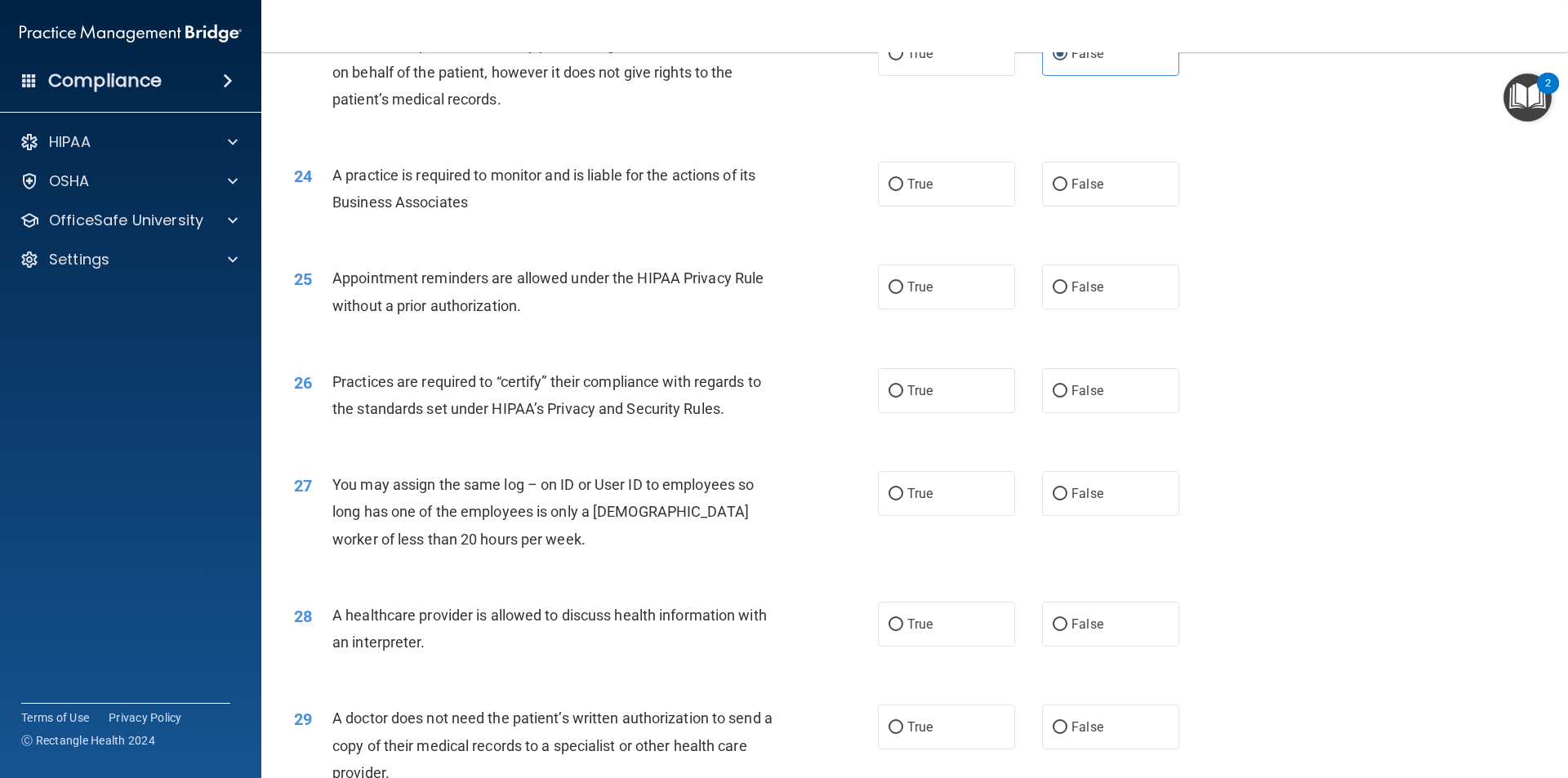
click at [702, 213] on div "A practice is required to monitor and is liable for the actions of its Business…" at bounding box center [560, 188] width 456 height 53
click at [950, 190] on label "True" at bounding box center [946, 184] width 137 height 45
click at [903, 190] on input "True" at bounding box center [896, 185] width 15 height 12
radio input "true"
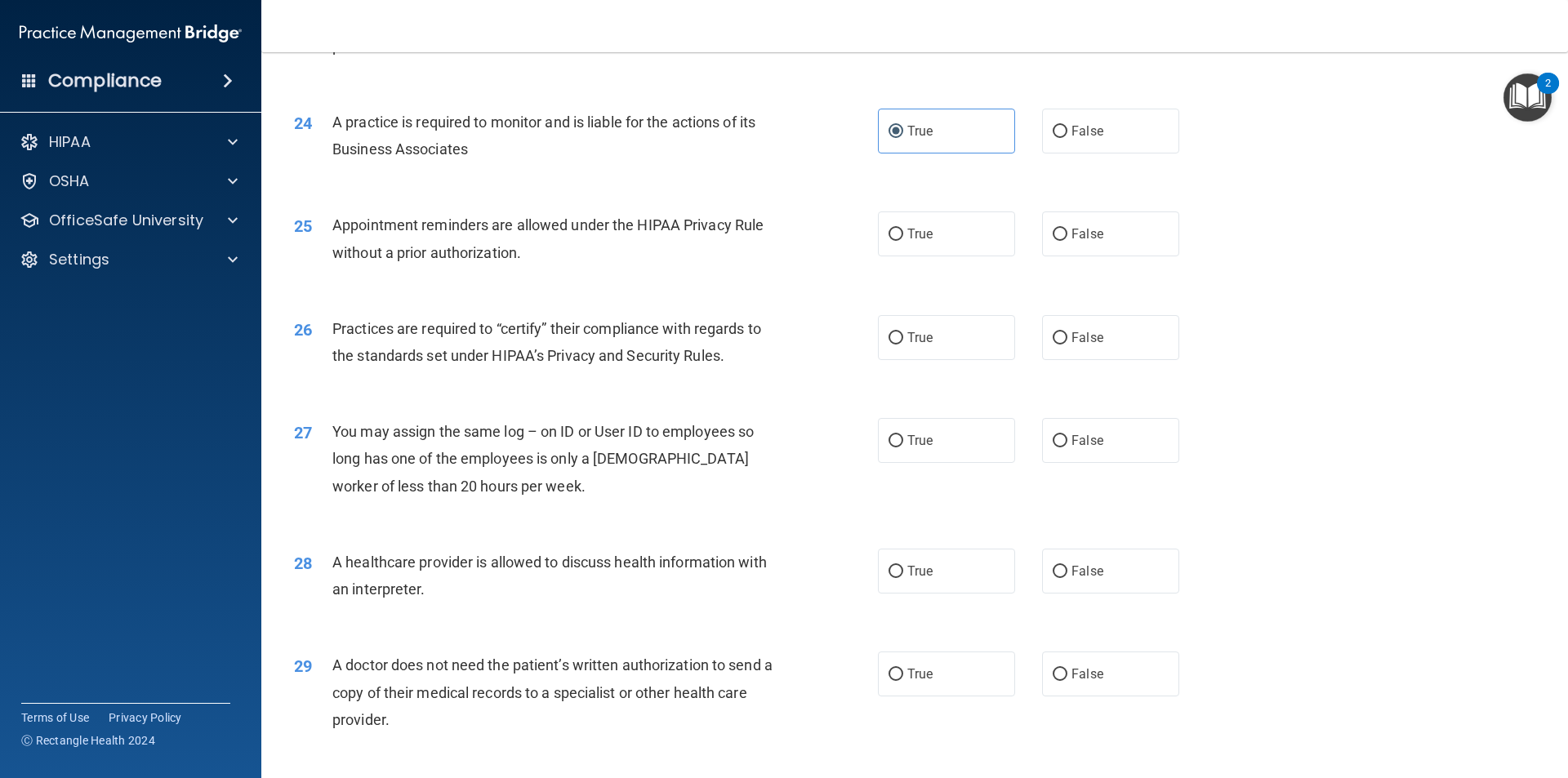
scroll to position [2859, 0]
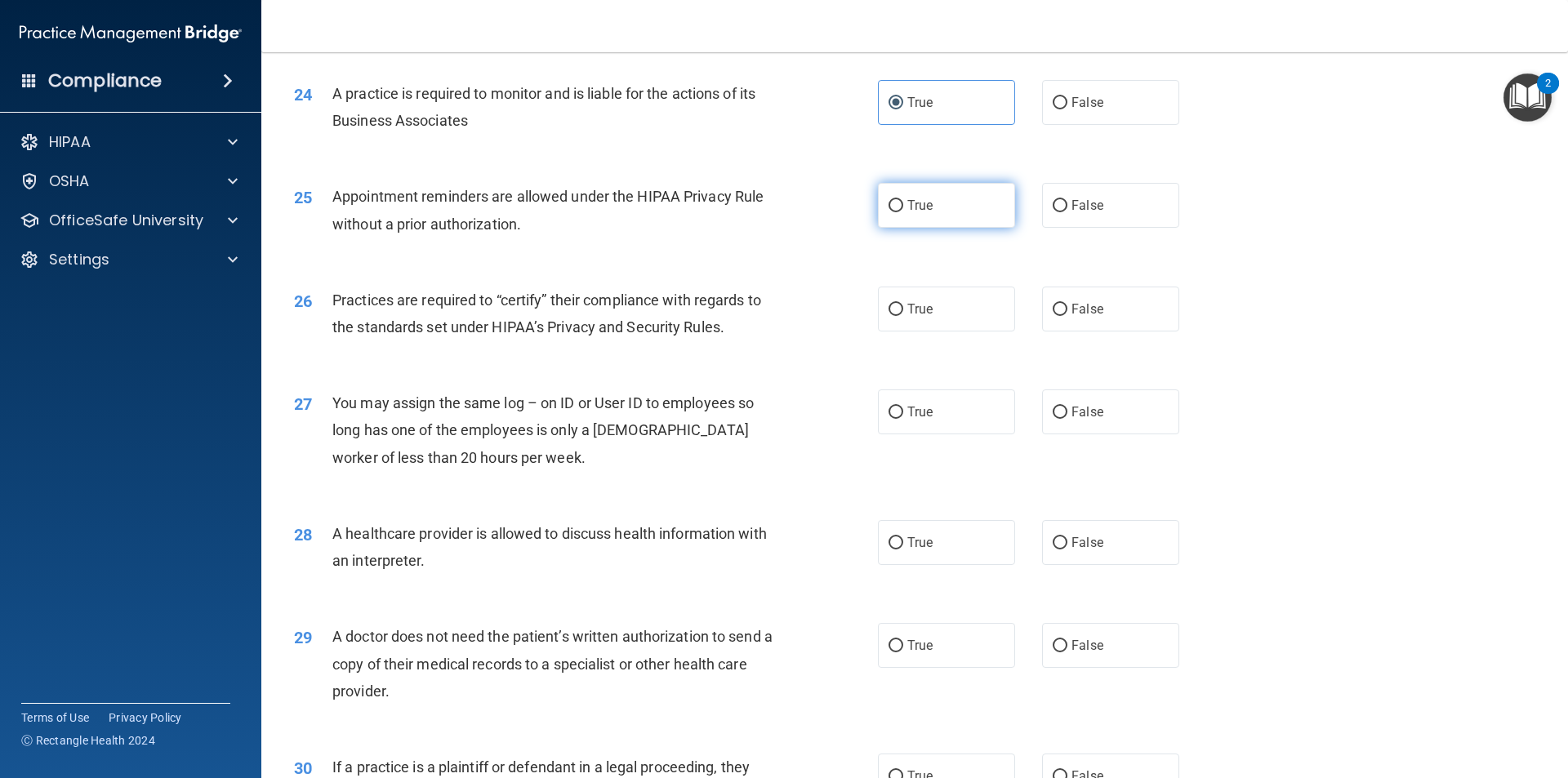
click at [942, 200] on label "True" at bounding box center [946, 206] width 137 height 45
click at [903, 200] on input "True" at bounding box center [896, 206] width 15 height 12
radio input "true"
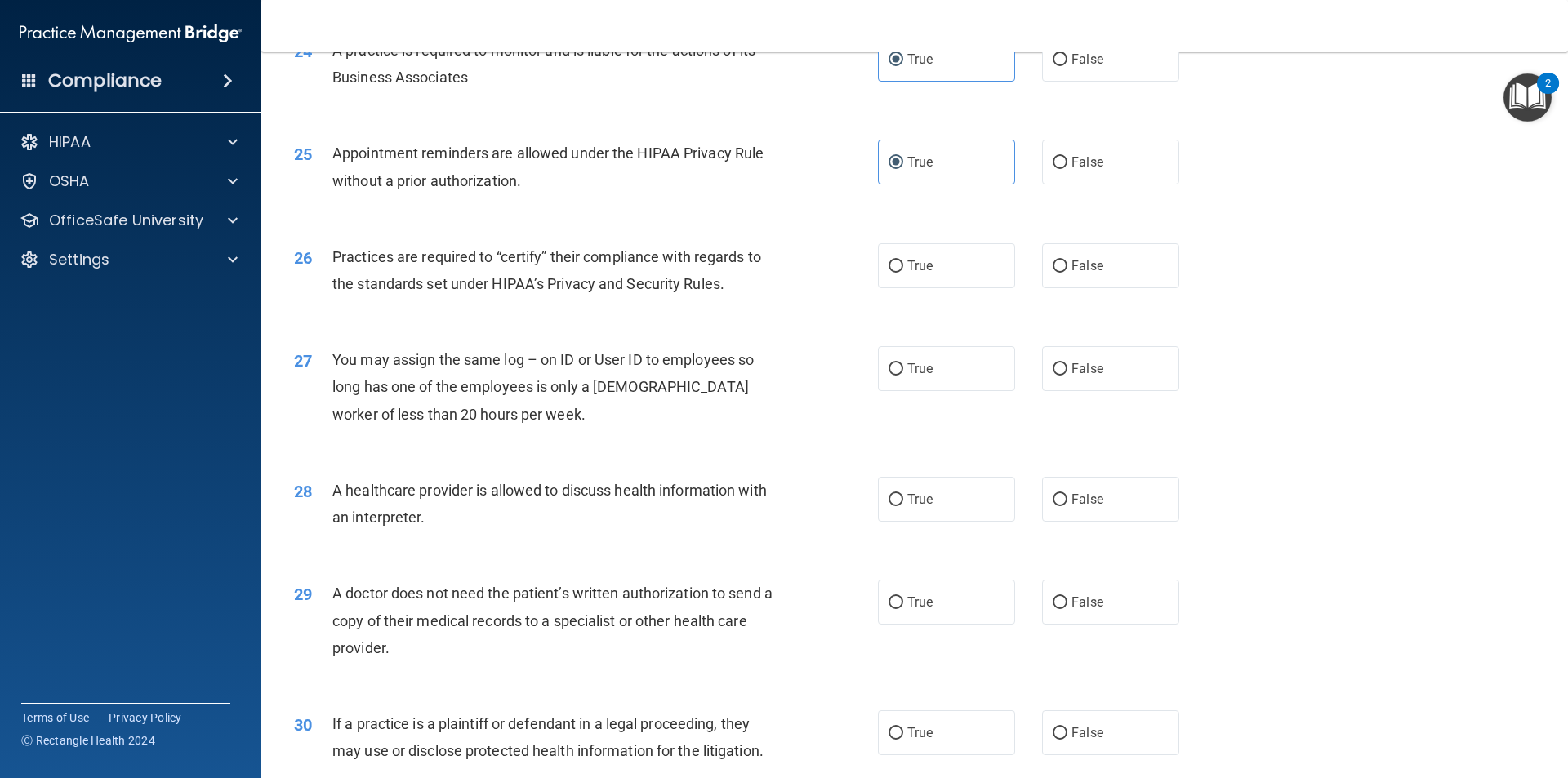
scroll to position [2940, 0]
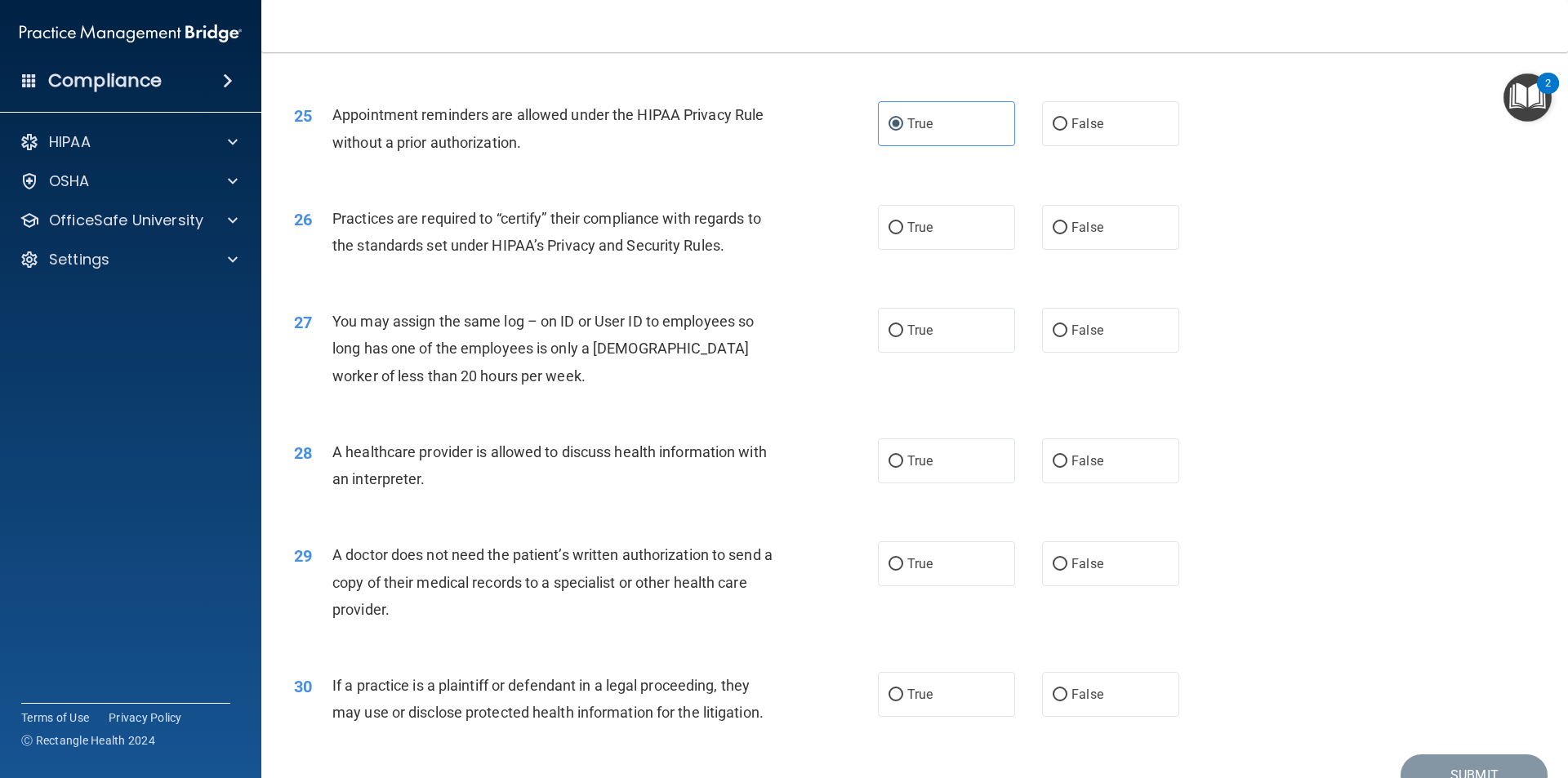
click at [593, 255] on div "Practices are required to “certify” their compliance with regards to the standa…" at bounding box center [560, 231] width 456 height 53
click at [1088, 119] on span "False" at bounding box center [1088, 124] width 32 height 16
click at [1067, 119] on input "False" at bounding box center [1060, 124] width 15 height 12
radio input "true"
drag, startPoint x: 601, startPoint y: 280, endPoint x: 636, endPoint y: 276, distance: 35.2
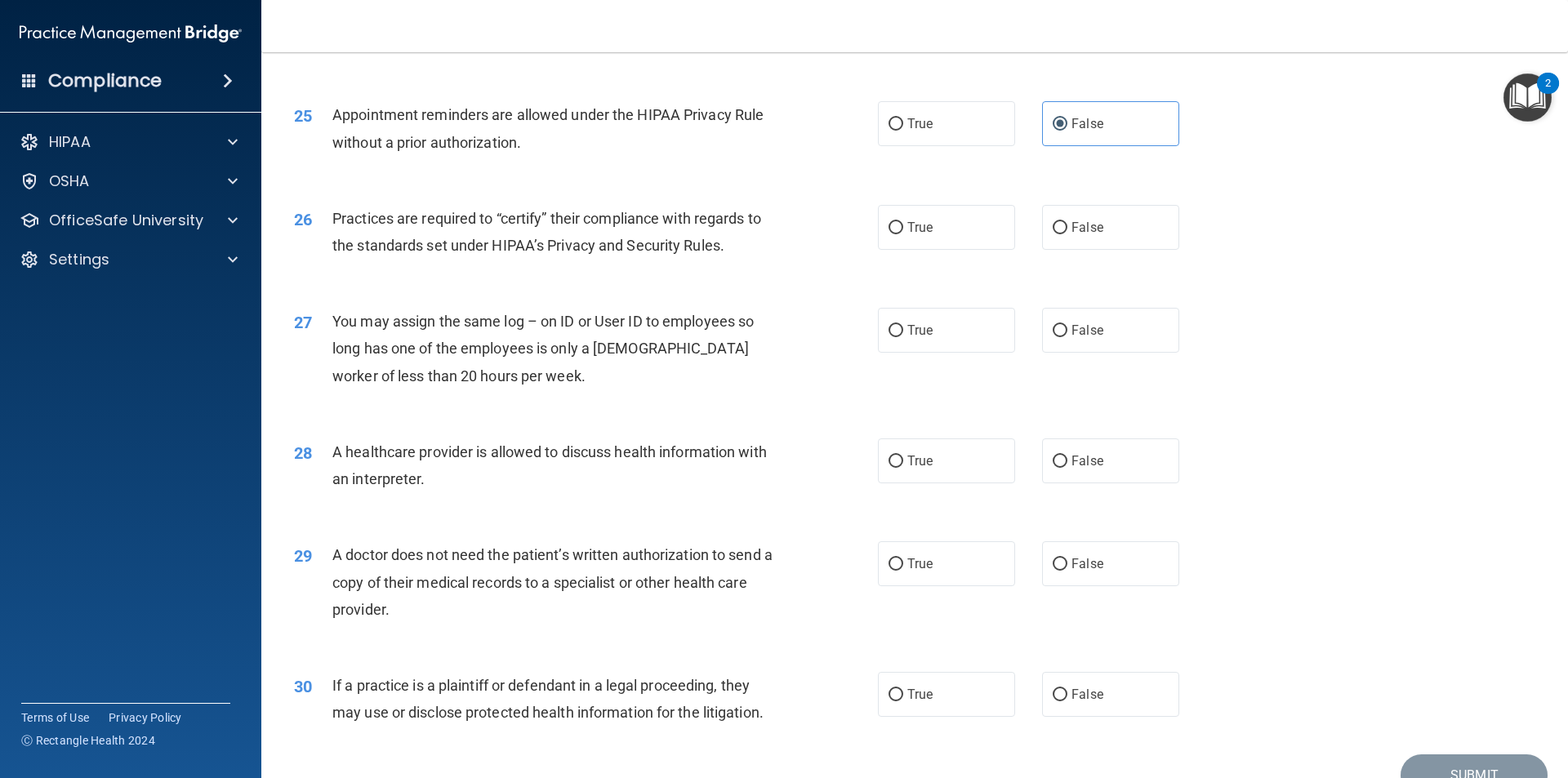
click at [601, 281] on div "26 Practices are required to “certify” their compliance with regards to the sta…" at bounding box center [914, 236] width 1266 height 103
click at [957, 118] on label "True" at bounding box center [946, 124] width 137 height 45
click at [903, 118] on input "True" at bounding box center [896, 124] width 15 height 12
radio input "true"
radio input "false"
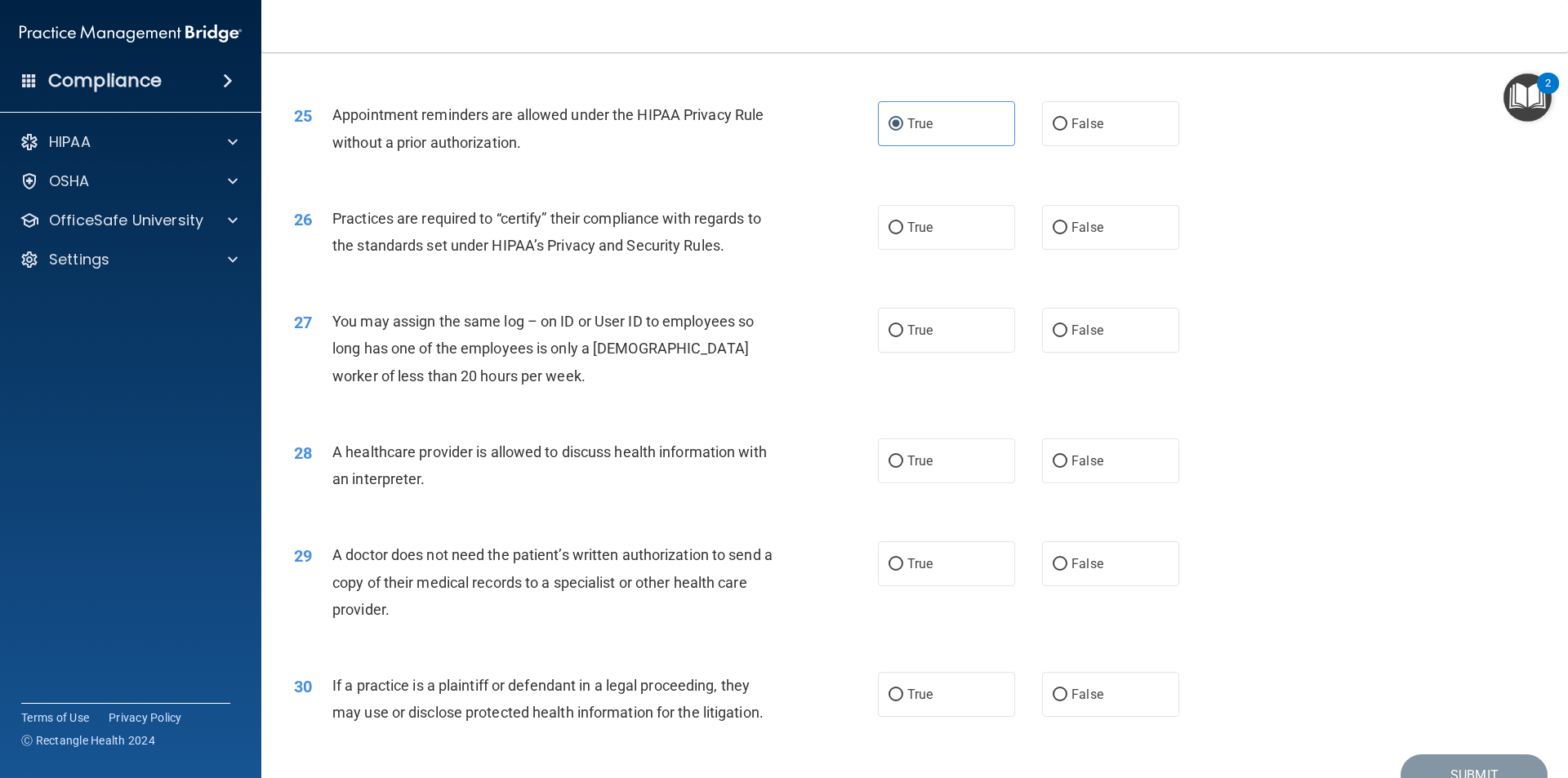
click at [614, 168] on div "25 Appointment reminders are allowed under the HIPAA Privacy Rule without a pri…" at bounding box center [914, 132] width 1266 height 103
click at [1099, 230] on label "False" at bounding box center [1110, 227] width 137 height 45
click at [1067, 230] on input "False" at bounding box center [1060, 228] width 15 height 12
radio input "true"
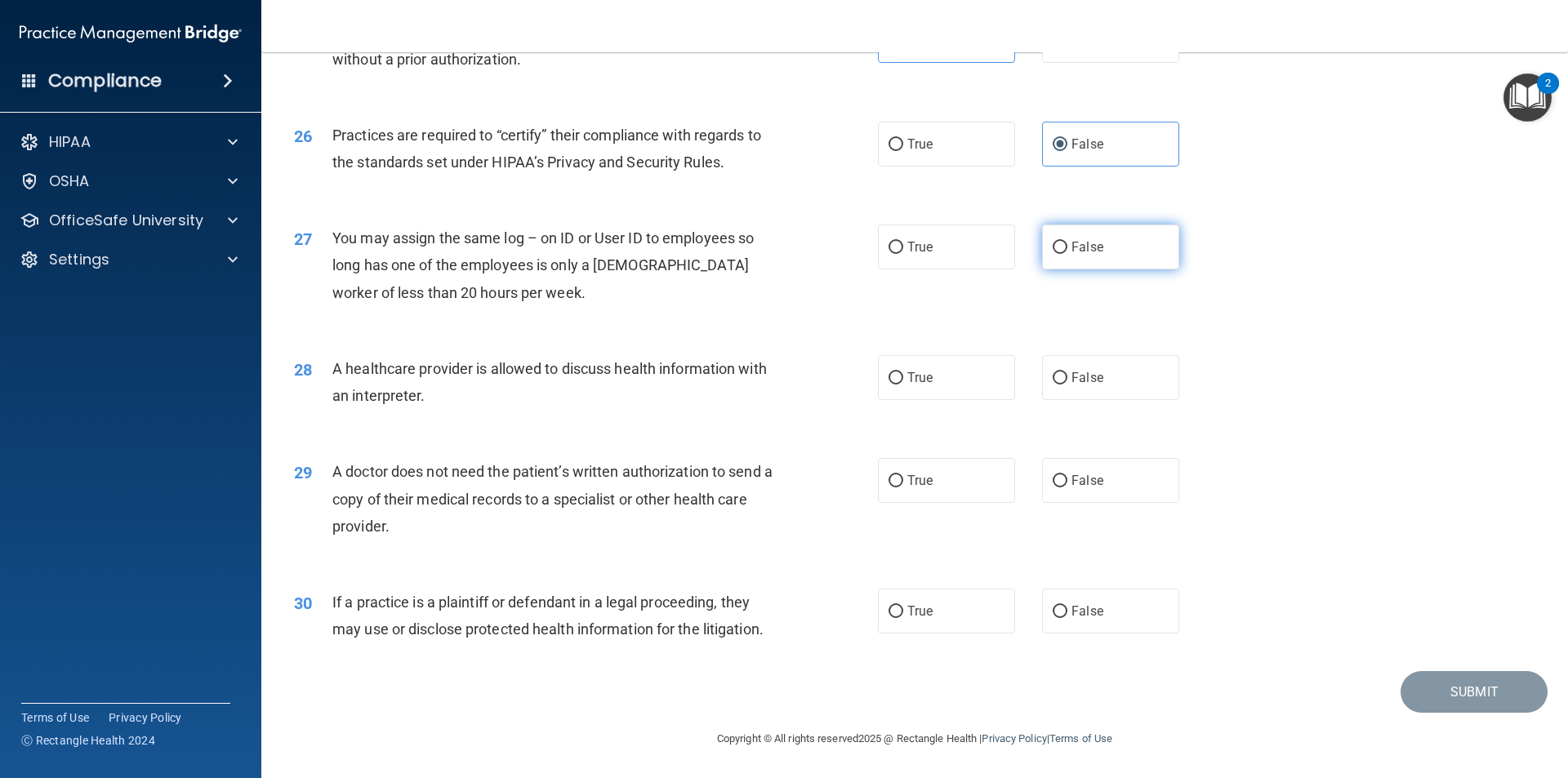
click at [1056, 247] on input "False" at bounding box center [1060, 248] width 15 height 12
radio input "true"
click at [643, 425] on div "28 A healthcare provider is allowed to discuss health information with an inter…" at bounding box center [914, 387] width 1266 height 103
drag, startPoint x: 907, startPoint y: 387, endPoint x: 924, endPoint y: 386, distance: 17.0
click at [909, 387] on label "True" at bounding box center [946, 378] width 137 height 45
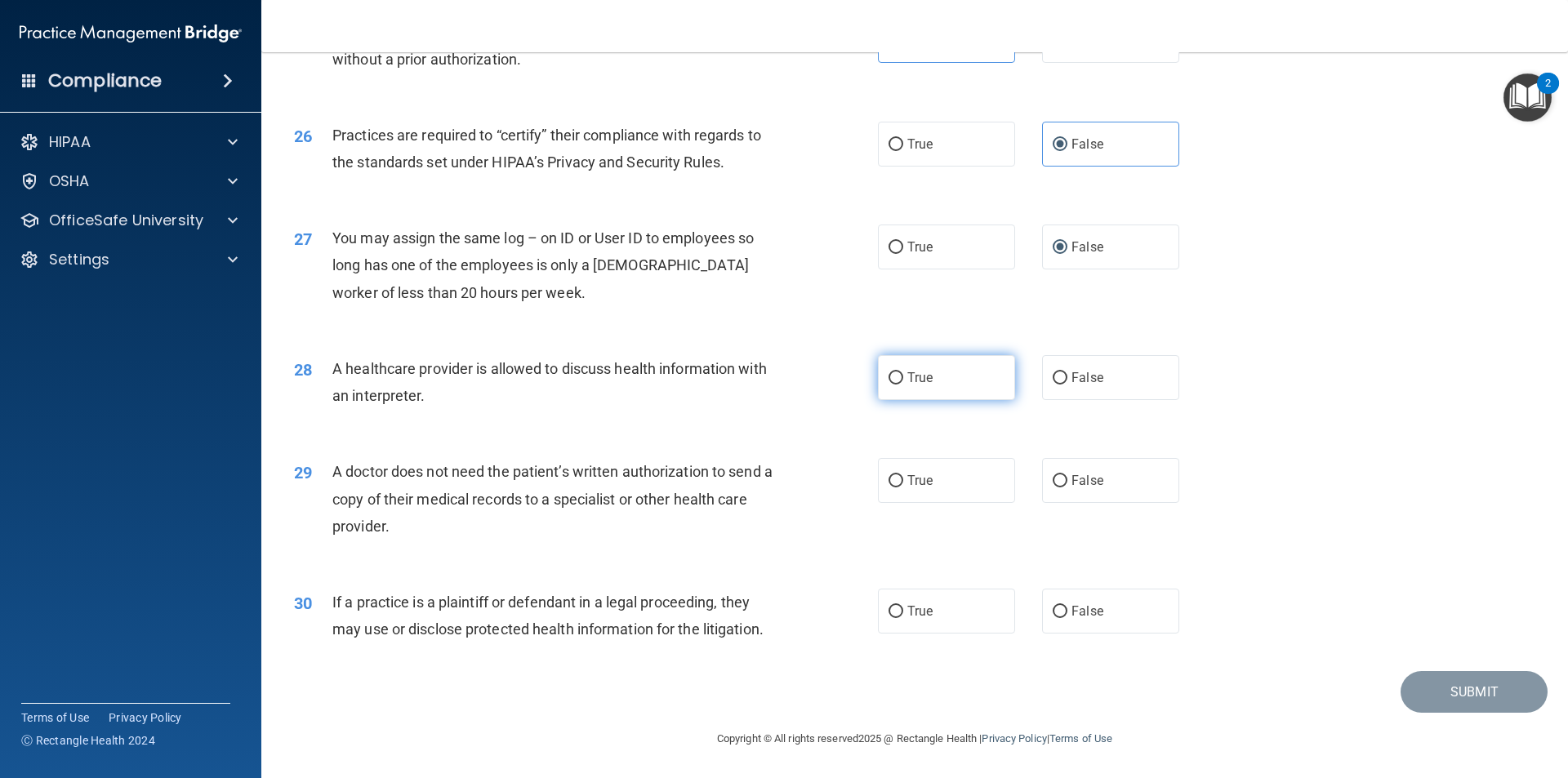
click at [903, 385] on input "True" at bounding box center [896, 378] width 15 height 12
radio input "true"
drag, startPoint x: 609, startPoint y: 438, endPoint x: 617, endPoint y: 446, distance: 11.3
click at [617, 446] on div "29 A doctor does not need the patient’s written authorization to send a copy of…" at bounding box center [914, 502] width 1266 height 130
click at [672, 303] on div "You may assign the same log – on ID or User ID to employees so long has one of …" at bounding box center [560, 265] width 456 height 82
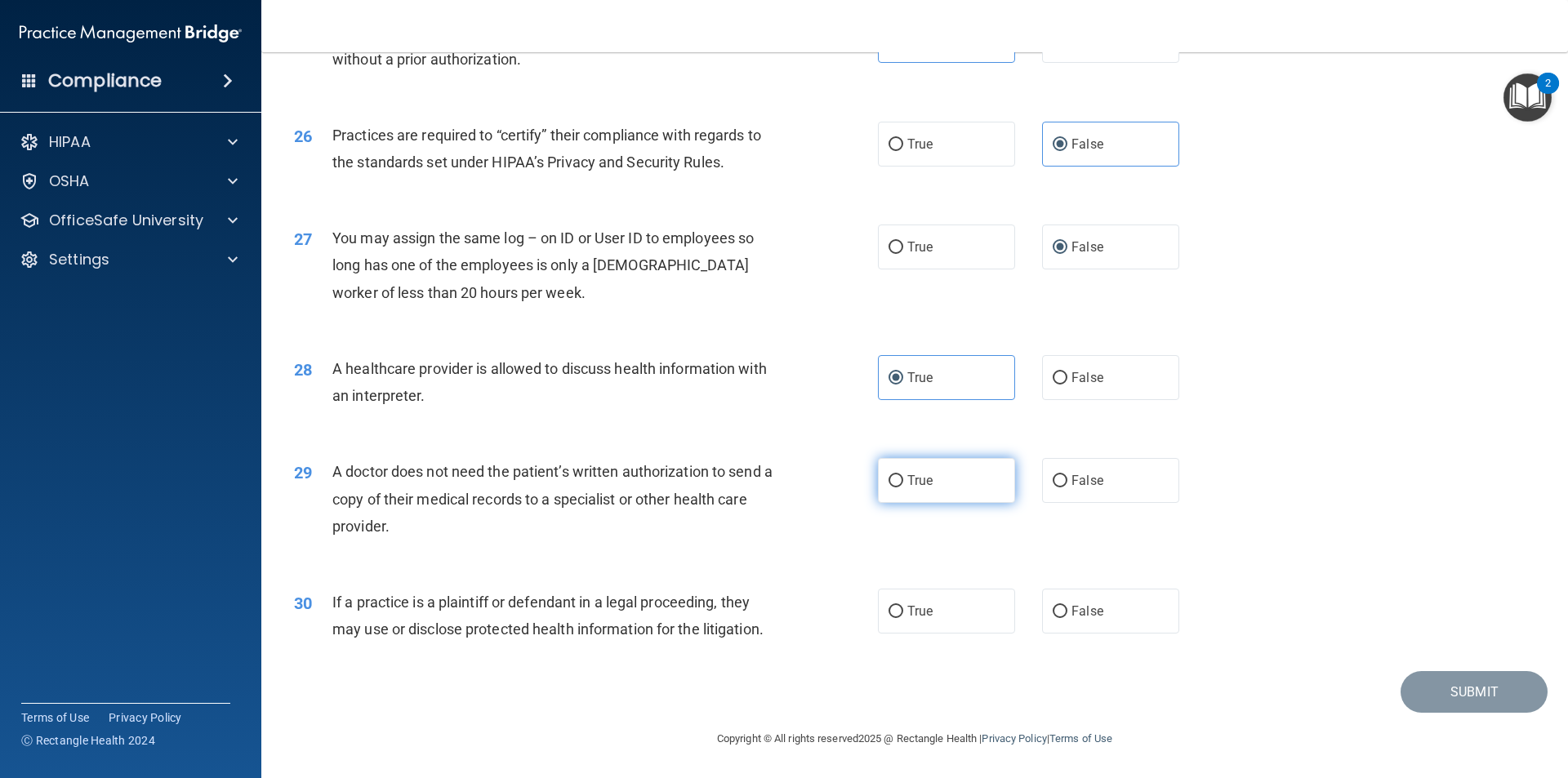
click at [922, 472] on label "True" at bounding box center [946, 481] width 137 height 45
click at [903, 475] on input "True" at bounding box center [896, 481] width 15 height 12
radio input "true"
click at [953, 617] on label "True" at bounding box center [946, 611] width 137 height 45
click at [903, 617] on input "True" at bounding box center [896, 612] width 15 height 12
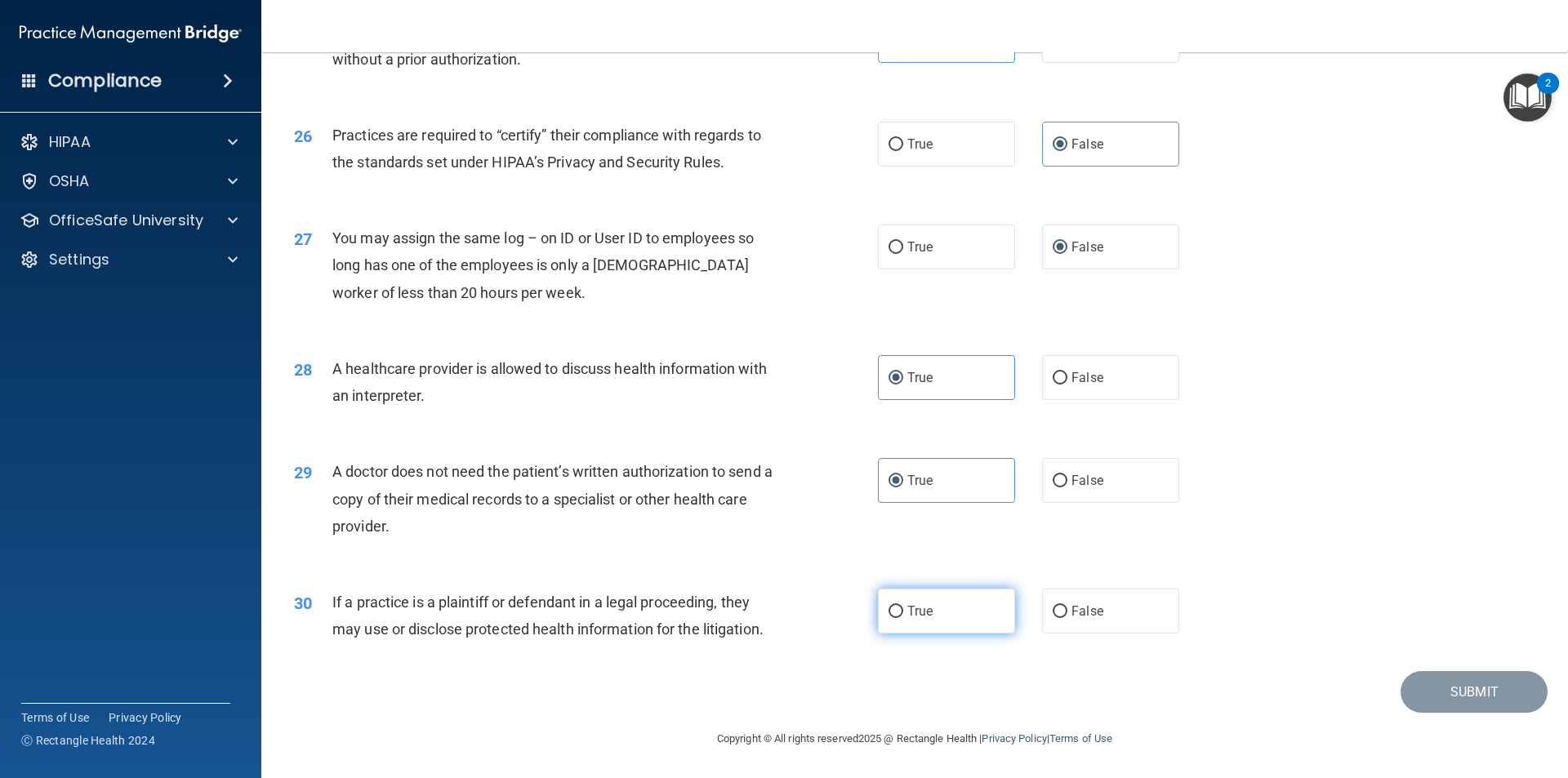
radio input "true"
click at [1432, 682] on button "Submit" at bounding box center [1473, 692] width 147 height 41
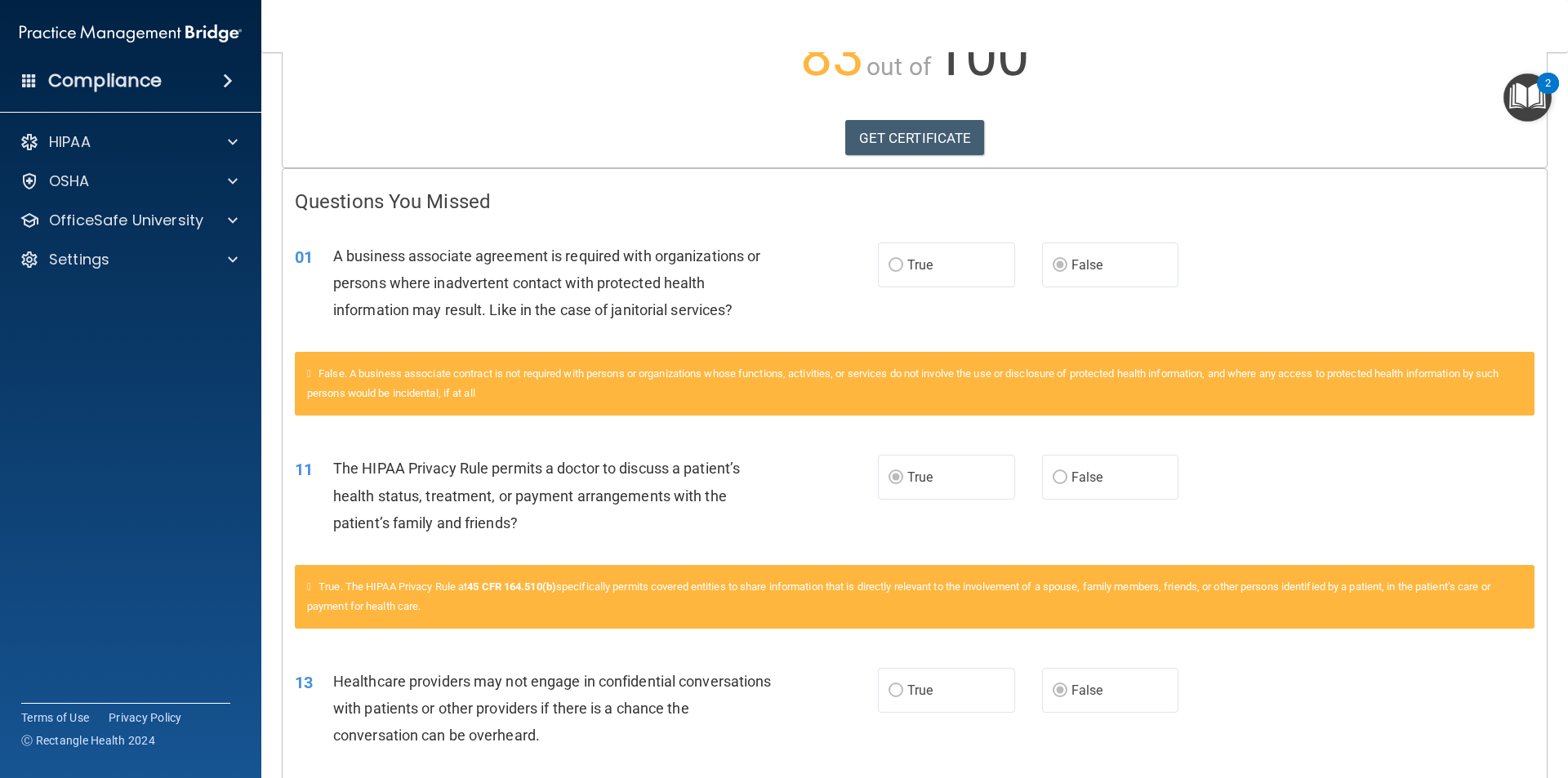
scroll to position [245, 0]
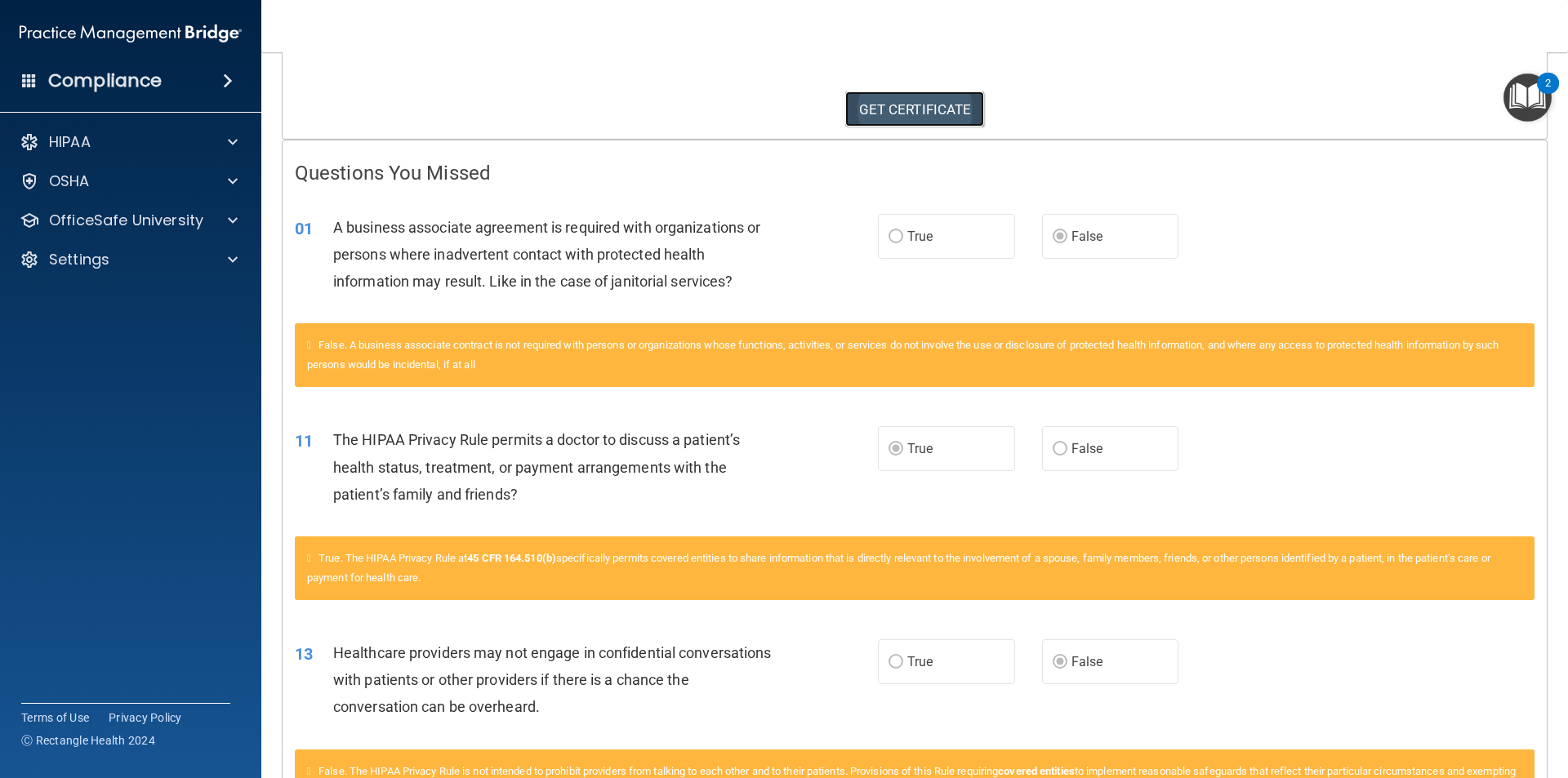
click at [914, 99] on link "GET CERTIFICATE" at bounding box center [915, 109] width 140 height 36
click at [154, 220] on p "OfficeSafe University" at bounding box center [126, 221] width 154 height 20
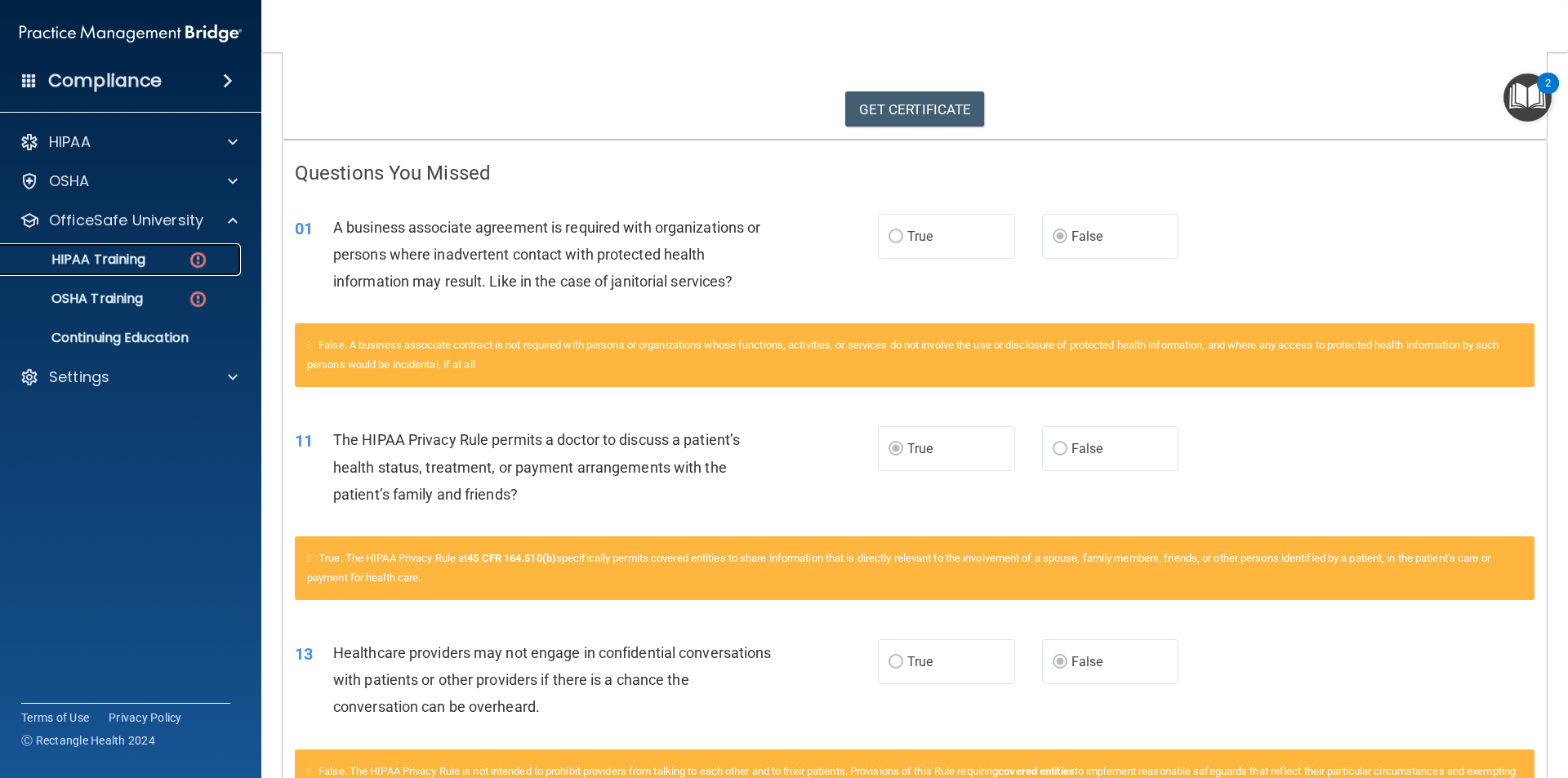
click at [156, 252] on div "HIPAA Training" at bounding box center [122, 259] width 223 height 16
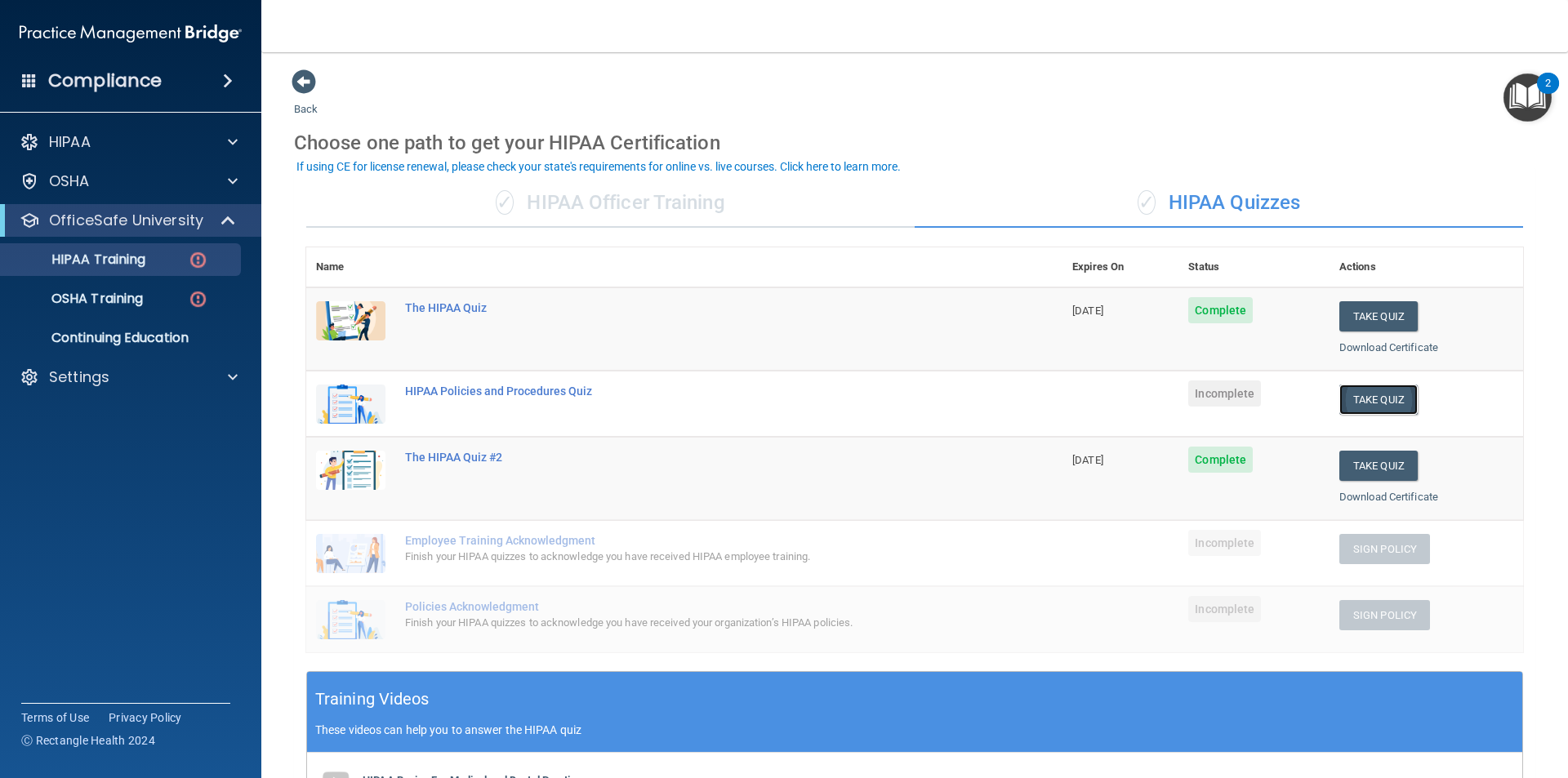
click at [1366, 398] on button "Take Quiz" at bounding box center [1378, 400] width 79 height 30
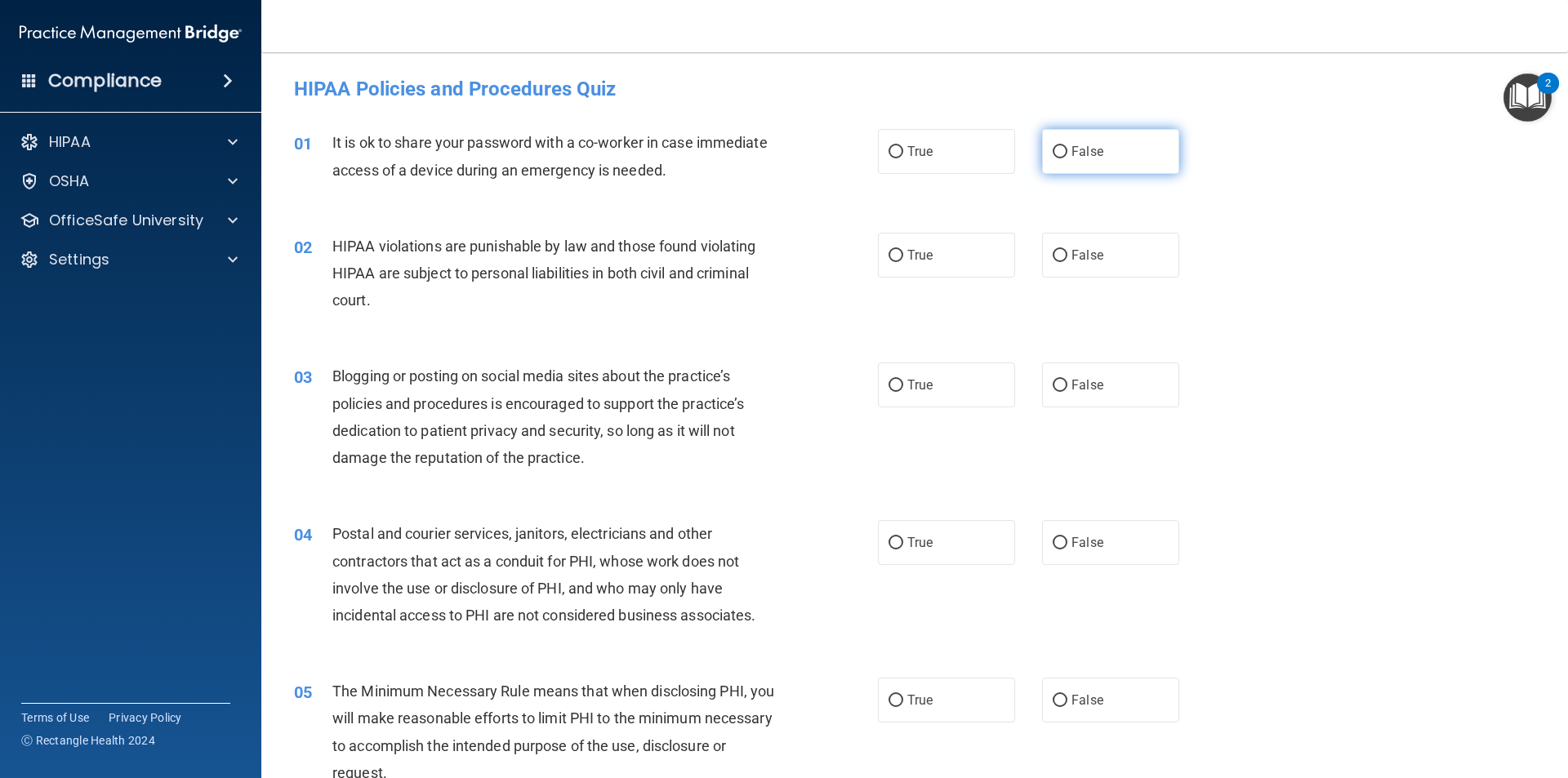
click at [1089, 145] on span "False" at bounding box center [1088, 151] width 32 height 16
click at [1067, 146] on input "False" at bounding box center [1060, 152] width 15 height 12
radio input "true"
click at [1275, 380] on div "03 Blogging or posting on social media sites about the practice’s policies and …" at bounding box center [914, 421] width 1266 height 158
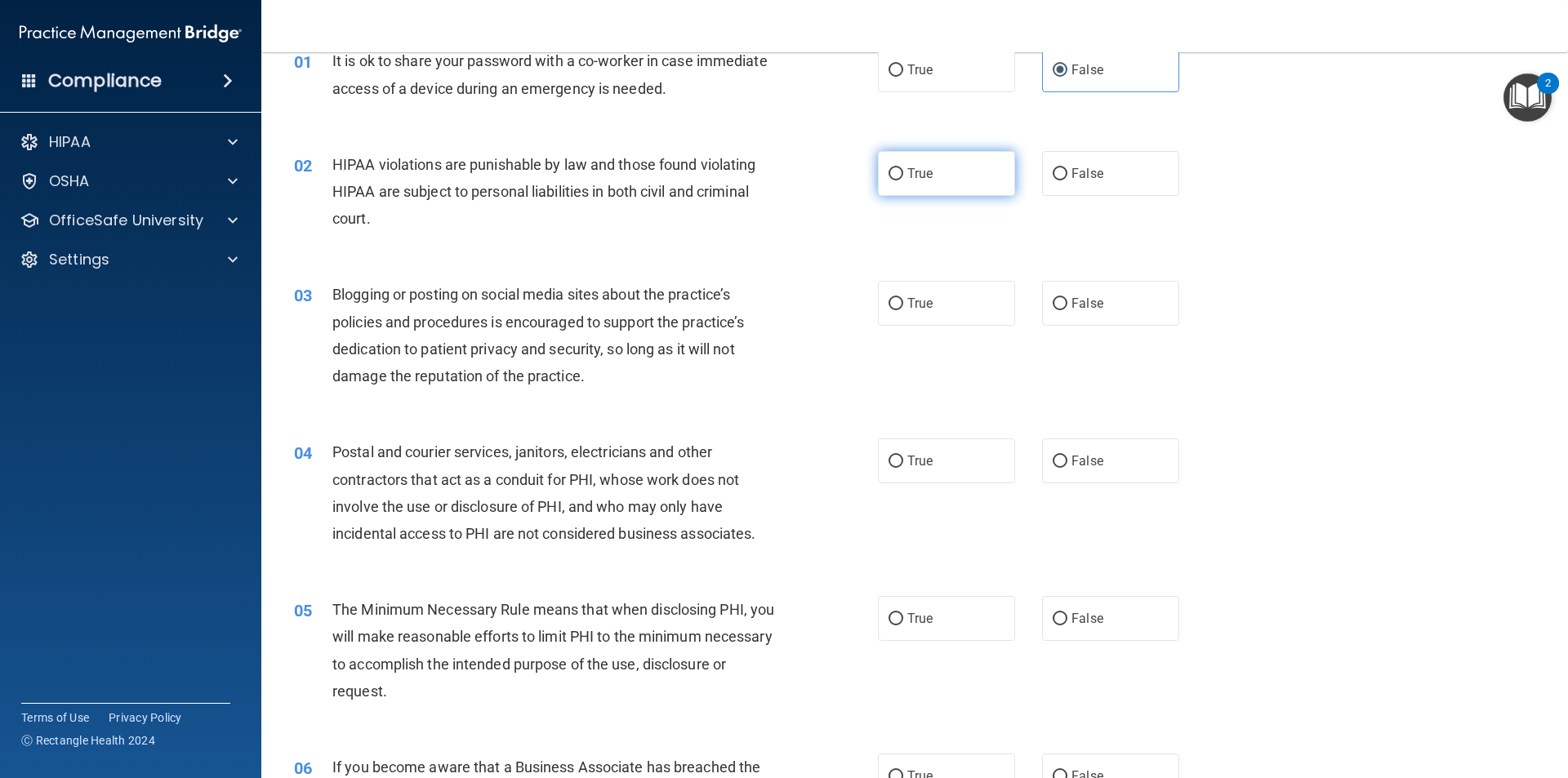
click at [967, 161] on label "True" at bounding box center [946, 174] width 137 height 45
click at [903, 168] on input "True" at bounding box center [896, 174] width 15 height 12
radio input "true"
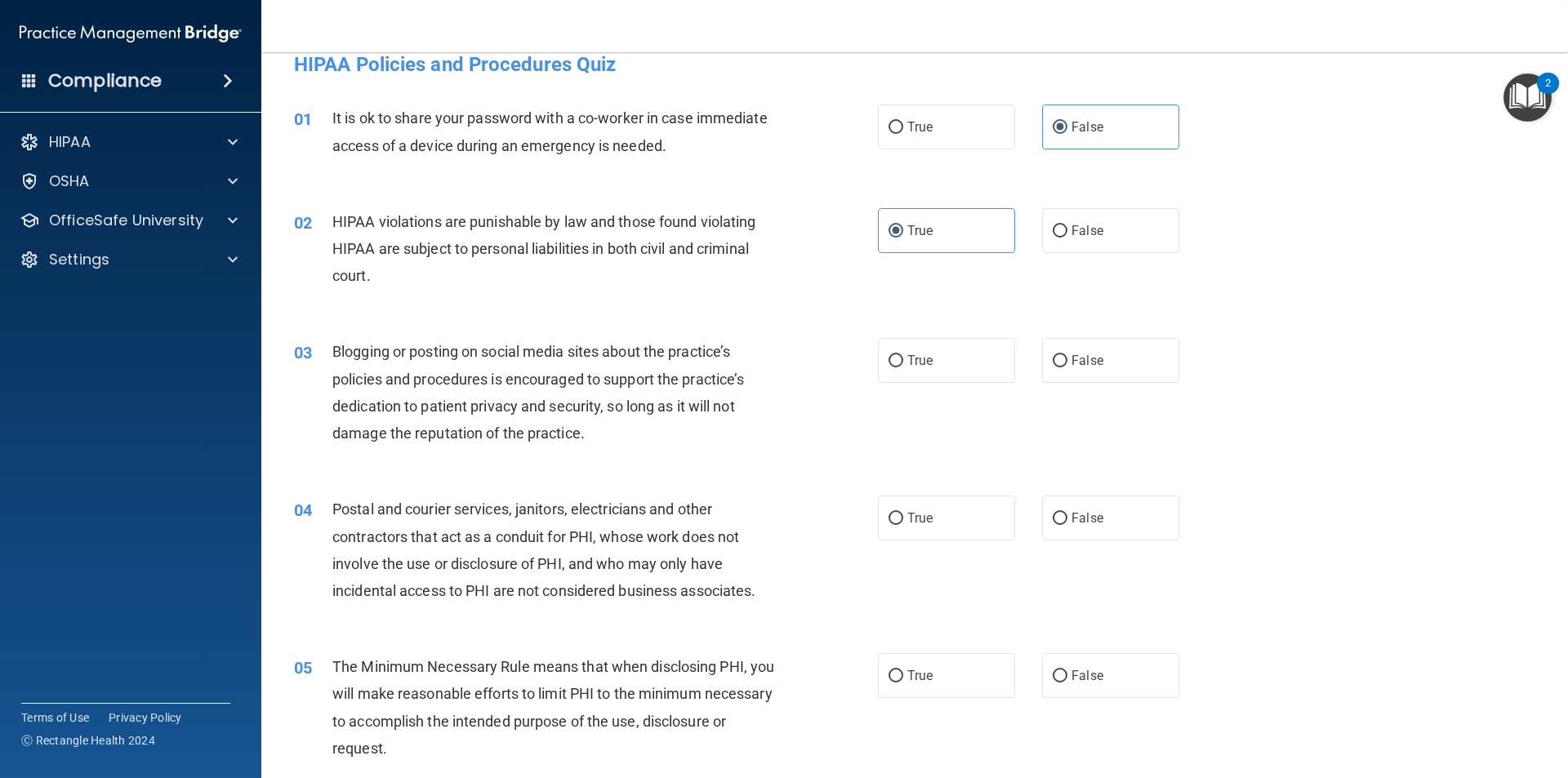
scroll to position [0, 0]
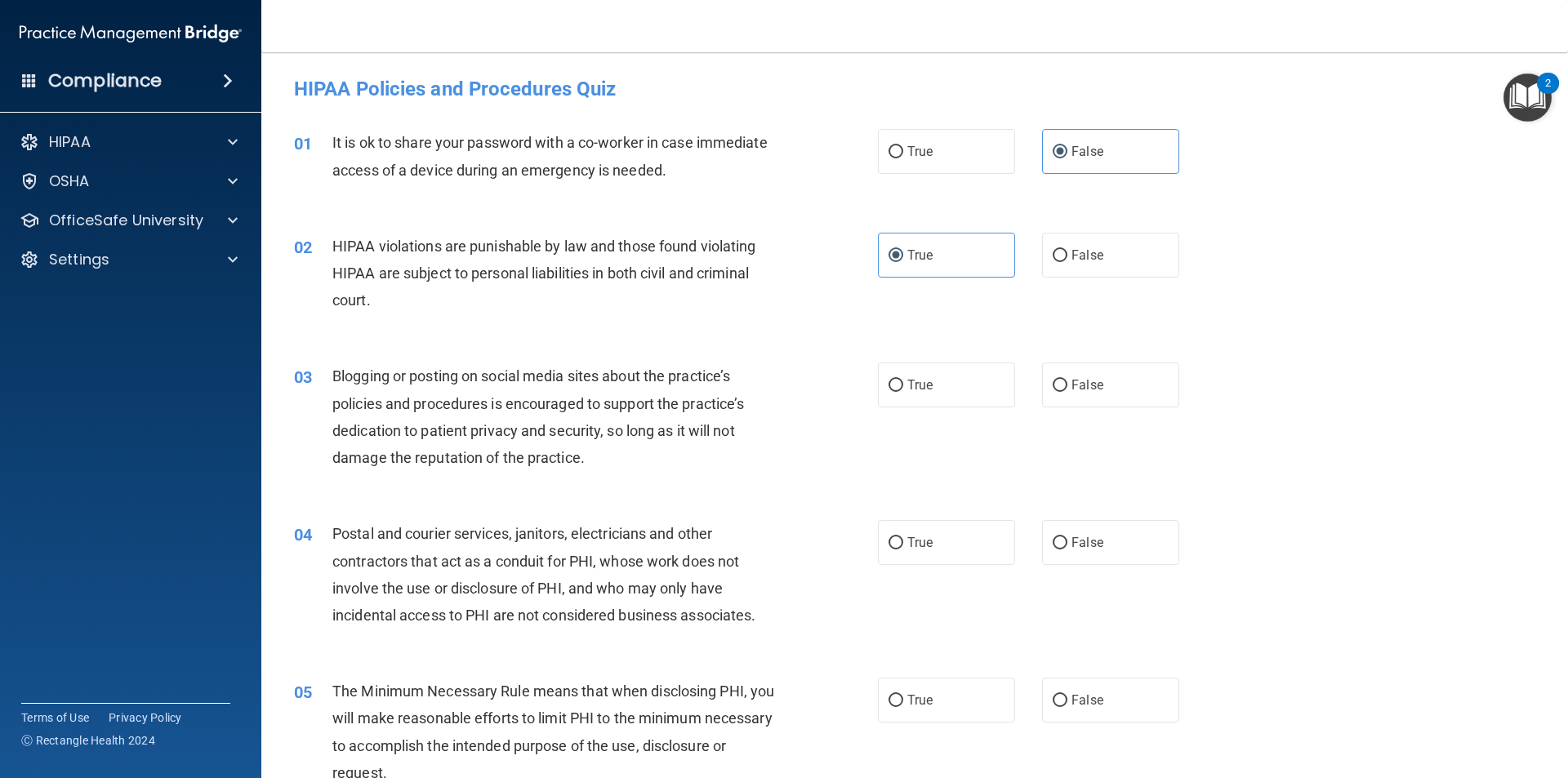
click at [621, 324] on div "02 HIPAA violations are punishable by law and those found violating HIPAA are s…" at bounding box center [914, 277] width 1266 height 130
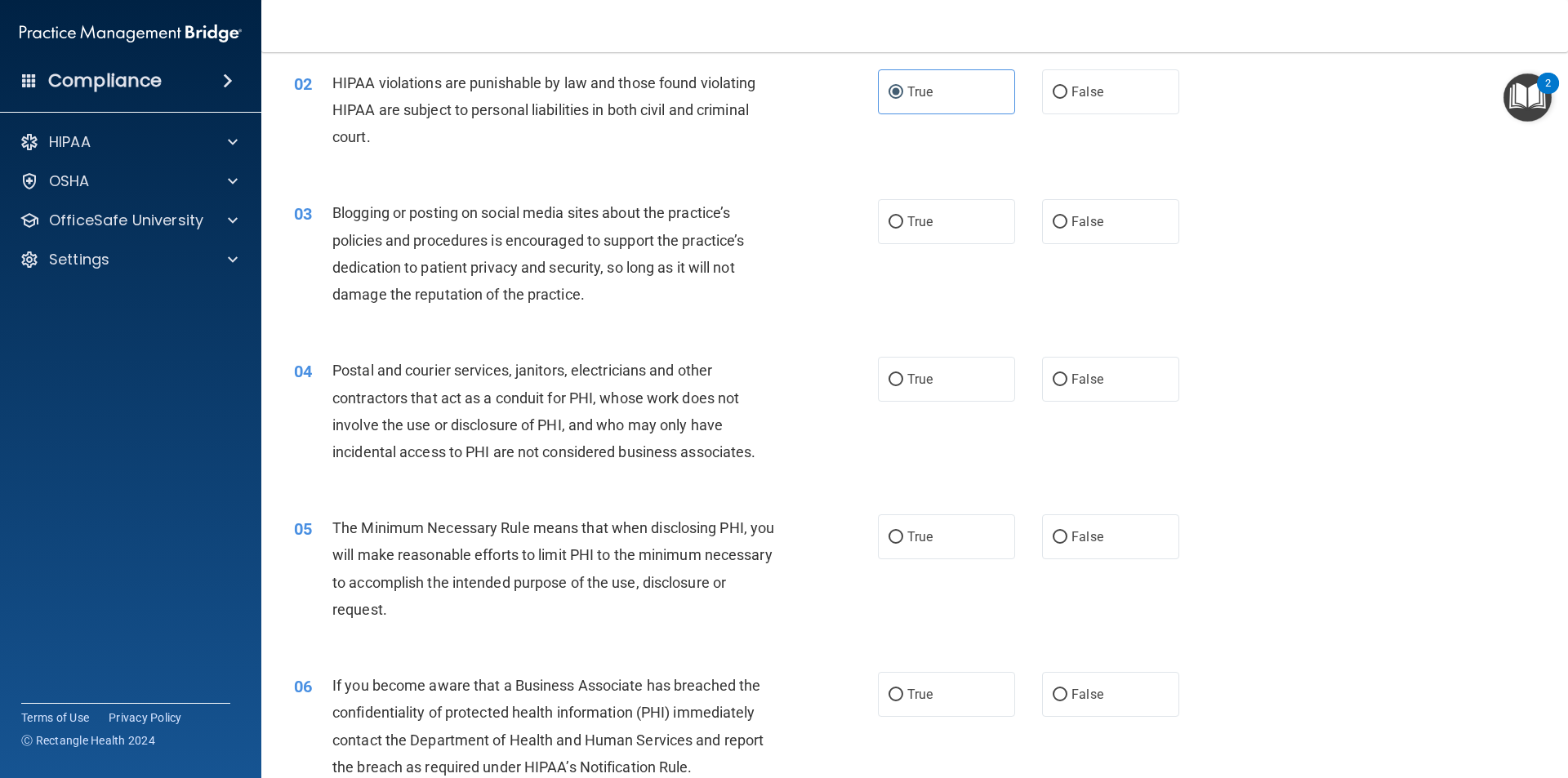
scroll to position [245, 0]
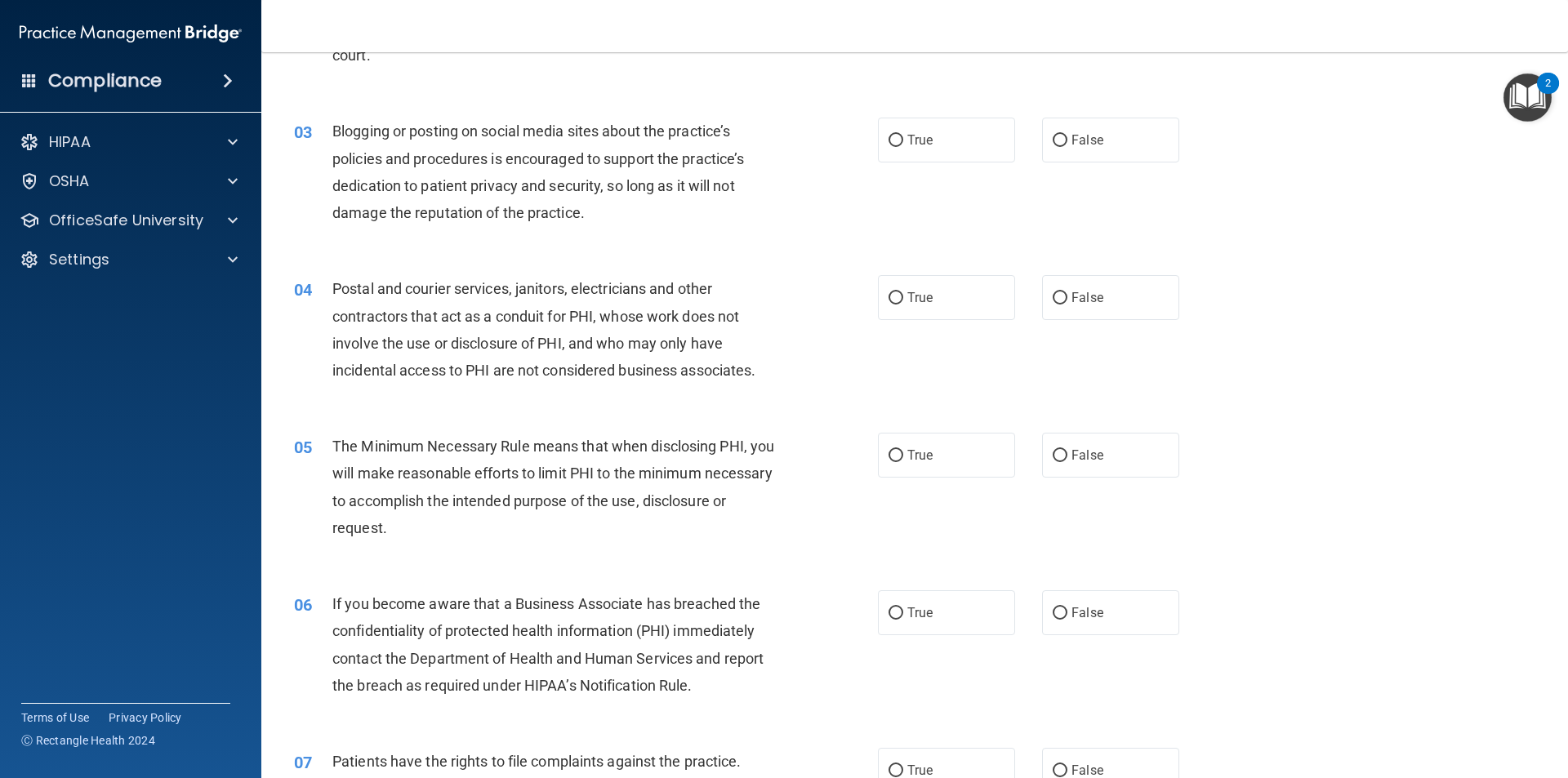
click at [710, 224] on div "Blogging or posting on social media sites about the practice’s policies and pro…" at bounding box center [560, 172] width 456 height 109
click at [644, 254] on div "03 Blogging or posting on social media sites about the practice’s policies and …" at bounding box center [914, 176] width 1266 height 158
click at [922, 149] on label "True" at bounding box center [946, 140] width 137 height 45
click at [903, 147] on input "True" at bounding box center [896, 141] width 15 height 12
radio input "true"
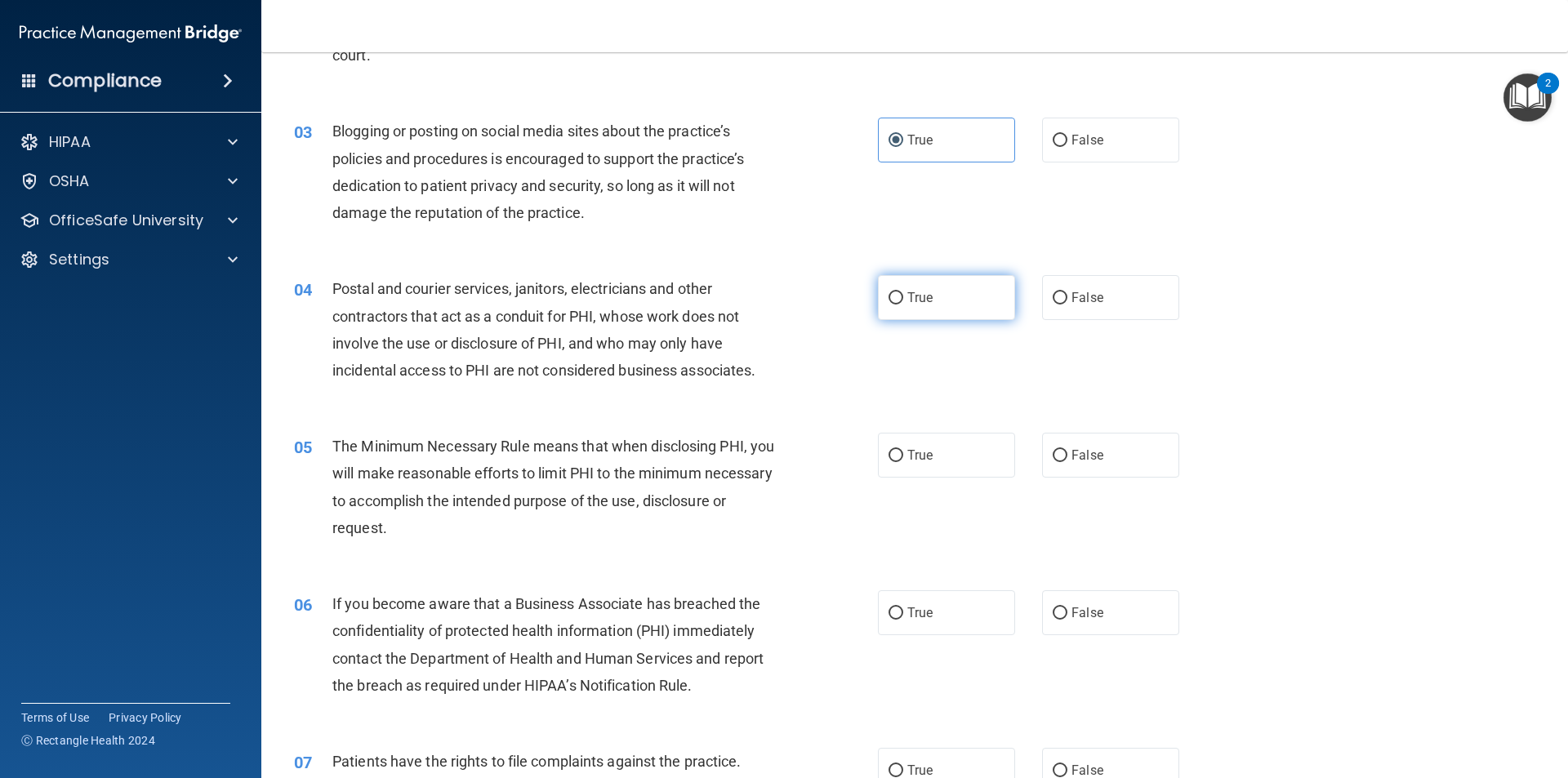
click at [928, 305] on label "True" at bounding box center [946, 297] width 137 height 45
click at [903, 305] on input "True" at bounding box center [896, 298] width 15 height 12
radio input "true"
click at [708, 233] on div "03 Blogging or posting on social media sites about the practice’s policies and …" at bounding box center [586, 175] width 632 height 116
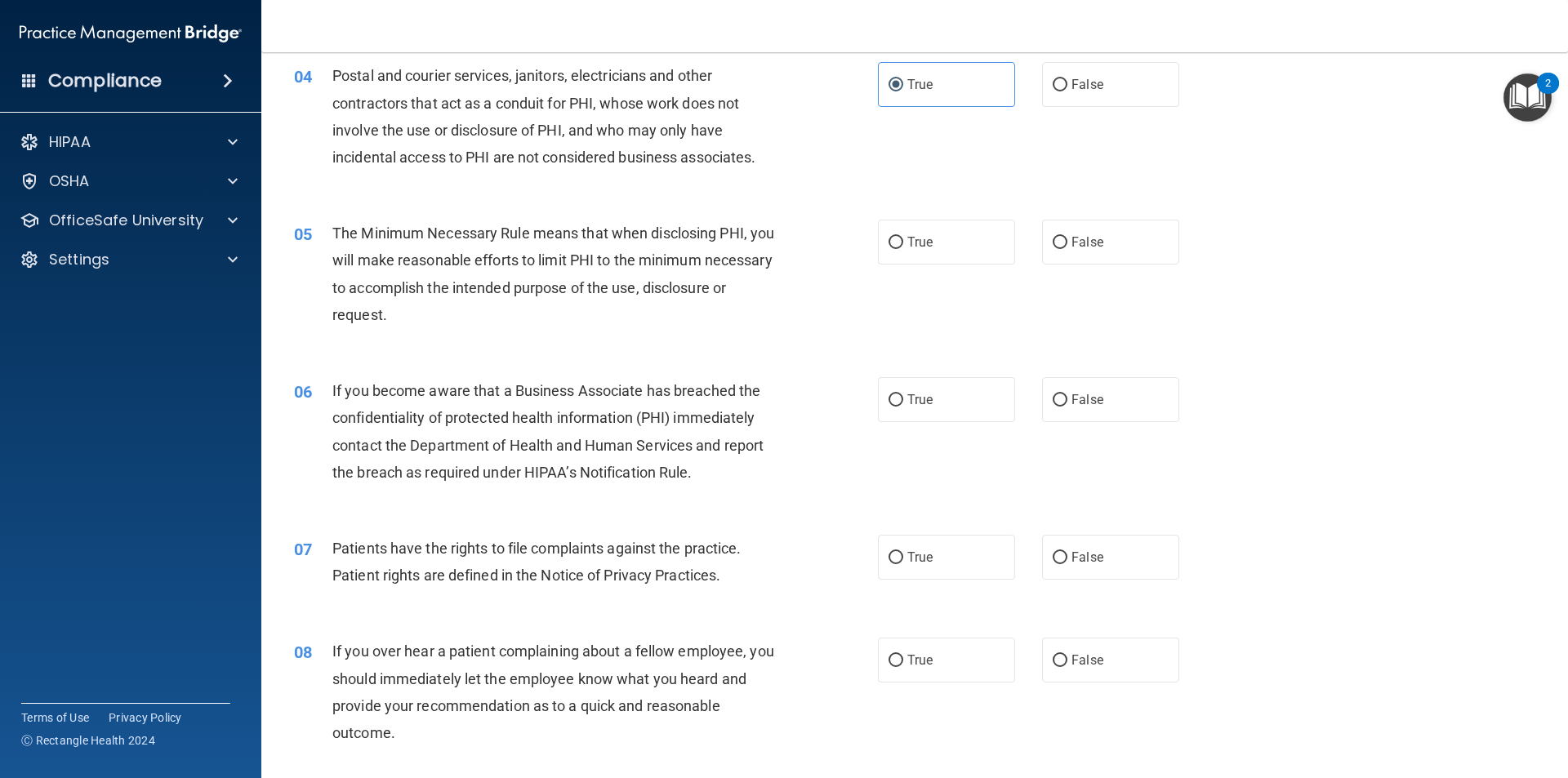
scroll to position [490, 0]
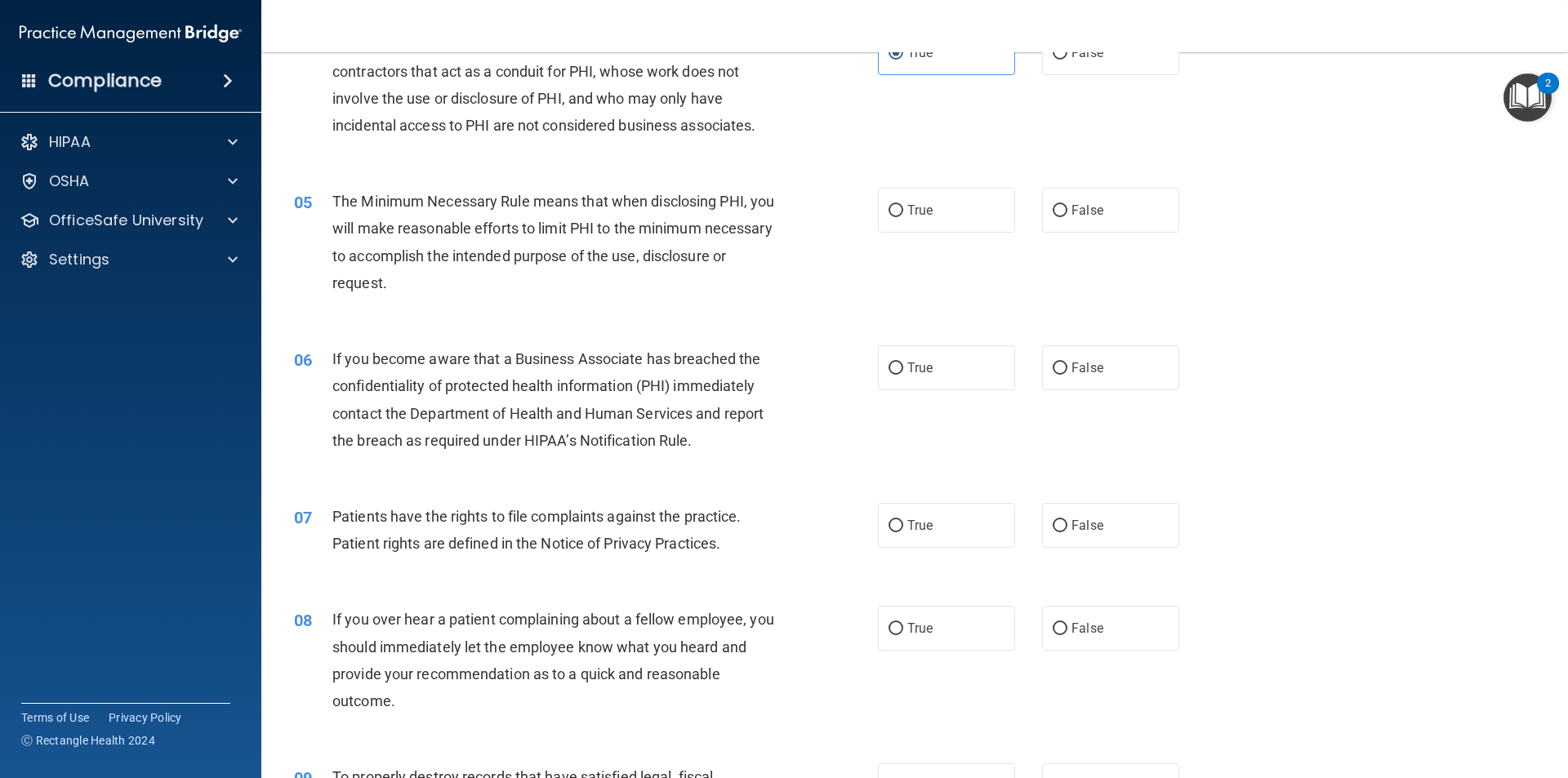
click at [645, 300] on div "05 The Minimum Necessary Rule means that when disclosing PHI, you will make rea…" at bounding box center [914, 246] width 1266 height 158
click at [942, 218] on label "True" at bounding box center [946, 210] width 137 height 45
click at [903, 217] on input "True" at bounding box center [896, 210] width 15 height 12
radio input "true"
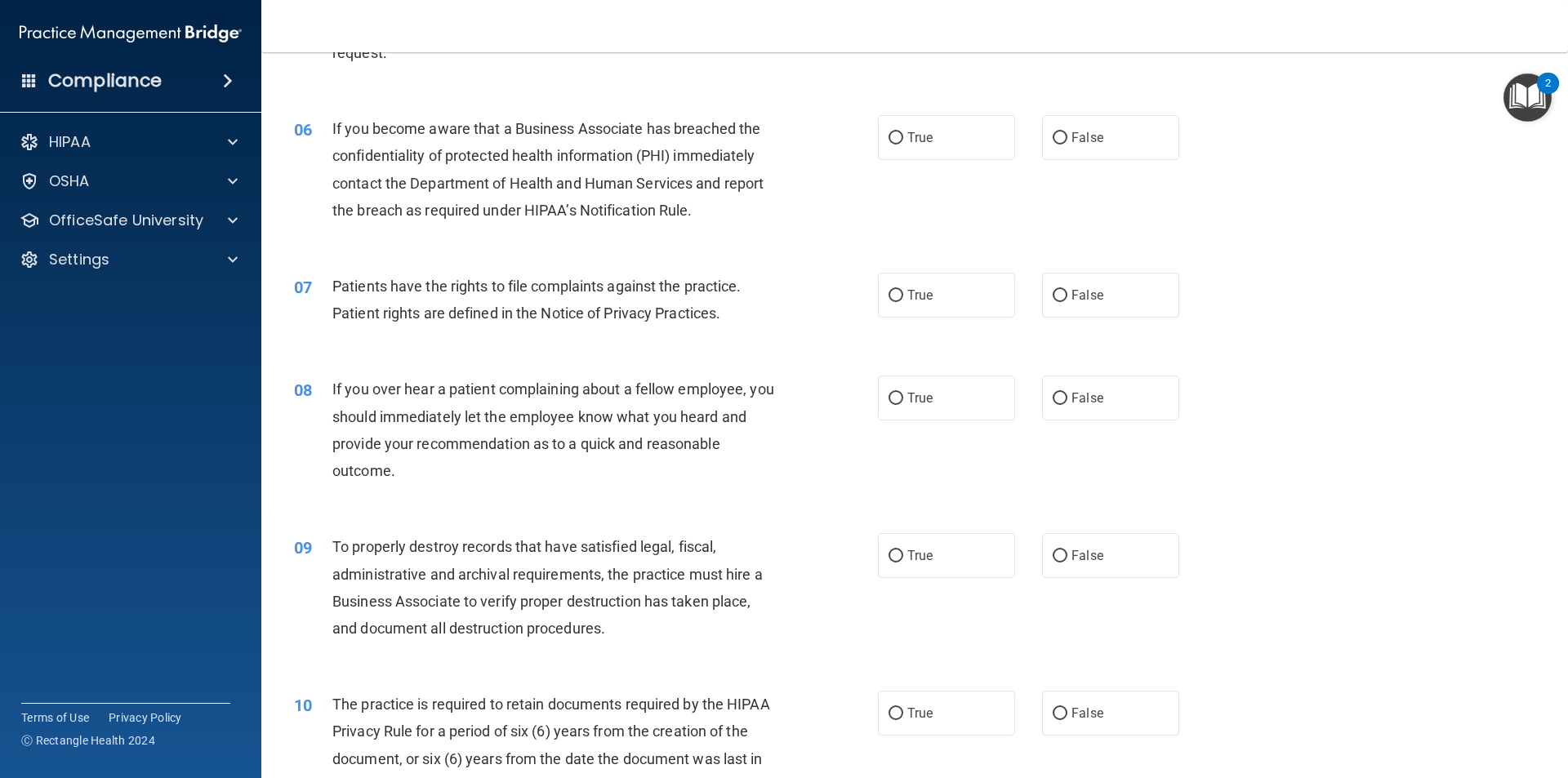
scroll to position [735, 0]
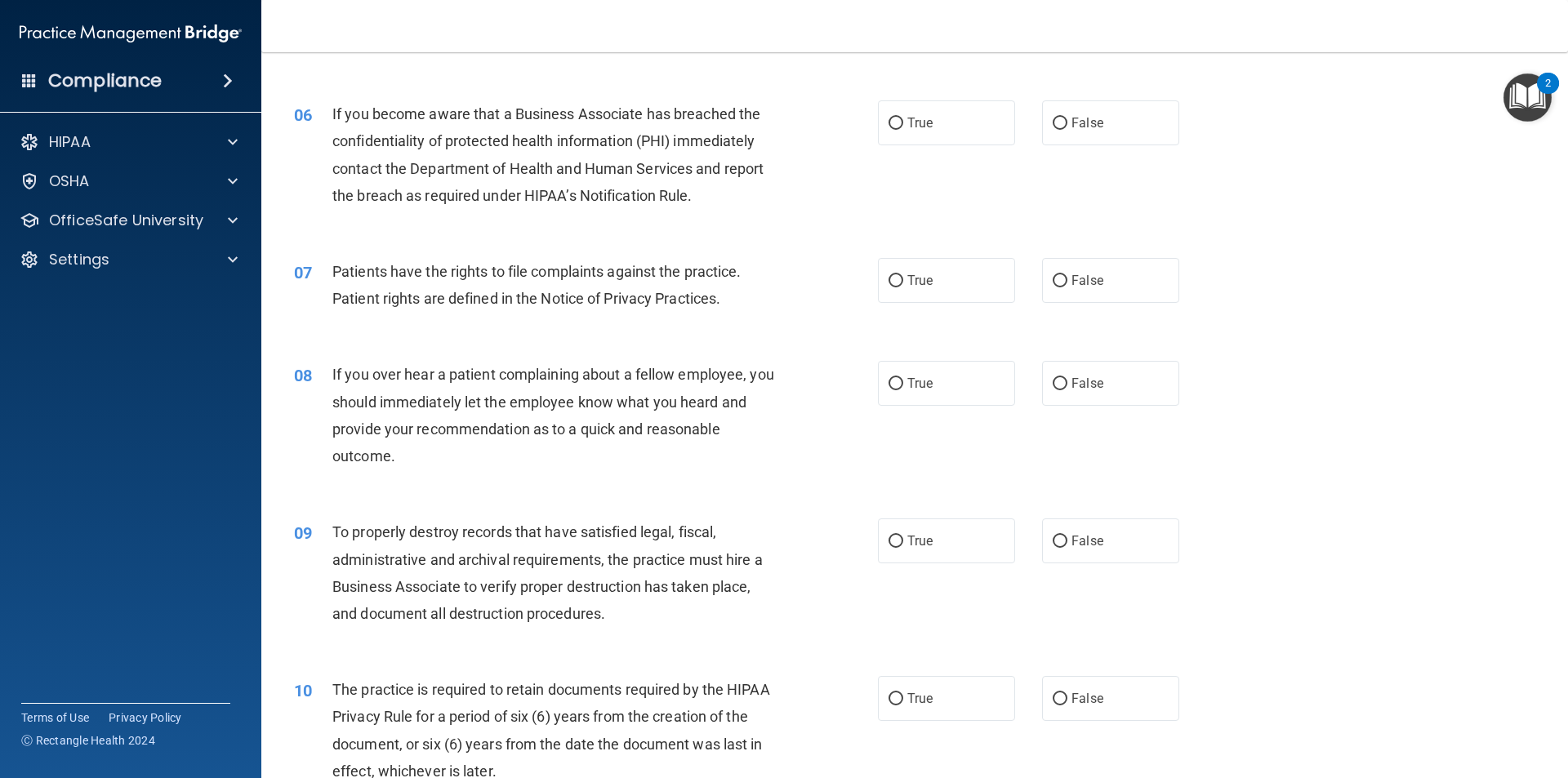
click at [638, 222] on div "06 If you become aware that a Business Associate has breached the confidentiali…" at bounding box center [914, 159] width 1266 height 158
drag, startPoint x: 906, startPoint y: 139, endPoint x: 1134, endPoint y: 165, distance: 229.5
click at [911, 140] on label "True" at bounding box center [946, 123] width 137 height 45
drag, startPoint x: 890, startPoint y: 120, endPoint x: 929, endPoint y: 121, distance: 39.0
click at [891, 120] on input "True" at bounding box center [896, 123] width 15 height 12
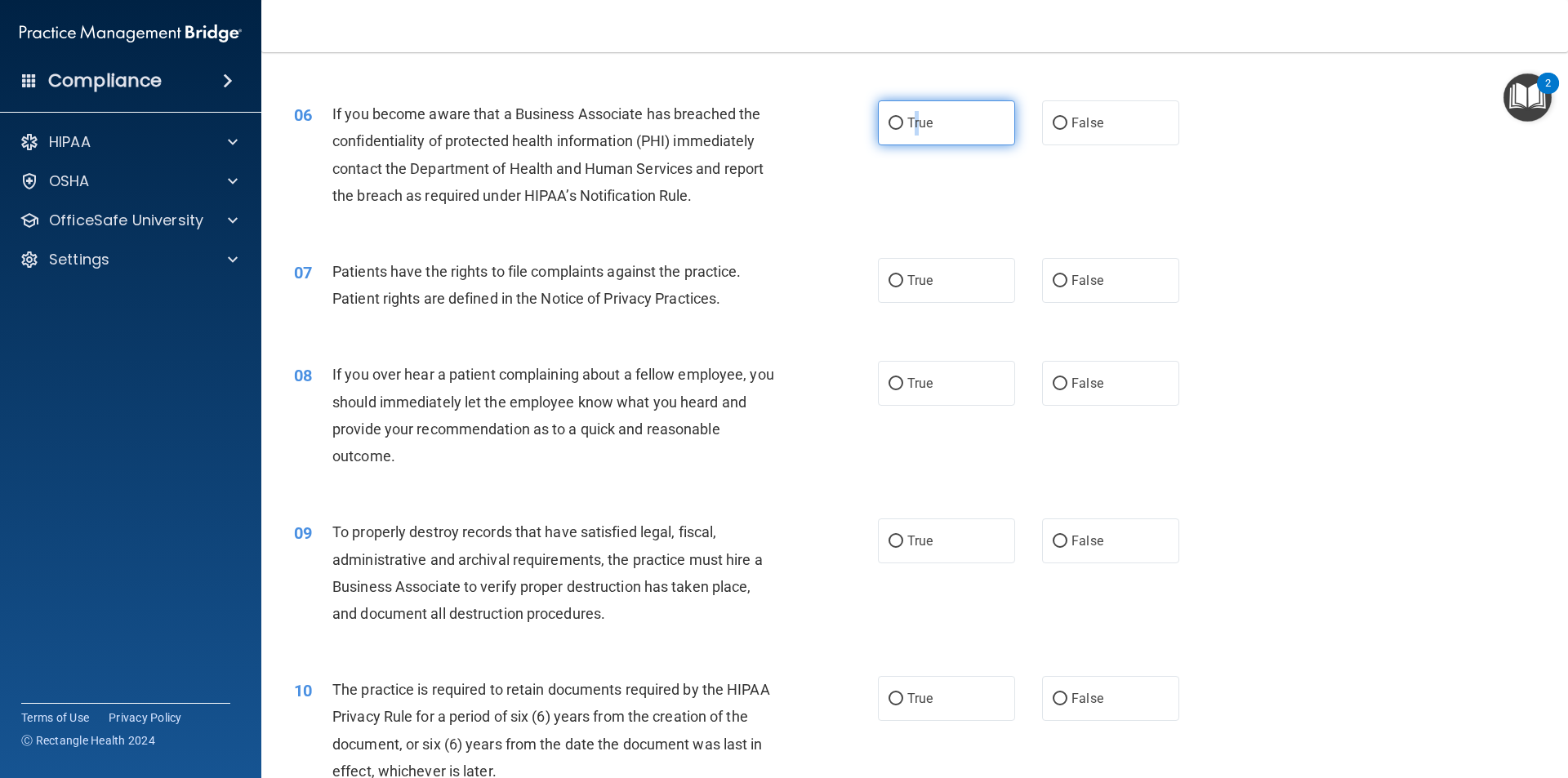
radio input "true"
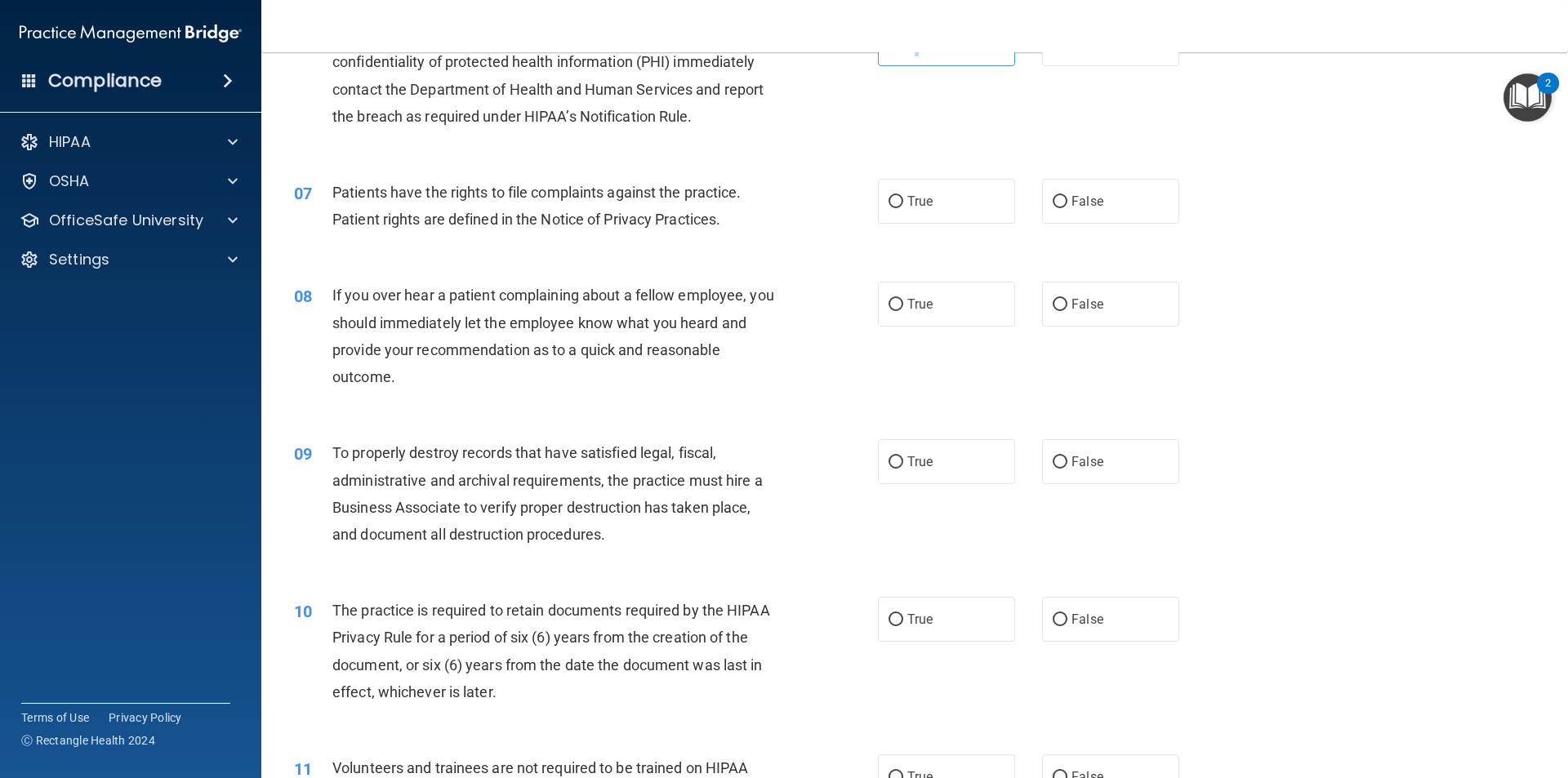
scroll to position [816, 0]
click at [654, 396] on div "08 If you over hear a patient complaining about a fellow employee, you should i…" at bounding box center [586, 338] width 632 height 116
click at [920, 192] on span "True" at bounding box center [920, 199] width 25 height 16
click at [903, 193] on input "True" at bounding box center [896, 199] width 15 height 12
radio input "true"
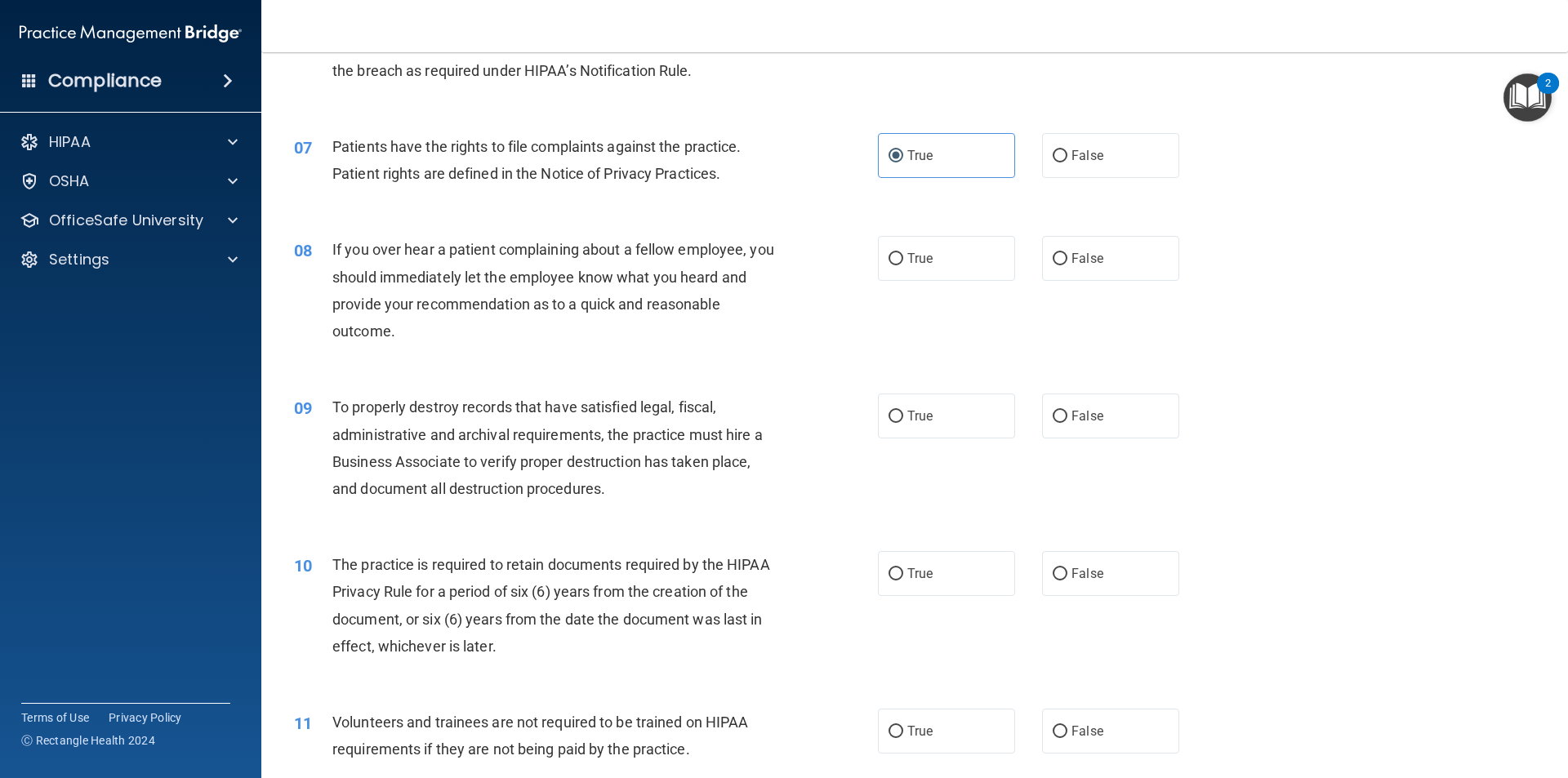
scroll to position [898, 0]
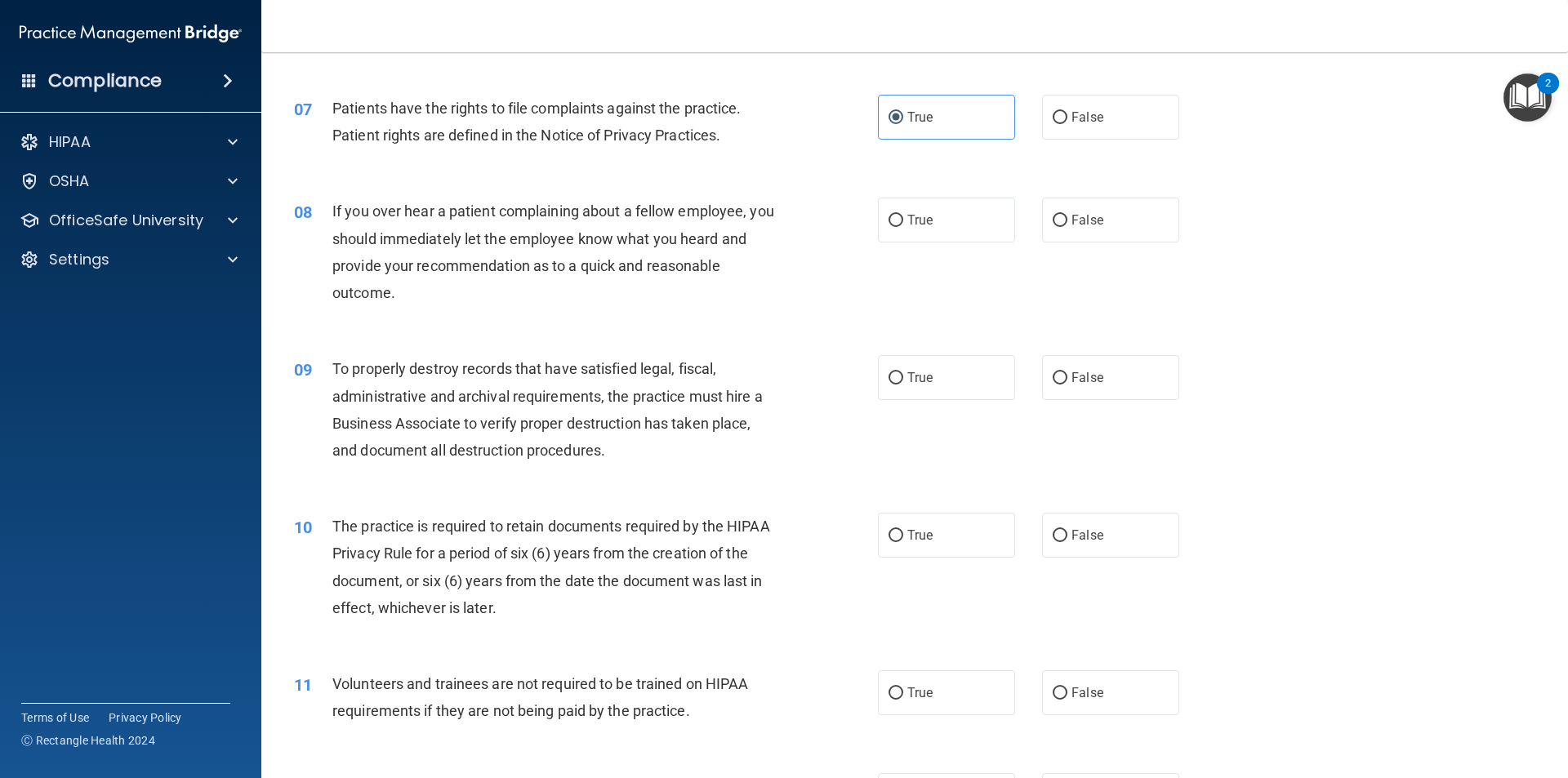
click at [545, 319] on div "08 If you over hear a patient complaining about a fellow employee, you should i…" at bounding box center [914, 256] width 1266 height 158
click at [1081, 218] on span "False" at bounding box center [1088, 220] width 32 height 16
click at [1067, 218] on input "False" at bounding box center [1060, 221] width 15 height 12
radio input "true"
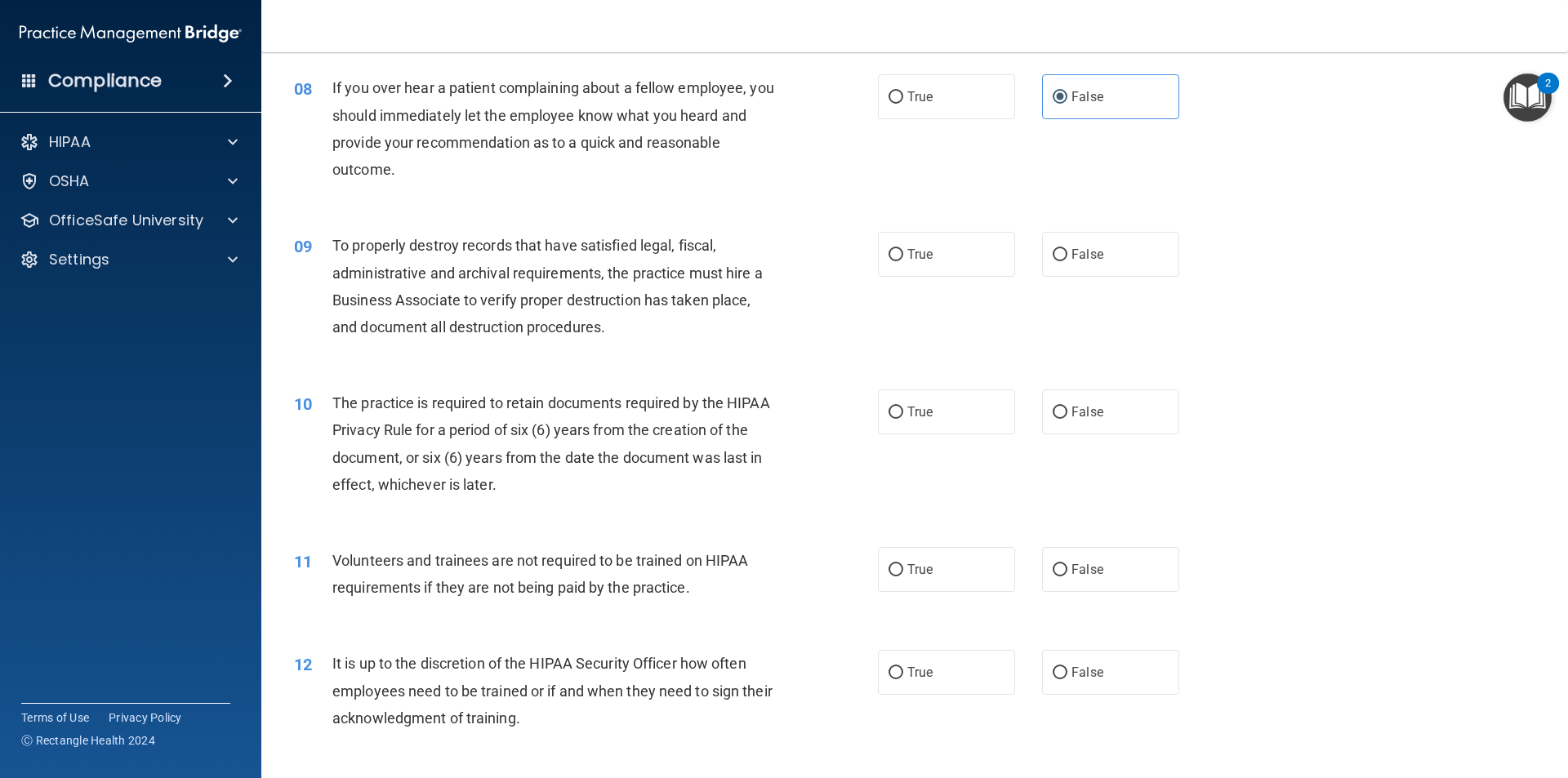
scroll to position [1061, 0]
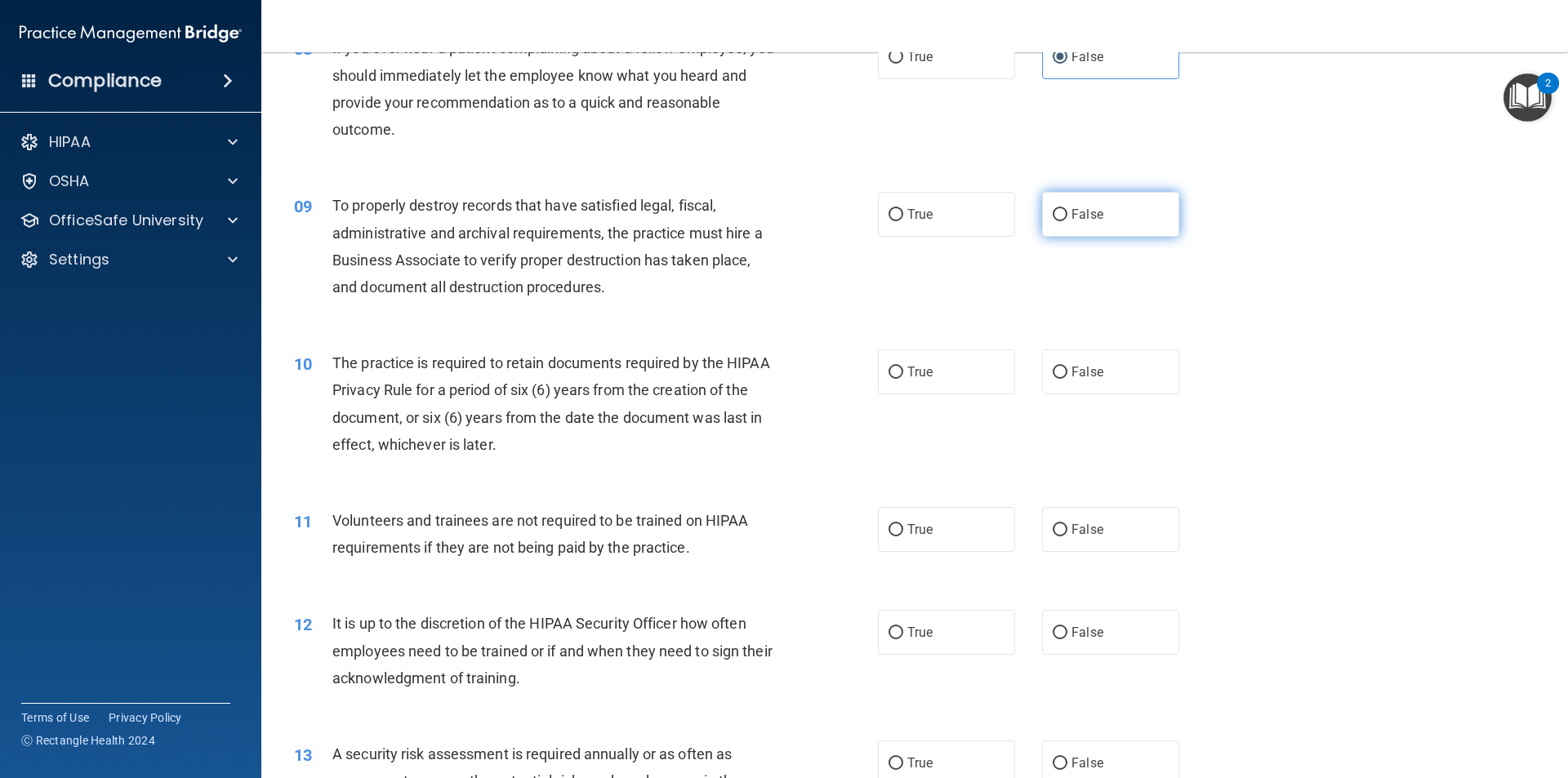
drag, startPoint x: 1073, startPoint y: 211, endPoint x: 1086, endPoint y: 209, distance: 13.2
click at [1079, 211] on span "False" at bounding box center [1088, 214] width 32 height 16
click at [1059, 213] on input "False" at bounding box center [1060, 215] width 15 height 12
radio input "true"
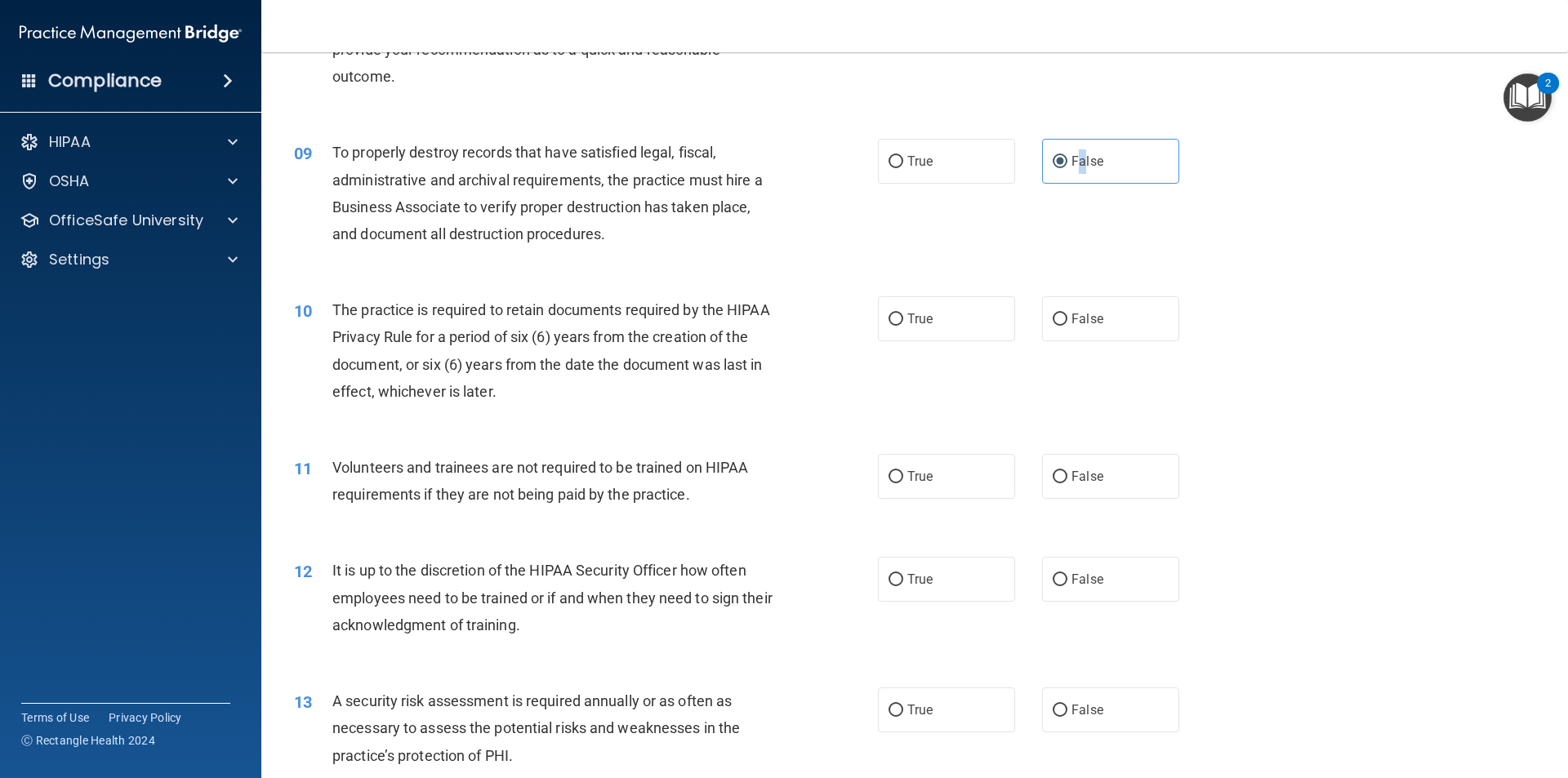
scroll to position [1225, 0]
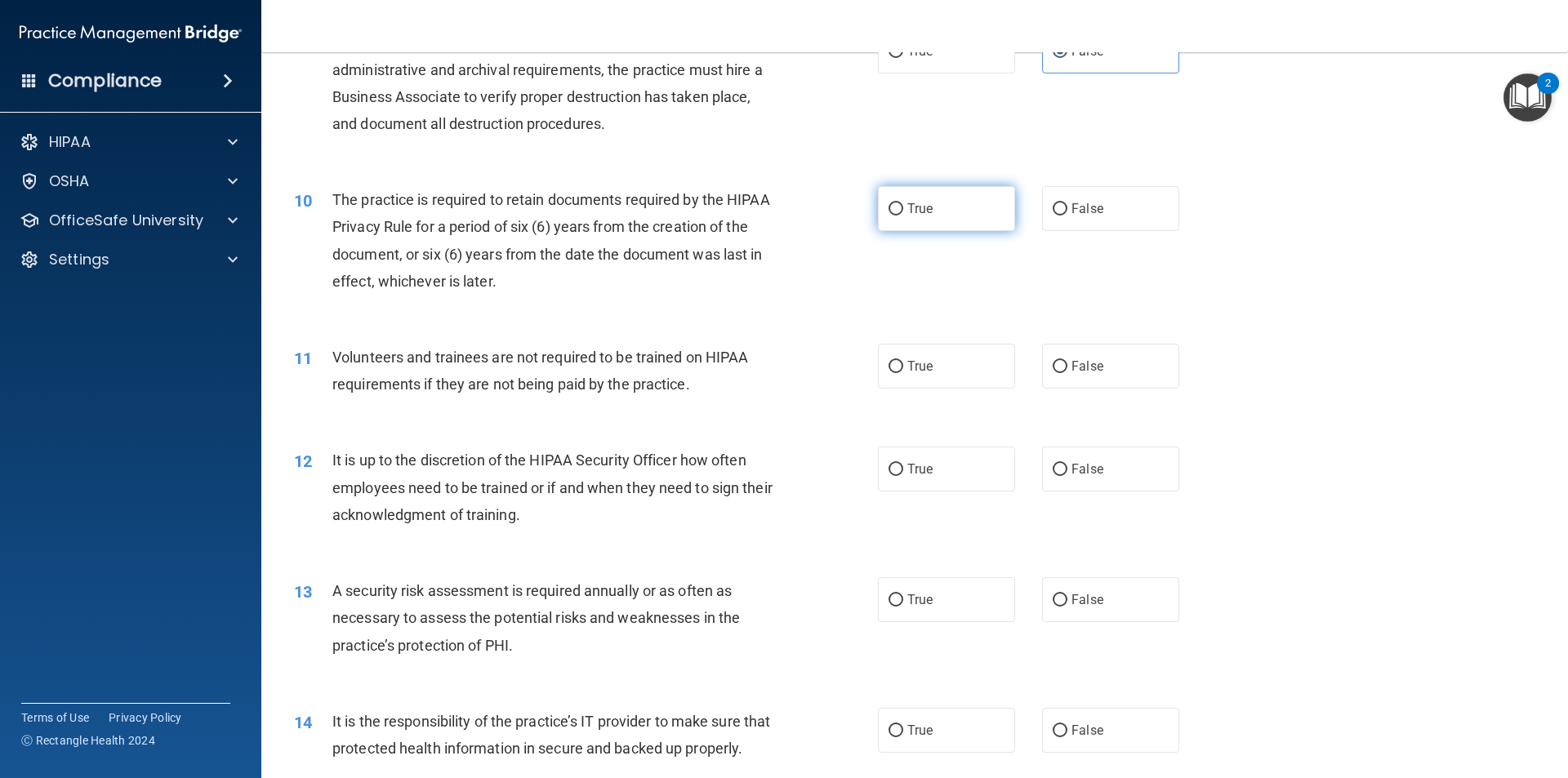
click at [918, 198] on label "True" at bounding box center [946, 208] width 137 height 45
click at [903, 204] on input "True" at bounding box center [896, 209] width 15 height 12
radio input "true"
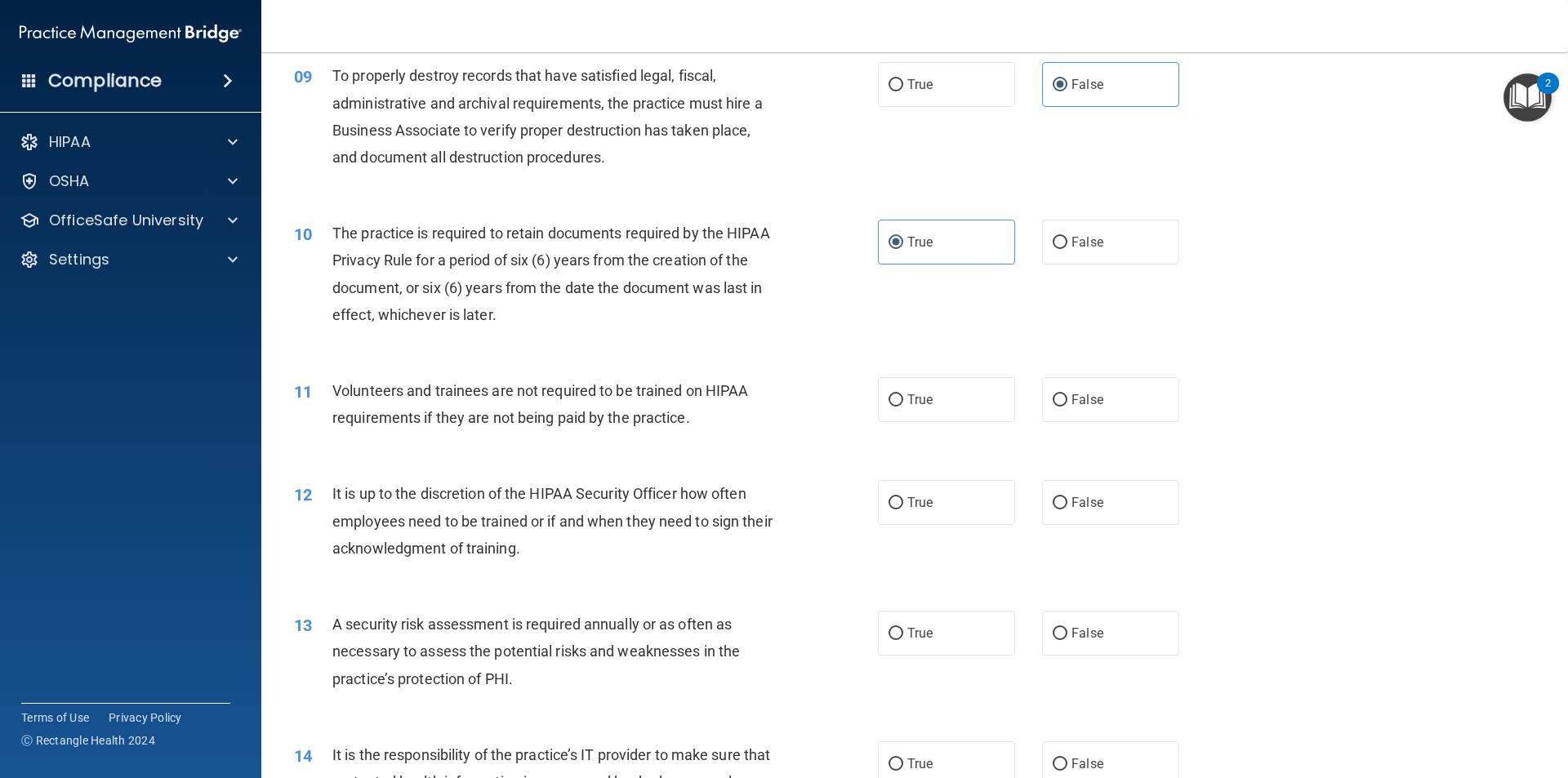
drag, startPoint x: 592, startPoint y: 337, endPoint x: 609, endPoint y: 338, distance: 17.0
click at [601, 337] on div "10 The practice is required to retain documents required by the HIPAA Privacy R…" at bounding box center [586, 278] width 632 height 116
click at [1058, 405] on input "False" at bounding box center [1060, 400] width 15 height 12
radio input "true"
click at [1251, 441] on div "11 Volunteers and trainees are not required to be trained on HIPAA requirements…" at bounding box center [914, 408] width 1266 height 103
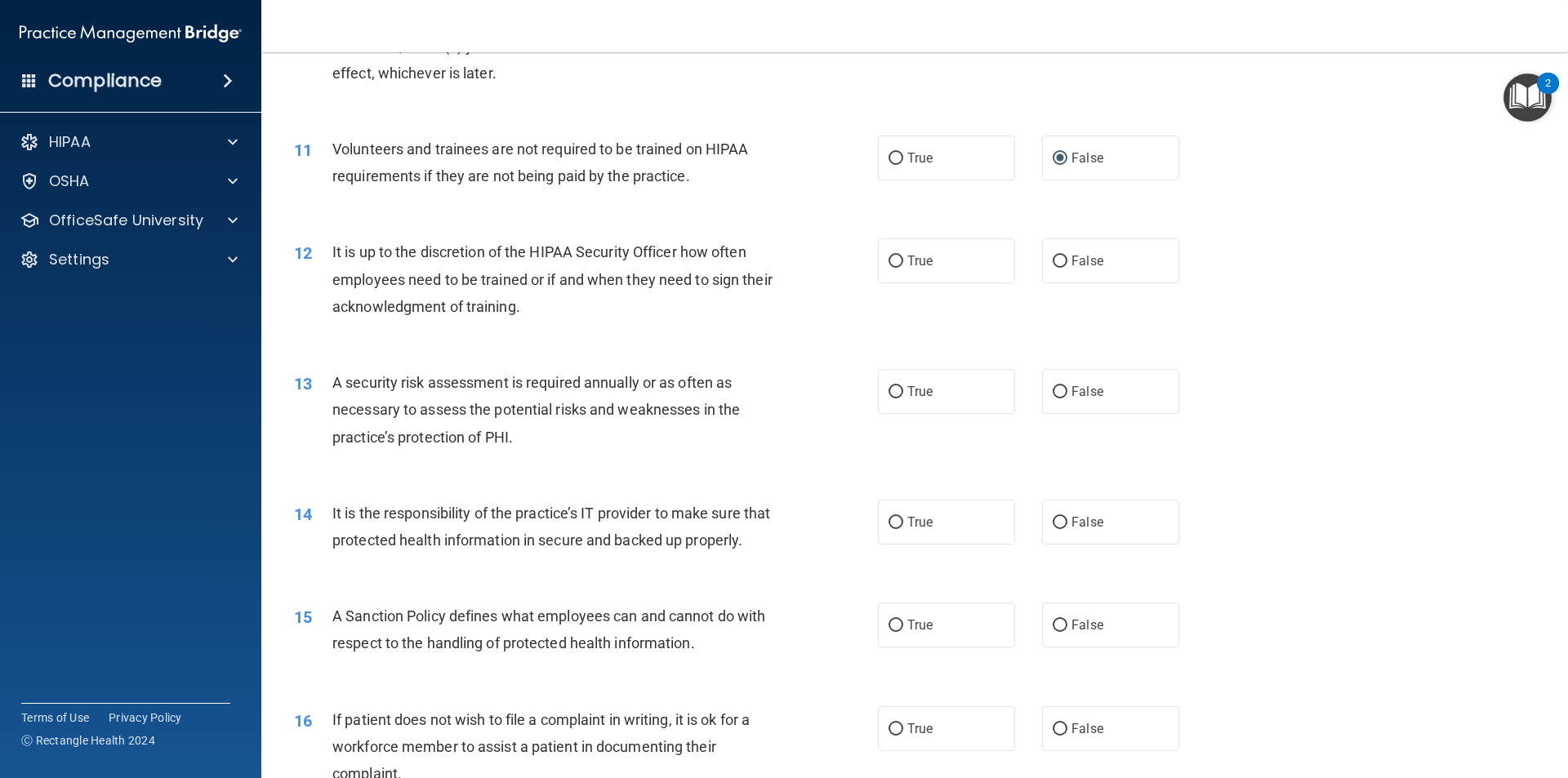
scroll to position [1437, 0]
click at [1117, 258] on label "False" at bounding box center [1110, 258] width 137 height 45
click at [1067, 258] on input "False" at bounding box center [1060, 258] width 15 height 12
radio input "true"
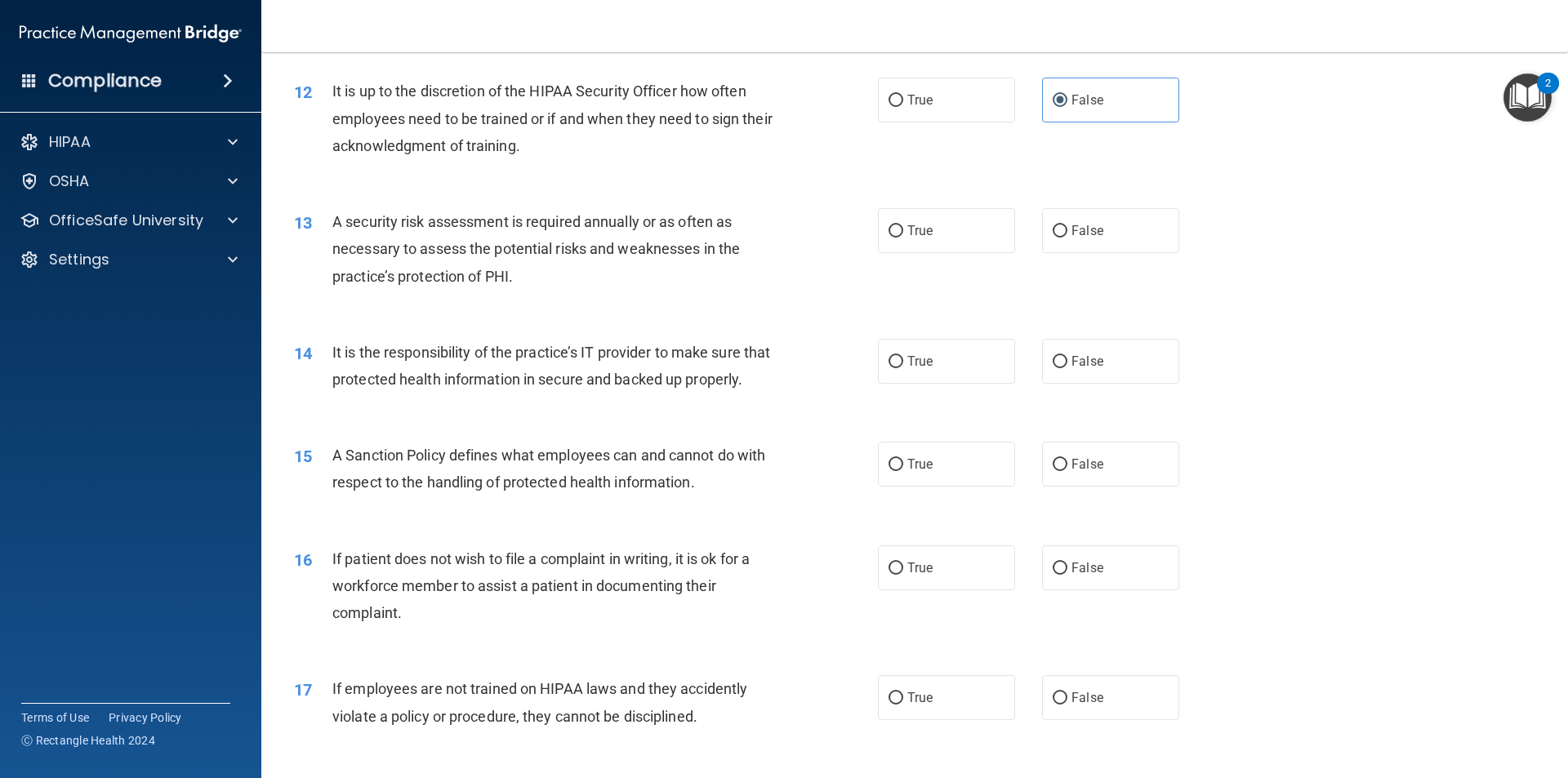
scroll to position [1600, 0]
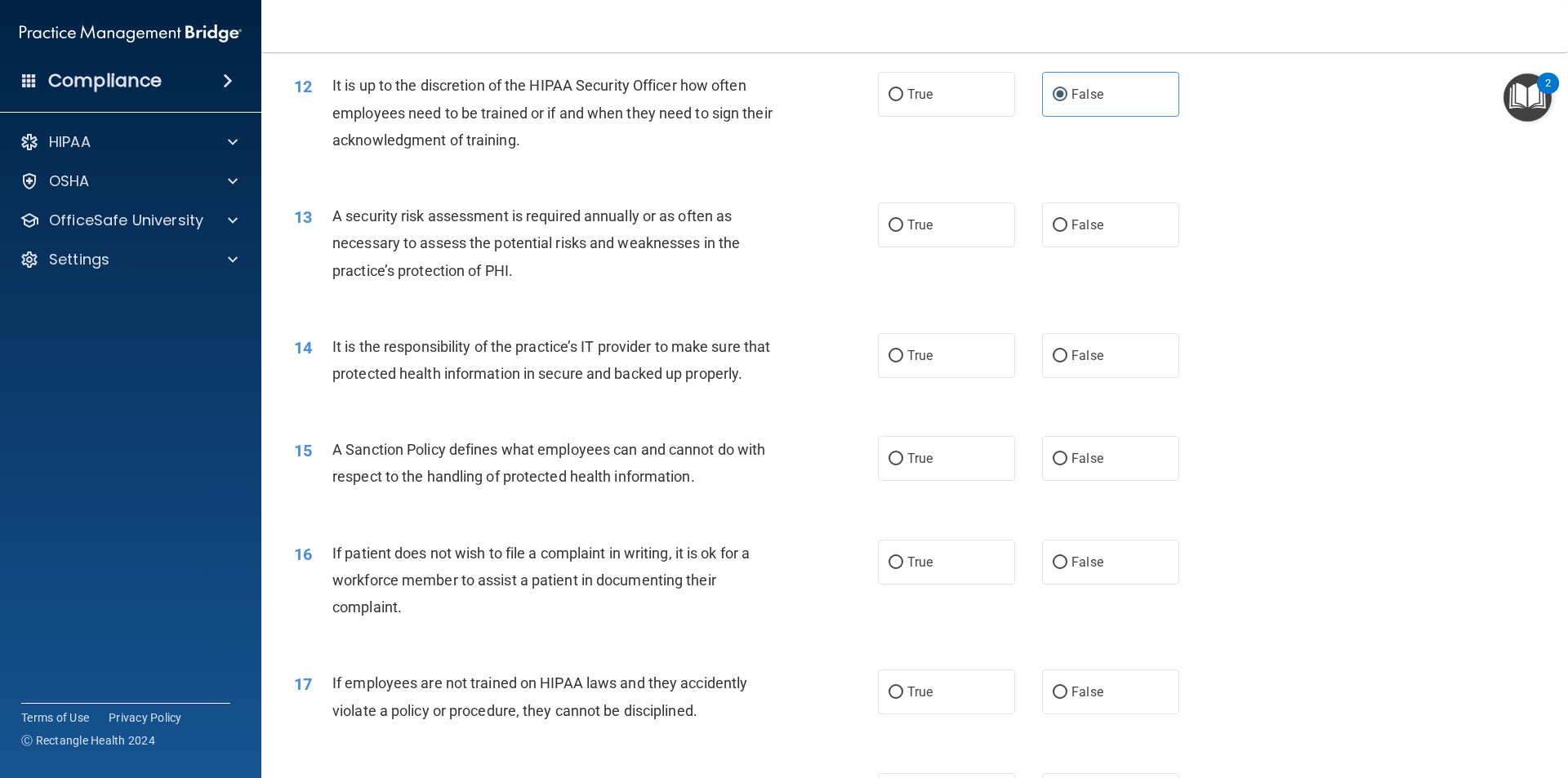
click at [671, 301] on div "13 A security risk assessment is required annually or as often as necessary to …" at bounding box center [914, 247] width 1266 height 130
click at [982, 231] on label "True" at bounding box center [946, 225] width 137 height 45
click at [903, 231] on input "True" at bounding box center [896, 225] width 15 height 12
radio input "true"
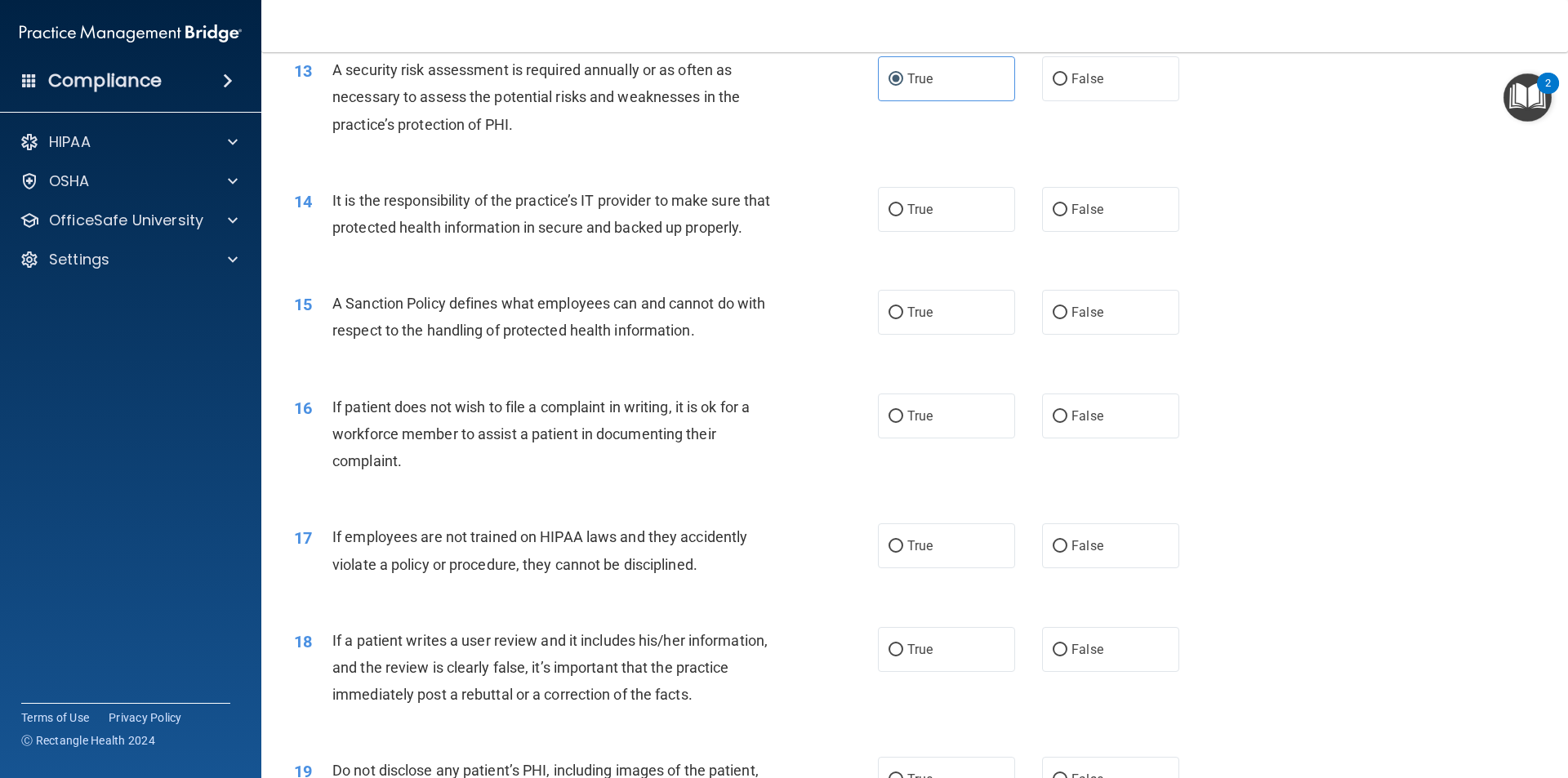
scroll to position [1763, 0]
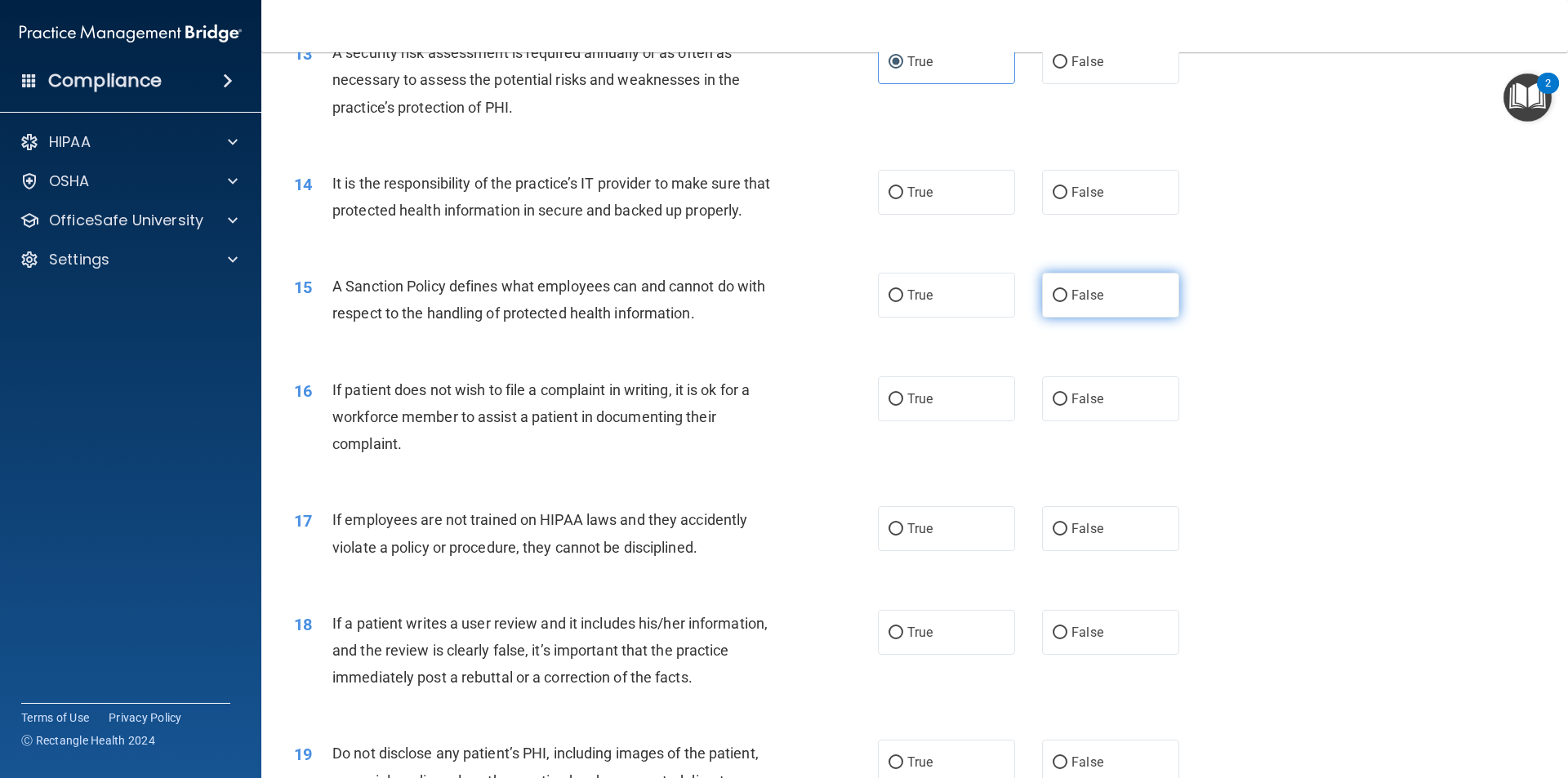
drag, startPoint x: 521, startPoint y: 263, endPoint x: 1100, endPoint y: 333, distance: 583.2
click at [522, 252] on div "14 It is the responsibility of the practice’s IT provider to make sure that pro…" at bounding box center [914, 201] width 1266 height 103
click at [1053, 190] on input "False" at bounding box center [1060, 192] width 15 height 12
radio input "true"
click at [471, 252] on div "14 It is the responsibility of the practice’s IT provider to make sure that pro…" at bounding box center [914, 201] width 1266 height 103
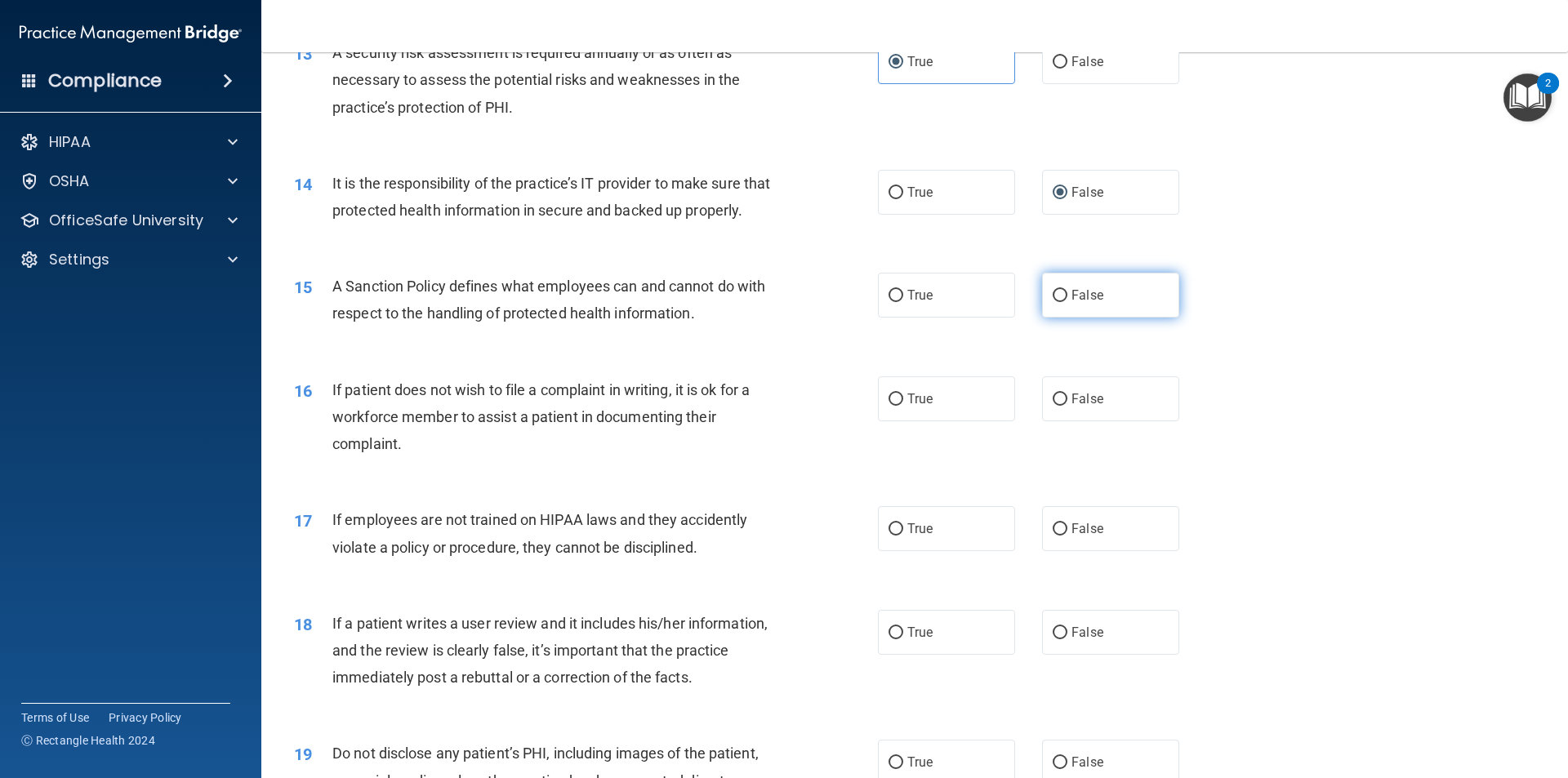
click at [1073, 303] on span "False" at bounding box center [1088, 295] width 32 height 16
click at [1067, 302] on input "False" at bounding box center [1060, 296] width 15 height 12
radio input "true"
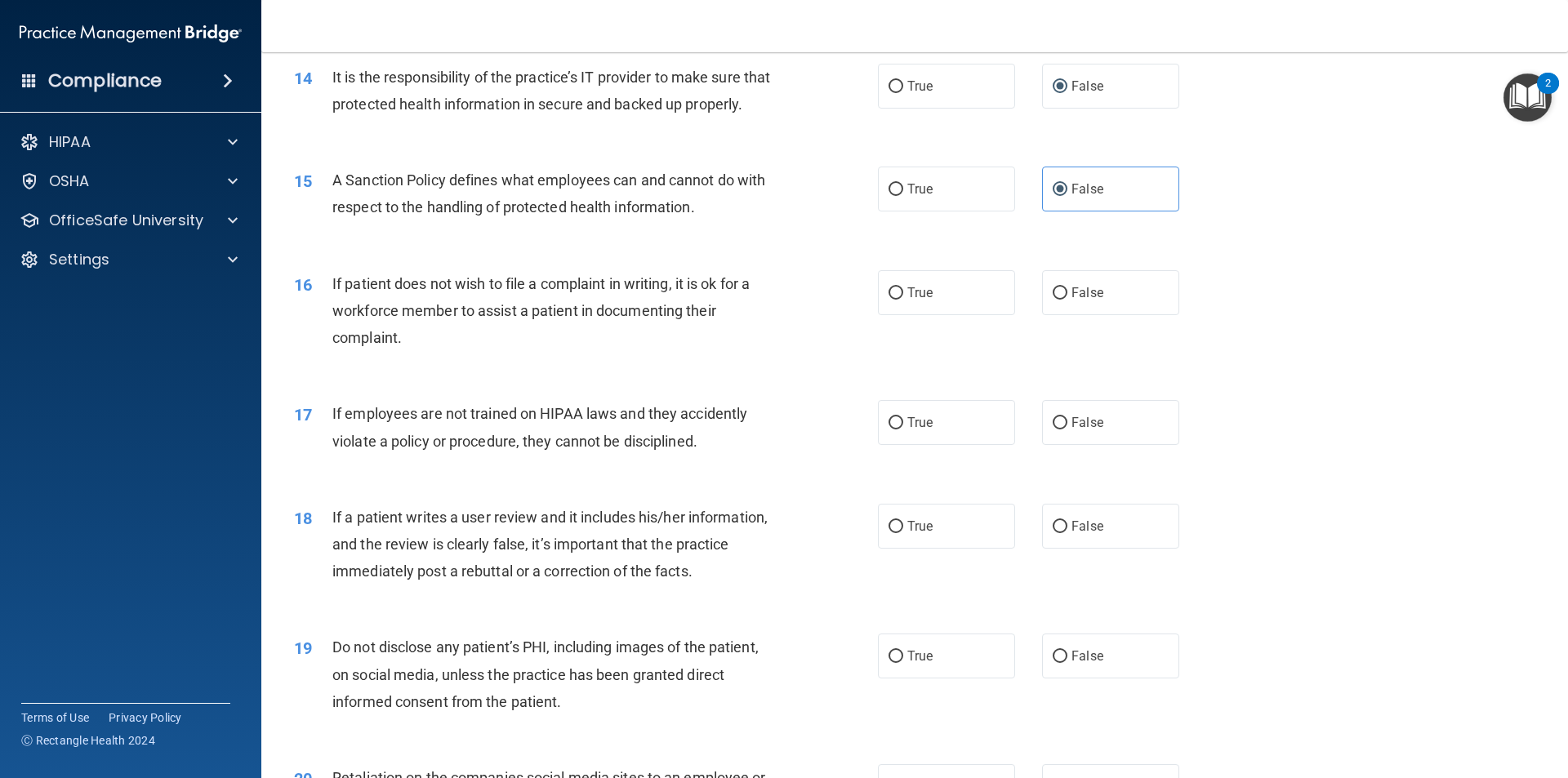
scroll to position [1927, 0]
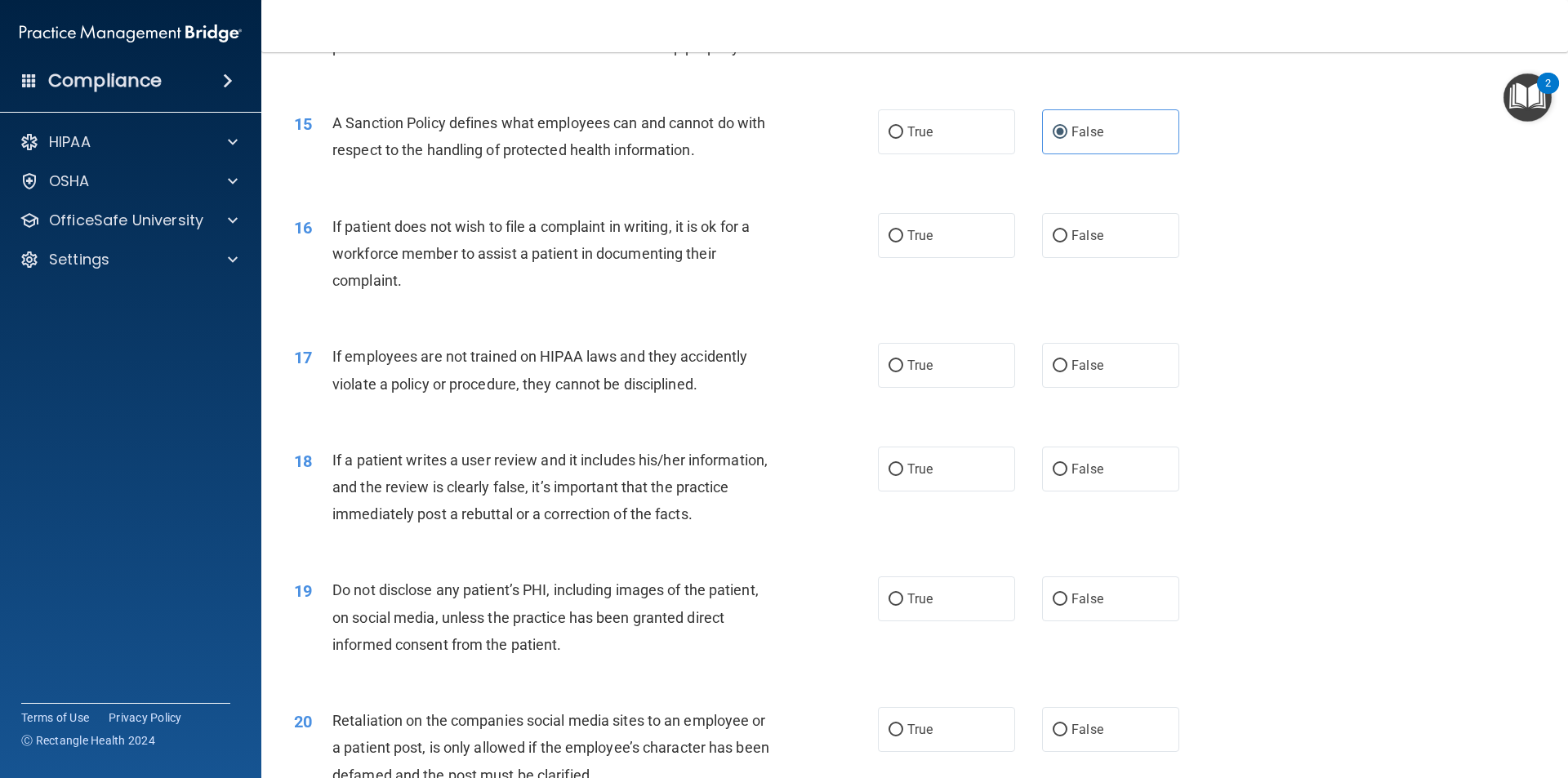
drag, startPoint x: 500, startPoint y: 298, endPoint x: 507, endPoint y: 292, distance: 9.2
click at [503, 295] on div "If patient does not wish to file a complaint in writing, it is ok for a workfor…" at bounding box center [560, 253] width 456 height 82
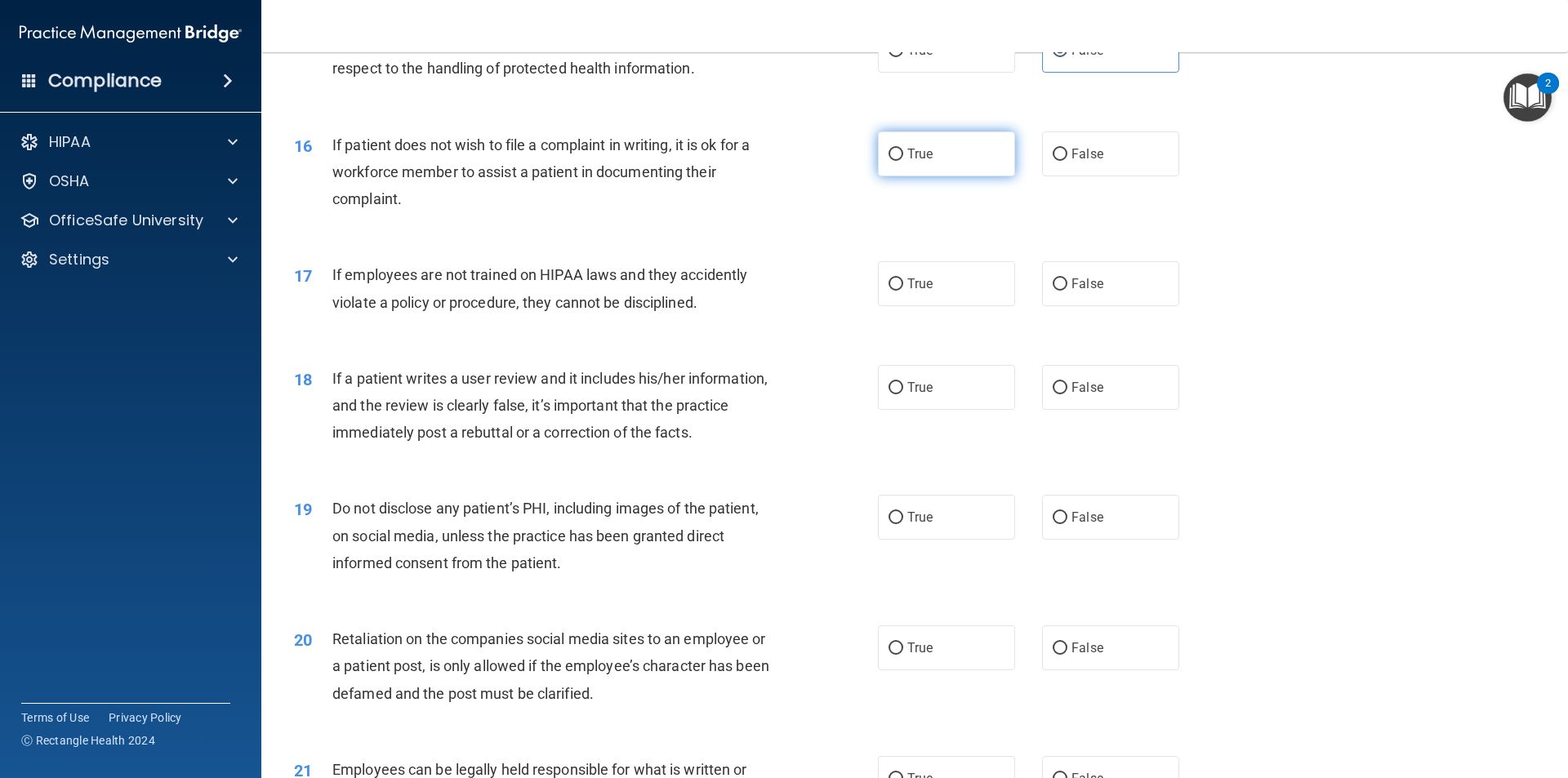
click at [964, 176] on label "True" at bounding box center [946, 154] width 137 height 45
click at [903, 160] on input "True" at bounding box center [896, 154] width 15 height 12
radio input "true"
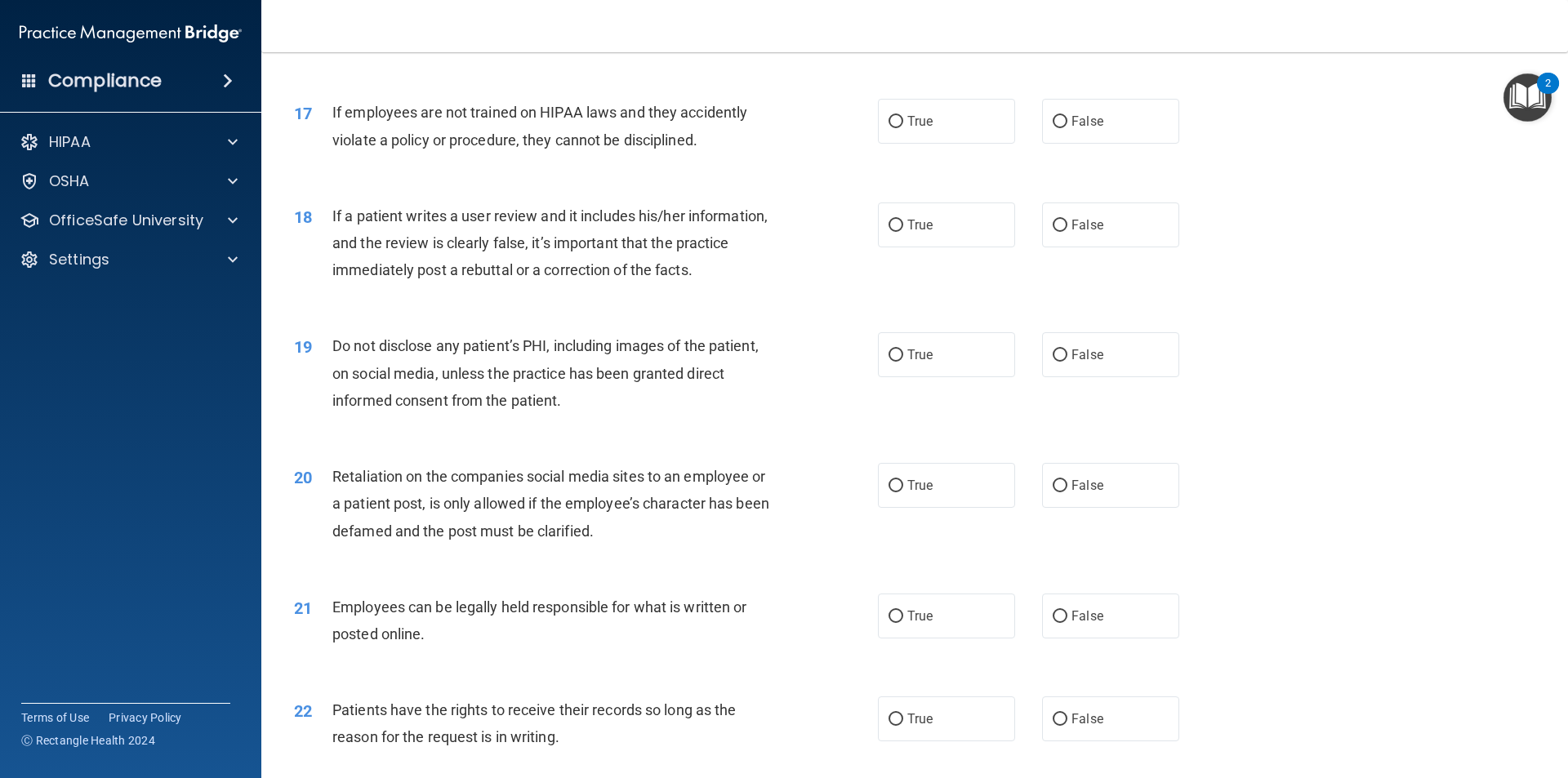
scroll to position [2172, 0]
click at [526, 312] on div "18 If a patient writes a user review and it includes his/her information, and t…" at bounding box center [914, 246] width 1266 height 130
click at [1045, 143] on label "False" at bounding box center [1110, 120] width 137 height 45
click at [1053, 128] on input "False" at bounding box center [1060, 121] width 15 height 12
radio input "true"
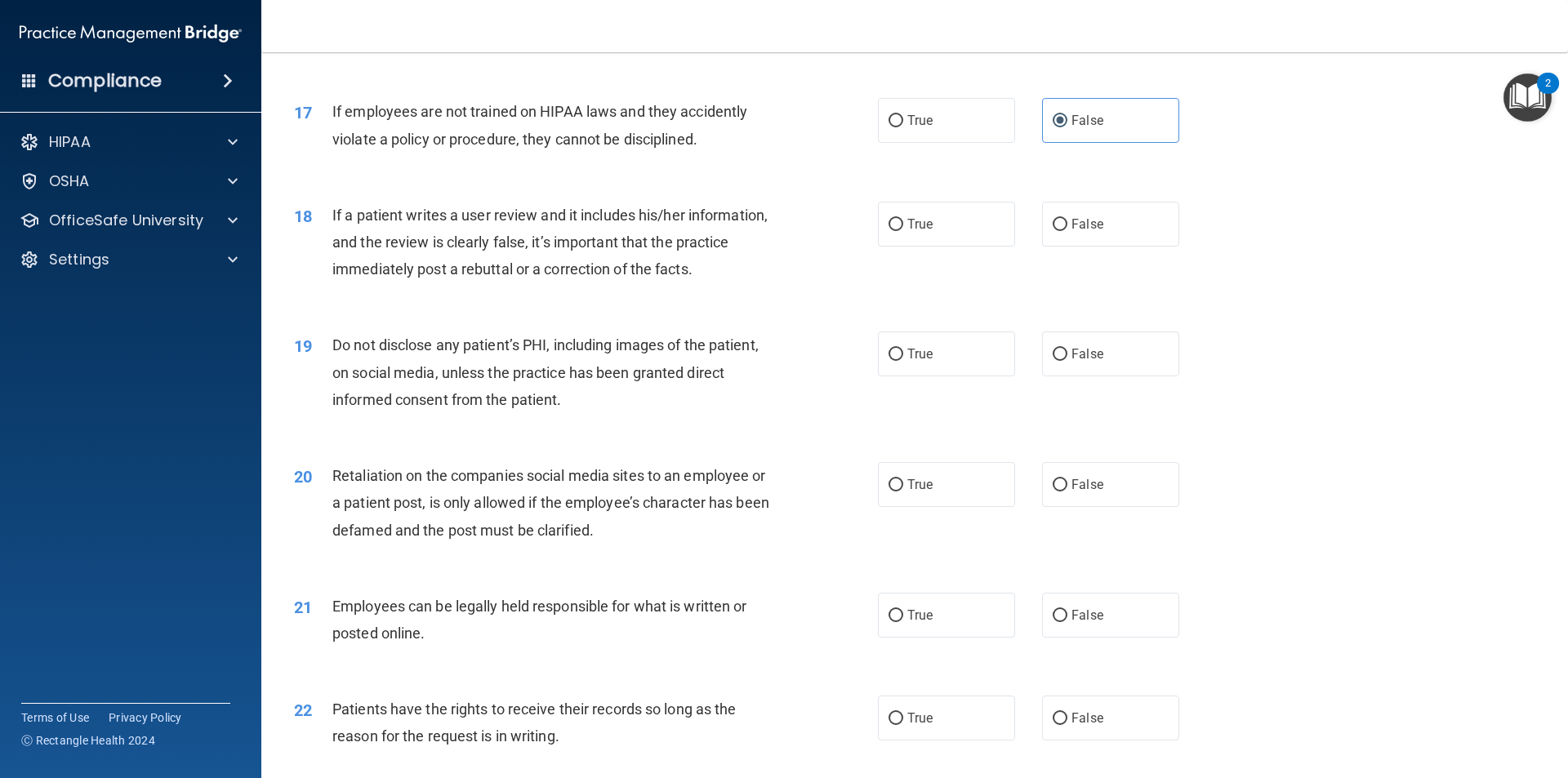
click at [1246, 287] on div "18 If a patient writes a user review and it includes his/her information, and t…" at bounding box center [914, 246] width 1266 height 130
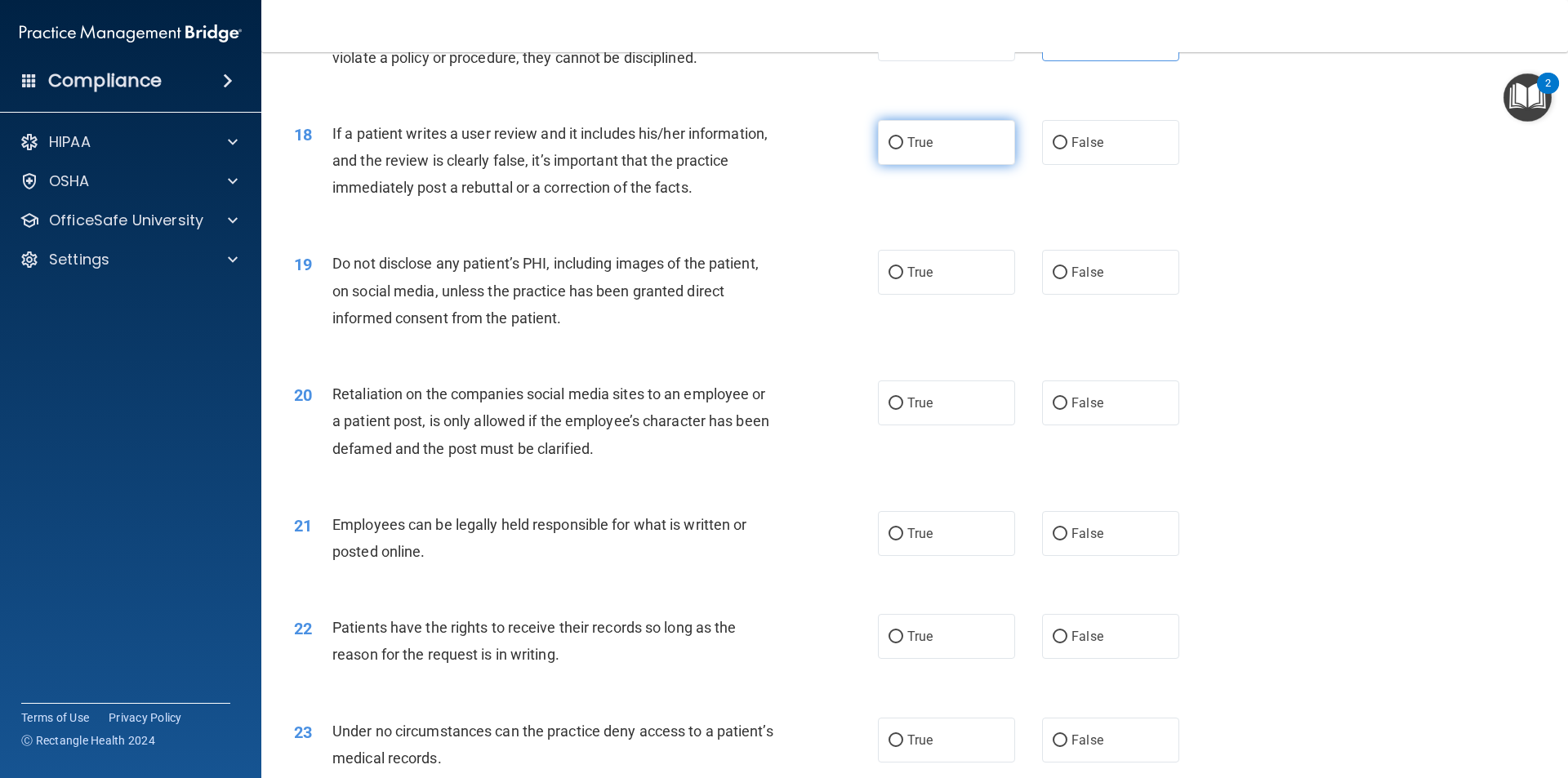
click at [940, 165] on label "True" at bounding box center [946, 143] width 137 height 45
click at [903, 149] on input "True" at bounding box center [896, 143] width 15 height 12
radio input "true"
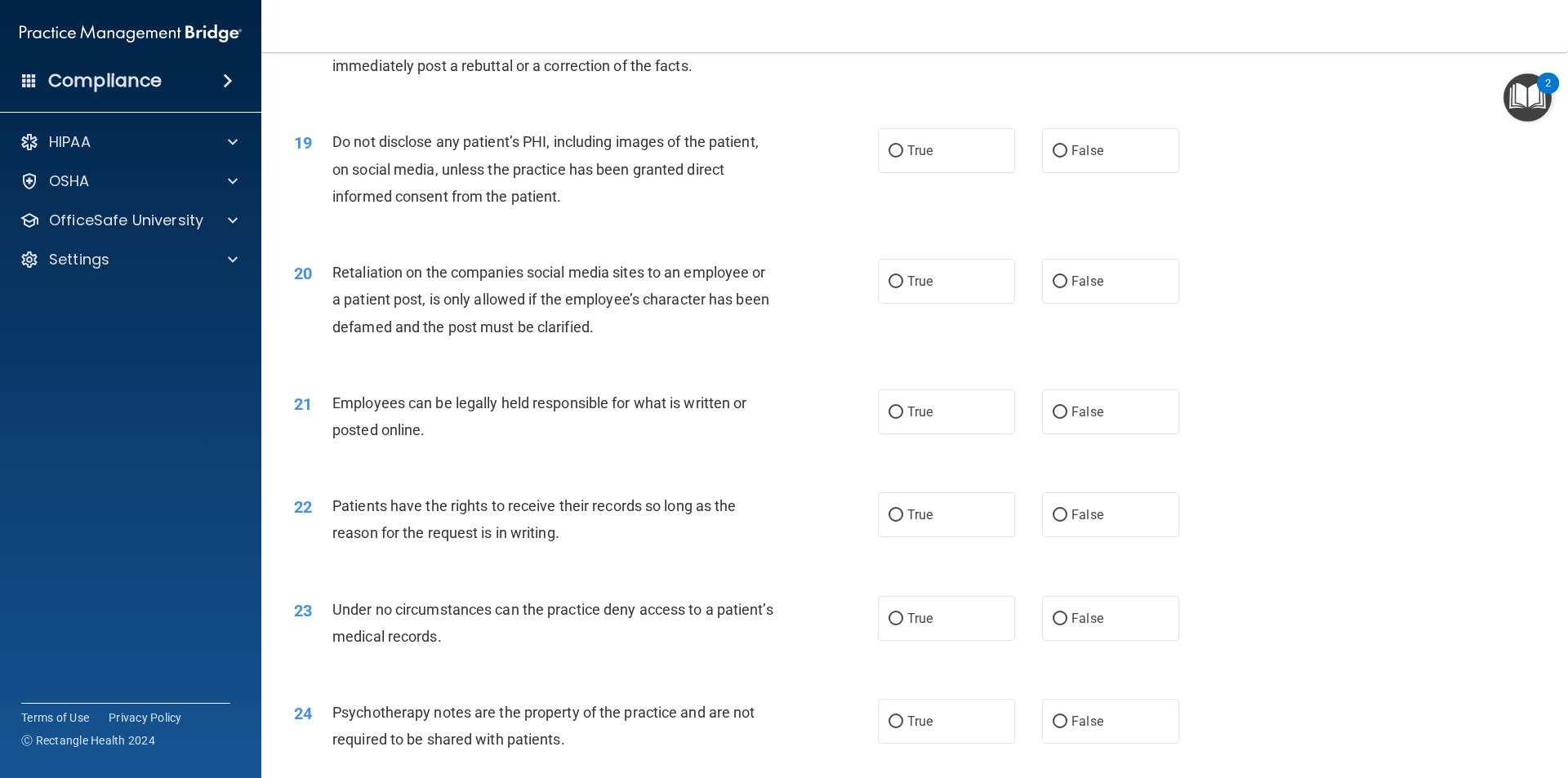
scroll to position [2417, 0]
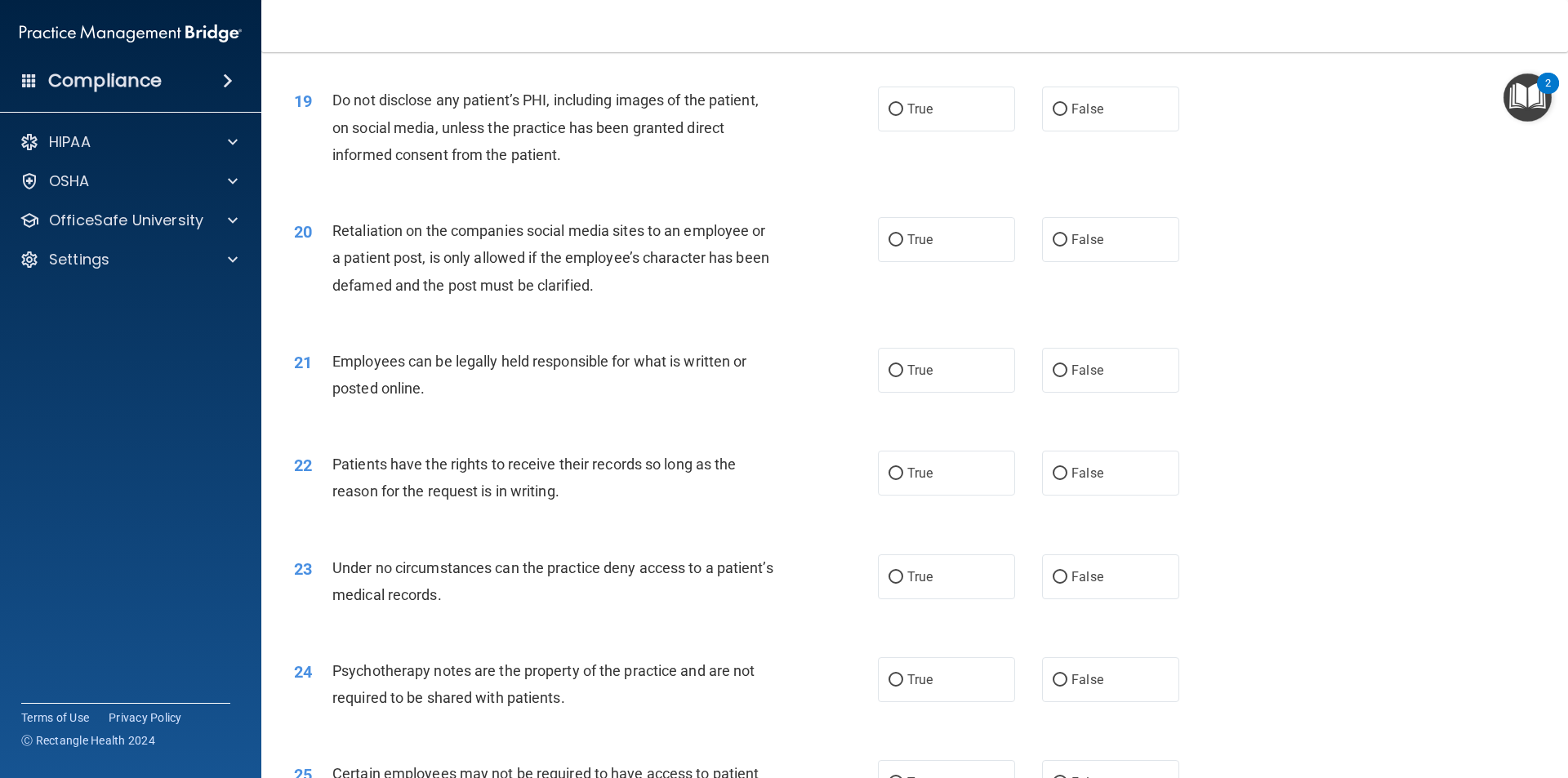
click at [442, 197] on div "19 Do not disclose any patient’s PHI, including images of the patient, on socia…" at bounding box center [914, 130] width 1266 height 130
click at [968, 131] on label "True" at bounding box center [946, 109] width 137 height 45
click at [903, 116] on input "True" at bounding box center [896, 110] width 15 height 12
radio input "true"
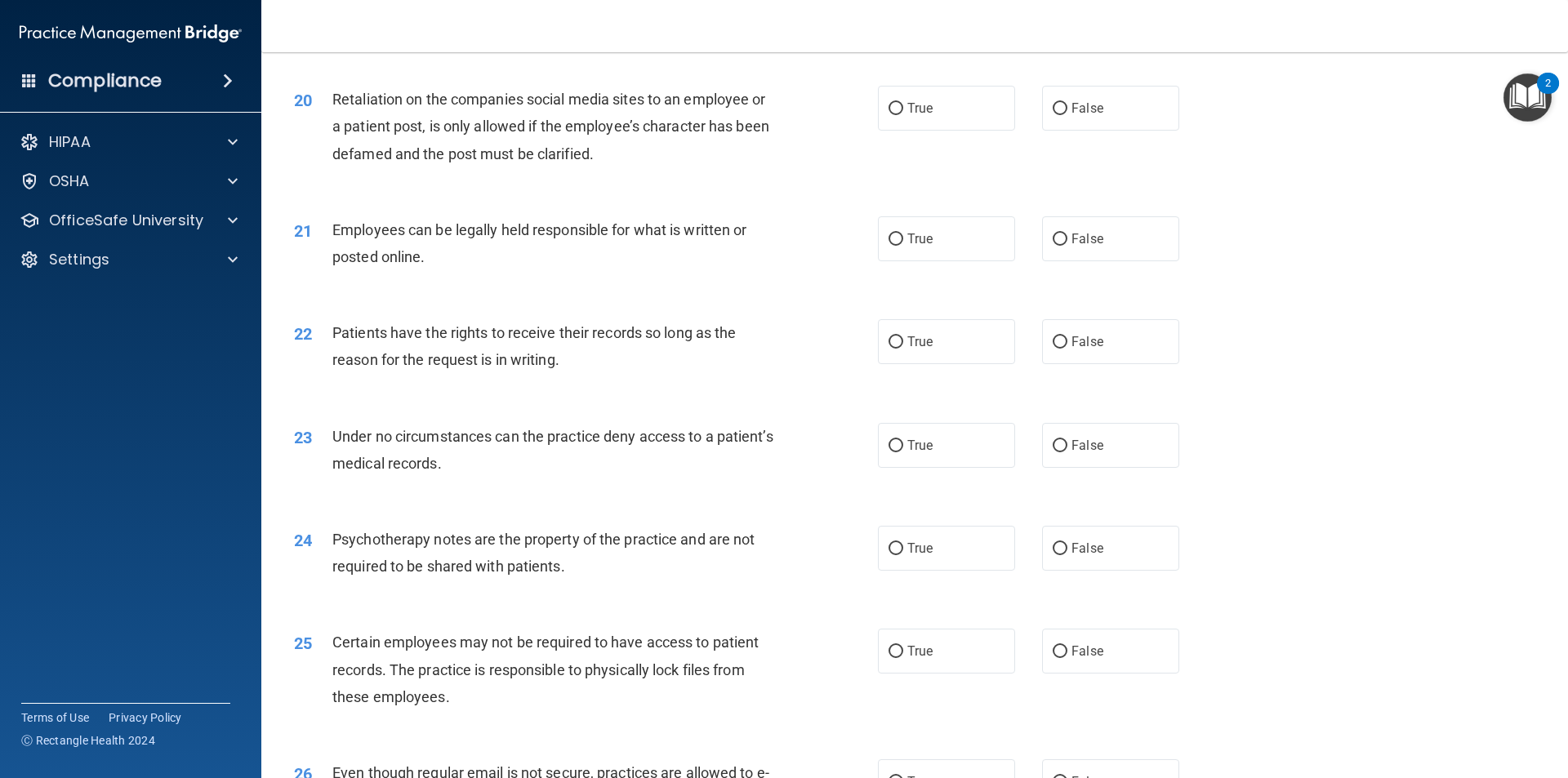
scroll to position [2580, 0]
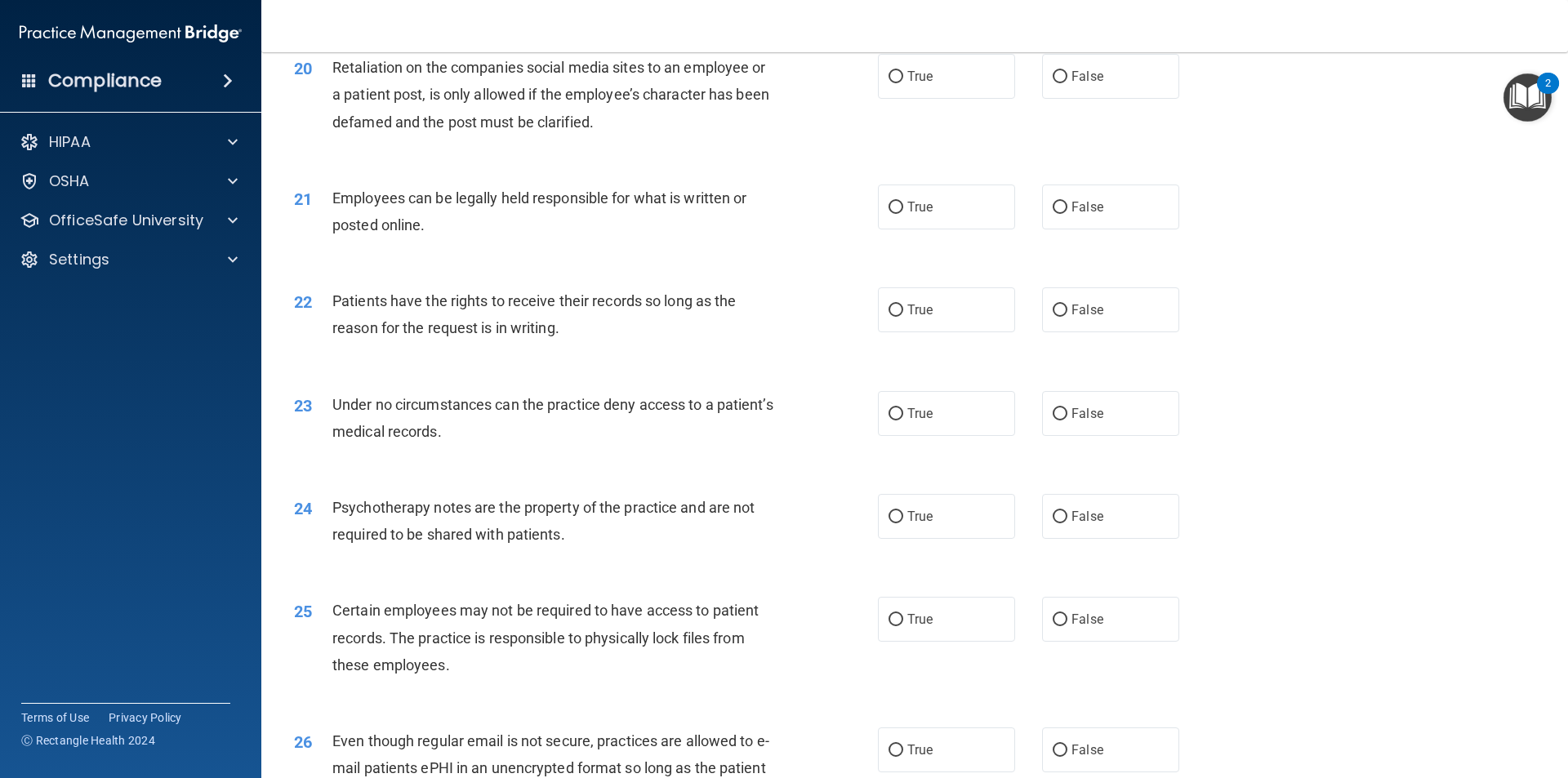
click at [752, 164] on div "20 Retaliation on the companies social media sites to an employee or a patient …" at bounding box center [914, 99] width 1266 height 130
click at [921, 84] on span "True" at bounding box center [920, 76] width 25 height 16
click at [903, 84] on input "True" at bounding box center [896, 77] width 15 height 12
radio input "true"
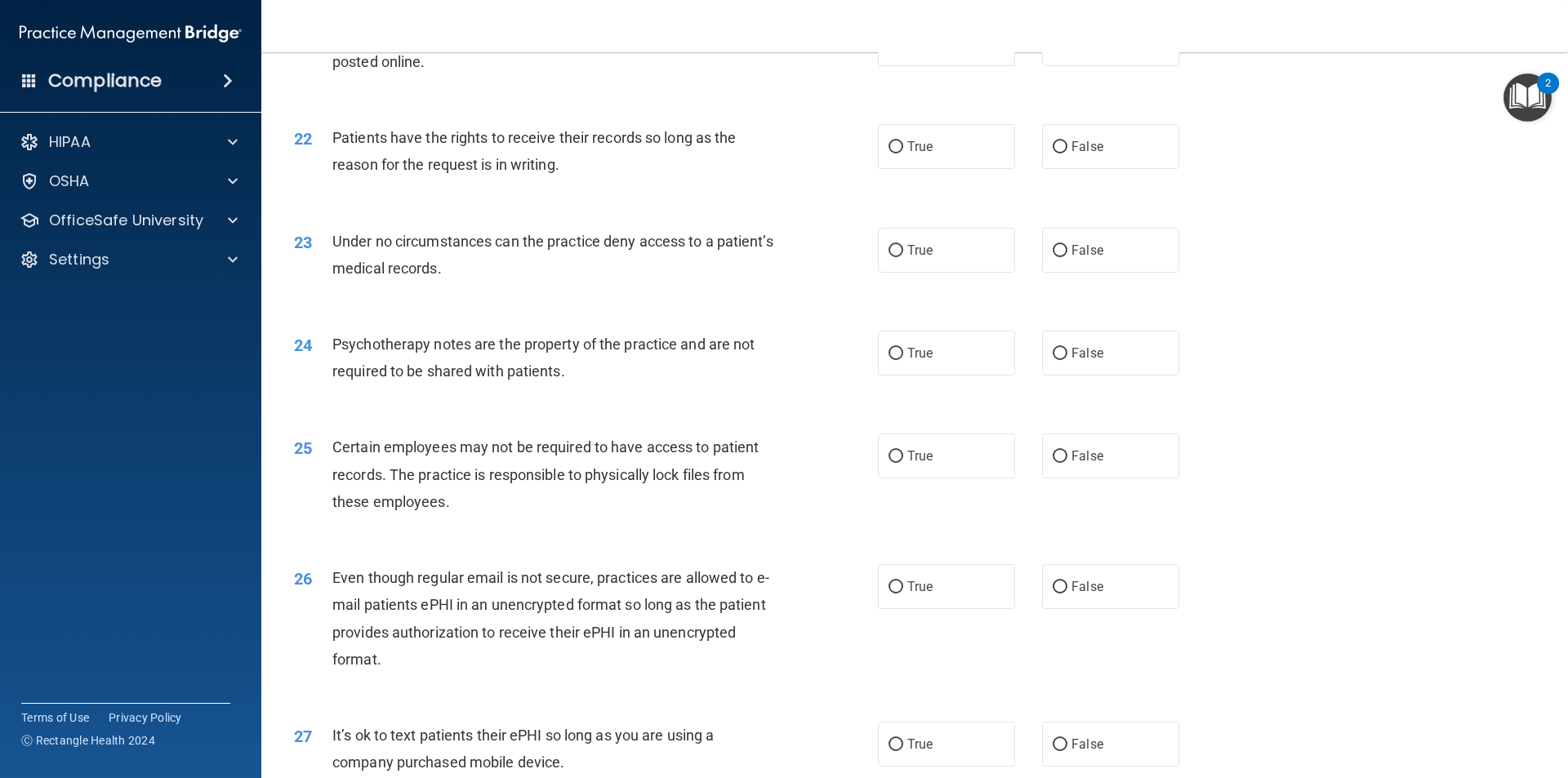
scroll to position [2662, 0]
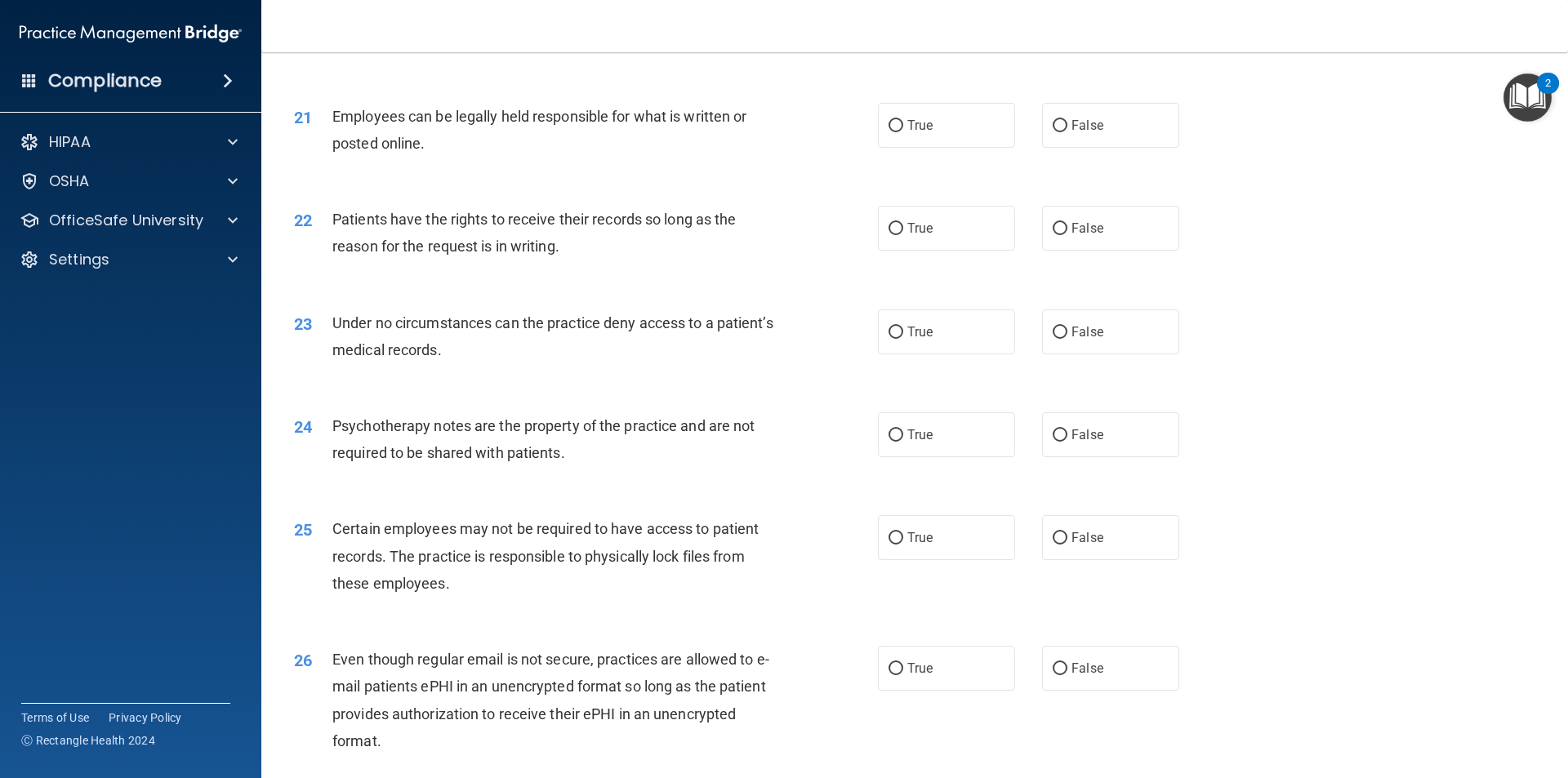
click at [662, 165] on div "21 Employees can be legally held responsible for what is written or posted onli…" at bounding box center [586, 134] width 632 height 62
click at [954, 148] on label "True" at bounding box center [946, 126] width 137 height 45
click at [903, 132] on input "True" at bounding box center [896, 126] width 15 height 12
radio input "true"
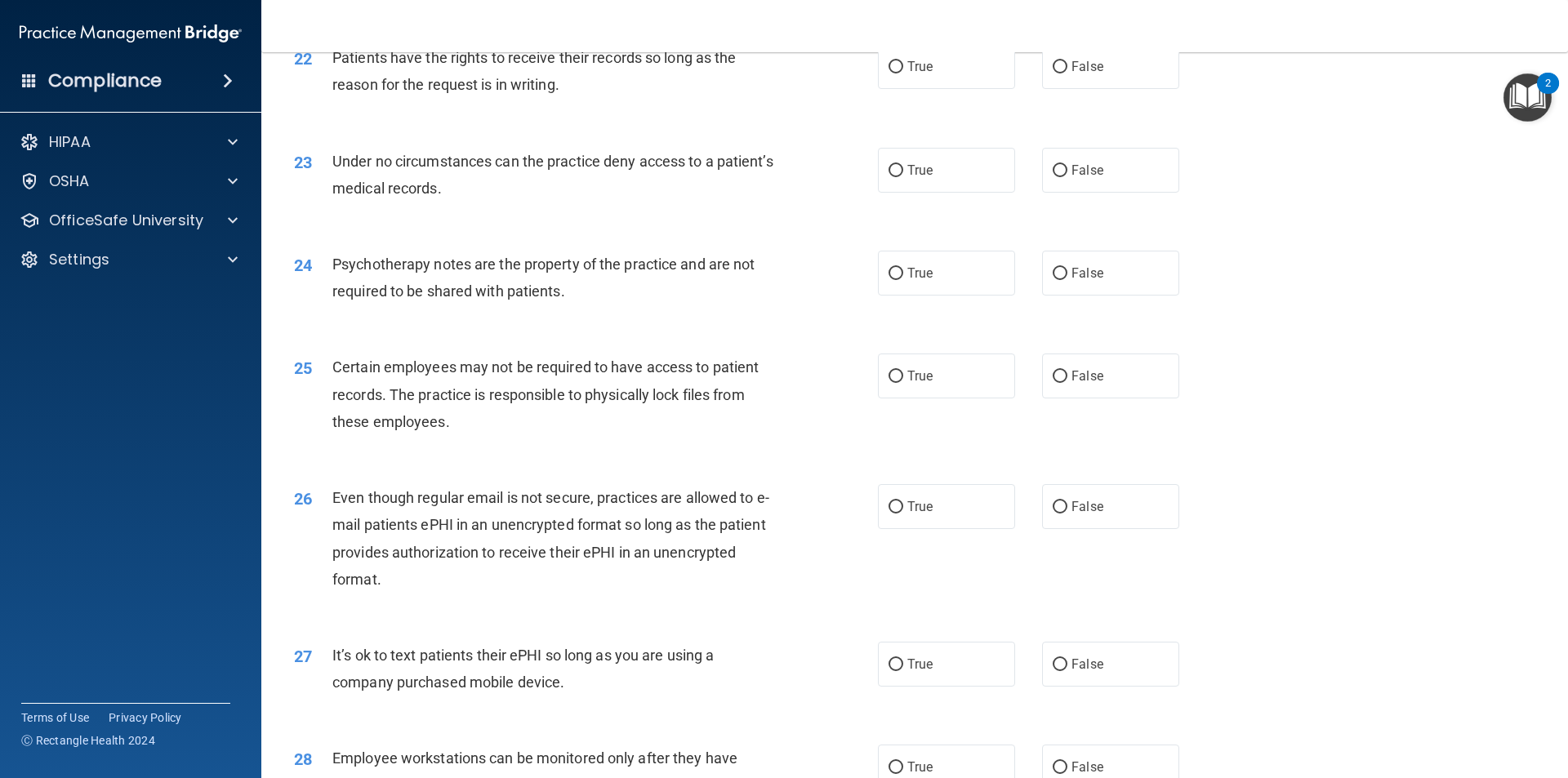
scroll to position [2825, 0]
drag, startPoint x: 544, startPoint y: 230, endPoint x: 553, endPoint y: 208, distance: 23.8
click at [544, 208] on div "23 Under no circumstances can the practice deny access to a patient’s medical r…" at bounding box center [586, 177] width 632 height 62
click at [1054, 72] on input "False" at bounding box center [1060, 66] width 15 height 12
radio input "true"
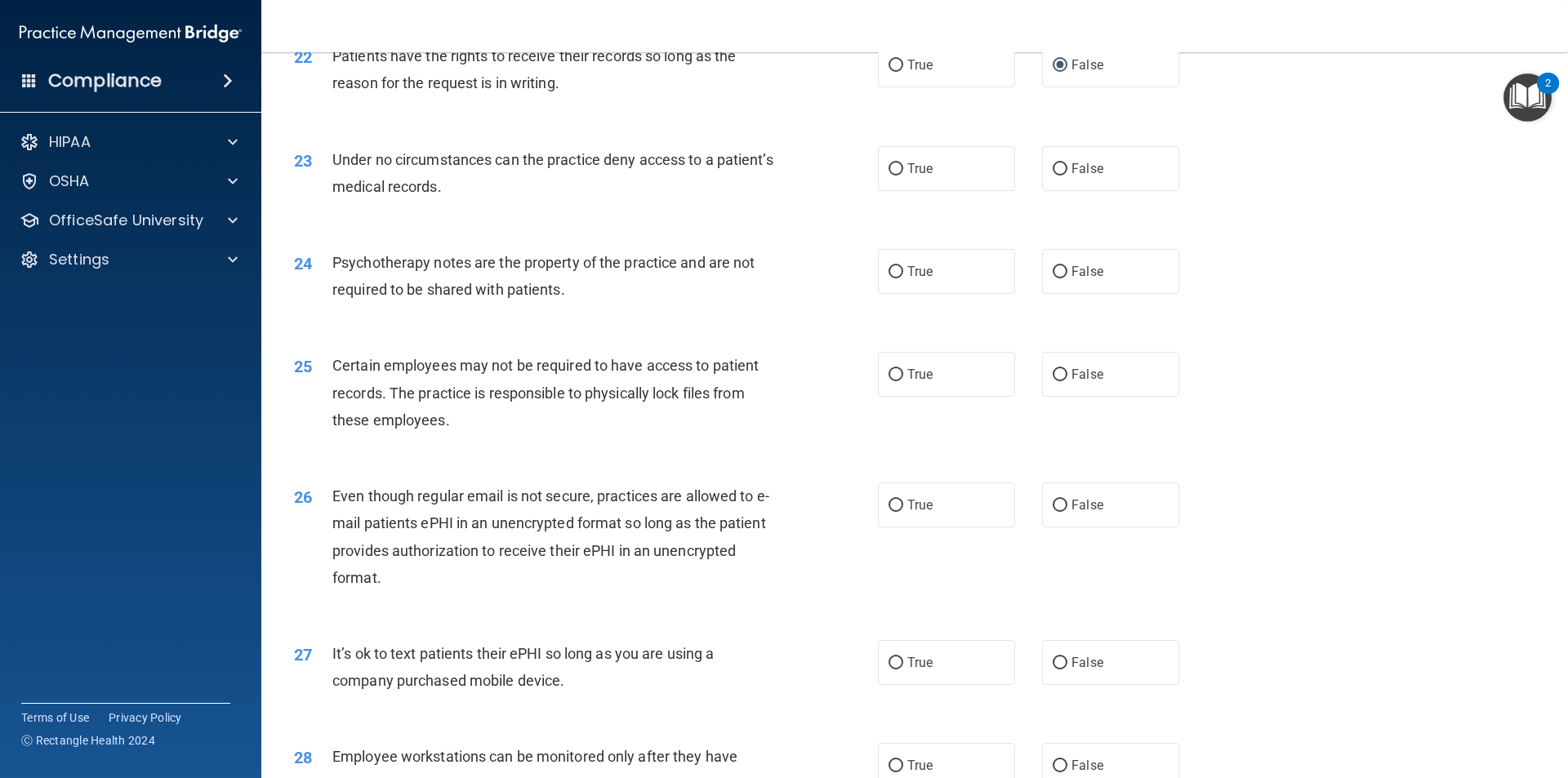
click at [660, 229] on div "23 Under no circumstances can the practice deny access to a patient’s medical r…" at bounding box center [914, 177] width 1266 height 103
drag, startPoint x: 1067, startPoint y: 200, endPoint x: 1089, endPoint y: 198, distance: 22.1
click at [1072, 176] on span "False" at bounding box center [1088, 168] width 32 height 16
click at [1067, 175] on input "False" at bounding box center [1060, 169] width 15 height 12
radio input "true"
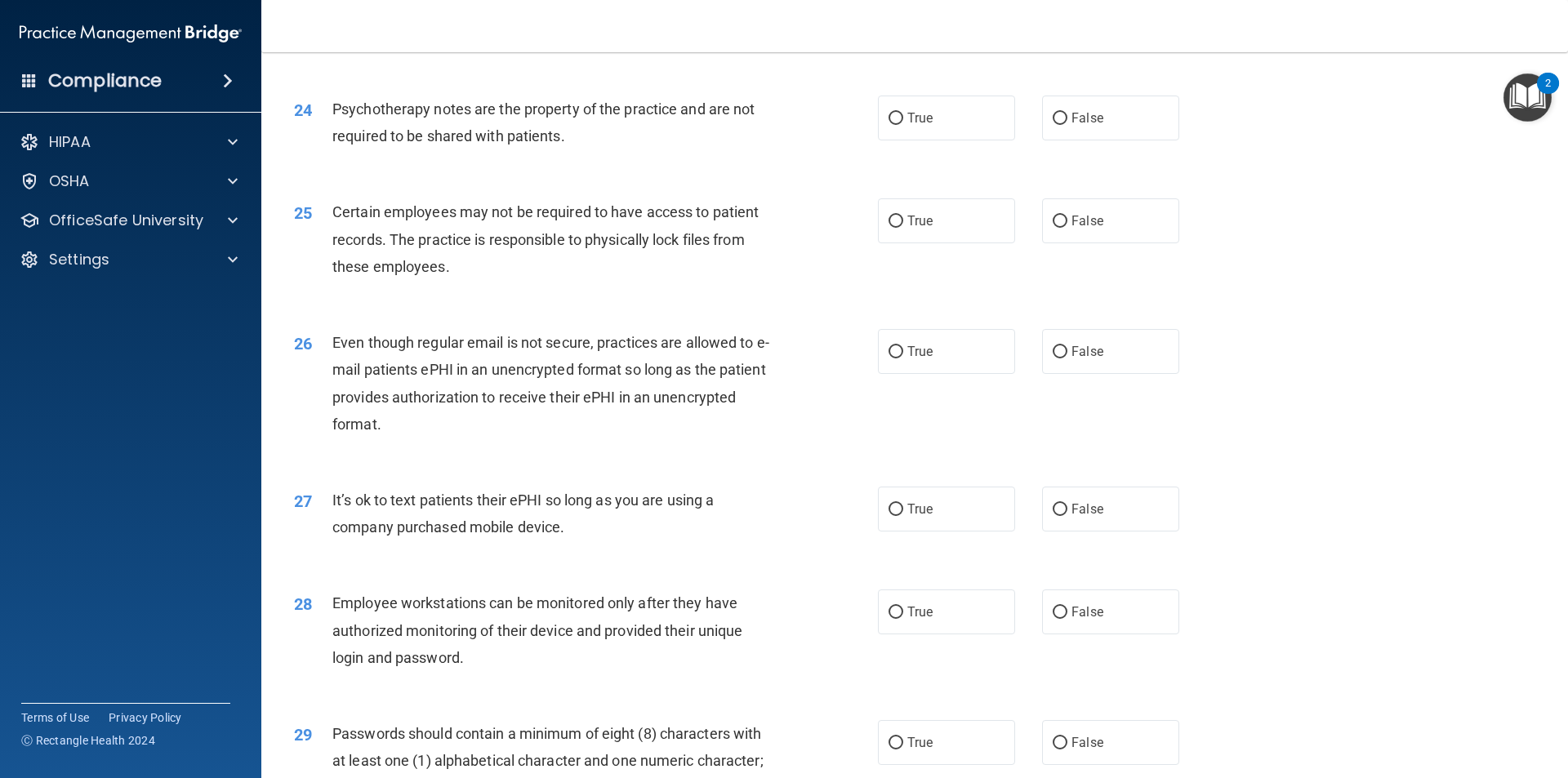
scroll to position [2988, 0]
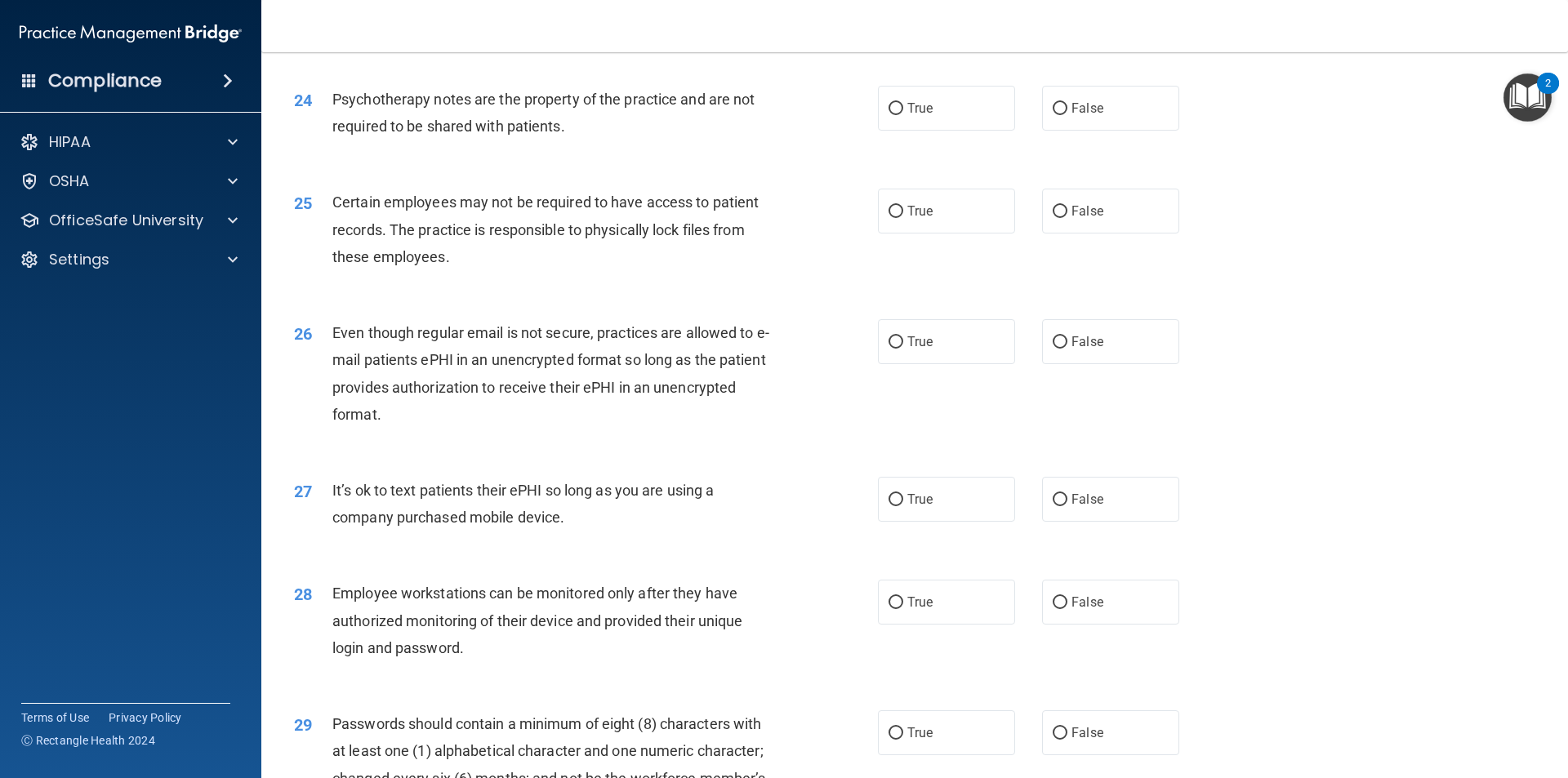
click at [734, 204] on div "25 Certain employees may not be required to have access to patient records. The…" at bounding box center [914, 233] width 1266 height 130
click at [959, 130] on label "True" at bounding box center [946, 108] width 137 height 45
click at [903, 115] on input "True" at bounding box center [896, 109] width 15 height 12
radio input "true"
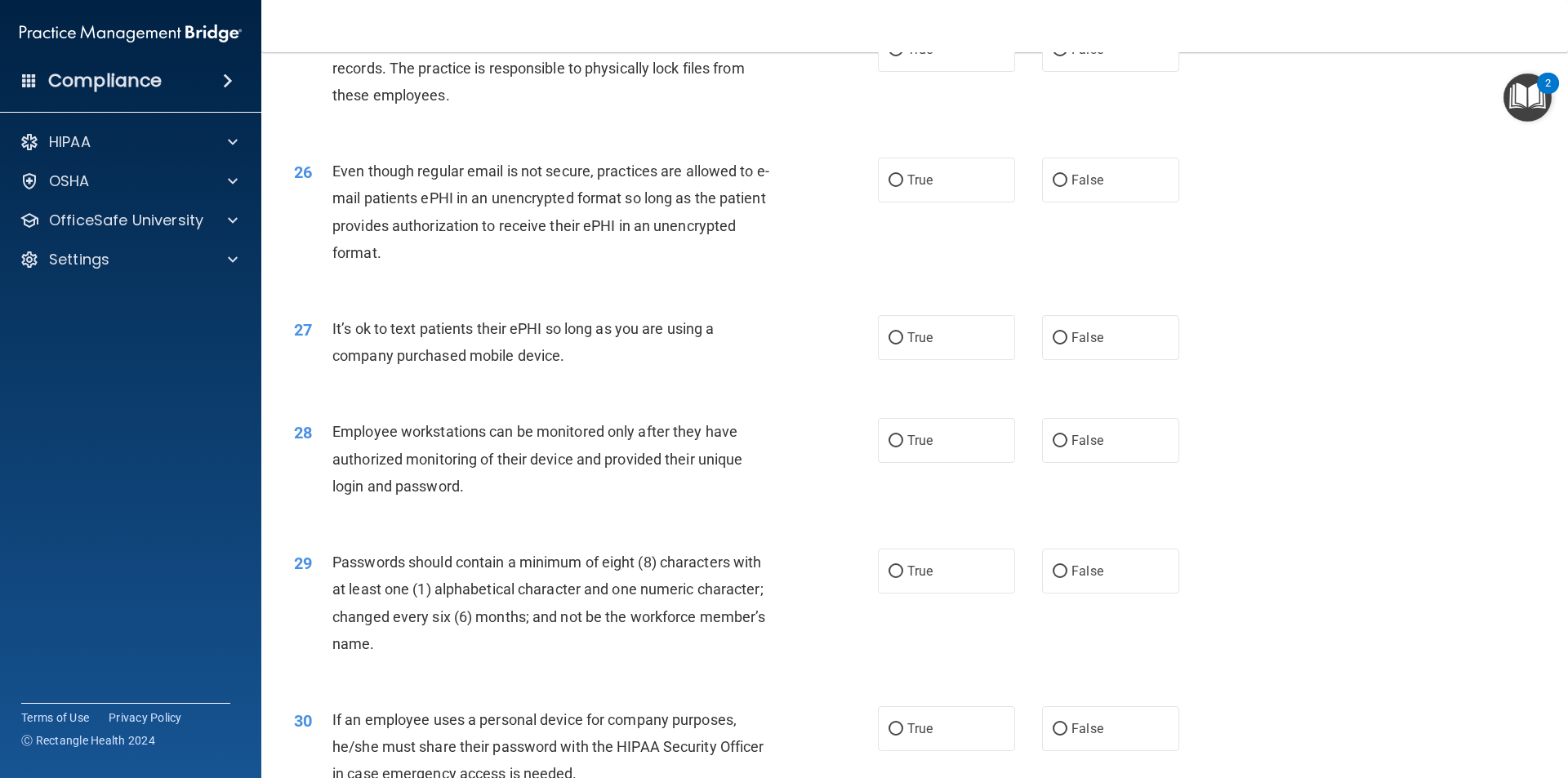
scroll to position [3151, 0]
click at [626, 328] on div "27 It’s ok to text patients their ePHI so long as you are using a company purch…" at bounding box center [914, 344] width 1266 height 103
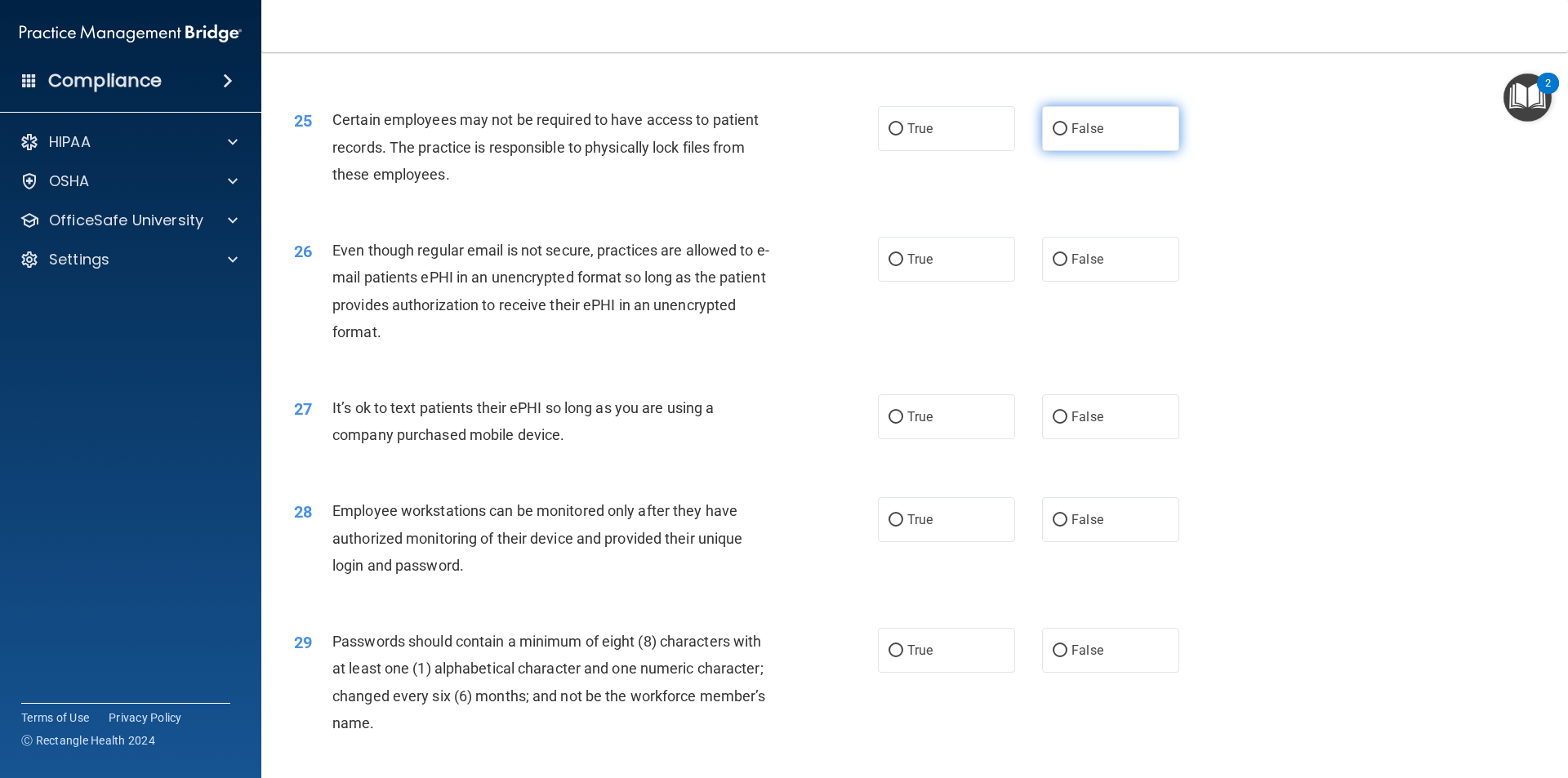
scroll to position [3070, 0]
click at [986, 152] on label "True" at bounding box center [946, 130] width 137 height 45
click at [903, 136] on input "True" at bounding box center [896, 130] width 15 height 12
radio input "true"
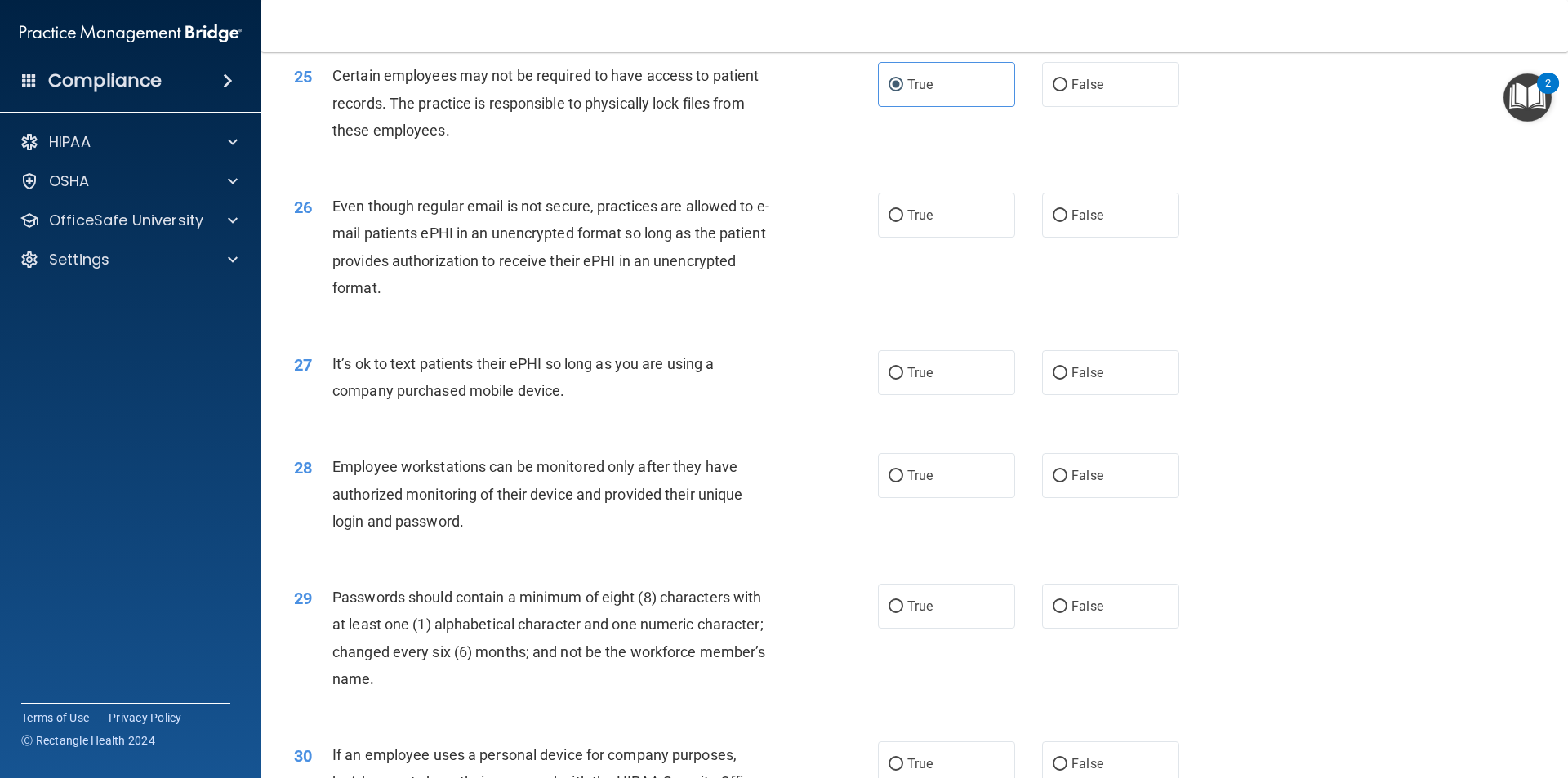
scroll to position [3151, 0]
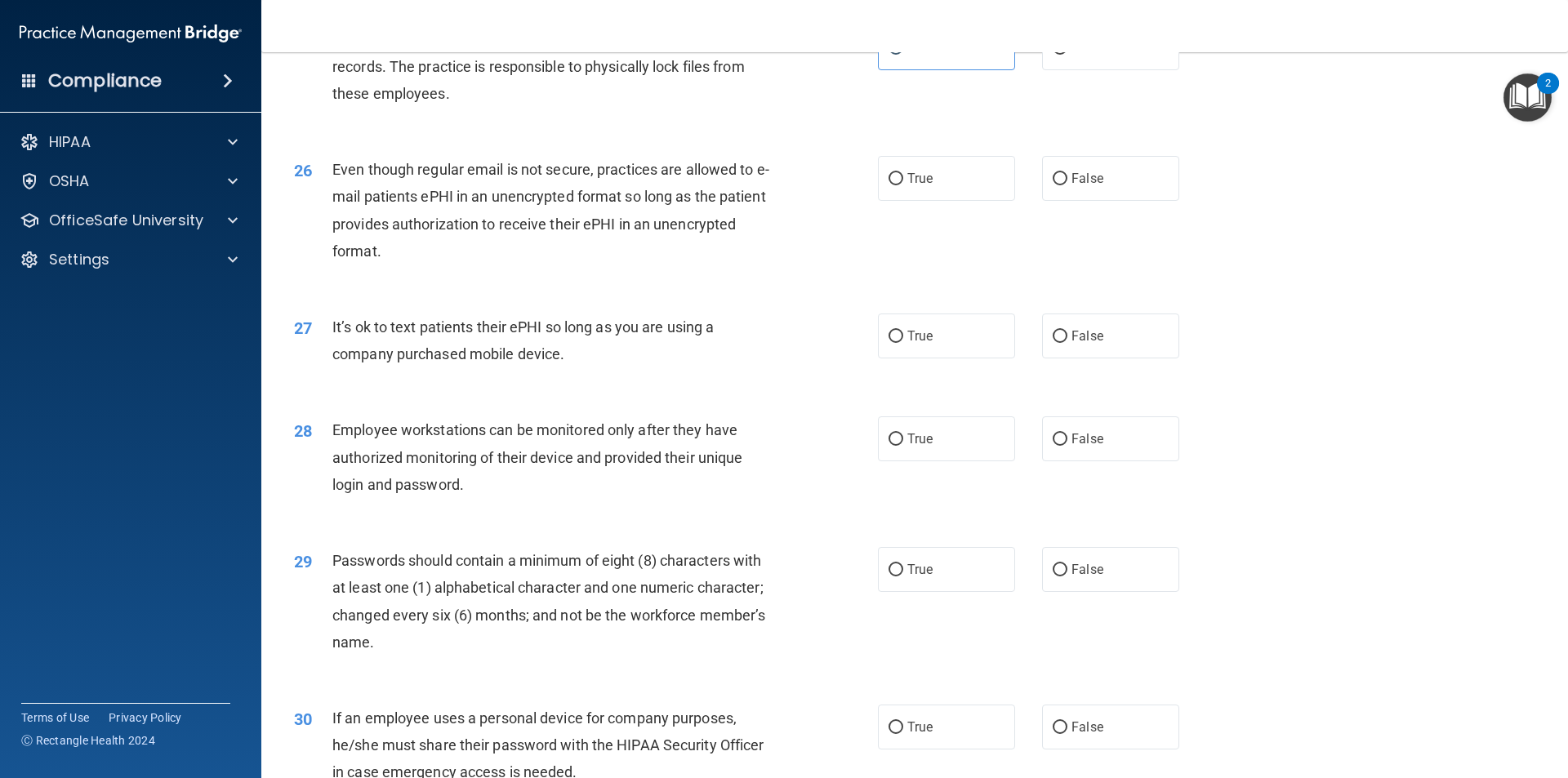
click at [589, 265] on div "Even though regular email is not secure, practices are allowed to e-mail patien…" at bounding box center [560, 210] width 456 height 109
click at [959, 201] on label "True" at bounding box center [946, 178] width 137 height 45
click at [903, 186] on input "True" at bounding box center [896, 178] width 15 height 12
radio input "true"
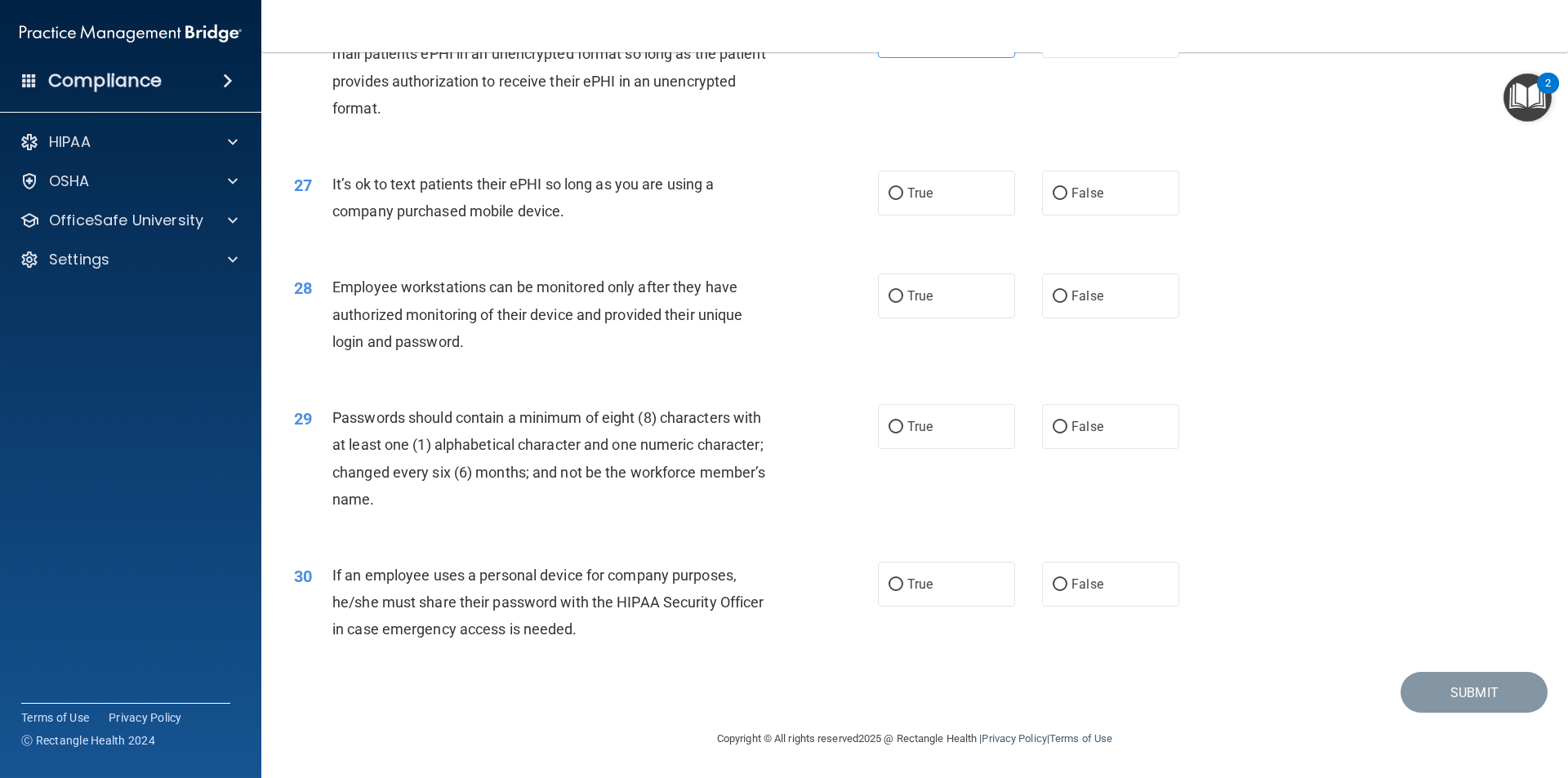
scroll to position [3321, 0]
click at [721, 348] on div "Employee workstations can be monitored only after they have authorized monitori…" at bounding box center [560, 314] width 456 height 82
click at [580, 496] on div "Passwords should contain a minimum of eight (8) characters with at least one (1…" at bounding box center [560, 459] width 456 height 109
click at [1055, 189] on input "False" at bounding box center [1060, 193] width 15 height 12
radio input "true"
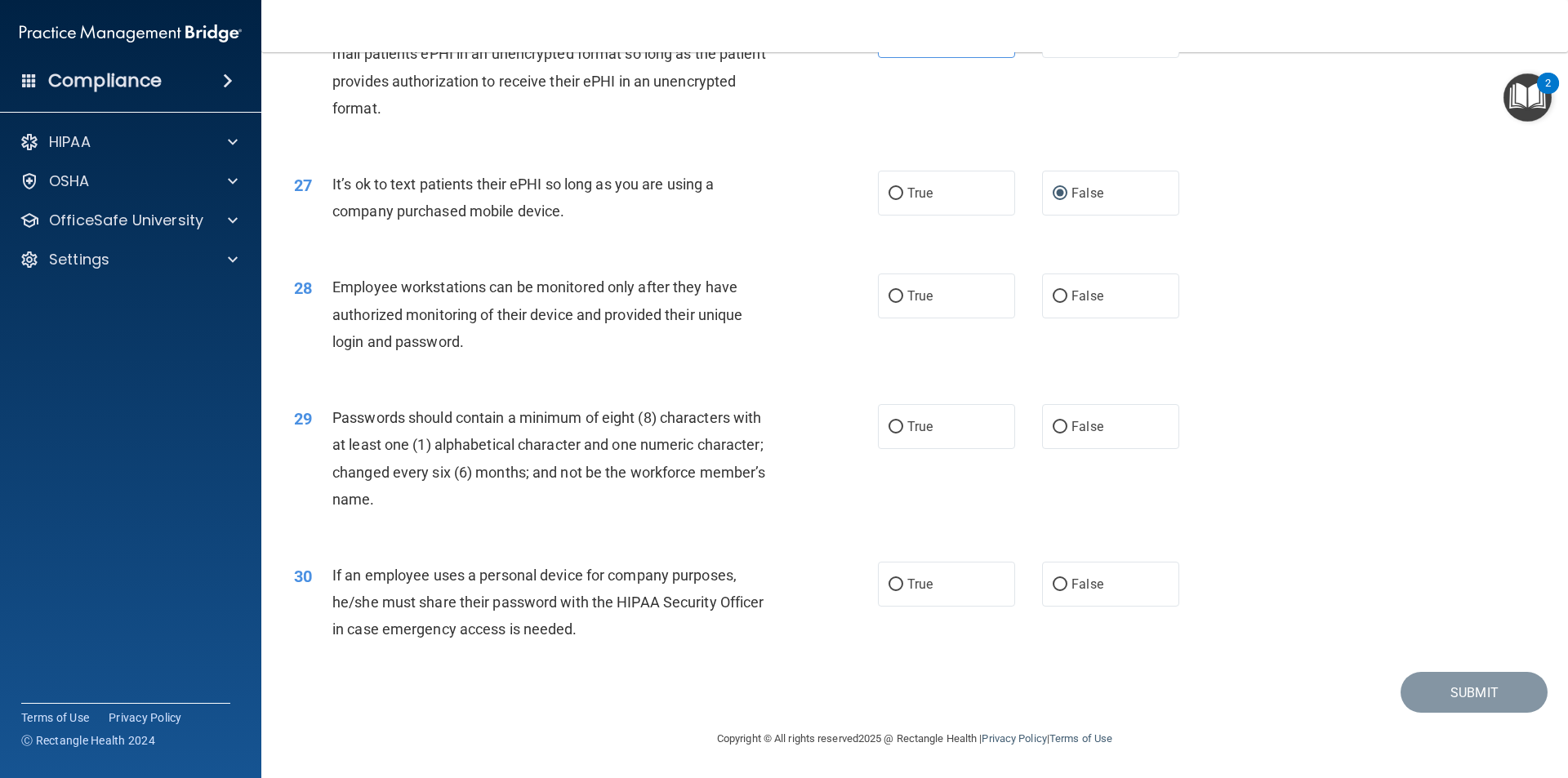
click at [678, 374] on div "28 Employee workstations can be monitored only after they have authorized monit…" at bounding box center [914, 318] width 1266 height 130
click at [1093, 282] on label "False" at bounding box center [1110, 297] width 137 height 45
click at [1067, 291] on input "False" at bounding box center [1060, 297] width 15 height 12
radio input "true"
click at [720, 374] on div "28 Employee workstations can be monitored only after they have authorized monit…" at bounding box center [914, 318] width 1266 height 130
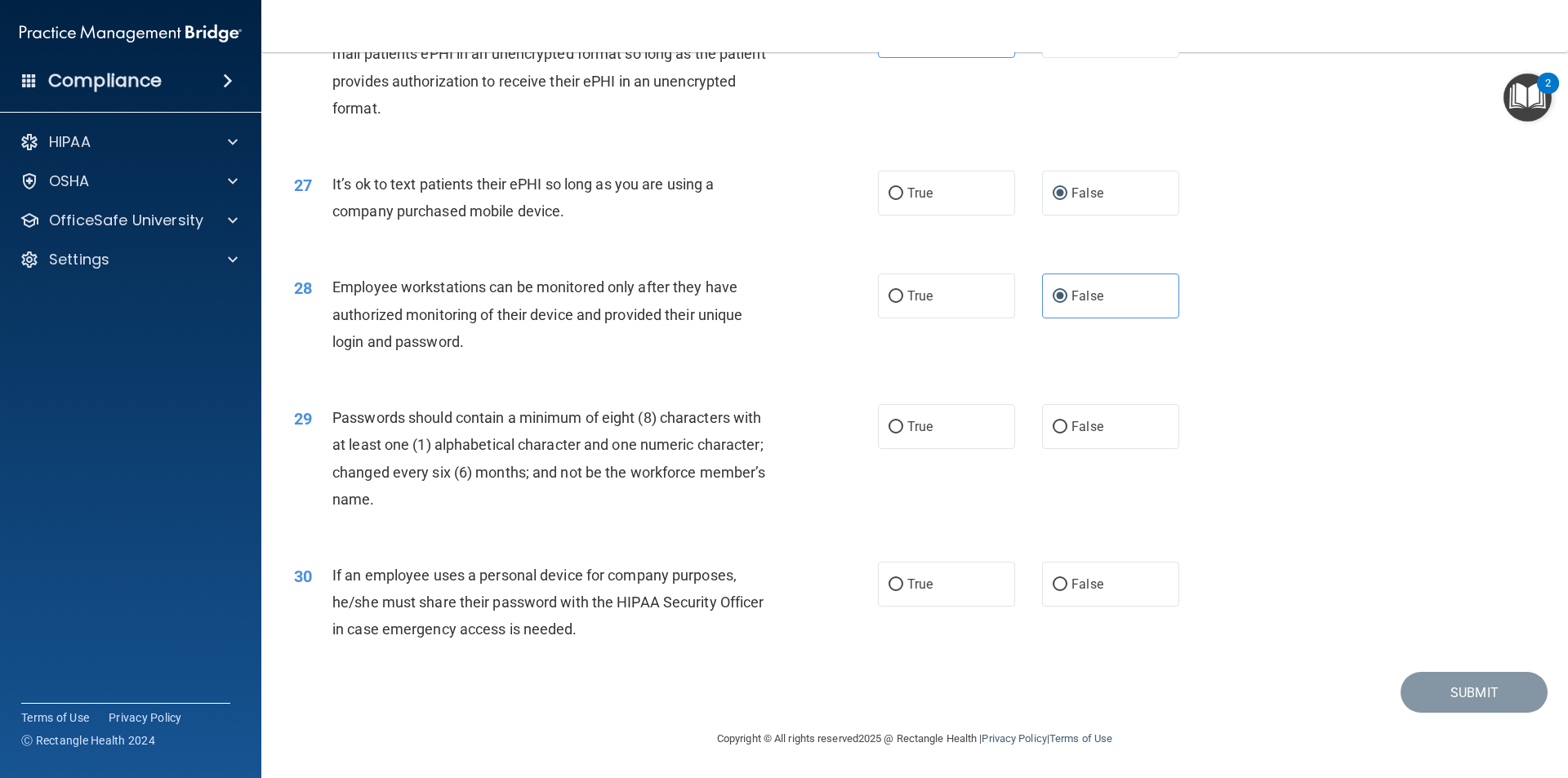
click at [718, 511] on div "Passwords should contain a minimum of eight (8) characters with at least one (1…" at bounding box center [560, 459] width 456 height 109
click at [1131, 436] on label "False" at bounding box center [1110, 427] width 137 height 45
click at [1067, 434] on input "False" at bounding box center [1060, 427] width 15 height 12
radio input "true"
click at [632, 502] on div "Passwords should contain a minimum of eight (8) characters with at least one (1…" at bounding box center [560, 459] width 456 height 109
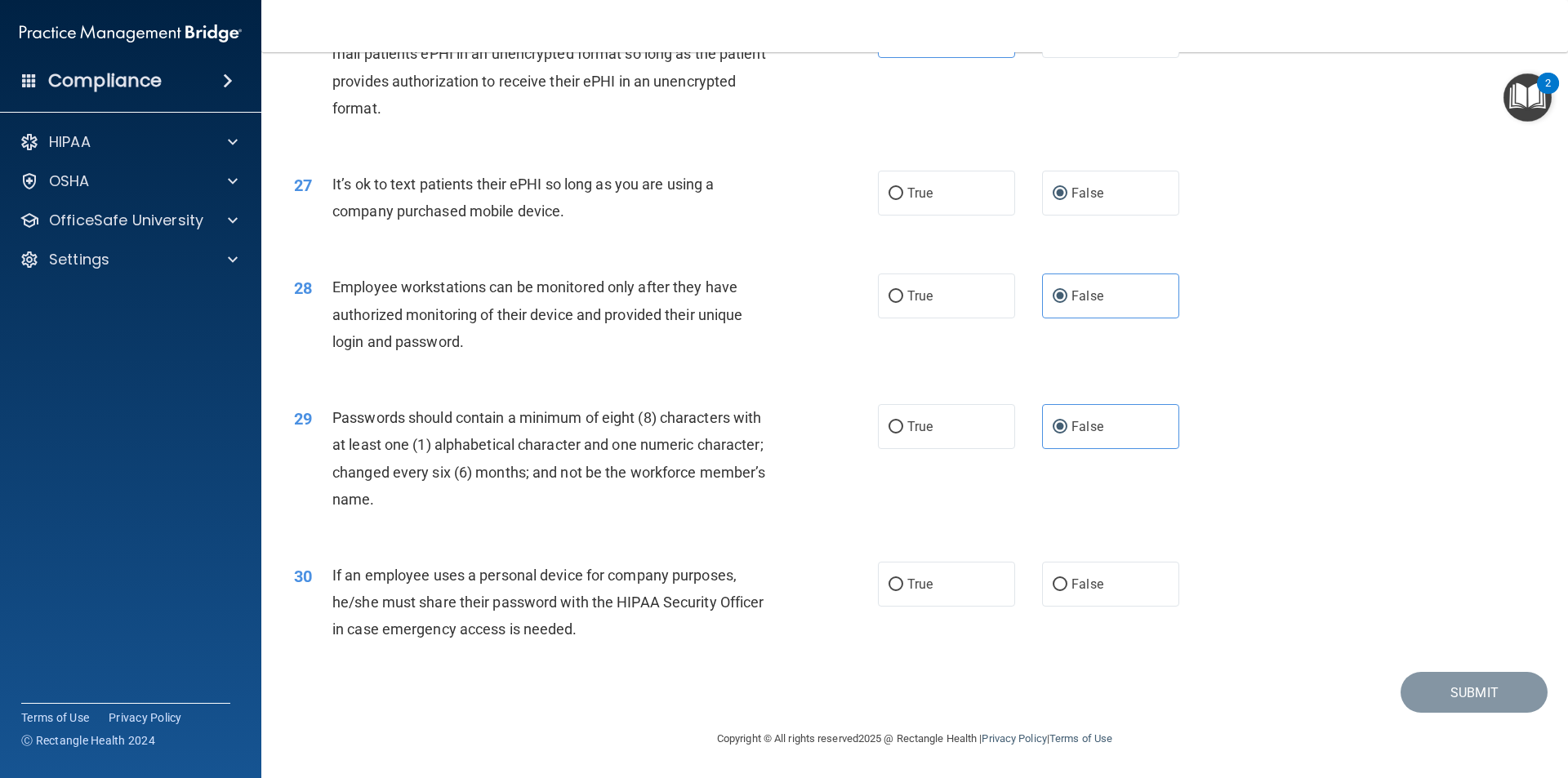
drag, startPoint x: 636, startPoint y: 650, endPoint x: 1210, endPoint y: 587, distance: 577.4
click at [678, 645] on div "30 If an employee uses a personal device for company purposes, he/she must shar…" at bounding box center [586, 607] width 632 height 90
click at [1117, 583] on label "False" at bounding box center [1110, 585] width 137 height 45
click at [1067, 583] on input "False" at bounding box center [1060, 585] width 15 height 12
radio input "true"
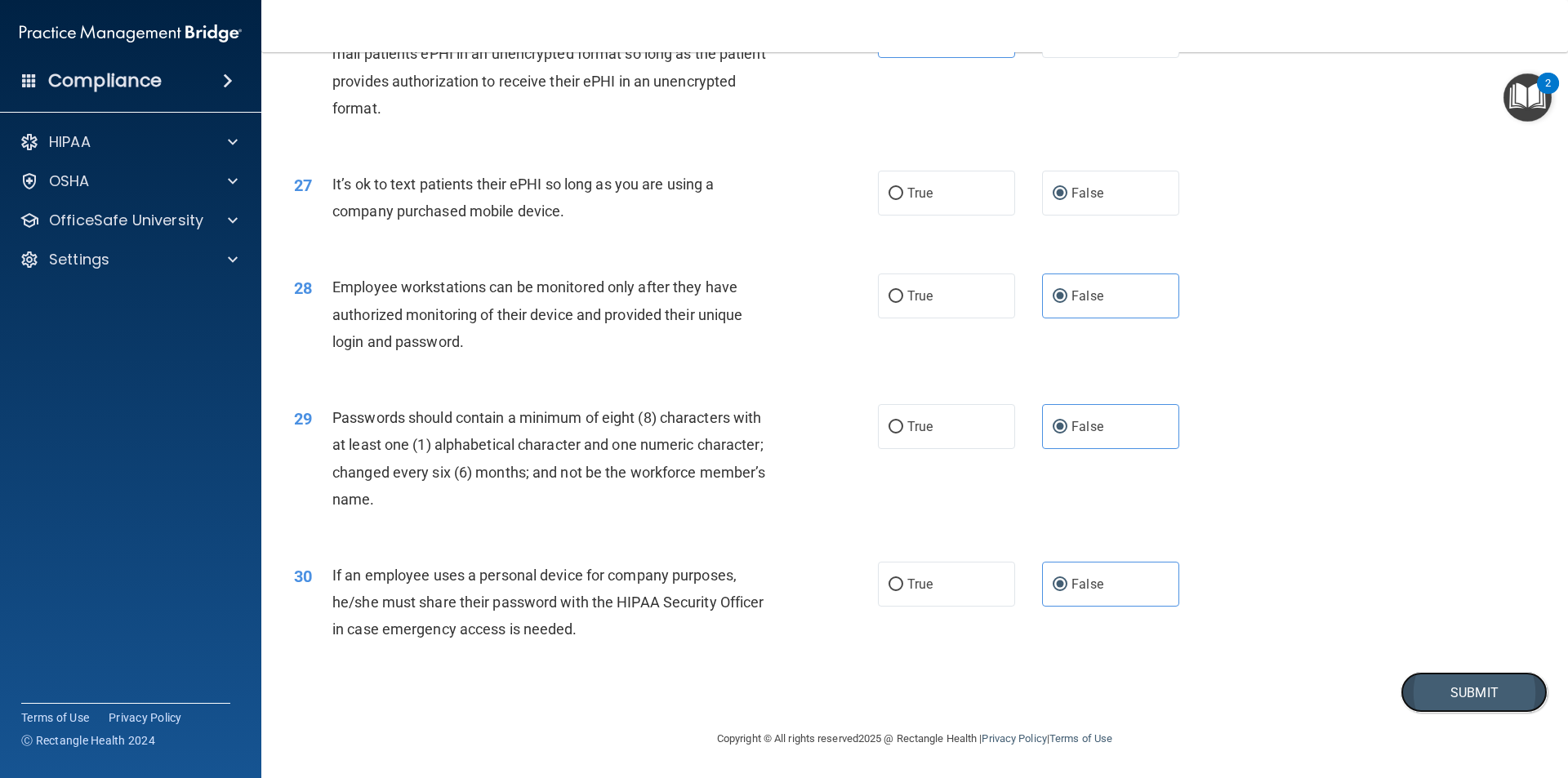
drag, startPoint x: 1460, startPoint y: 692, endPoint x: 1467, endPoint y: 674, distance: 19.3
click at [1463, 684] on button "Submit" at bounding box center [1473, 693] width 147 height 41
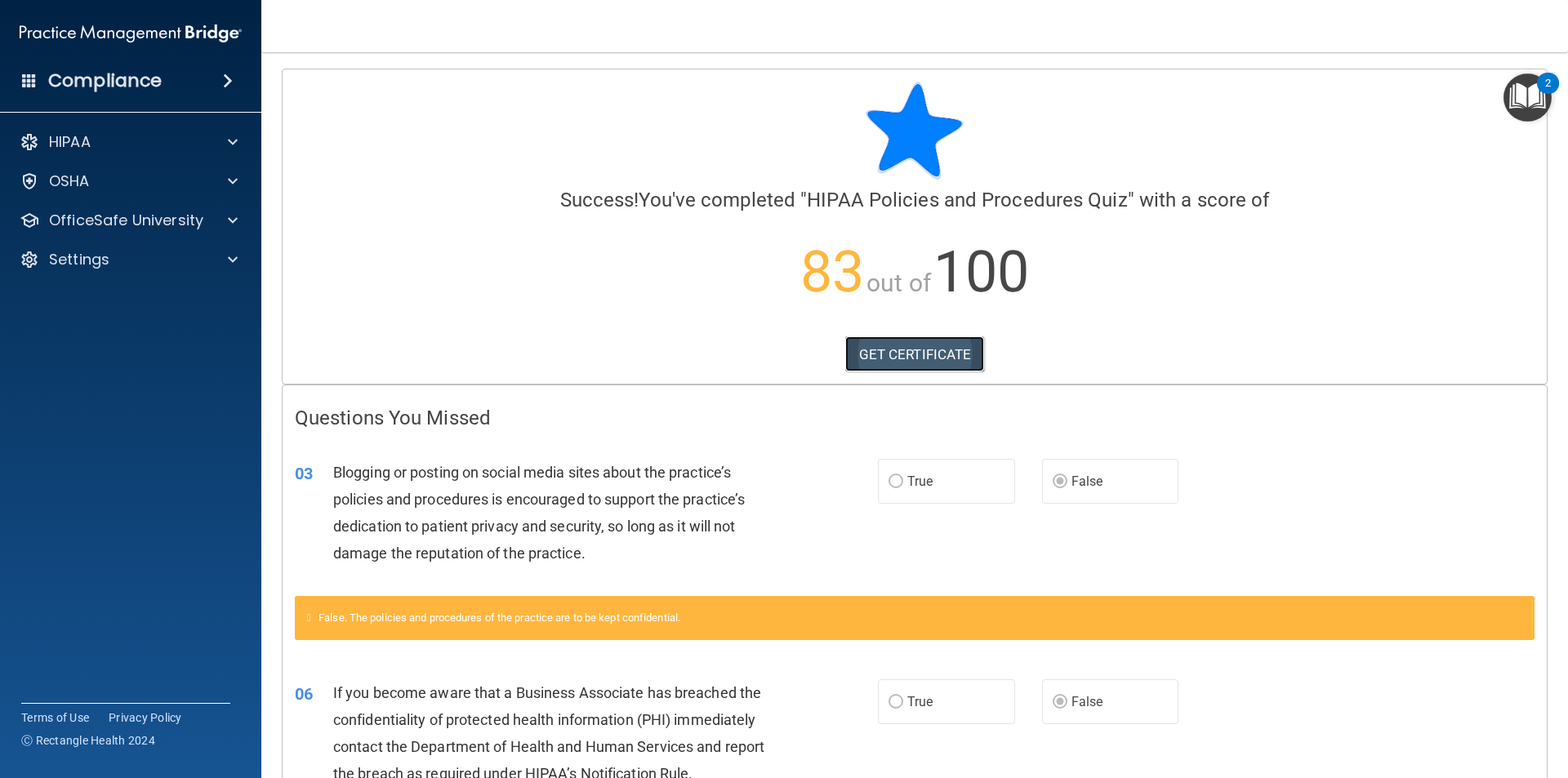
click at [916, 354] on link "GET CERTIFICATE" at bounding box center [915, 355] width 140 height 36
click at [119, 227] on p "OfficeSafe University" at bounding box center [126, 221] width 154 height 20
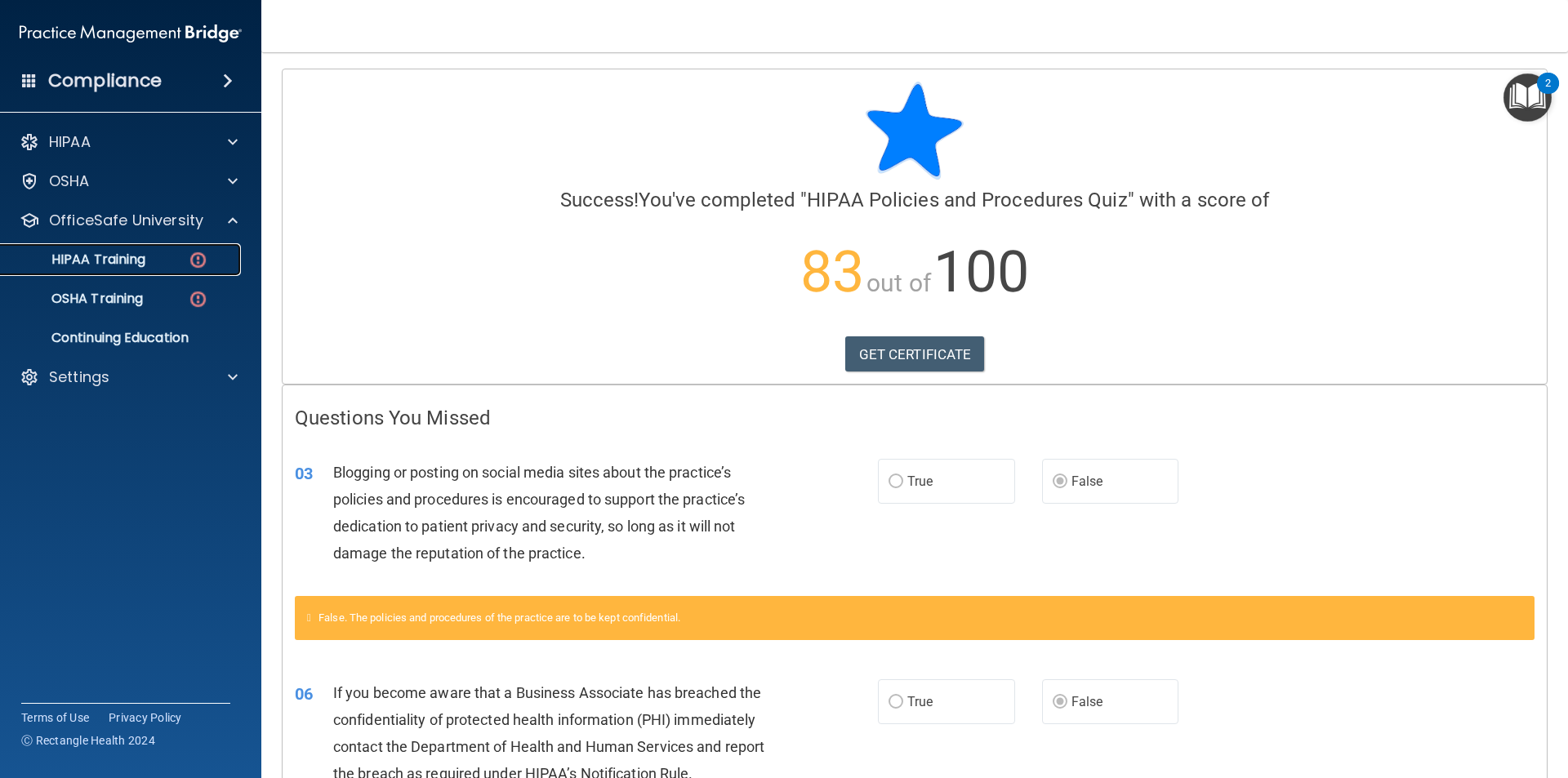
click at [123, 252] on p "HIPAA Training" at bounding box center [78, 259] width 135 height 16
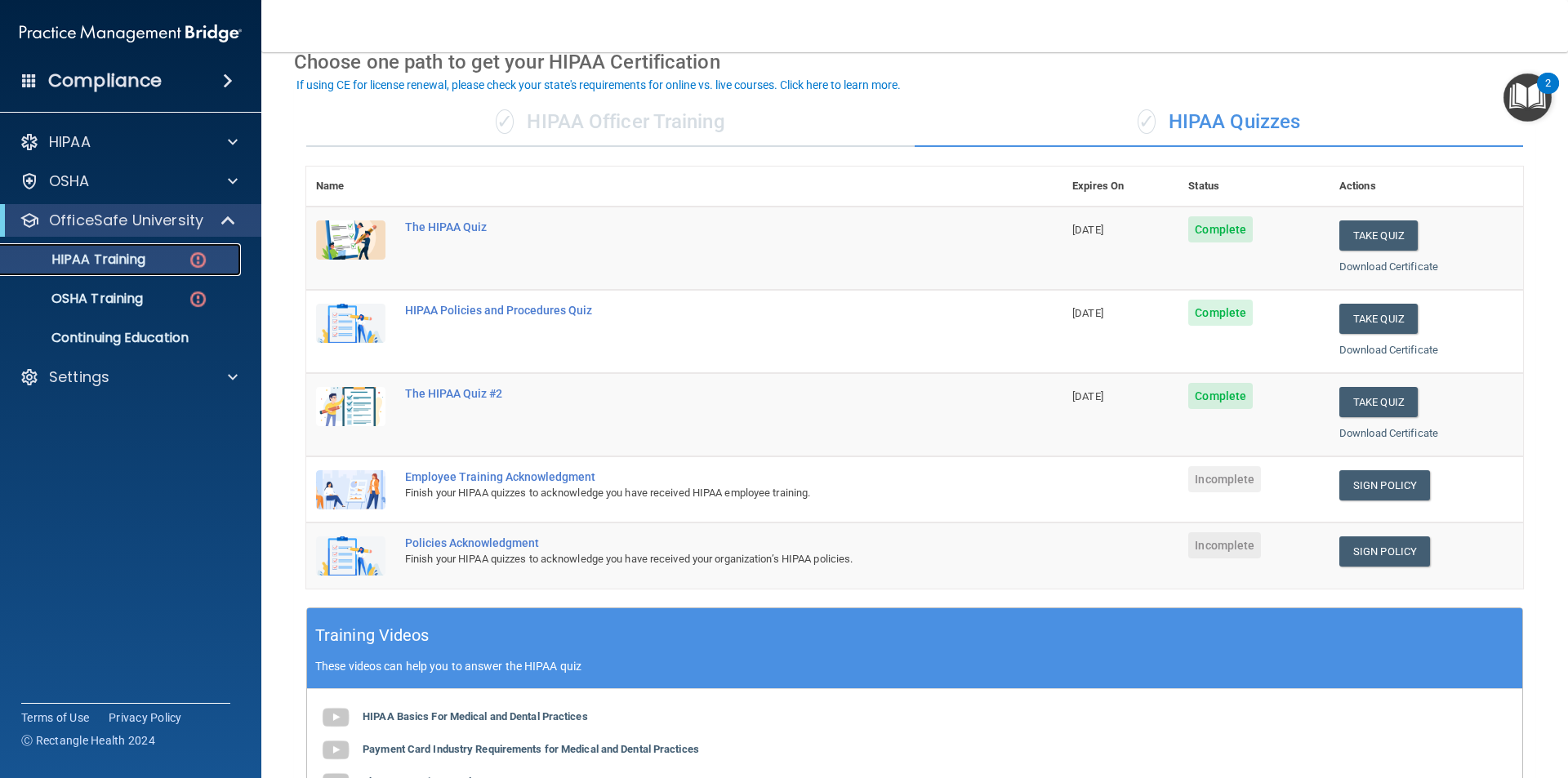
scroll to position [82, 0]
click at [1384, 476] on link "Sign Policy" at bounding box center [1384, 484] width 91 height 30
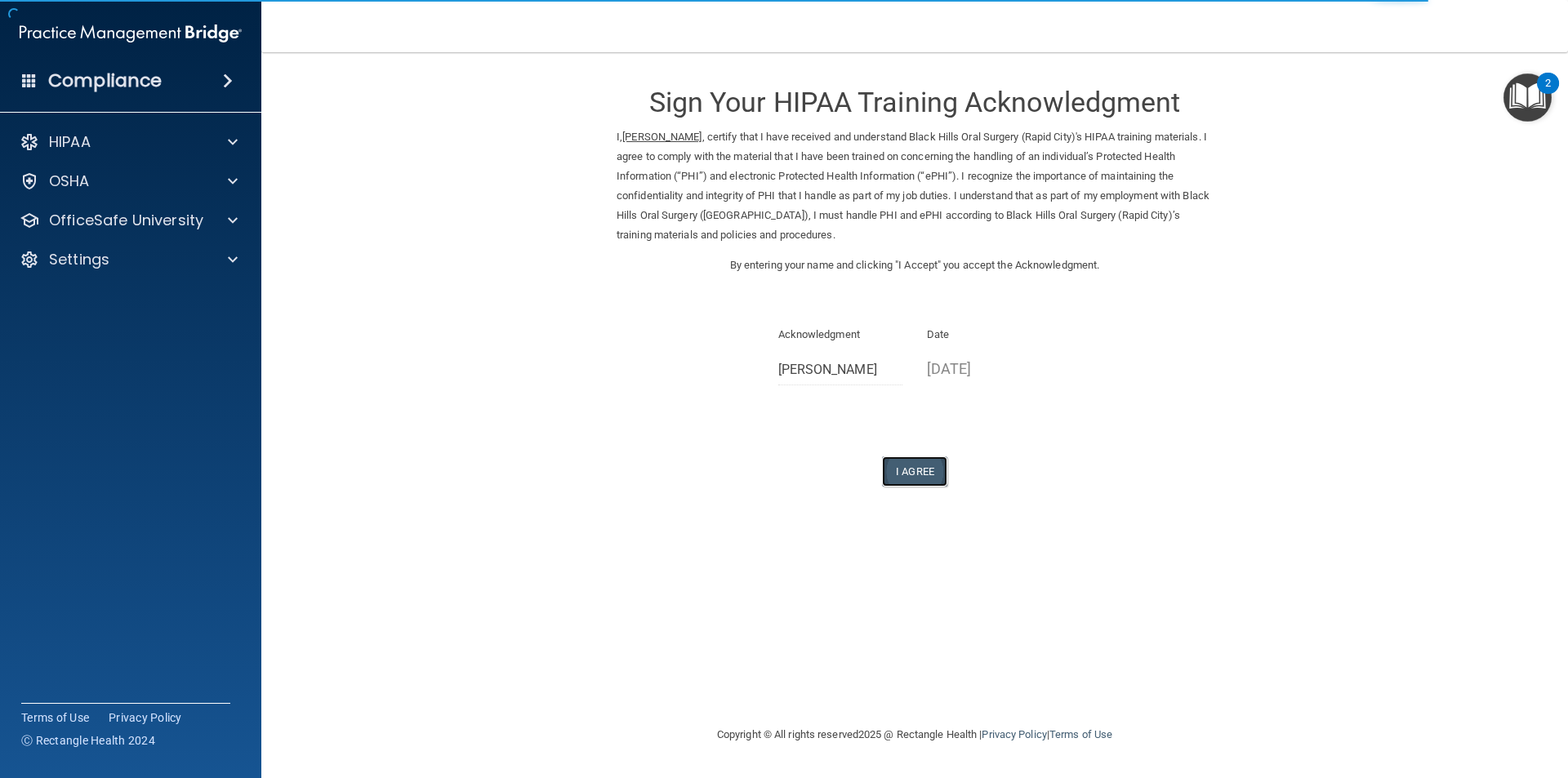
click at [909, 476] on button "I Agree" at bounding box center [915, 471] width 66 height 30
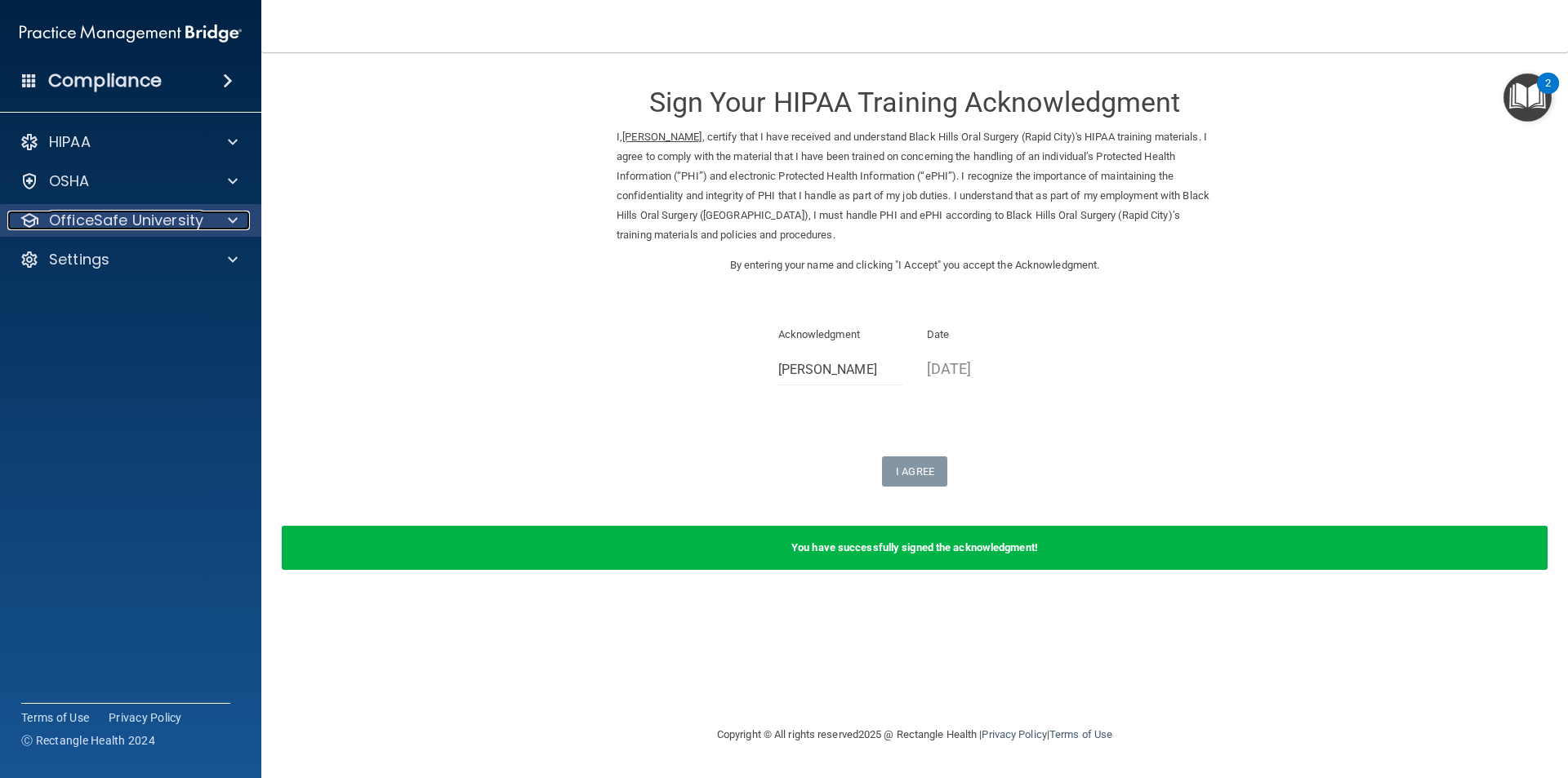
click at [196, 214] on p "OfficeSafe University" at bounding box center [126, 221] width 154 height 20
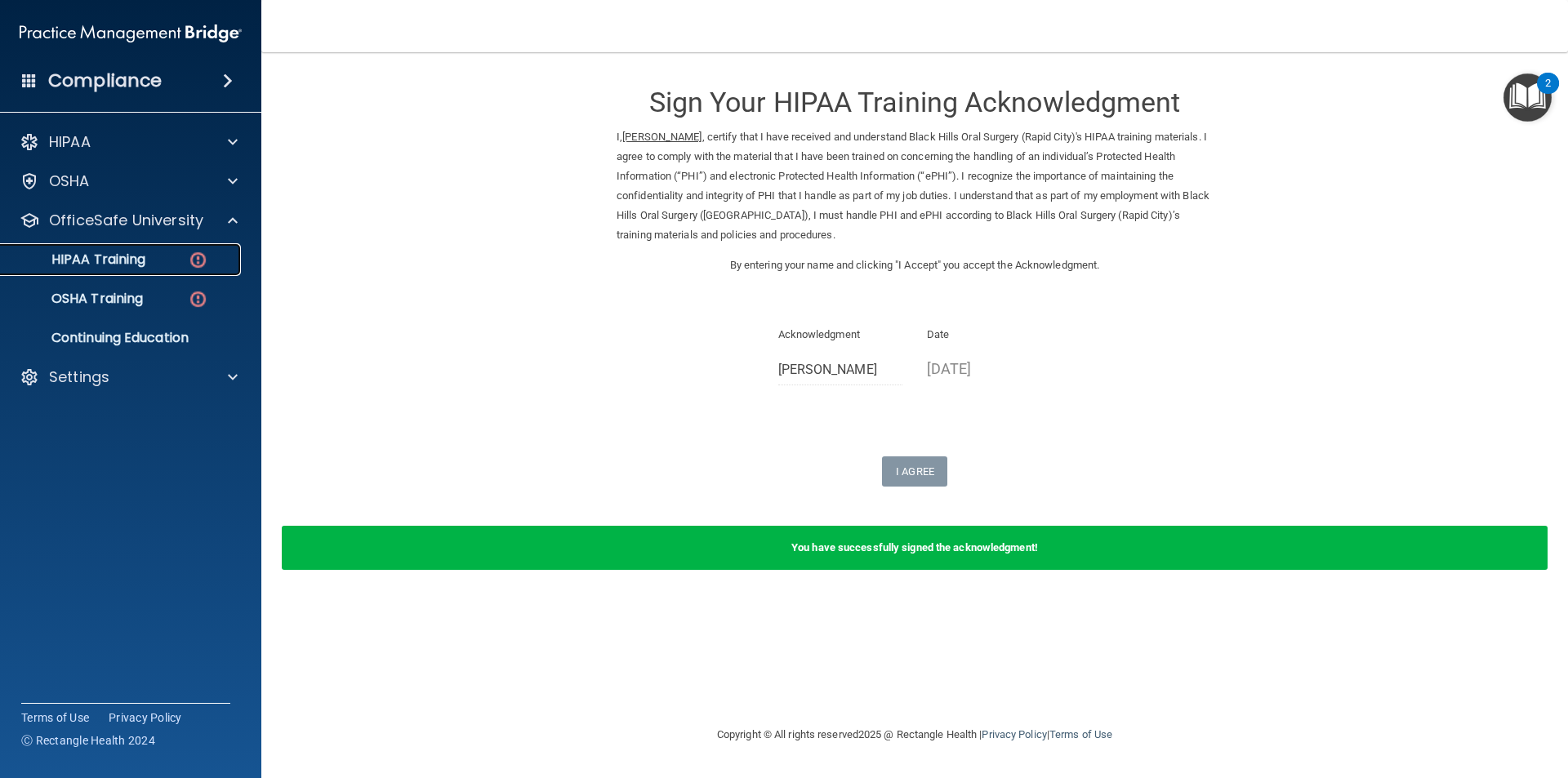
click at [139, 256] on p "HIPAA Training" at bounding box center [78, 259] width 135 height 16
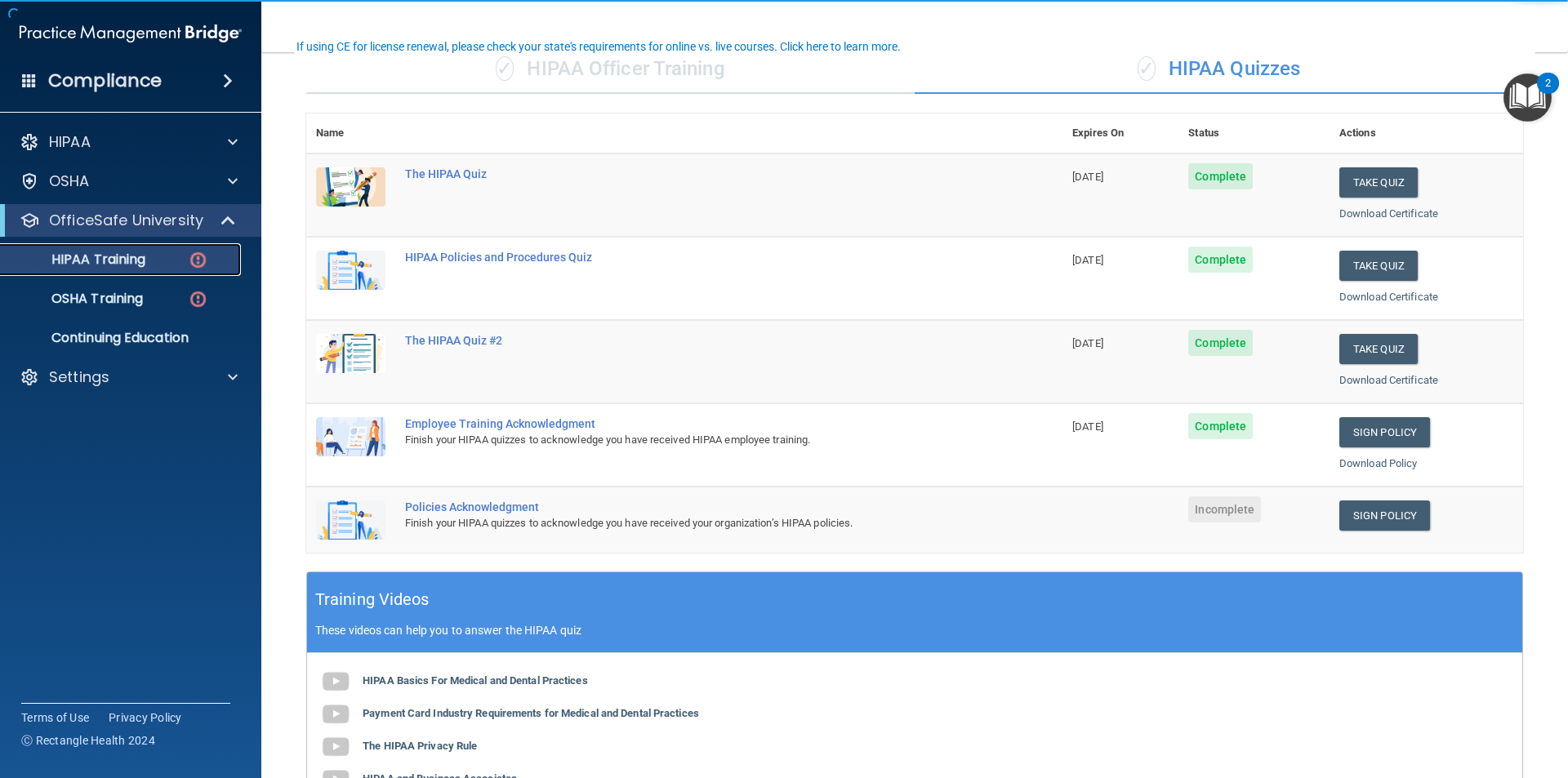
scroll to position [245, 0]
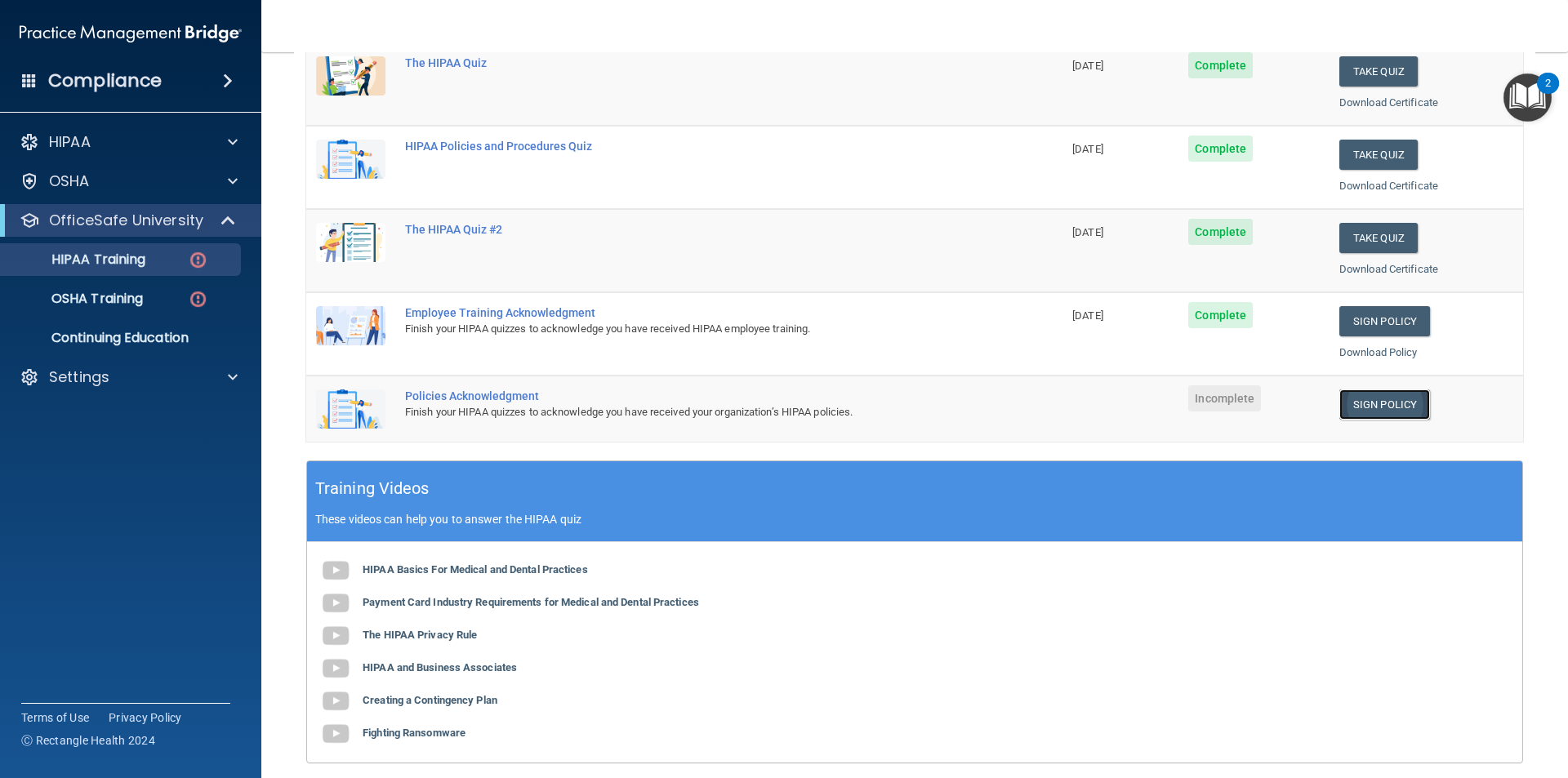
click at [1355, 407] on link "Sign Policy" at bounding box center [1384, 404] width 91 height 30
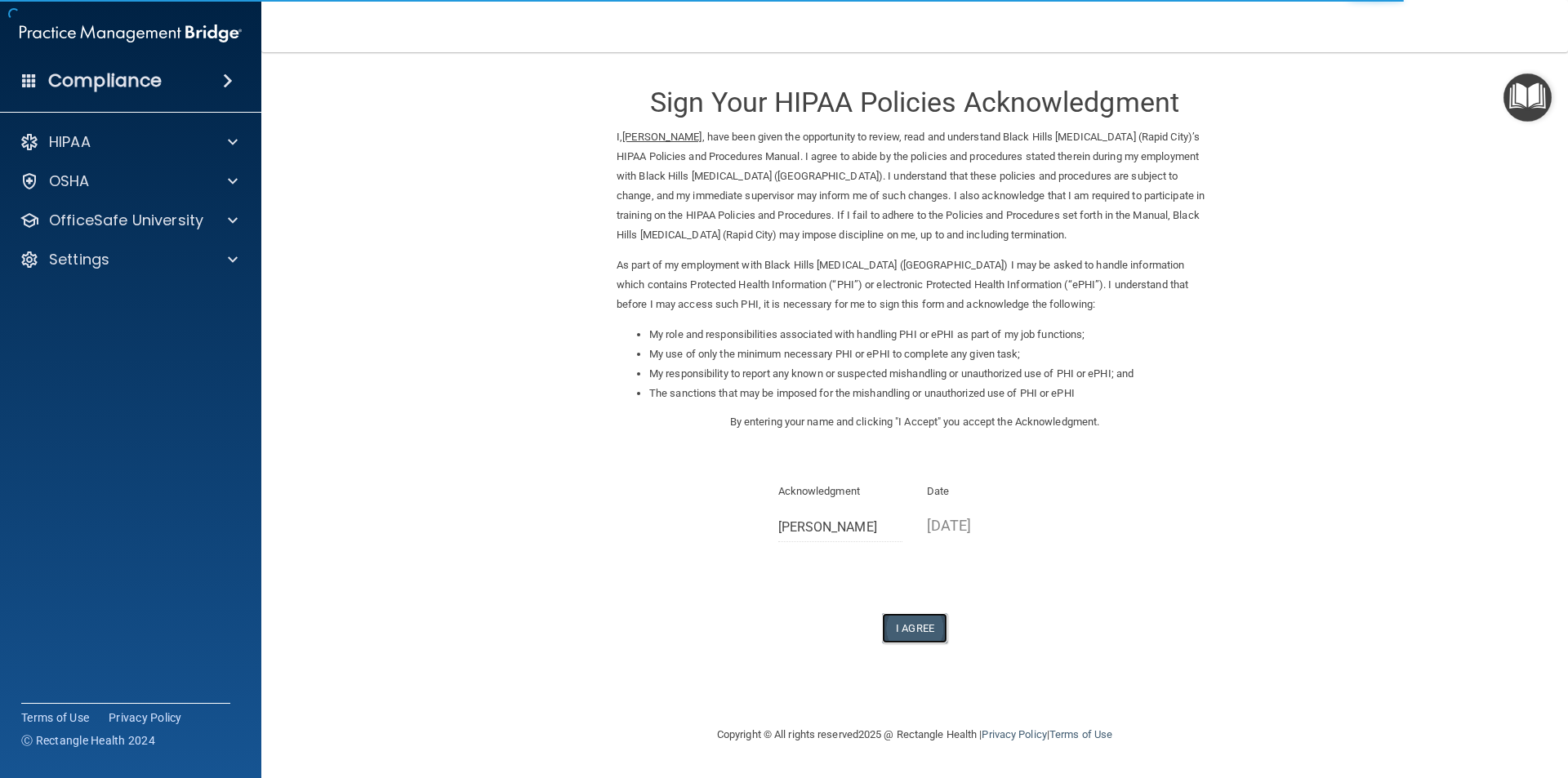
click at [923, 630] on button "I Agree" at bounding box center [915, 629] width 66 height 30
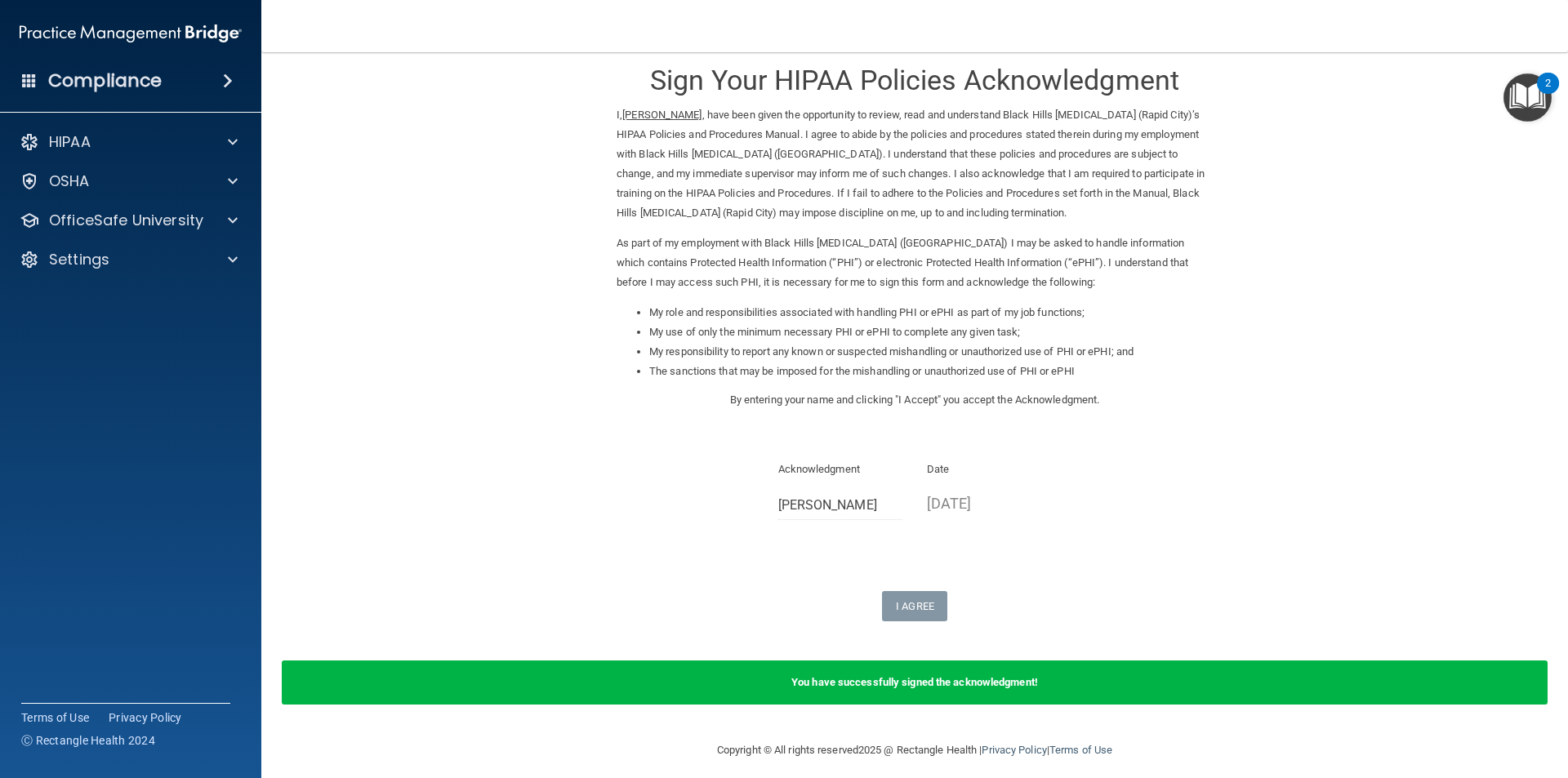
scroll to position [34, 0]
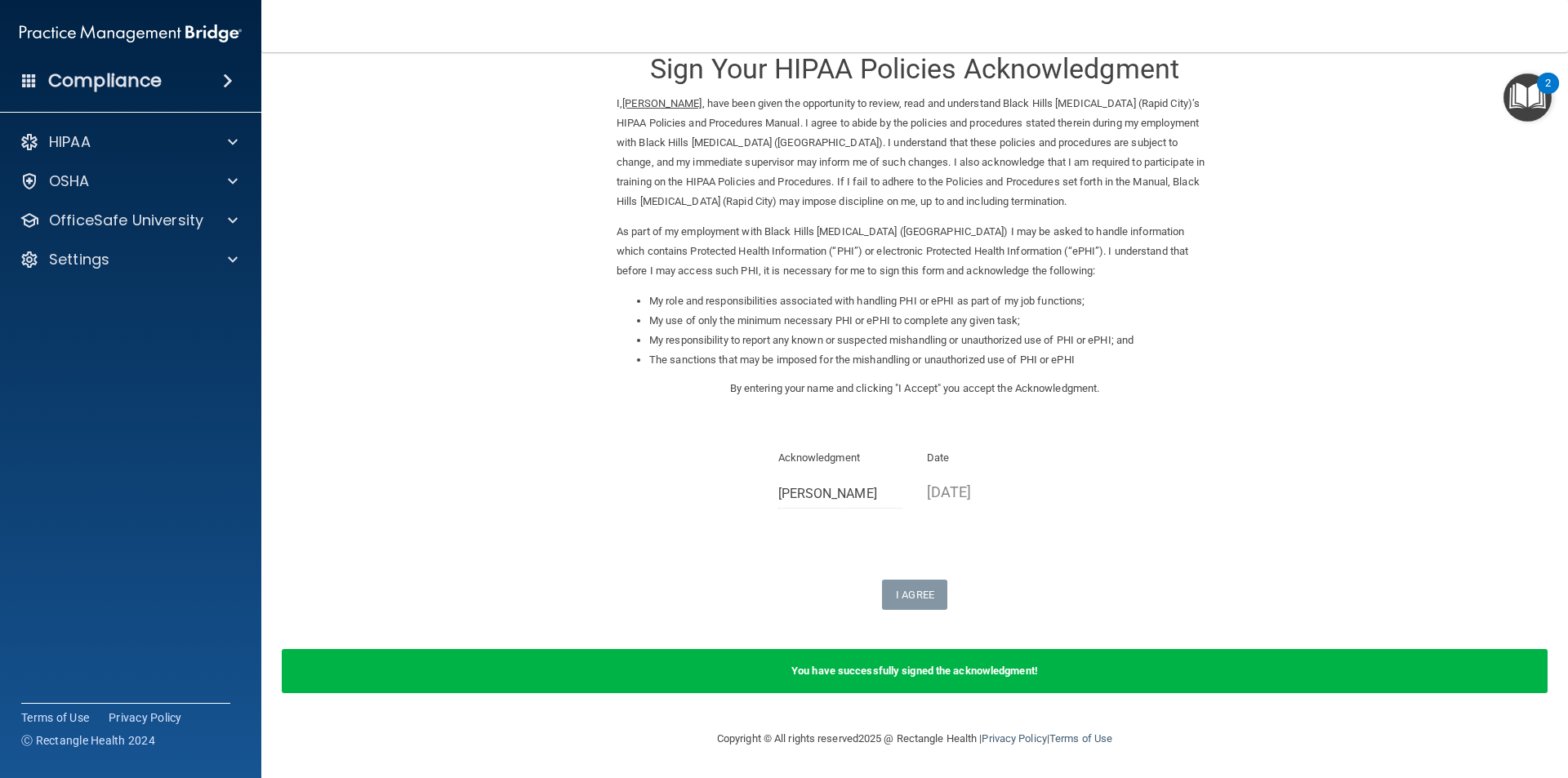
click at [1085, 460] on div "Acknowledgment Melissa Senftner Date 09/04/2025" at bounding box center [914, 484] width 596 height 72
click at [190, 223] on p "OfficeSafe University" at bounding box center [126, 221] width 154 height 20
click at [182, 262] on div "HIPAA Training" at bounding box center [122, 259] width 223 height 16
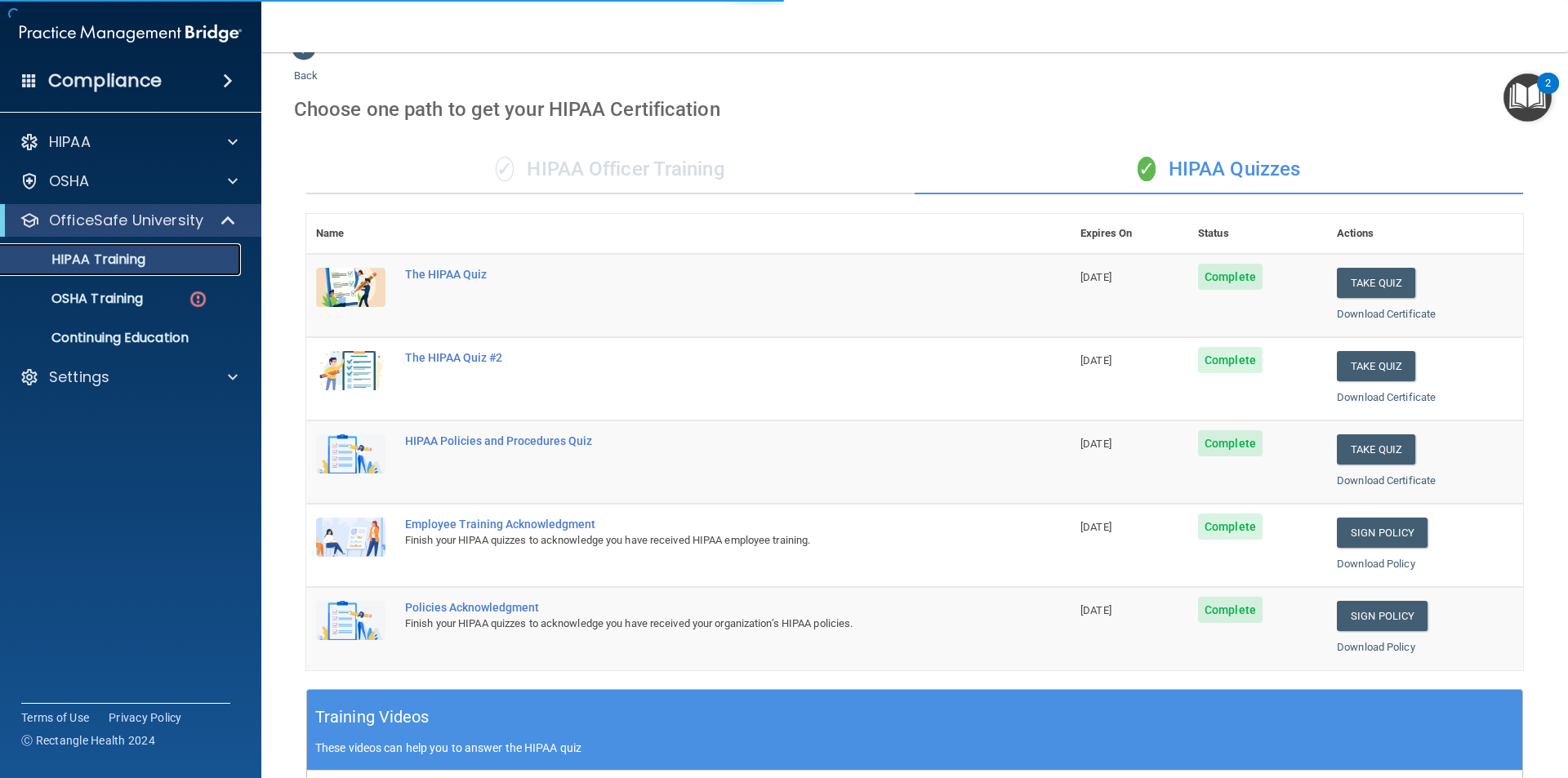
scroll to position [451, 0]
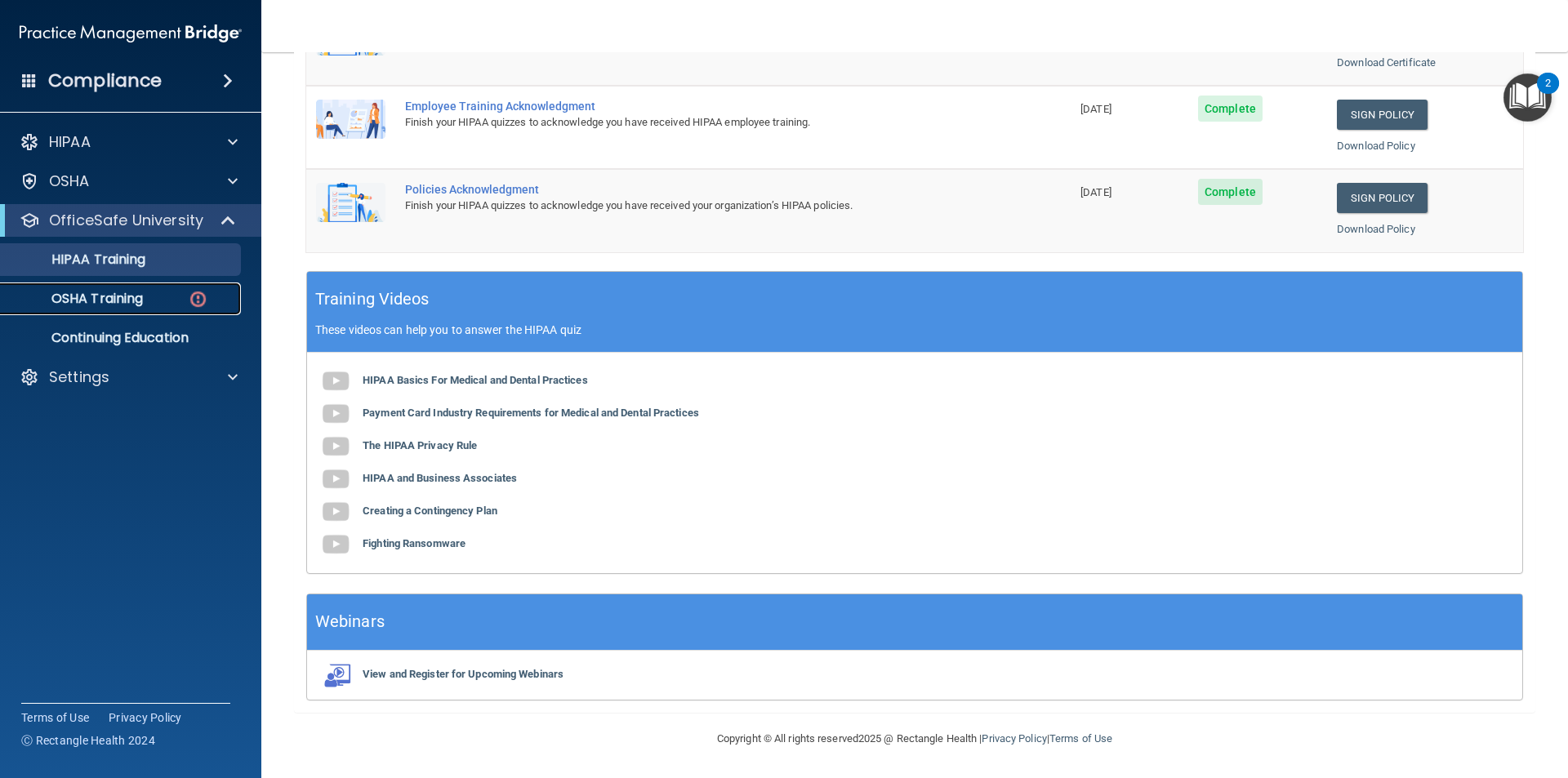
click at [132, 300] on p "OSHA Training" at bounding box center [76, 298] width 132 height 16
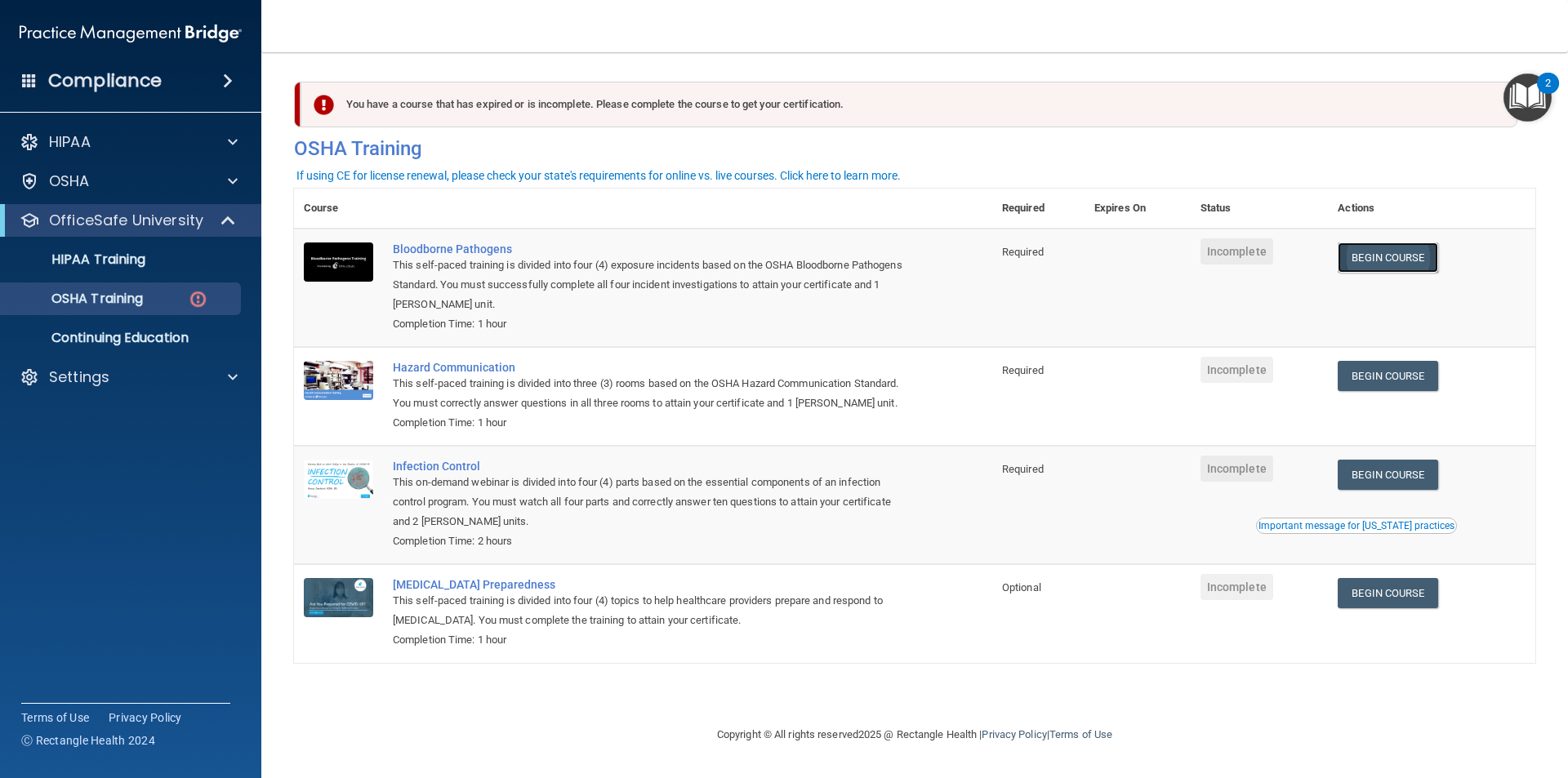
click at [1393, 259] on link "Begin Course" at bounding box center [1387, 257] width 99 height 30
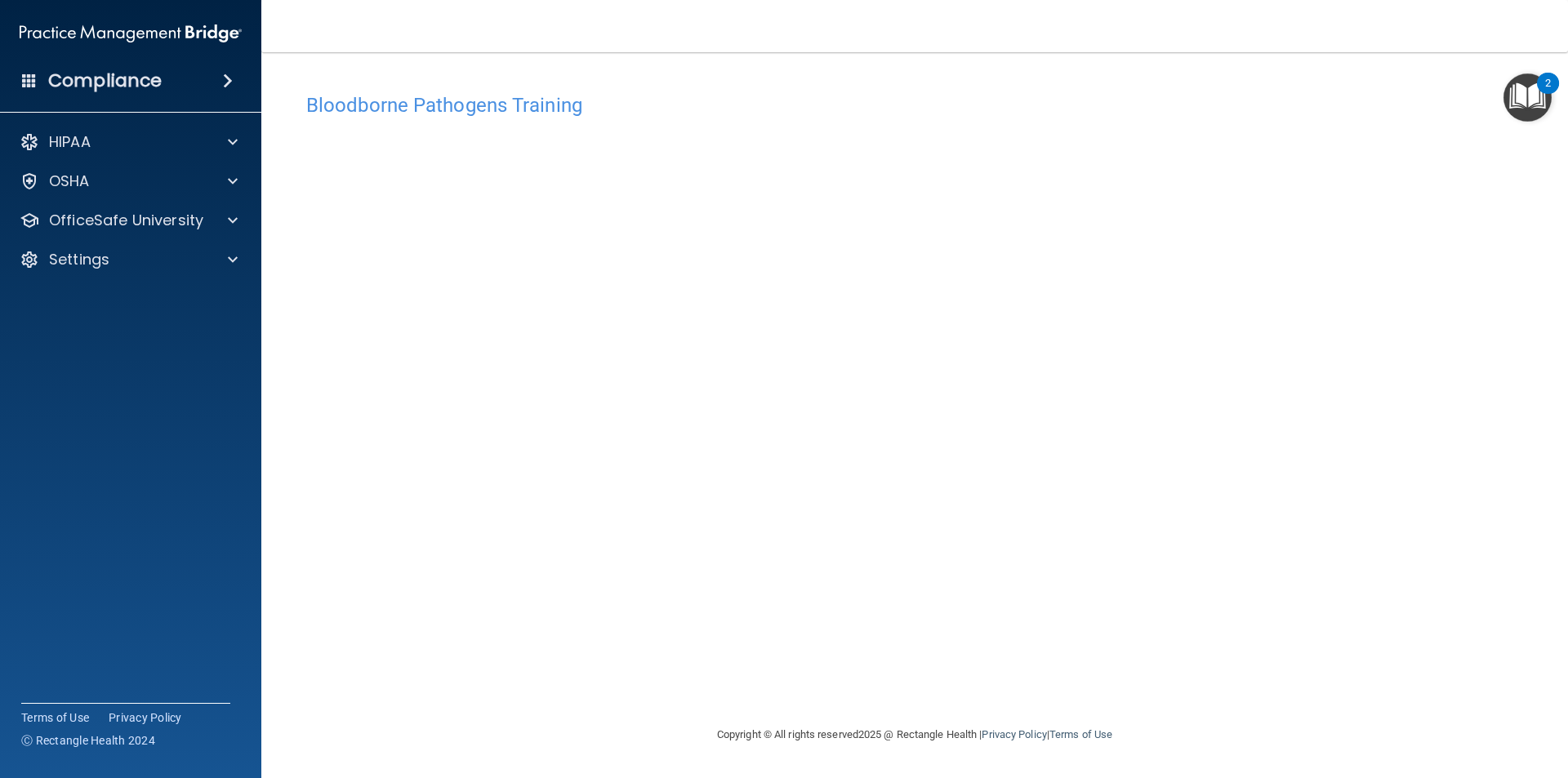
click at [1534, 92] on img "Open Resource Center, 2 new notifications" at bounding box center [1527, 97] width 48 height 48
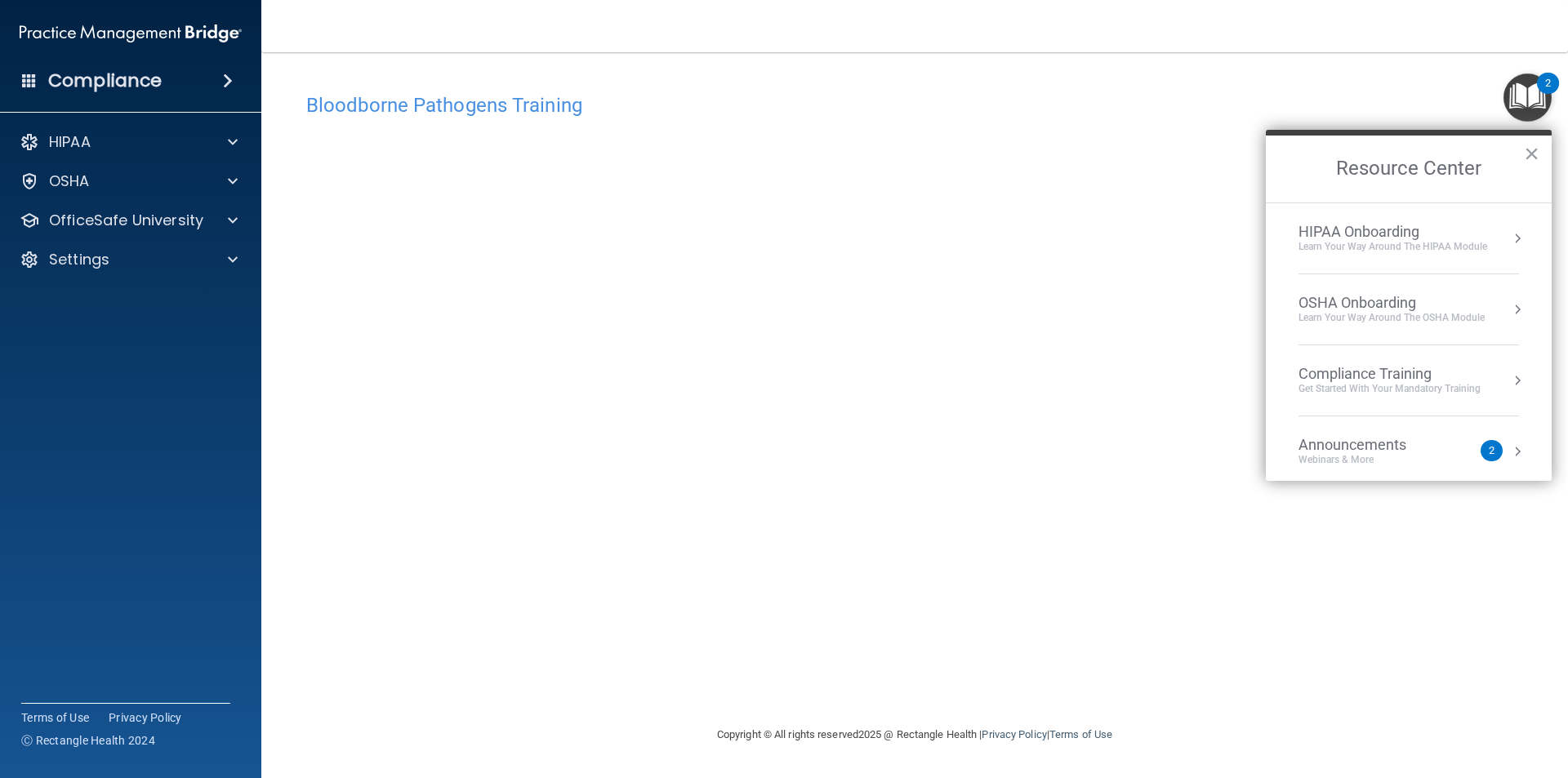
drag, startPoint x: 1531, startPoint y: 149, endPoint x: 1524, endPoint y: 160, distance: 13.0
click at [1531, 150] on button "×" at bounding box center [1531, 154] width 16 height 26
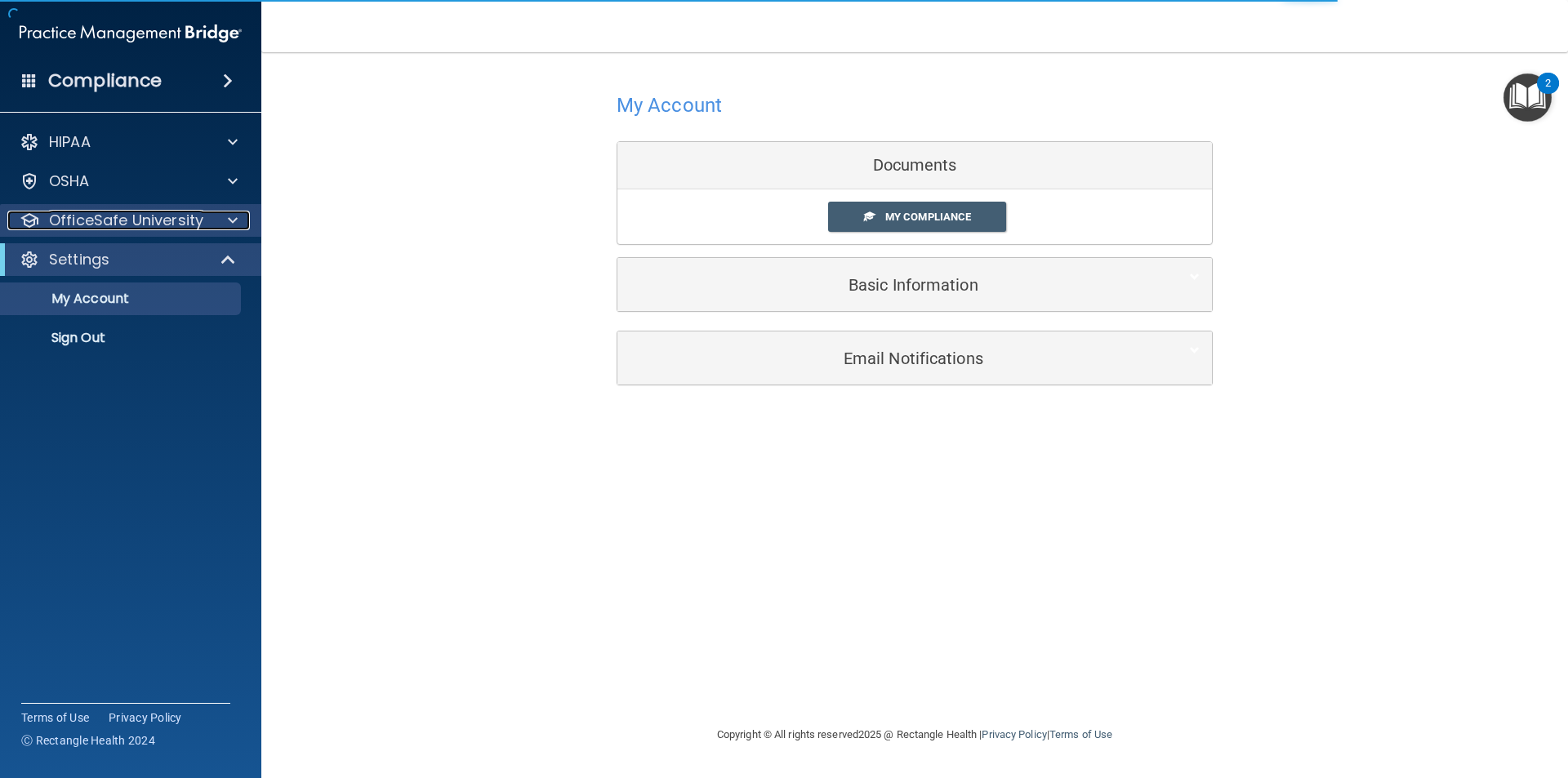
click at [154, 211] on p "OfficeSafe University" at bounding box center [126, 221] width 154 height 20
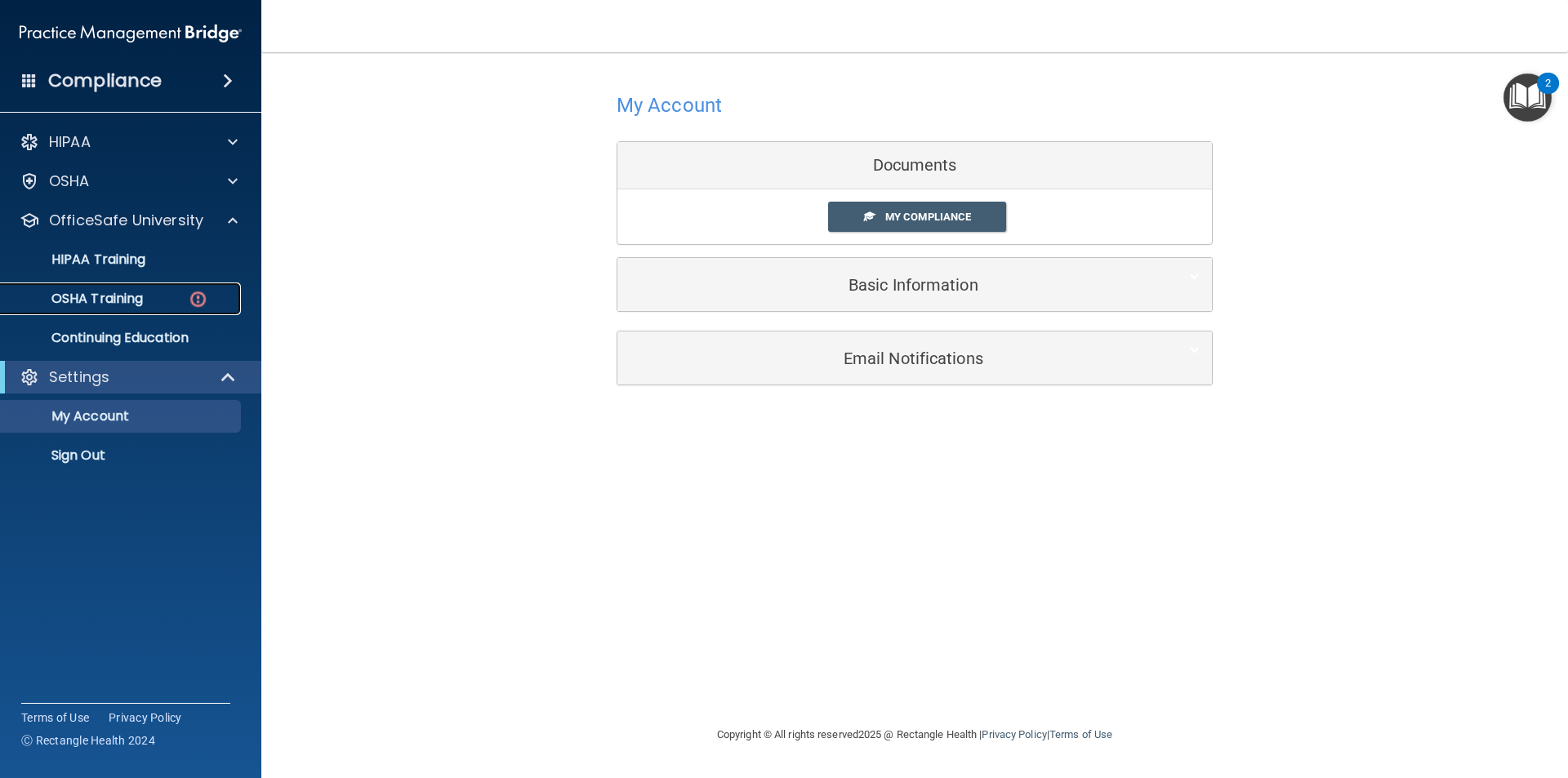
click at [152, 293] on div "OSHA Training" at bounding box center [122, 298] width 223 height 16
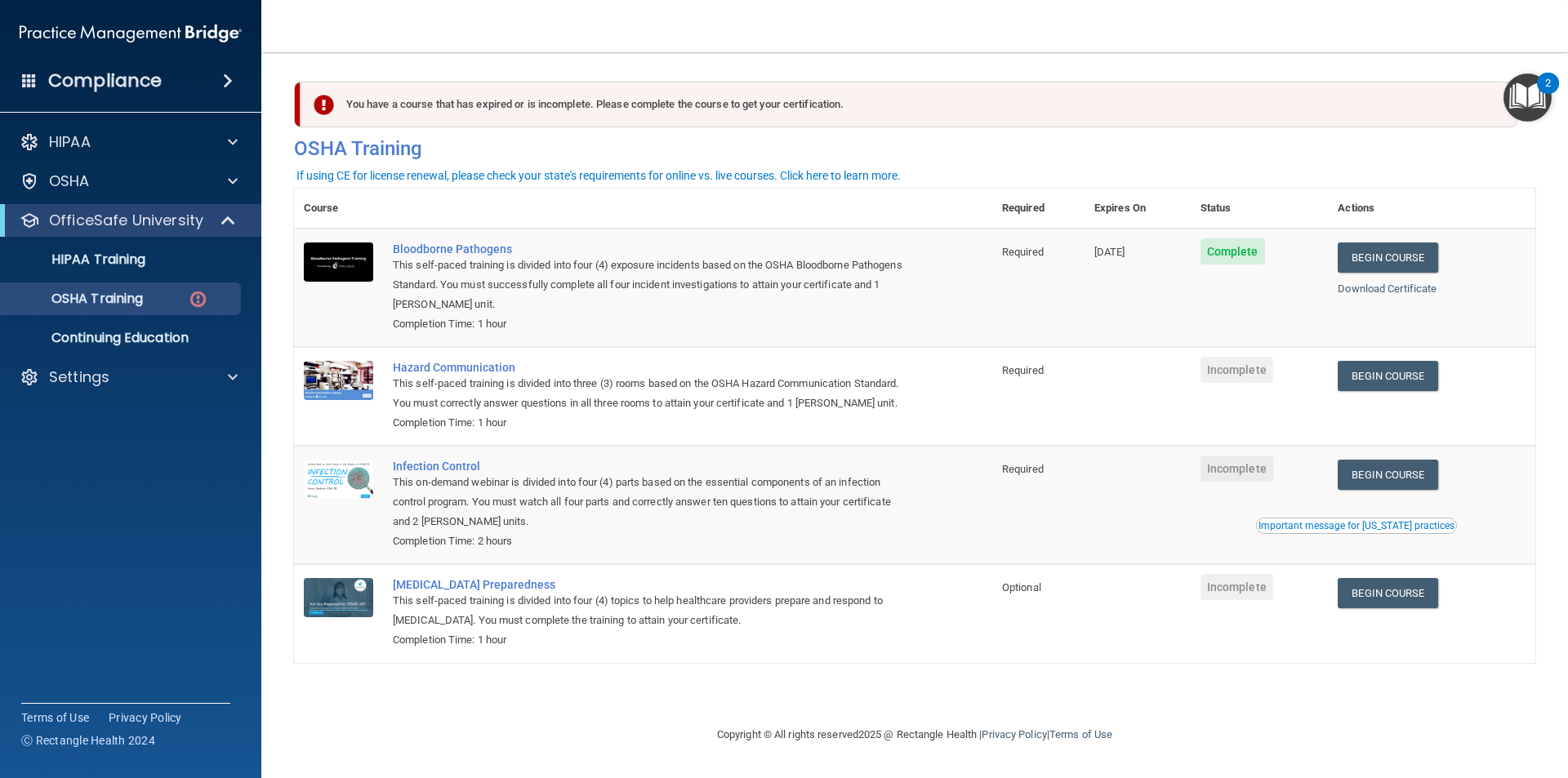
click at [1138, 326] on td "[DATE]" at bounding box center [1137, 288] width 106 height 118
